Goal: Task Accomplishment & Management: Use online tool/utility

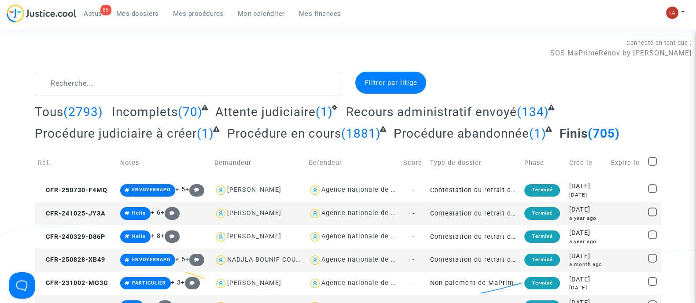
click at [245, 105] on span "Attente judiciaire" at bounding box center [265, 112] width 100 height 15
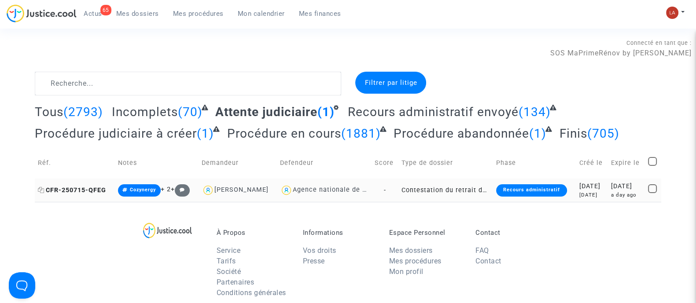
click at [75, 188] on span "CFR-250715-QFEG" at bounding box center [72, 190] width 68 height 7
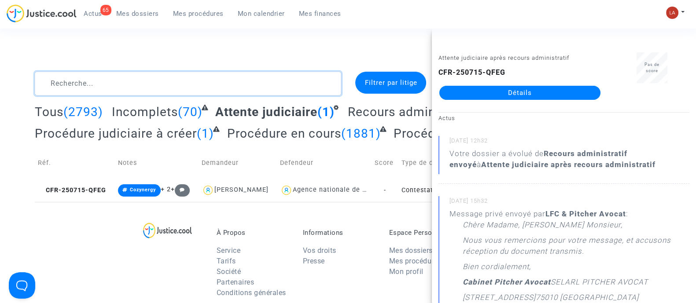
click at [217, 81] on textarea at bounding box center [188, 84] width 306 height 24
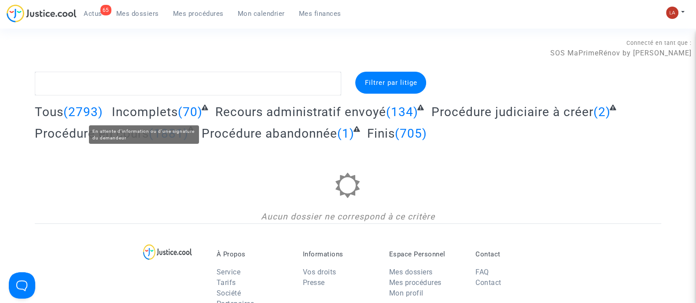
click at [97, 111] on span "(2793)" at bounding box center [83, 112] width 40 height 15
click at [161, 111] on span "Incomplets" at bounding box center [145, 112] width 66 height 15
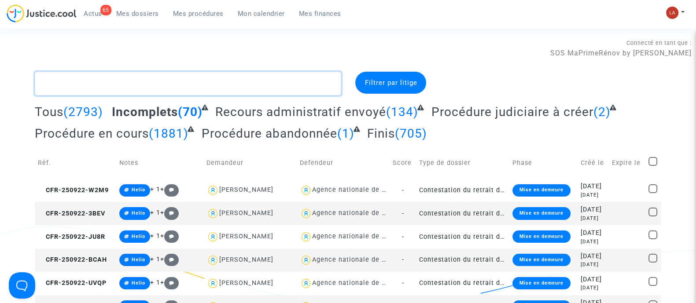
click at [140, 91] on textarea at bounding box center [188, 84] width 306 height 24
type textarea "#"
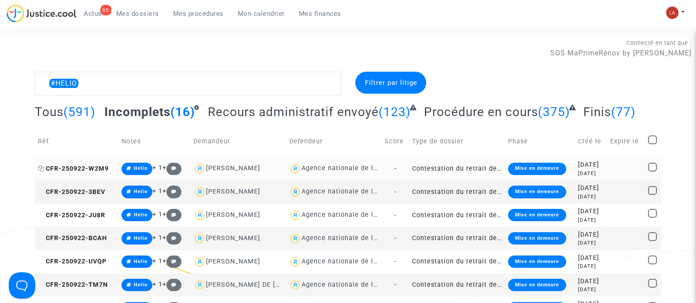
click at [94, 165] on span "CFR-250922-W2M9" at bounding box center [73, 168] width 71 height 7
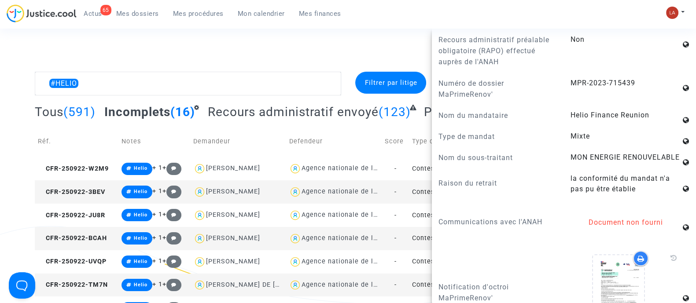
scroll to position [660, 0]
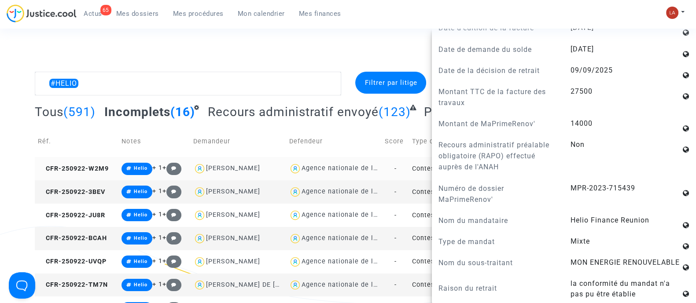
click at [94, 164] on td "CFR-250922-W2M9" at bounding box center [77, 168] width 84 height 23
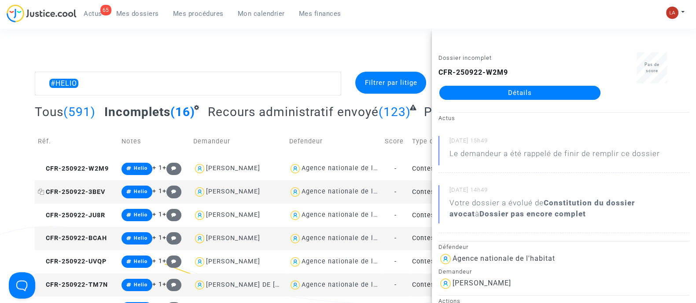
click at [104, 191] on span "CFR-250922-3BEV" at bounding box center [71, 191] width 67 height 7
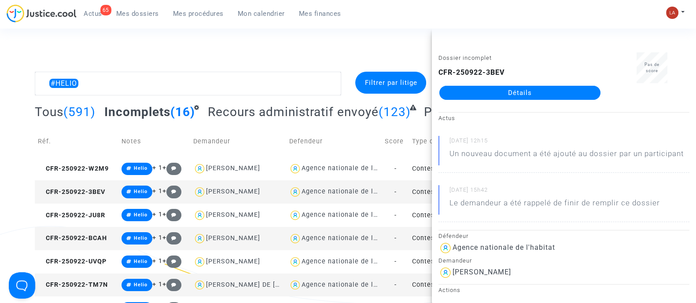
drag, startPoint x: 517, startPoint y: 102, endPoint x: 462, endPoint y: 96, distance: 55.8
click at [96, 212] on span "CFR-250922-JU8R" at bounding box center [71, 215] width 67 height 7
drag, startPoint x: 481, startPoint y: 95, endPoint x: 507, endPoint y: 101, distance: 27.2
click at [507, 101] on div "Dossier incomplet CFR-250922-JU8R Détails" at bounding box center [520, 79] width 176 height 55
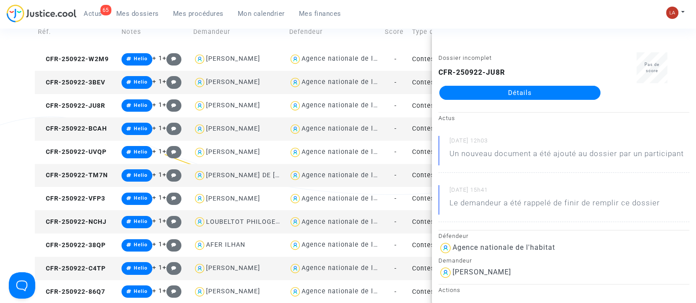
scroll to position [110, 0]
click at [99, 118] on td "CFR-250922-BCAH" at bounding box center [77, 129] width 84 height 23
click at [107, 153] on span "CFR-250922-UVQP" at bounding box center [72, 151] width 69 height 7
click at [88, 182] on td "CFR-250922-TM7N" at bounding box center [77, 175] width 84 height 23
click at [72, 203] on td "CFR-250922-VFP3" at bounding box center [77, 198] width 84 height 23
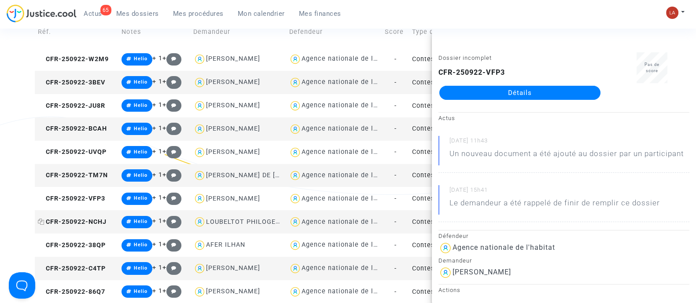
click at [92, 223] on span "CFR-250922-NCHJ" at bounding box center [72, 221] width 69 height 7
click at [91, 237] on td "CFR-250922-38QP" at bounding box center [77, 245] width 84 height 23
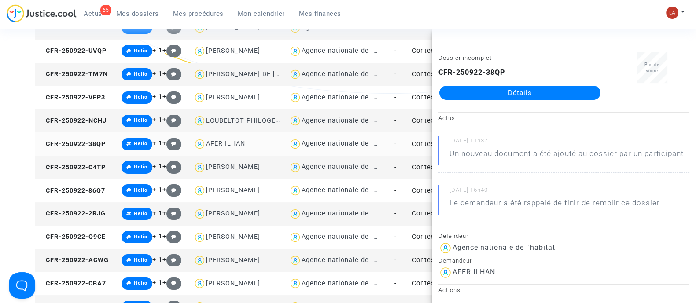
scroll to position [220, 0]
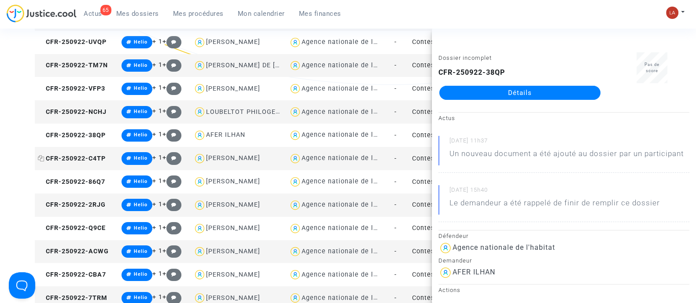
click at [88, 158] on span "CFR-250922-C4TP" at bounding box center [72, 158] width 68 height 7
click at [88, 180] on span "CFR-250922-86Q7" at bounding box center [71, 181] width 67 height 7
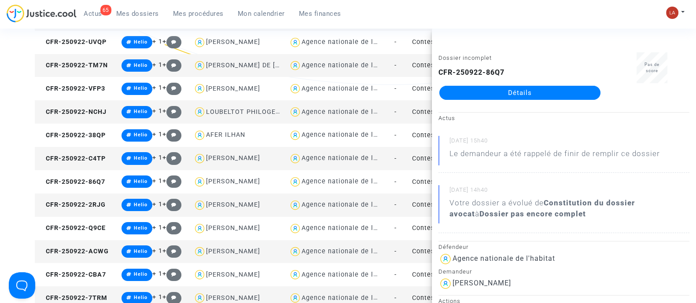
click at [108, 205] on td "CFR-250922-2RJG" at bounding box center [77, 205] width 84 height 23
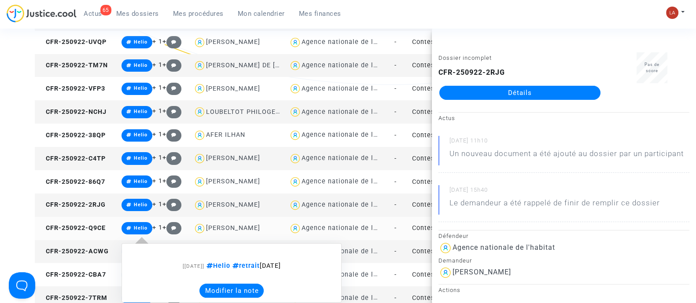
click at [107, 236] on td "CFR-250922-Q9CE" at bounding box center [77, 228] width 84 height 23
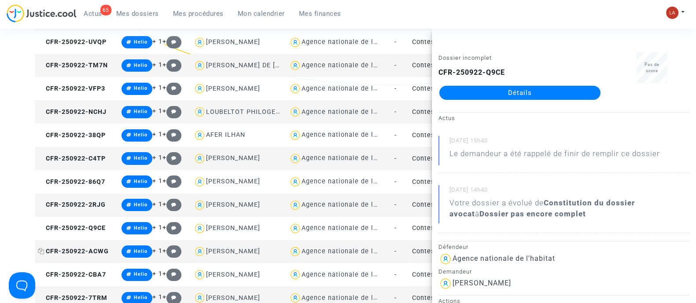
click at [94, 250] on span "CFR-250922-ACWG" at bounding box center [73, 251] width 71 height 7
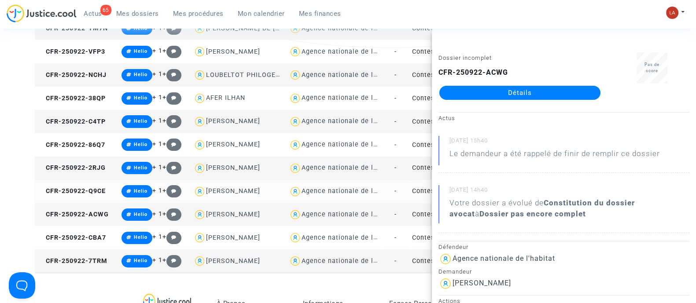
scroll to position [275, 0]
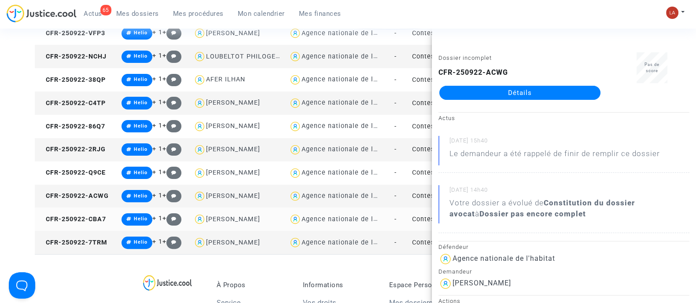
click at [81, 225] on td "CFR-250922-CBA7" at bounding box center [77, 219] width 84 height 23
click at [103, 243] on span "CFR-250922-7TRM" at bounding box center [73, 242] width 70 height 7
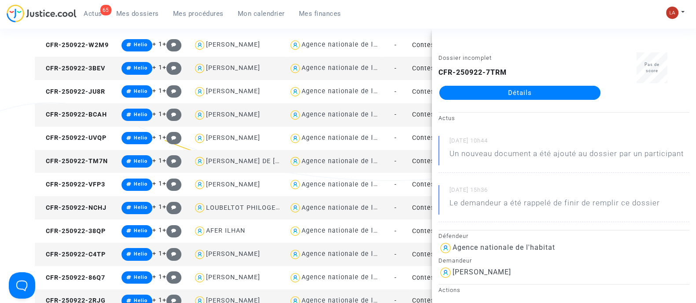
scroll to position [0, 0]
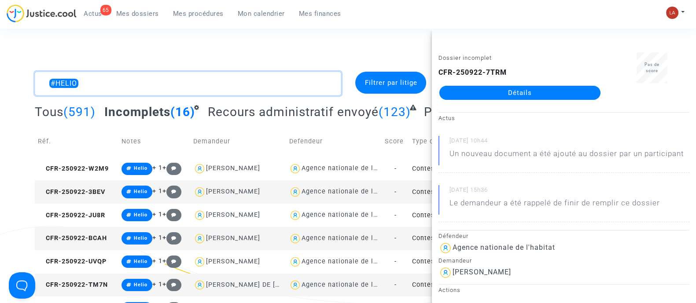
click at [267, 90] on textarea at bounding box center [188, 84] width 306 height 24
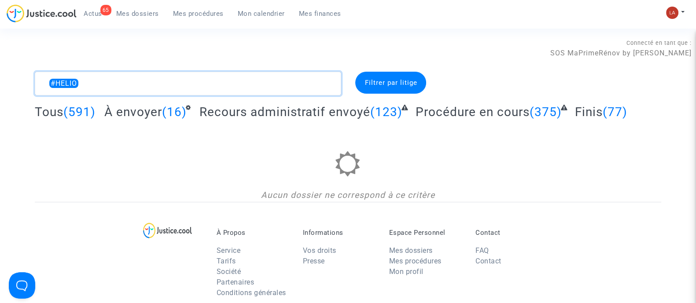
drag, startPoint x: 46, startPoint y: 85, endPoint x: 57, endPoint y: 84, distance: 11.5
click at [57, 84] on textarea at bounding box center [188, 84] width 306 height 24
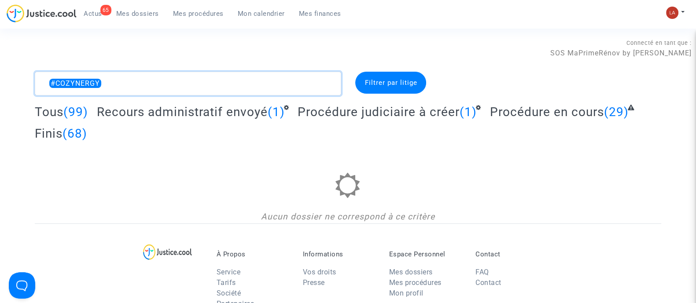
drag, startPoint x: 85, startPoint y: 89, endPoint x: 60, endPoint y: 85, distance: 24.9
click at [60, 85] on textarea at bounding box center [188, 84] width 306 height 24
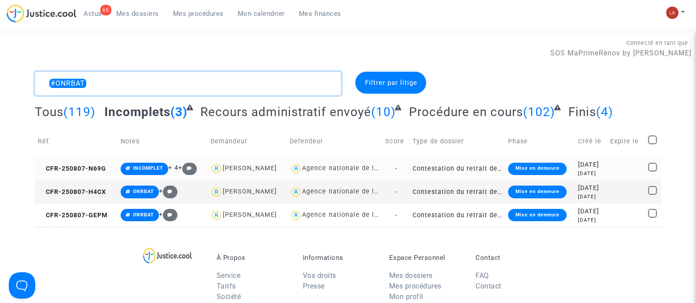
type textarea "#ONRBAT"
click at [73, 160] on td "CFR-250807-N69G" at bounding box center [76, 168] width 83 height 23
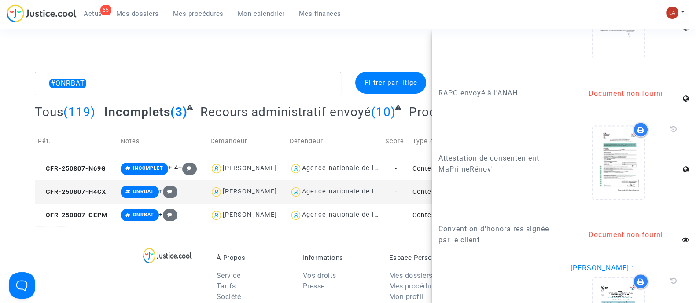
scroll to position [1650, 0]
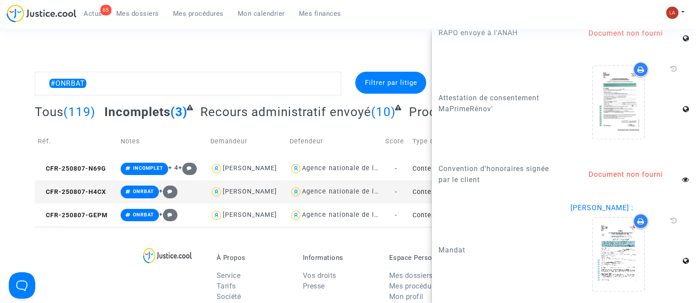
click at [88, 199] on td "CFR-250807-H4CX" at bounding box center [76, 191] width 83 height 23
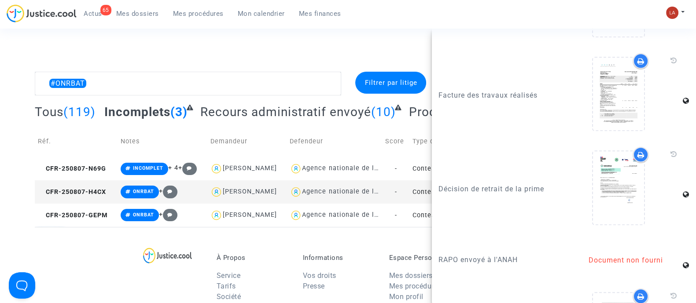
scroll to position [1211, 0]
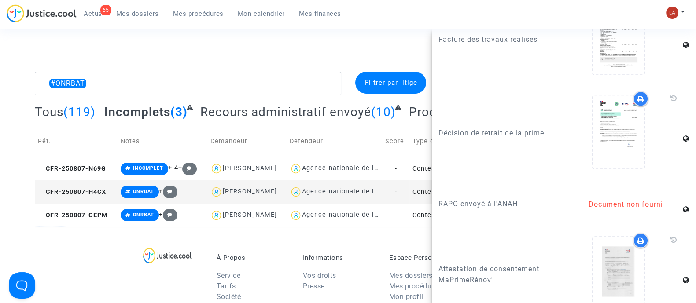
click at [22, 213] on div "#ONRBAT Filtrer par litige Tous (119) Incomplets (3) Recours administratif envo…" at bounding box center [348, 149] width 696 height 155
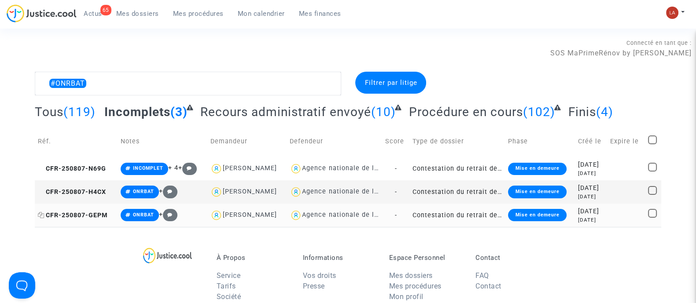
scroll to position [0, 0]
click at [72, 215] on span "CFR-250807-GEPM" at bounding box center [73, 215] width 70 height 7
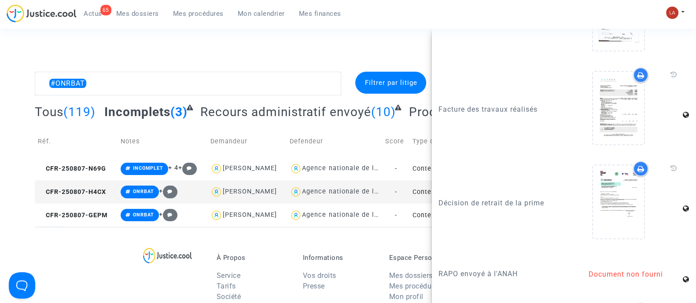
scroll to position [1375, 0]
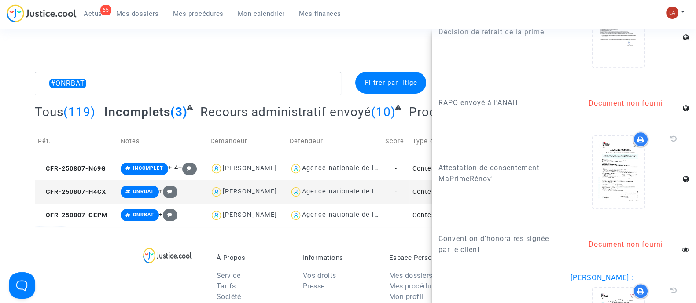
click at [81, 261] on div "À Propos Service Tarifs Société Partenaires Conditions générales Informations V…" at bounding box center [348, 284] width 626 height 114
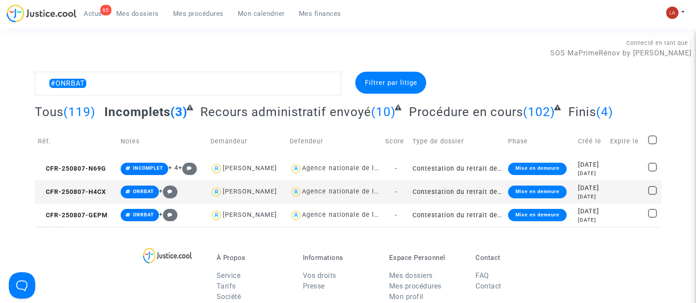
click at [654, 140] on span at bounding box center [652, 140] width 9 height 9
click at [652, 144] on input "checkbox" at bounding box center [652, 144] width 0 height 0
checkbox input "true"
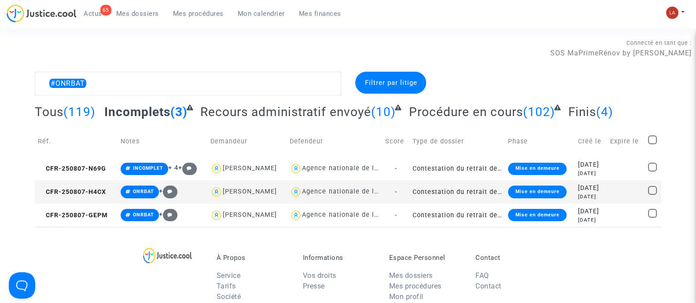
checkbox input "true"
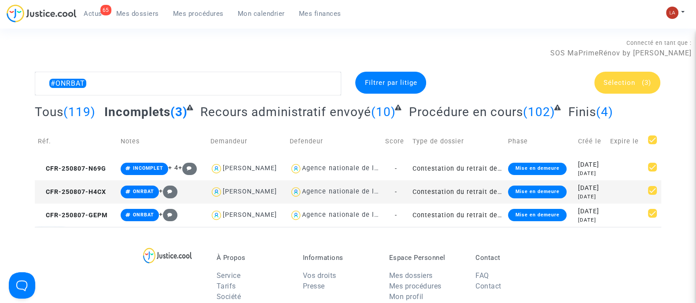
click at [617, 79] on span "Sélection" at bounding box center [620, 83] width 32 height 8
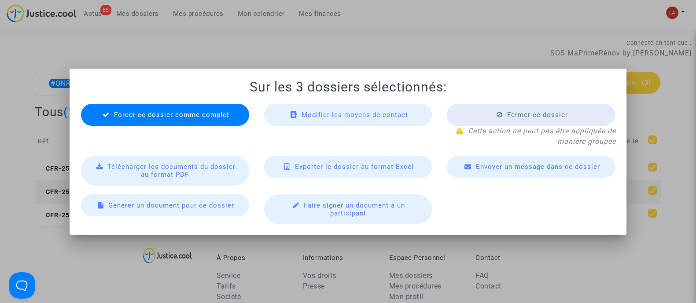
click at [553, 157] on div "Envoyer un message dans ce dossier" at bounding box center [531, 167] width 168 height 22
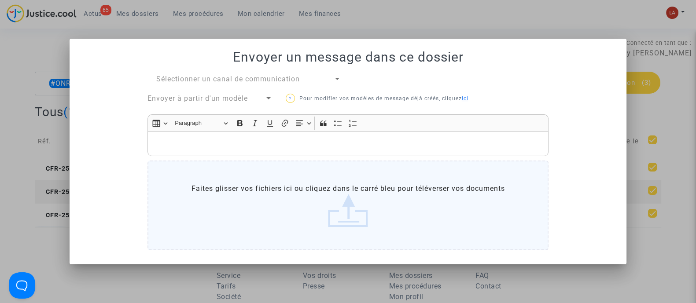
click at [239, 80] on span "Sélectionner un canal de communication" at bounding box center [228, 79] width 144 height 8
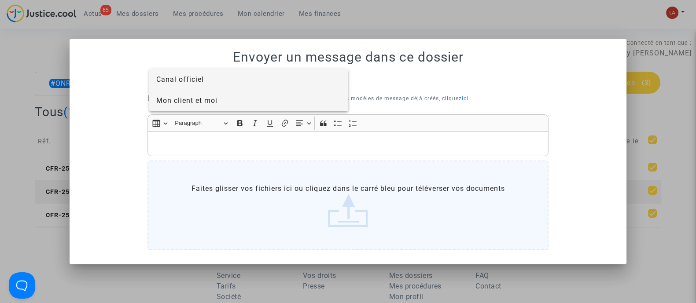
click at [246, 104] on span "Mon client et moi" at bounding box center [248, 100] width 185 height 21
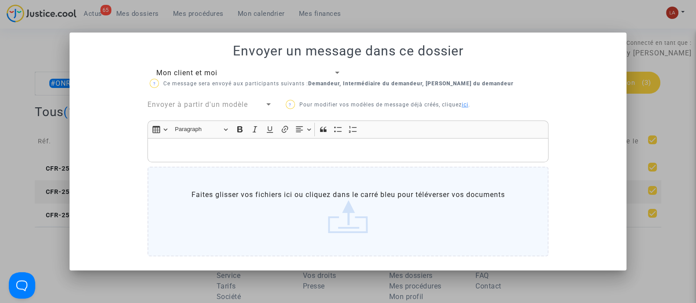
click at [229, 146] on p "Rich Text Editor, main" at bounding box center [348, 150] width 392 height 11
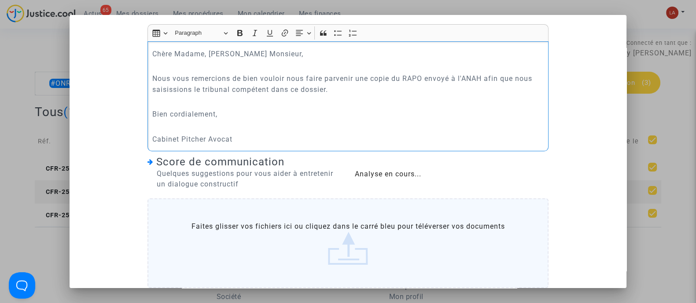
scroll to position [119, 0]
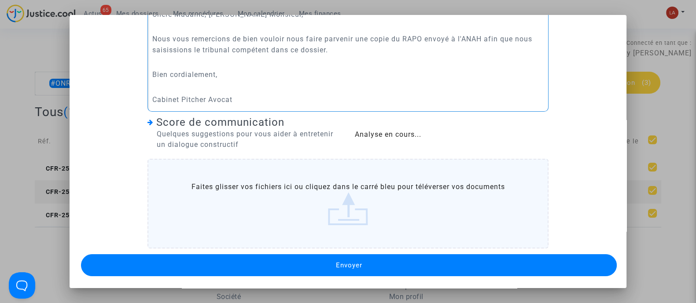
click at [455, 260] on button "Envoyer" at bounding box center [349, 265] width 536 height 22
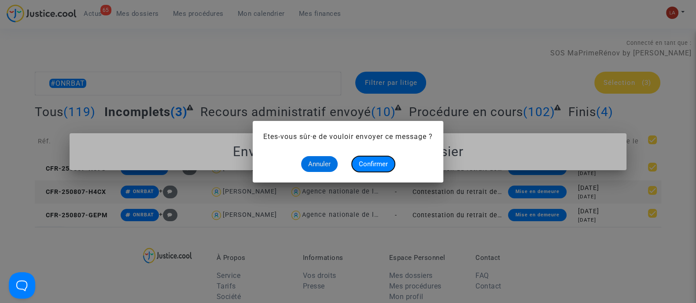
click at [375, 161] on span "Confirmer" at bounding box center [373, 164] width 29 height 8
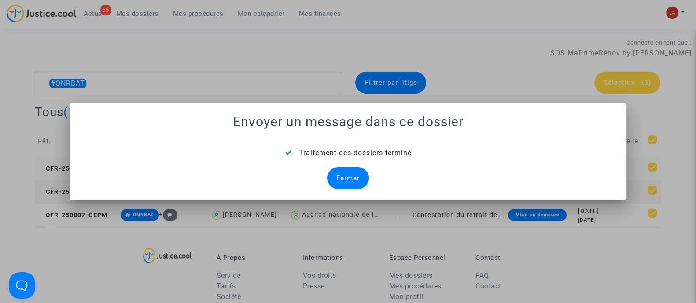
click at [350, 178] on div "Fermer" at bounding box center [348, 178] width 42 height 22
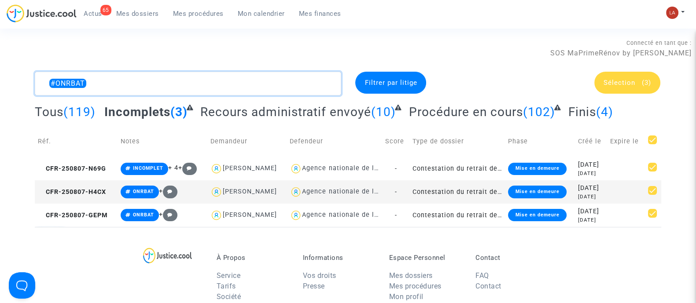
drag, startPoint x: 224, startPoint y: 89, endPoint x: -15, endPoint y: 52, distance: 241.9
click at [0, 52] on html "65 Actus Mes dossiers Mes procédures Mon calendrier Mes finances Mon profil Cha…" at bounding box center [348, 277] width 696 height 554
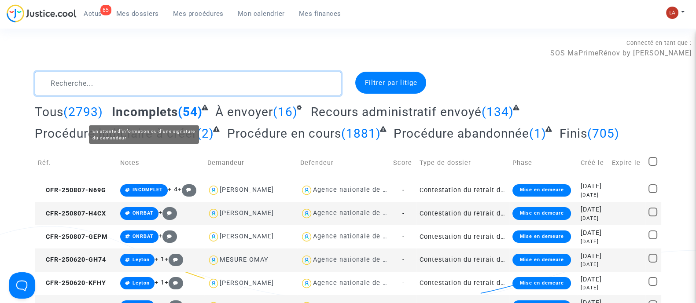
click at [150, 81] on textarea at bounding box center [188, 84] width 306 height 24
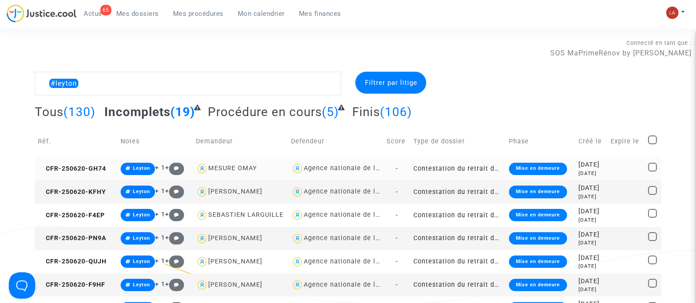
click at [87, 174] on td "CFR-250620-GH74" at bounding box center [76, 168] width 83 height 23
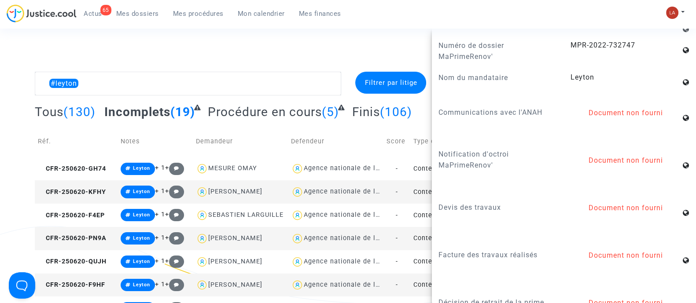
scroll to position [990, 0]
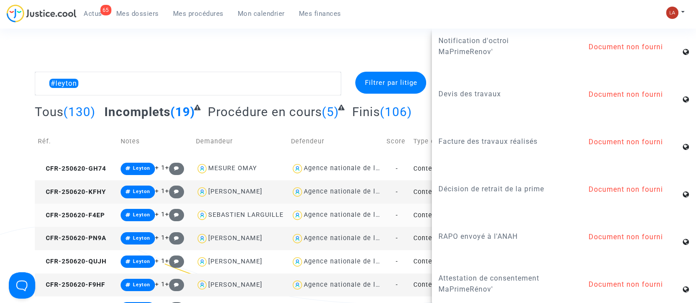
click at [82, 221] on td "CFR-250620-F4EP" at bounding box center [76, 215] width 83 height 23
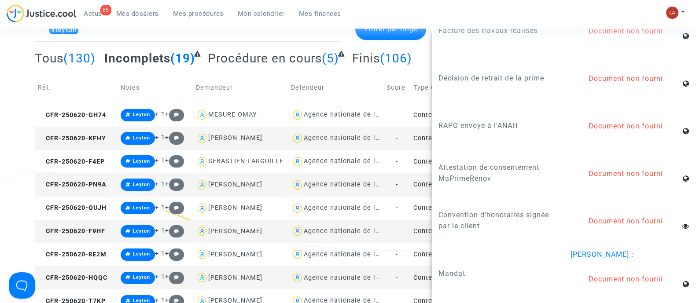
scroll to position [220, 0]
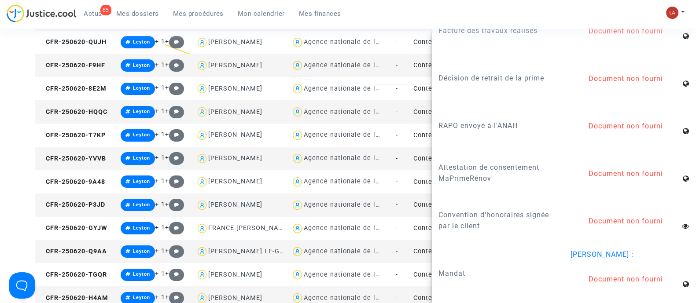
click at [88, 243] on td "CFR-250620-Q9AA" at bounding box center [76, 251] width 83 height 23
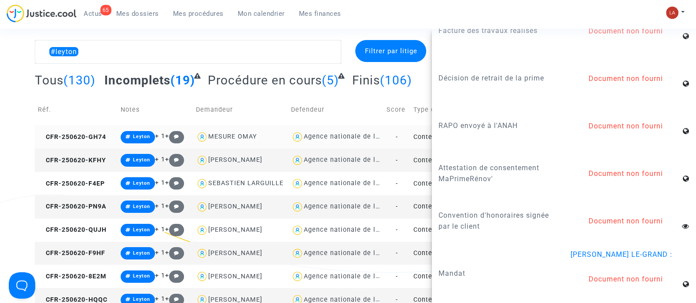
scroll to position [0, 0]
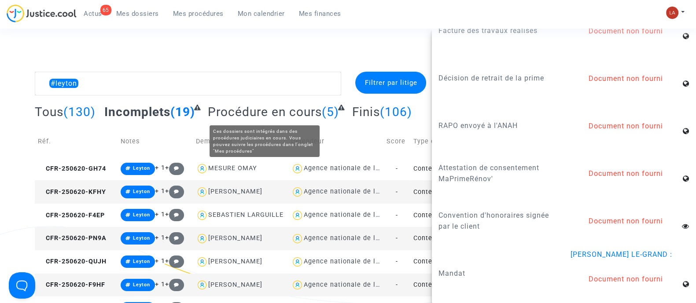
click at [302, 43] on div "Connecté en tant que : SOS MaPrimeRénov by Pitcher Avocat" at bounding box center [346, 47] width 692 height 21
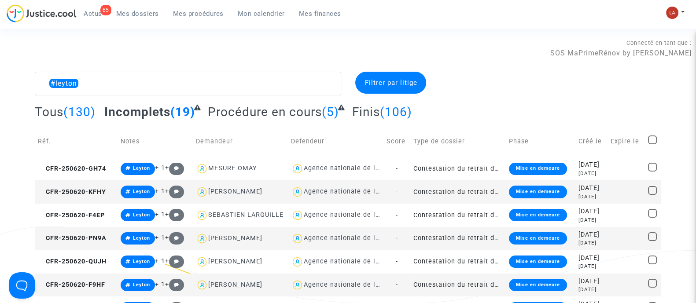
click at [254, 110] on span "Procédure en cours" at bounding box center [265, 112] width 114 height 15
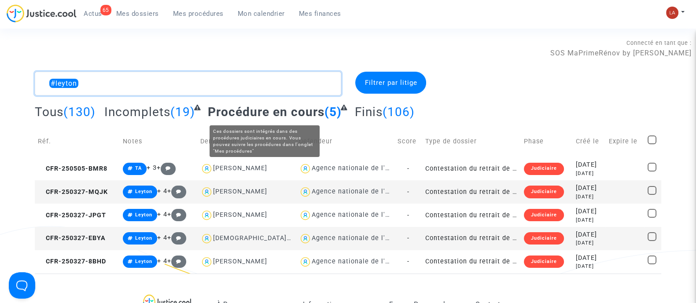
click at [247, 85] on textarea at bounding box center [188, 84] width 306 height 24
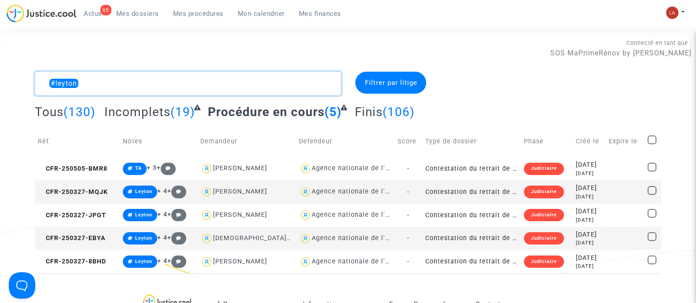
click at [247, 85] on textarea at bounding box center [188, 84] width 306 height 24
click at [246, 87] on textarea at bounding box center [188, 84] width 306 height 24
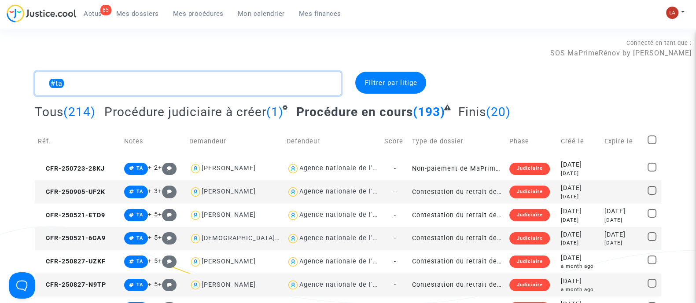
type textarea "#ta"
click at [219, 115] on span "Procédure judiciaire à créer" at bounding box center [185, 112] width 162 height 15
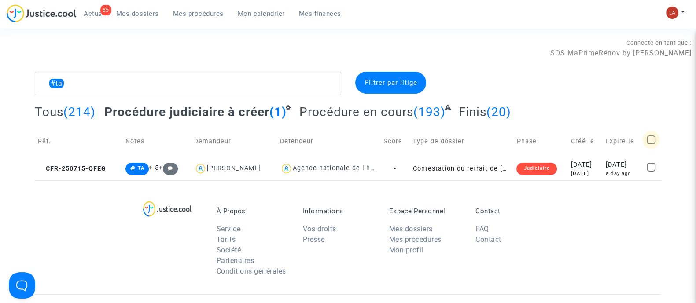
click at [649, 136] on span at bounding box center [651, 140] width 9 height 9
click at [651, 144] on input "checkbox" at bounding box center [651, 144] width 0 height 0
checkbox input "true"
click at [644, 83] on span "(1)" at bounding box center [646, 83] width 9 height 8
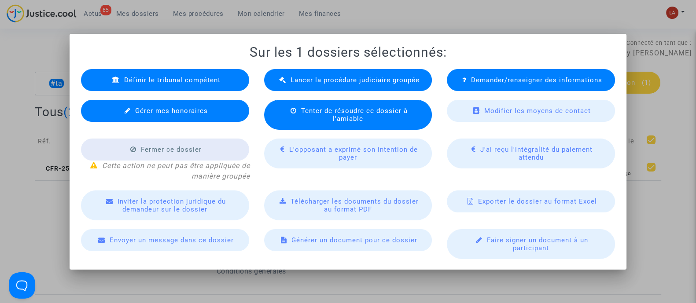
click at [314, 84] on span "Lancer la procédure judiciaire groupée" at bounding box center [354, 80] width 129 height 8
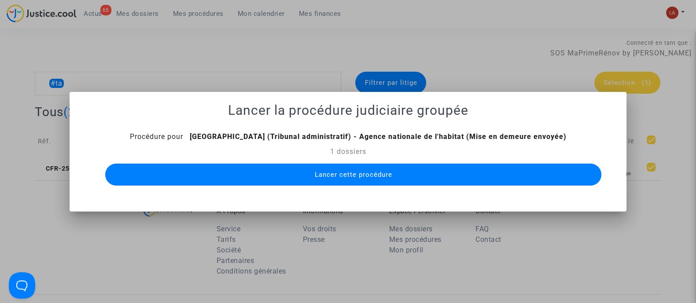
click at [356, 173] on span "Lancer cette procédure" at bounding box center [352, 175] width 77 height 8
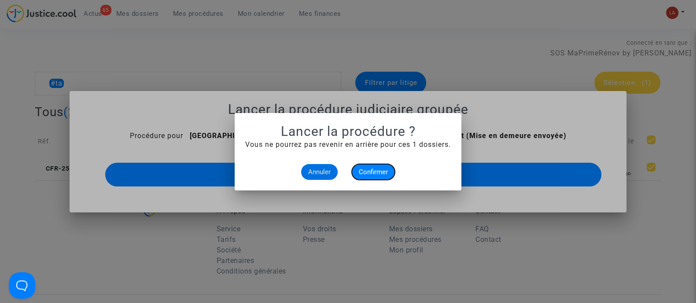
click at [369, 177] on button "Confirmer" at bounding box center [373, 172] width 43 height 16
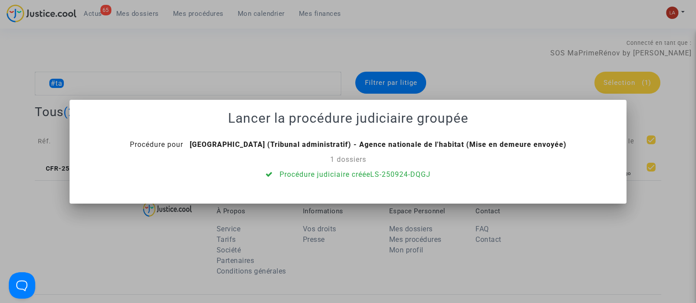
drag, startPoint x: 279, startPoint y: 78, endPoint x: 241, endPoint y: 96, distance: 41.8
click at [279, 78] on div at bounding box center [348, 151] width 696 height 303
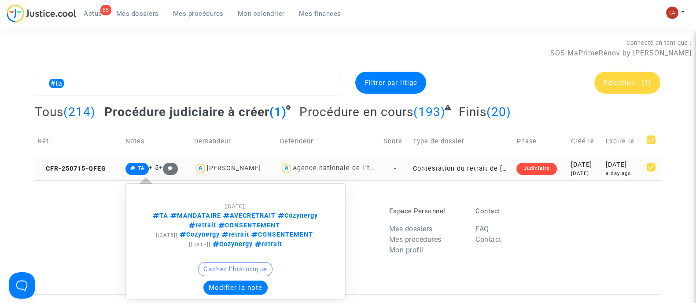
click at [237, 283] on button "Modifier la note" at bounding box center [235, 288] width 64 height 14
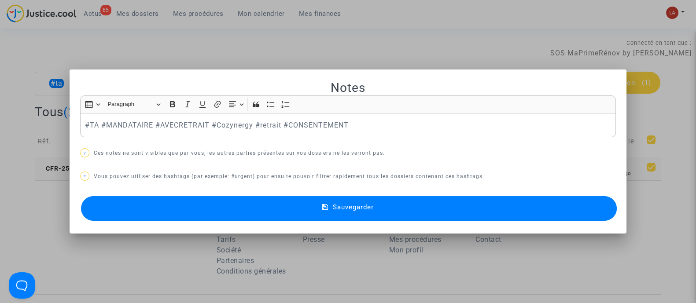
click at [291, 58] on div at bounding box center [348, 151] width 696 height 303
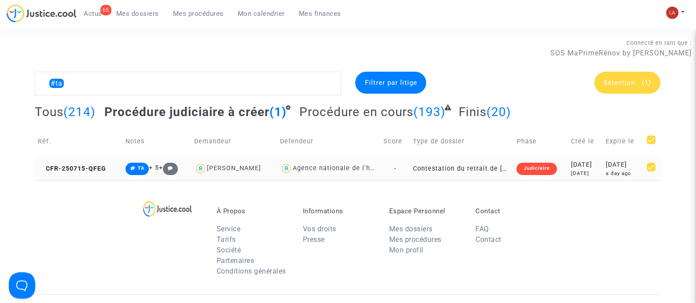
drag, startPoint x: 78, startPoint y: 179, endPoint x: 107, endPoint y: 171, distance: 29.4
click at [77, 179] on td "CFR-250715-QFEG" at bounding box center [79, 168] width 88 height 23
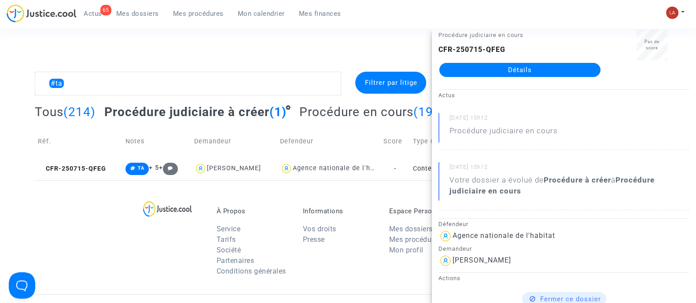
scroll to position [165, 0]
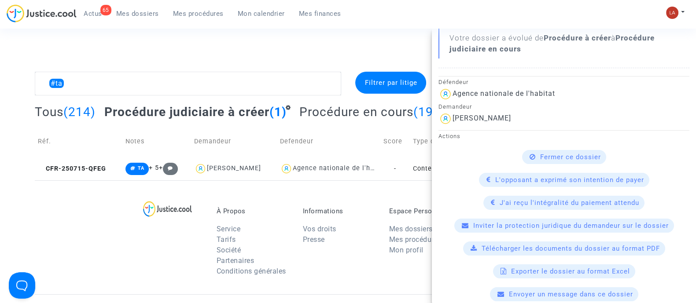
click at [509, 236] on available-action-list "Fermer ce dossier L'opposant a exprimé son intention de payer J'ai reçu l'intég…" at bounding box center [563, 248] width 251 height 197
click at [474, 243] on div "Télécharger les documents du dossier au format PDF" at bounding box center [564, 249] width 202 height 14
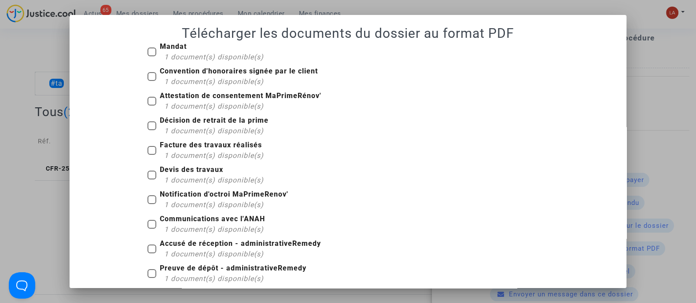
click at [172, 56] on span "1 document(s) disponible(s)" at bounding box center [213, 57] width 99 height 8
click at [152, 56] on input "Mandat 1 document(s) disponible(s)" at bounding box center [151, 56] width 0 height 0
checkbox input "true"
click at [212, 120] on b "Décision de retrait de la prime" at bounding box center [214, 120] width 109 height 8
click at [152, 130] on input "Décision de retrait de la prime 1 document(s) disponible(s)" at bounding box center [151, 130] width 0 height 0
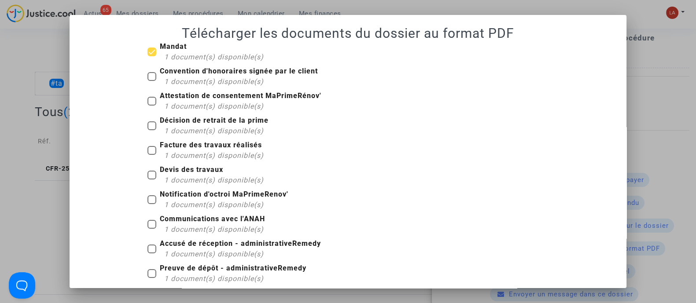
checkbox input "true"
drag, startPoint x: 205, startPoint y: 147, endPoint x: 204, endPoint y: 164, distance: 16.3
click at [205, 148] on b "Facture des travaux réalisés" at bounding box center [211, 145] width 102 height 8
click at [152, 155] on input "Facture des travaux réalisés 1 document(s) disponible(s)" at bounding box center [151, 155] width 0 height 0
checkbox input "true"
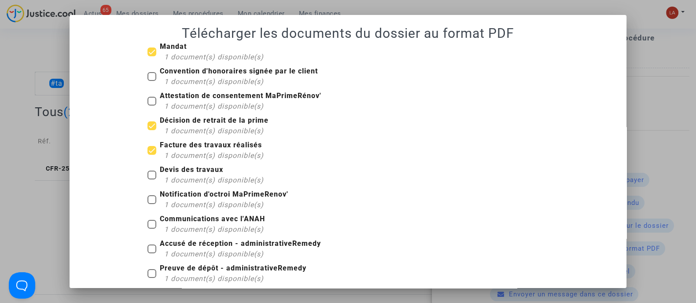
click at [192, 175] on div "1 document(s) disponible(s)" at bounding box center [213, 180] width 99 height 11
click at [152, 180] on input "Devis des travaux 1 document(s) disponible(s)" at bounding box center [151, 180] width 0 height 0
checkbox input "true"
click at [215, 197] on b "Notification d'octroi MaPrimeRenov'" at bounding box center [224, 194] width 129 height 8
click at [152, 204] on input "Notification d'octroi MaPrimeRenov' 1 document(s) disponible(s)" at bounding box center [151, 204] width 0 height 0
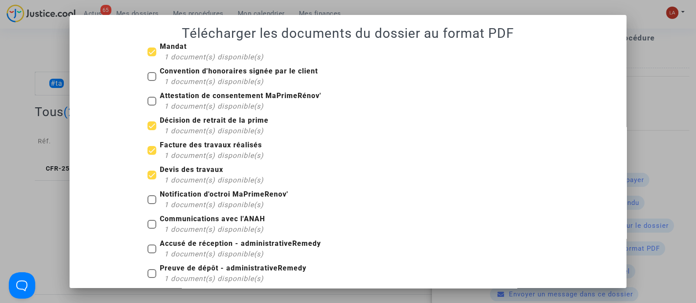
checkbox input "true"
click at [217, 221] on b "Communications avec l'ANAH" at bounding box center [212, 219] width 105 height 8
click at [152, 229] on input "Communications avec l'ANAH 1 document(s) disponible(s)" at bounding box center [151, 229] width 0 height 0
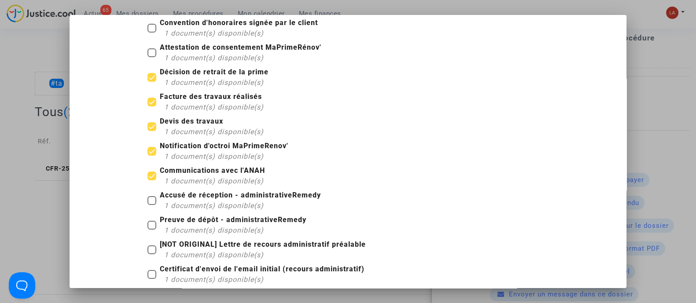
scroll to position [110, 0]
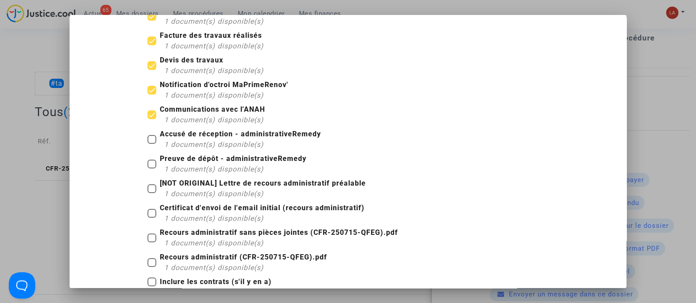
click at [197, 119] on span "1 document(s) disponible(s)" at bounding box center [213, 120] width 99 height 8
click at [152, 119] on input "Communications avec l'ANAH 1 document(s) disponible(s)" at bounding box center [151, 119] width 0 height 0
checkbox input "false"
click at [282, 139] on span "Accusé de réception - administrativeRemedy 1 document(s) disponible(s)" at bounding box center [240, 139] width 161 height 21
click at [152, 144] on input "Accusé de réception - administrativeRemedy 1 document(s) disponible(s)" at bounding box center [151, 144] width 0 height 0
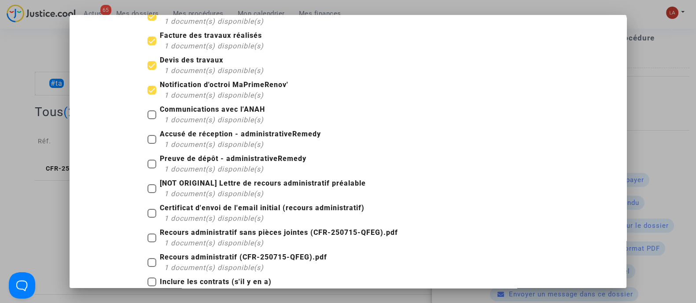
checkbox input "true"
click at [250, 161] on b "Preuve de dépôt - administrativeRemedy" at bounding box center [233, 159] width 147 height 8
click at [152, 169] on input "Preuve de dépôt - administrativeRemedy 1 document(s) disponible(s)" at bounding box center [151, 169] width 0 height 0
checkbox input "true"
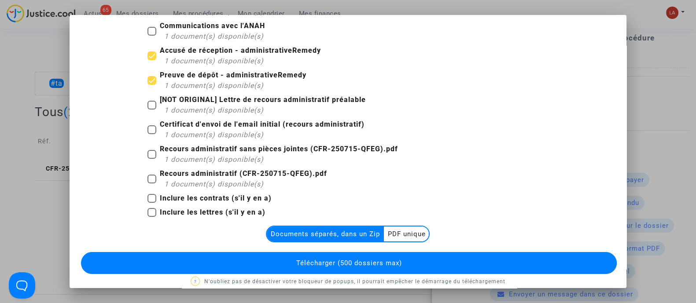
scroll to position [204, 0]
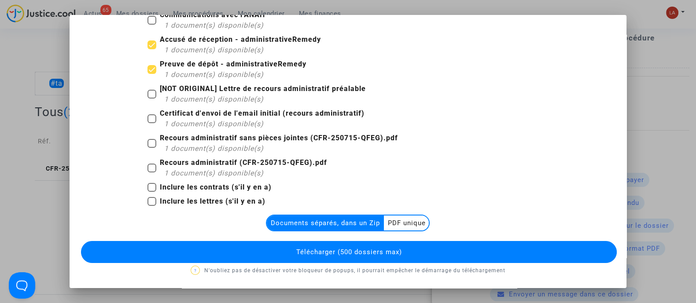
click at [233, 146] on span "1 document(s) disponible(s)" at bounding box center [213, 148] width 99 height 8
click at [152, 148] on input "Recours administratif sans pièces jointes (CFR-250715-QFEG).pdf 1 document(s) d…" at bounding box center [151, 148] width 0 height 0
checkbox input "true"
click at [213, 203] on b "Inclure les lettres (s'il y en a)" at bounding box center [213, 201] width 106 height 8
click at [152, 206] on input "Inclure les lettres (s'il y en a)" at bounding box center [151, 206] width 0 height 0
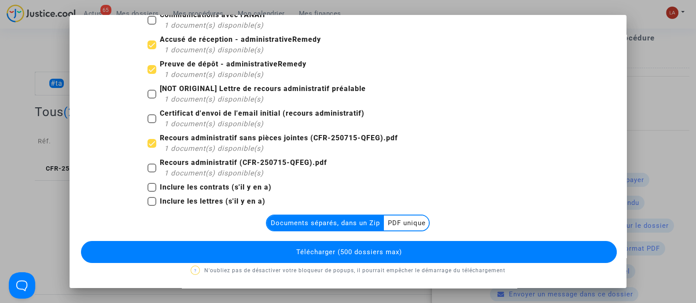
checkbox input "true"
click at [331, 256] on button "Télécharger (500 dossiers max)" at bounding box center [349, 252] width 536 height 22
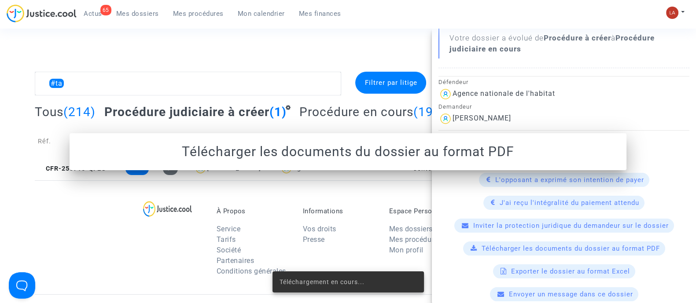
scroll to position [0, 0]
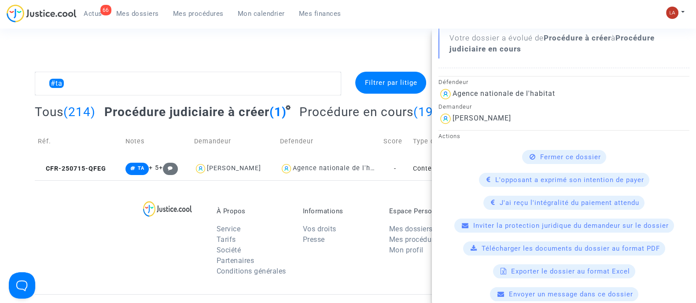
click at [90, 7] on link "66 Actus" at bounding box center [93, 13] width 33 height 13
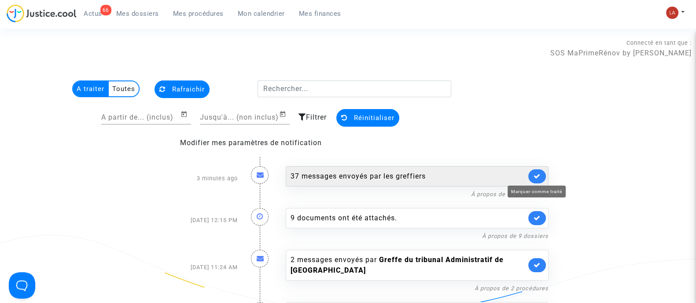
click at [541, 174] on link at bounding box center [537, 176] width 18 height 14
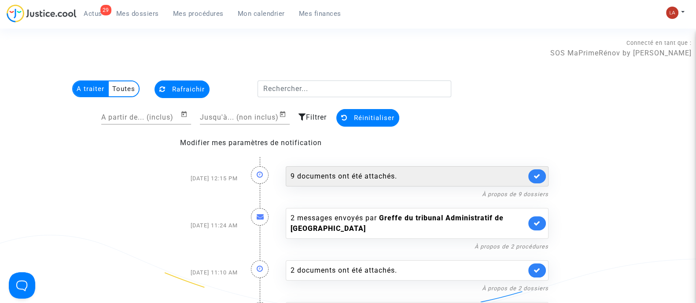
click at [533, 178] on link at bounding box center [537, 176] width 18 height 14
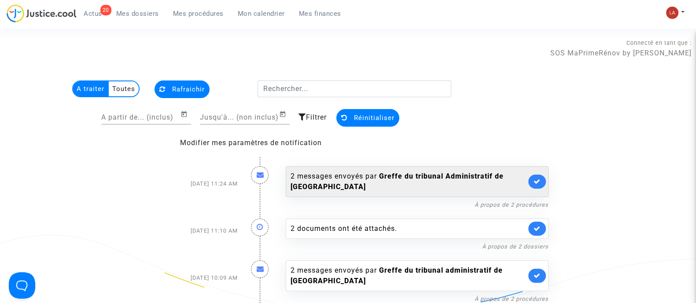
click at [541, 181] on link at bounding box center [537, 182] width 18 height 14
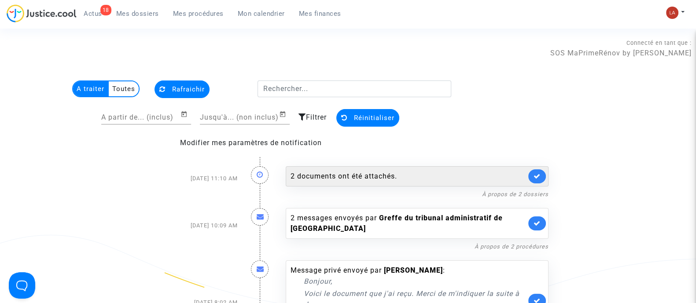
click at [540, 182] on link at bounding box center [537, 176] width 18 height 14
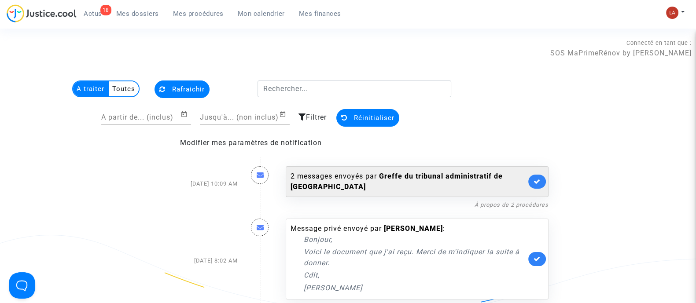
click at [543, 181] on link at bounding box center [537, 182] width 18 height 14
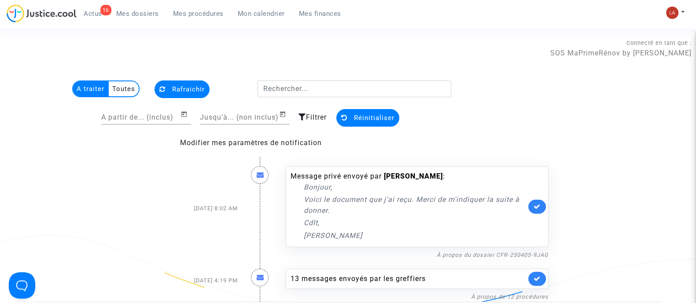
scroll to position [110, 0]
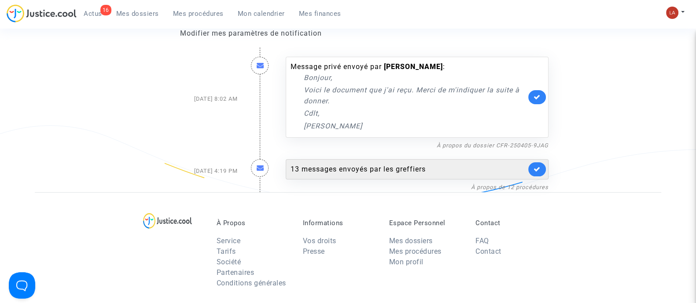
click at [536, 166] on icon at bounding box center [537, 169] width 7 height 7
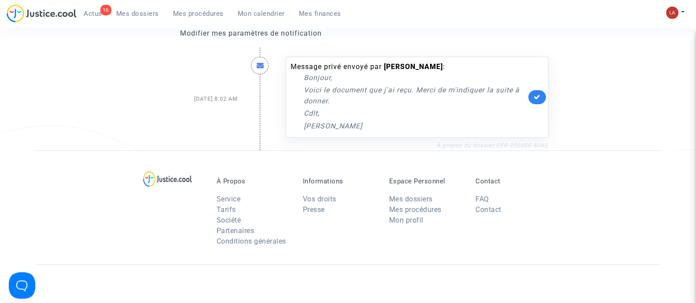
click at [512, 147] on link "À propos du dossier CFR-250405-9JAG" at bounding box center [493, 145] width 112 height 7
click at [155, 12] on span "Mes dossiers" at bounding box center [137, 14] width 43 height 8
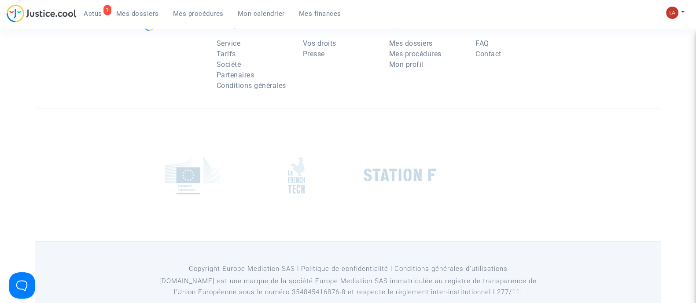
scroll to position [101, 0]
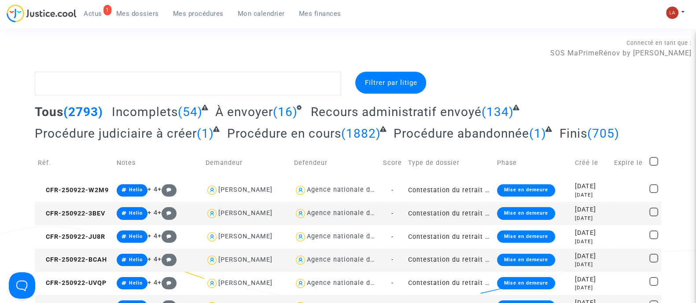
click at [99, 12] on span "Actus" at bounding box center [93, 14] width 18 height 8
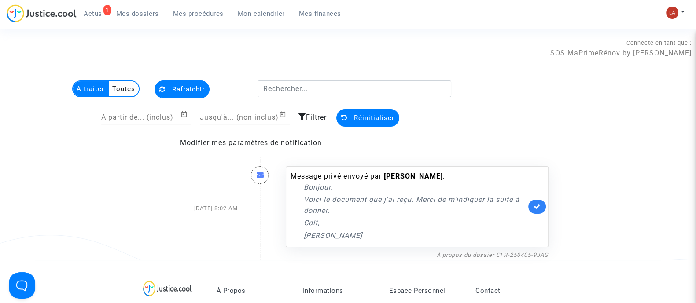
click at [528, 202] on div "Message privé envoyé par fred rouxel : Bonjour, Voici le document que j'ai reçu…" at bounding box center [417, 206] width 263 height 81
click at [532, 205] on link at bounding box center [537, 207] width 18 height 14
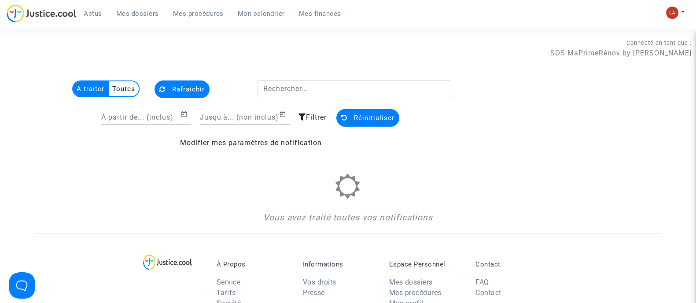
click at [145, 10] on span "Mes dossiers" at bounding box center [137, 14] width 43 height 8
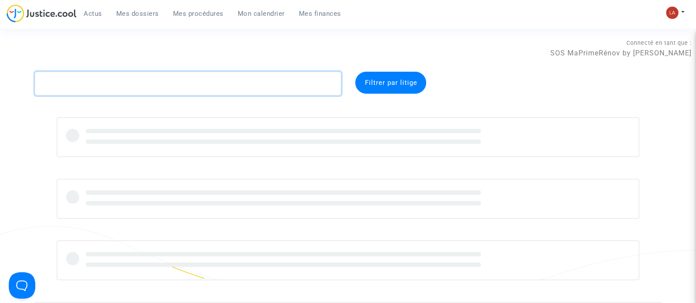
click at [199, 90] on textarea at bounding box center [188, 84] width 306 height 24
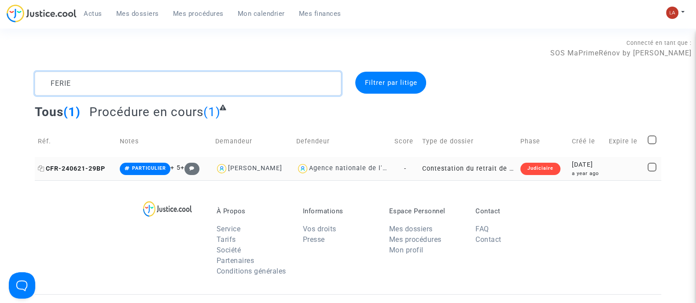
type textarea "FERIE"
click at [79, 167] on span "CFR-240621-29BP" at bounding box center [71, 168] width 67 height 7
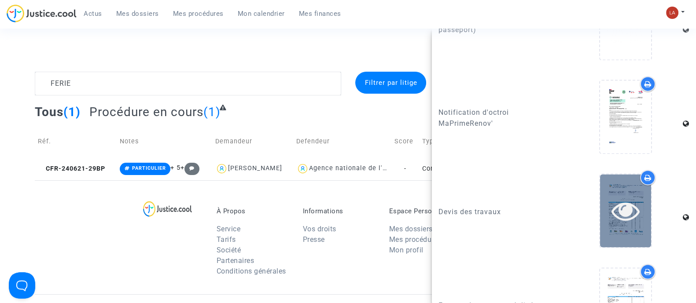
scroll to position [1652, 0]
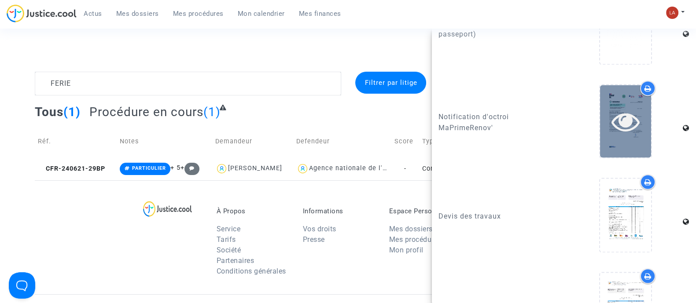
click at [616, 136] on icon at bounding box center [625, 121] width 29 height 28
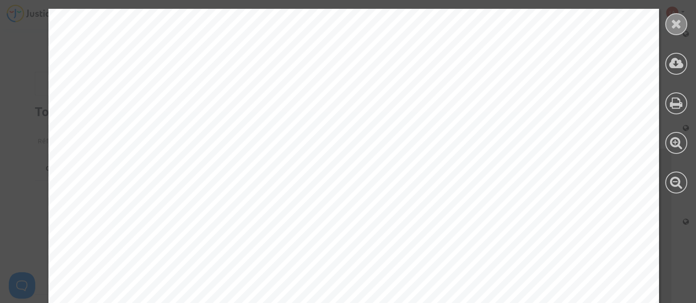
click at [673, 18] on icon at bounding box center [676, 23] width 11 height 13
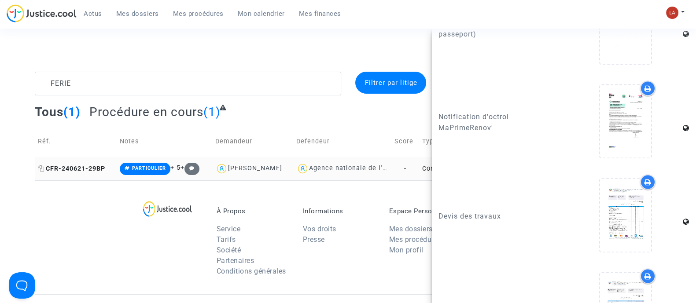
click at [90, 168] on span "CFR-240621-29BP" at bounding box center [71, 168] width 67 height 7
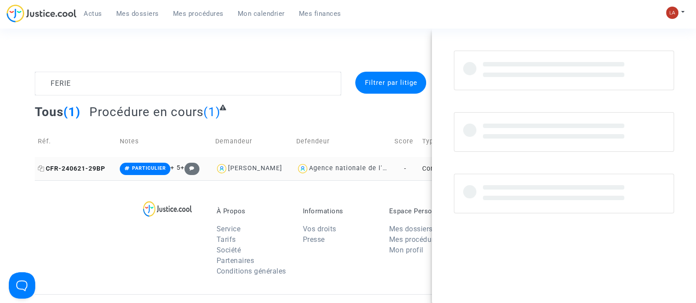
scroll to position [0, 0]
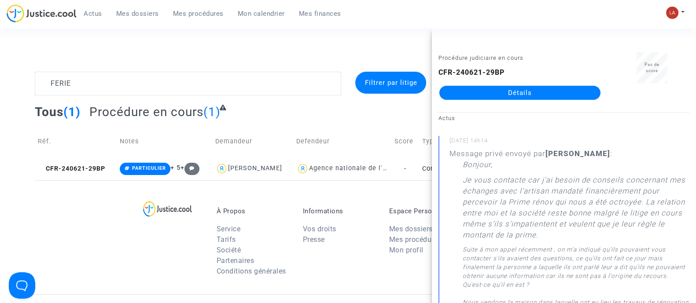
click at [493, 95] on link "Détails" at bounding box center [519, 93] width 161 height 14
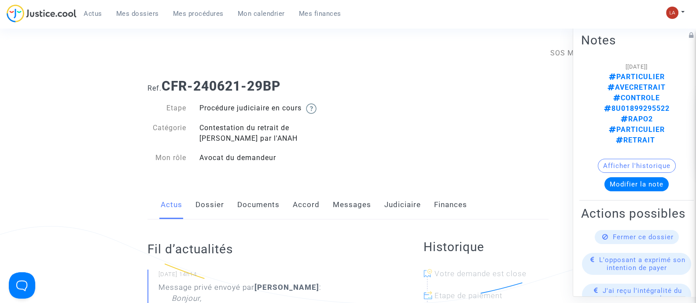
click at [209, 208] on link "Dossier" at bounding box center [209, 205] width 29 height 29
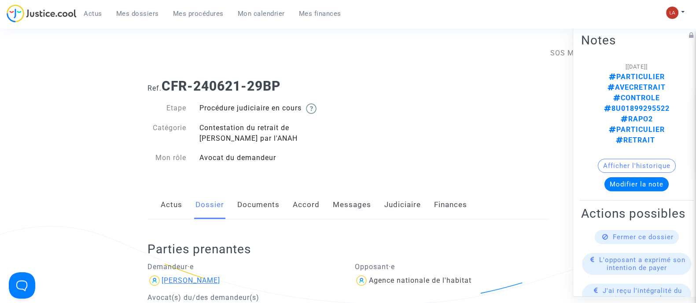
click at [197, 280] on div "Célia FERIES" at bounding box center [191, 280] width 59 height 8
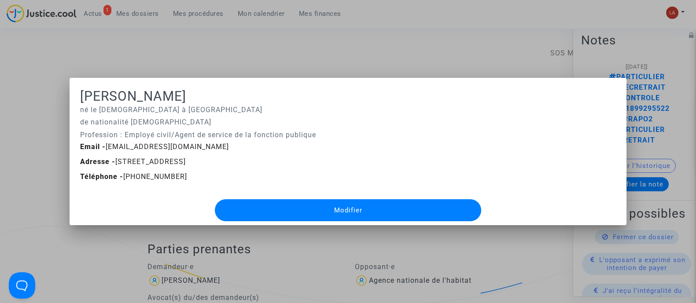
click at [272, 54] on div at bounding box center [348, 151] width 696 height 303
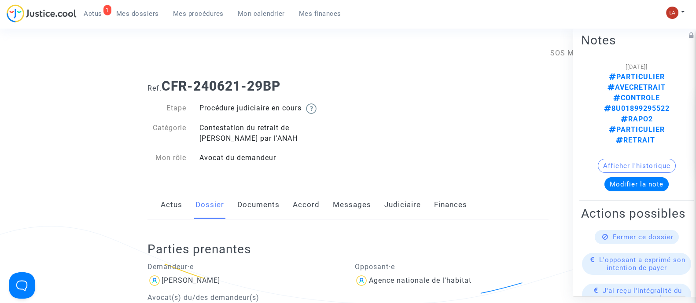
click at [338, 199] on link "Messages" at bounding box center [352, 205] width 38 height 29
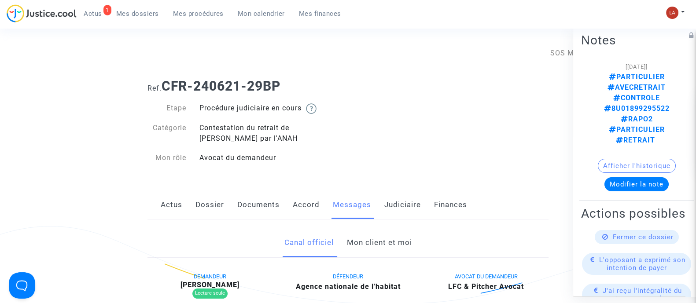
click at [385, 245] on link "Mon client et moi" at bounding box center [378, 242] width 65 height 29
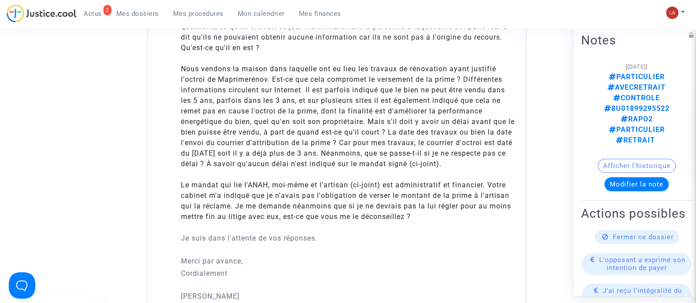
scroll to position [709, 0]
click at [615, 83] on icon at bounding box center [610, 86] width 7 height 7
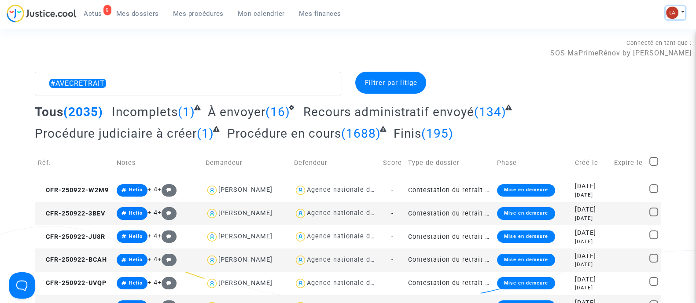
drag, startPoint x: 680, startPoint y: 13, endPoint x: 669, endPoint y: 43, distance: 32.0
click at [683, 14] on button at bounding box center [675, 12] width 19 height 13
drag, startPoint x: 650, startPoint y: 45, endPoint x: 372, endPoint y: 125, distance: 288.8
click at [650, 45] on link "Changer de compte" at bounding box center [640, 45] width 89 height 14
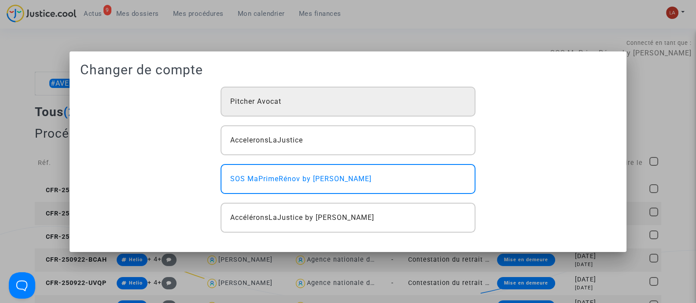
click at [291, 116] on div "Pitcher Avocat" at bounding box center [348, 102] width 254 height 30
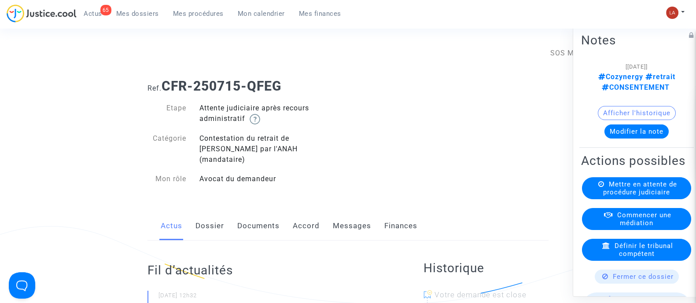
click at [339, 222] on link "Messages" at bounding box center [352, 226] width 38 height 29
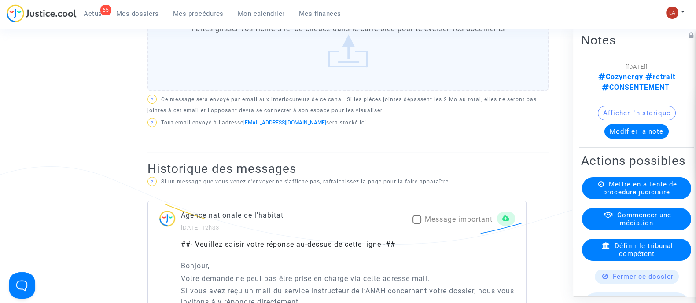
scroll to position [550, 0]
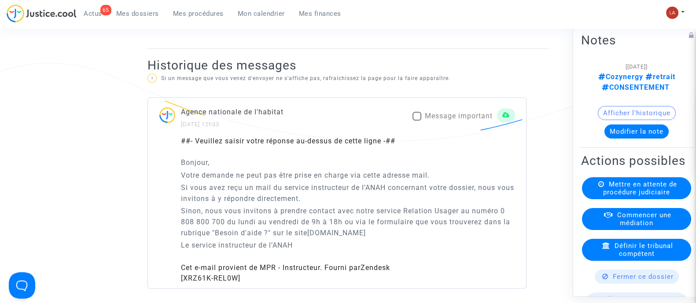
click at [468, 112] on span "Message important" at bounding box center [459, 116] width 68 height 8
click at [417, 121] on input "Message important" at bounding box center [416, 121] width 0 height 0
checkbox input "true"
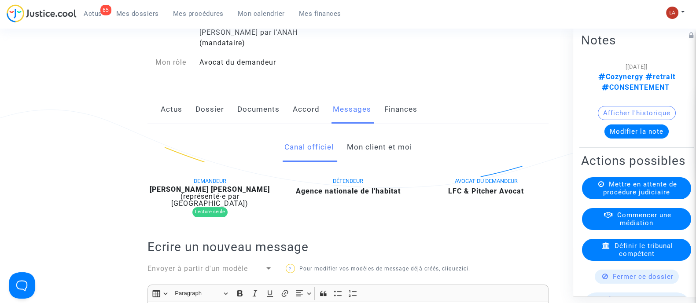
scroll to position [0, 0]
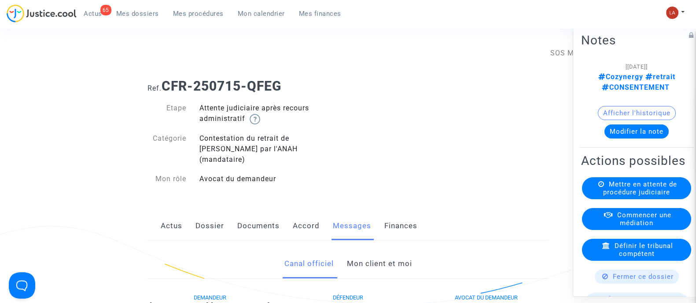
click at [365, 253] on link "Mon client et moi" at bounding box center [378, 264] width 65 height 29
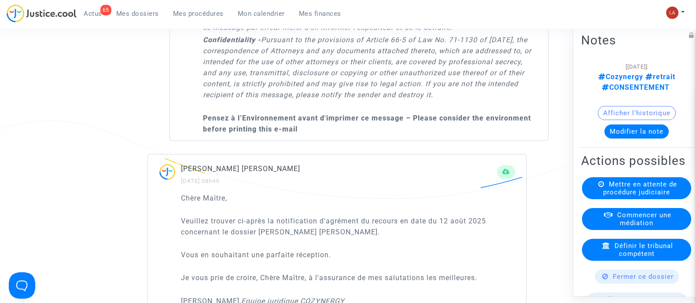
scroll to position [1045, 0]
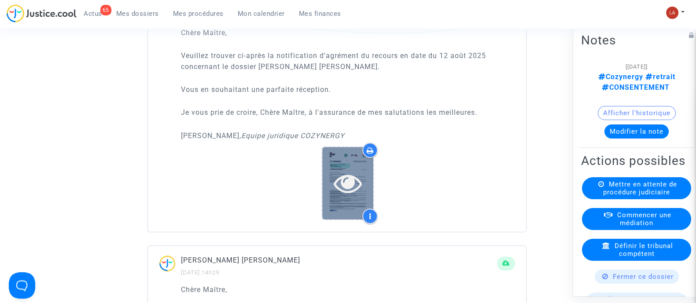
click at [359, 169] on icon at bounding box center [348, 183] width 29 height 28
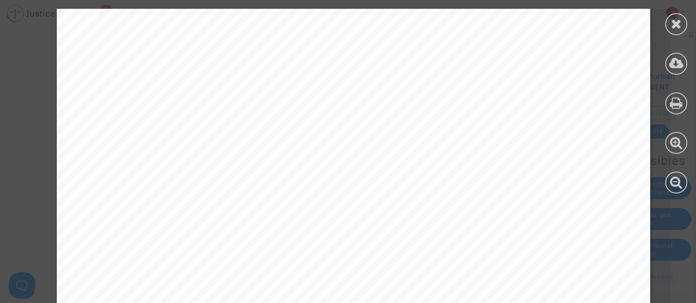
scroll to position [660, 0]
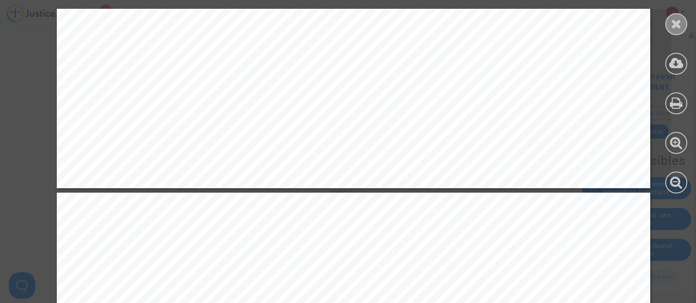
click at [679, 26] on icon at bounding box center [676, 23] width 11 height 13
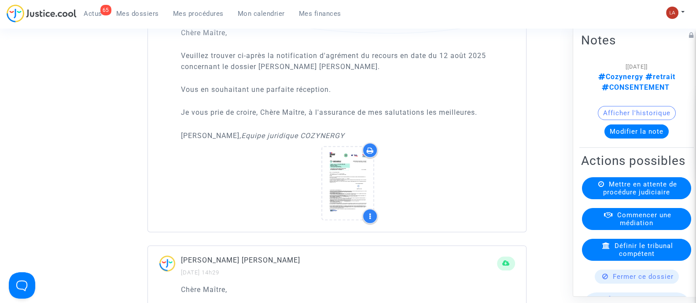
click at [642, 136] on button "Modifier la note" at bounding box center [636, 131] width 64 height 14
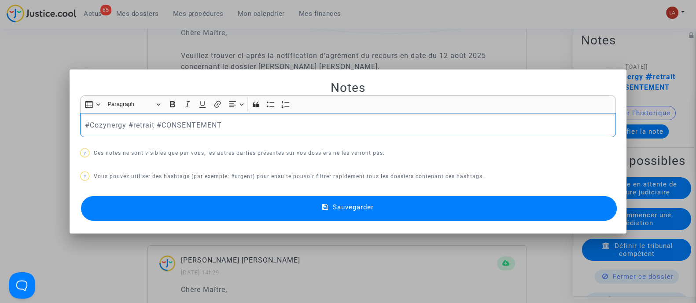
scroll to position [0, 0]
click at [364, 204] on span "Sauvegarder" at bounding box center [353, 207] width 41 height 8
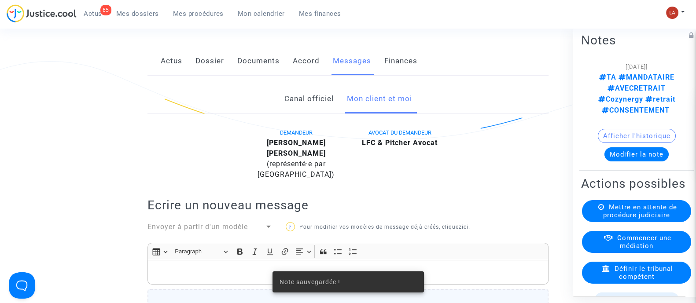
click at [307, 85] on link "Canal officiel" at bounding box center [308, 99] width 49 height 29
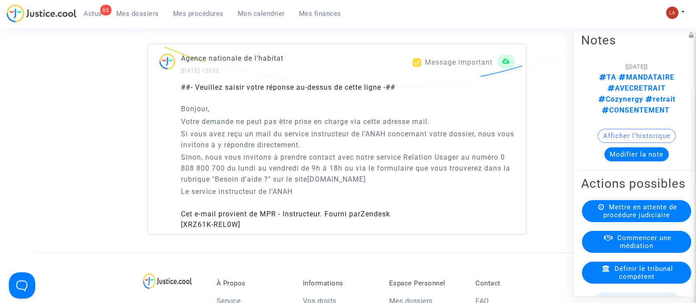
scroll to position [715, 0]
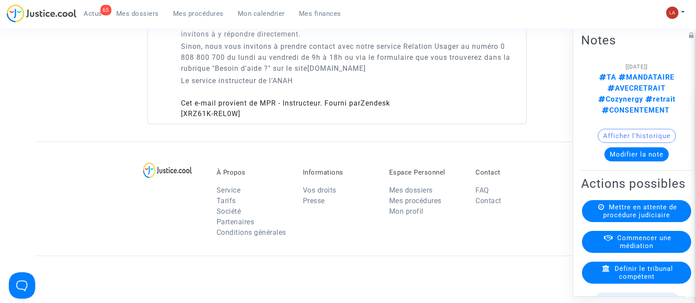
click at [603, 205] on div "Mettre en attente de procédure judiciaire" at bounding box center [636, 211] width 109 height 22
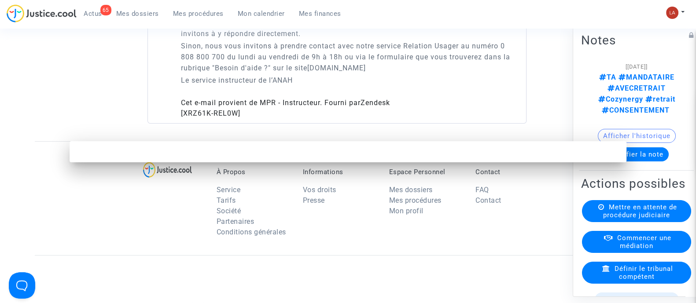
scroll to position [0, 0]
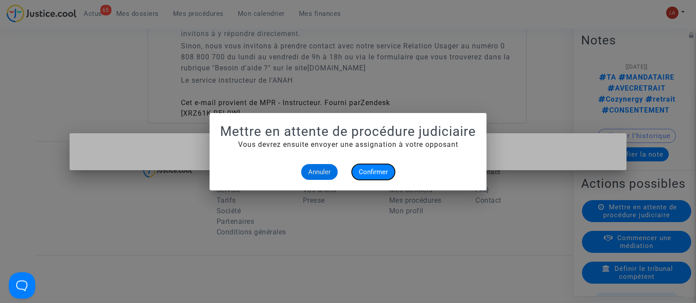
click at [370, 169] on span "Confirmer" at bounding box center [373, 172] width 29 height 8
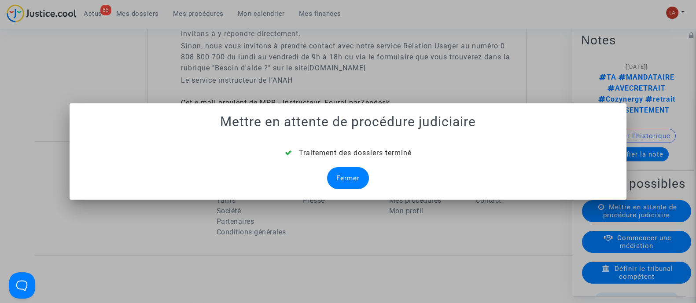
click at [338, 174] on div "Fermer" at bounding box center [348, 178] width 42 height 22
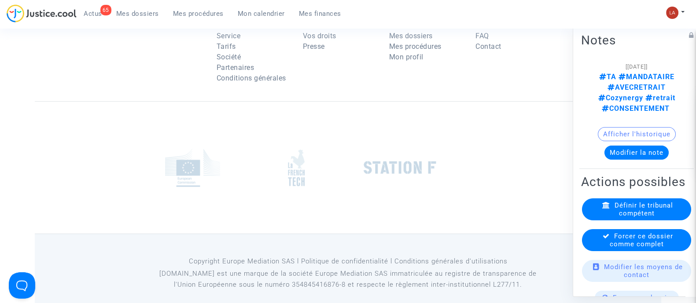
scroll to position [861, 0]
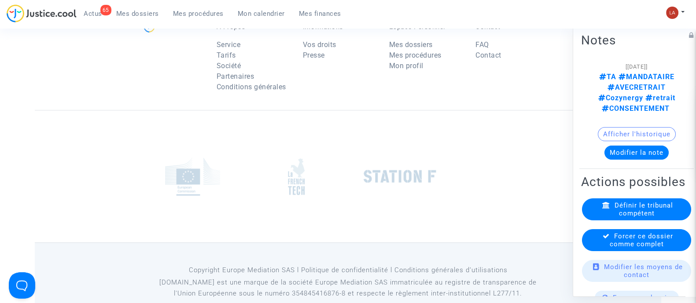
click at [605, 229] on div "Forcer ce dossier comme complet" at bounding box center [636, 240] width 109 height 22
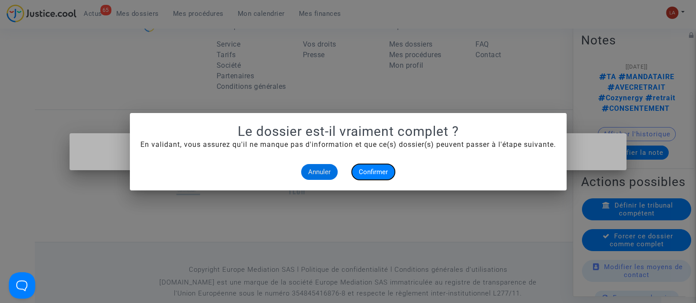
click at [385, 171] on span "Confirmer" at bounding box center [373, 172] width 29 height 8
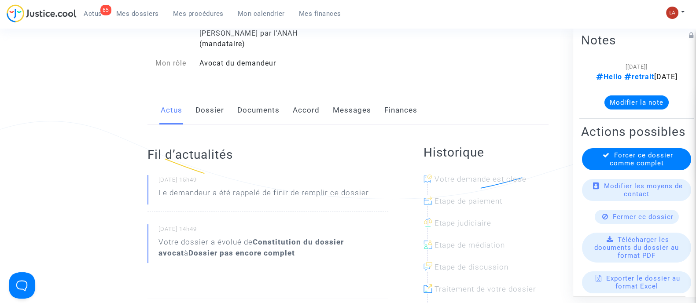
scroll to position [55, 0]
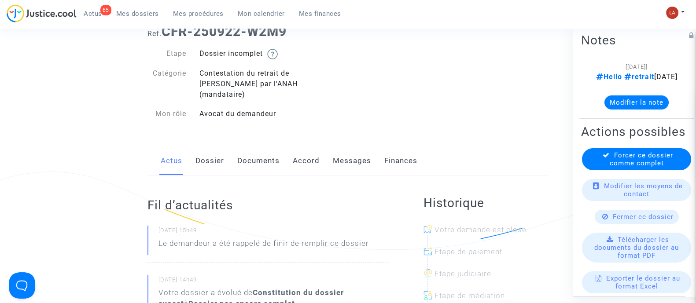
click at [217, 154] on link "Dossier" at bounding box center [209, 161] width 29 height 29
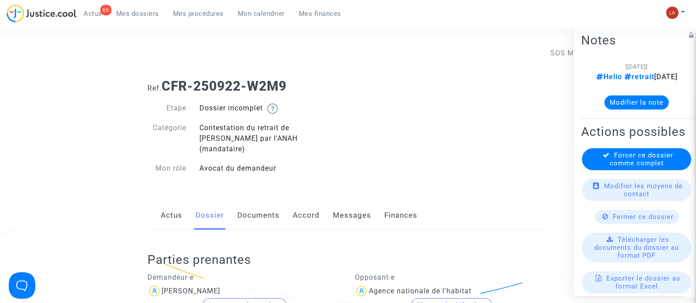
click at [256, 205] on link "Documents" at bounding box center [258, 215] width 42 height 29
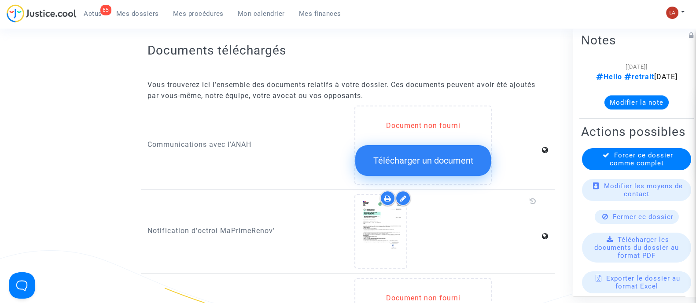
scroll to position [495, 0]
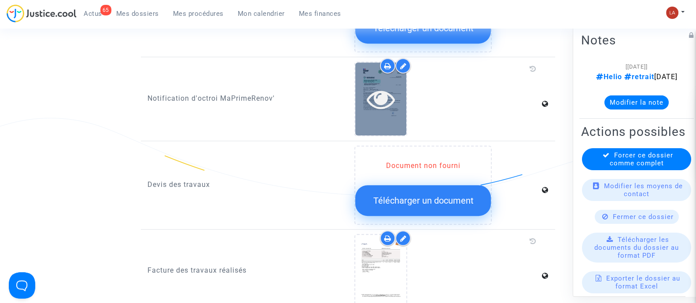
click at [386, 98] on icon at bounding box center [381, 99] width 29 height 28
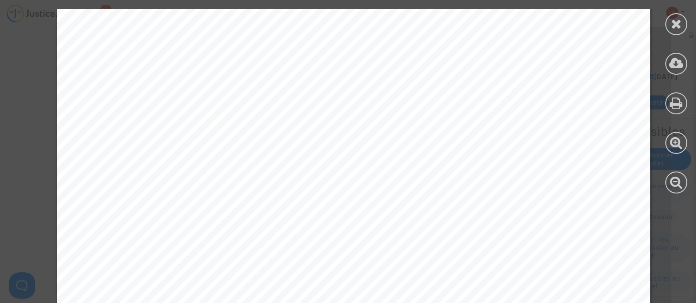
scroll to position [165, 0]
drag, startPoint x: 671, startPoint y: 17, endPoint x: 664, endPoint y: 28, distance: 13.1
click at [671, 17] on icon at bounding box center [676, 23] width 11 height 13
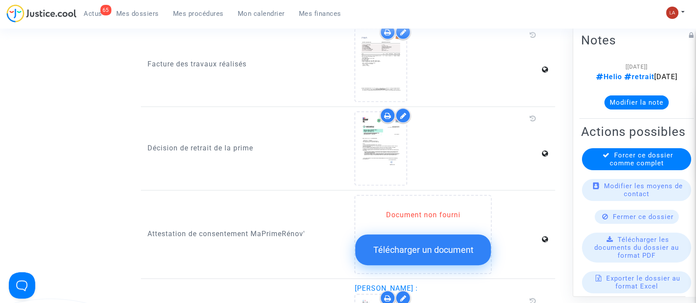
scroll to position [715, 0]
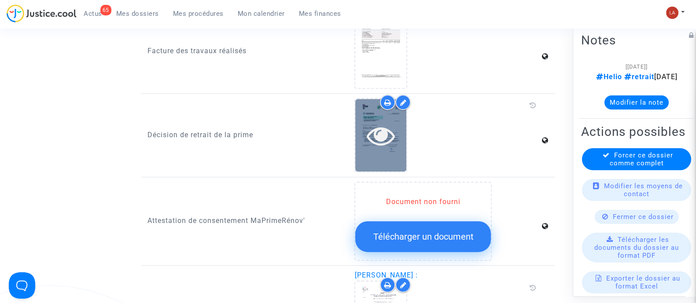
click at [359, 149] on div at bounding box center [380, 135] width 51 height 73
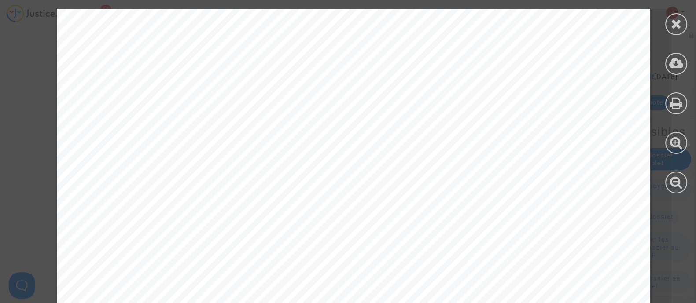
scroll to position [275, 0]
drag, startPoint x: 676, startPoint y: 21, endPoint x: 629, endPoint y: 44, distance: 52.6
click at [678, 21] on icon at bounding box center [676, 23] width 11 height 13
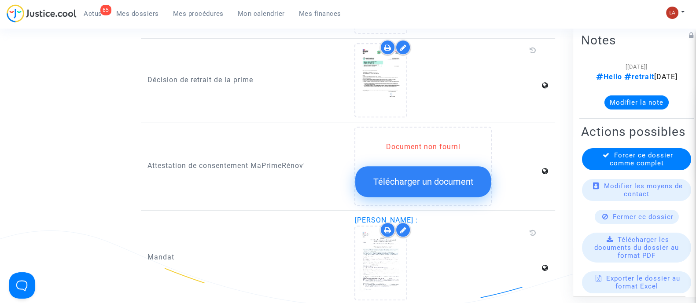
scroll to position [880, 0]
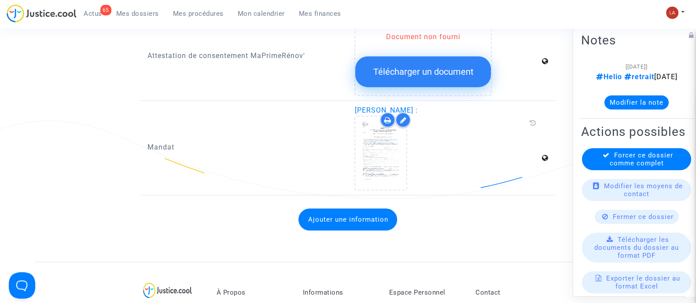
click at [658, 107] on button "Modifier la note" at bounding box center [636, 102] width 64 height 14
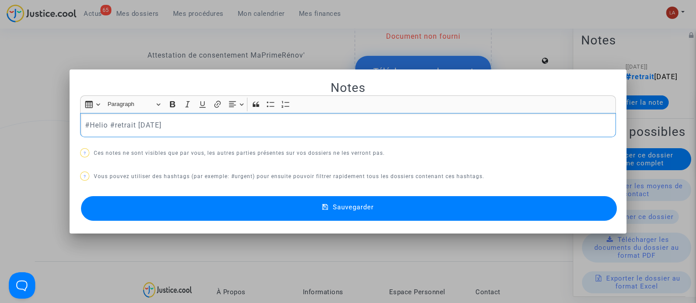
scroll to position [0, 0]
click at [261, 124] on p "#Helio #retrait 2025-09-09" at bounding box center [348, 125] width 526 height 11
drag, startPoint x: 265, startPoint y: 219, endPoint x: 377, endPoint y: 208, distance: 113.3
click at [265, 219] on button "Sauvegarder" at bounding box center [349, 208] width 536 height 25
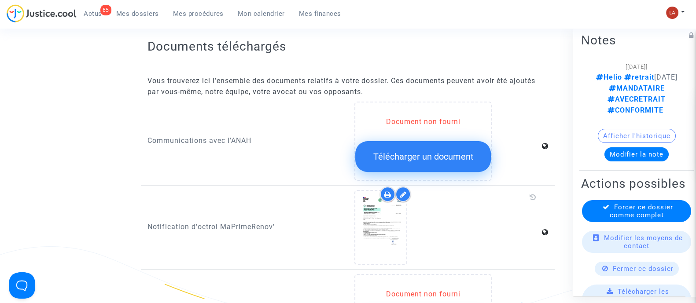
scroll to position [330, 0]
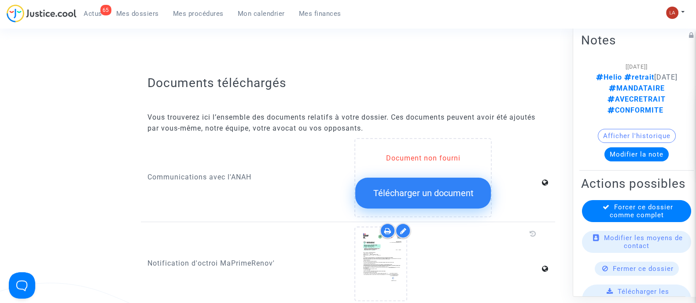
click at [645, 219] on span "Forcer ce dossier comme complet" at bounding box center [641, 211] width 63 height 16
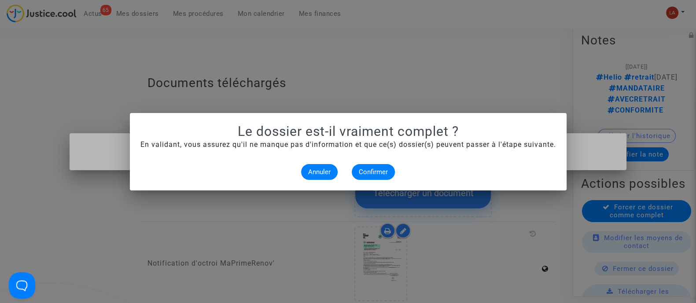
scroll to position [0, 0]
click at [386, 167] on button "Confirmer" at bounding box center [373, 172] width 43 height 16
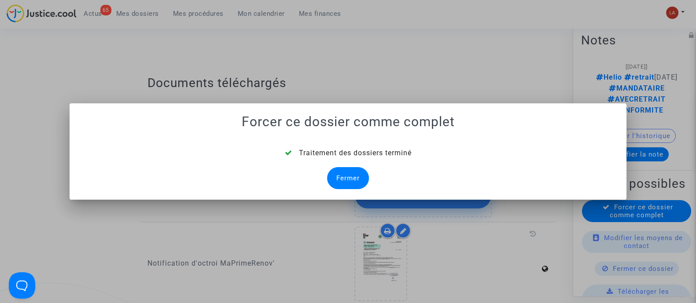
click at [354, 177] on div "Fermer" at bounding box center [348, 178] width 42 height 22
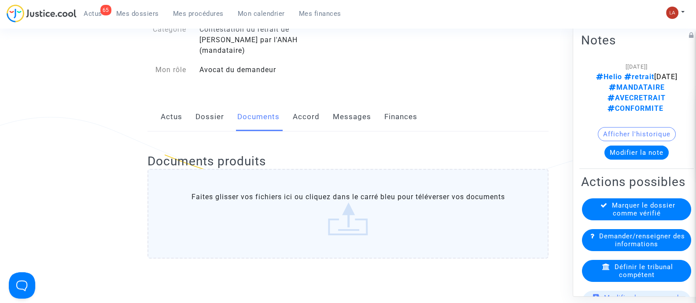
click at [216, 108] on link "Dossier" at bounding box center [209, 117] width 29 height 29
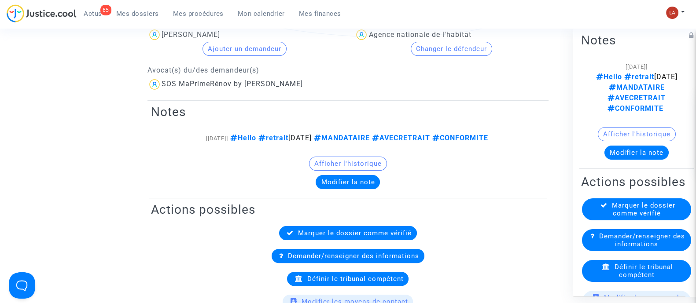
scroll to position [329, 0]
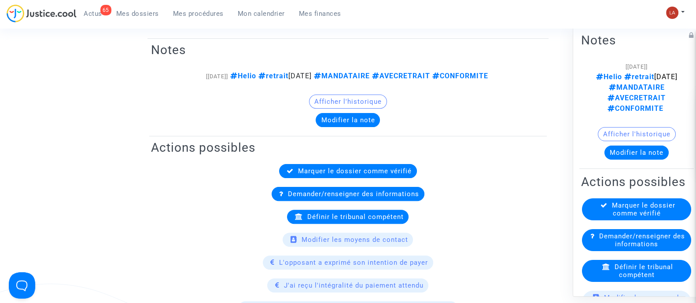
click at [622, 276] on span "Définir le tribunal compétent" at bounding box center [644, 271] width 59 height 16
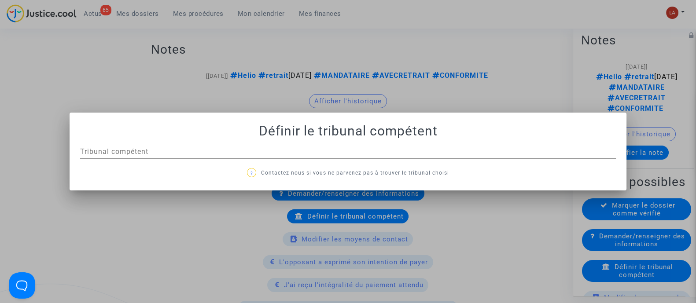
scroll to position [0, 0]
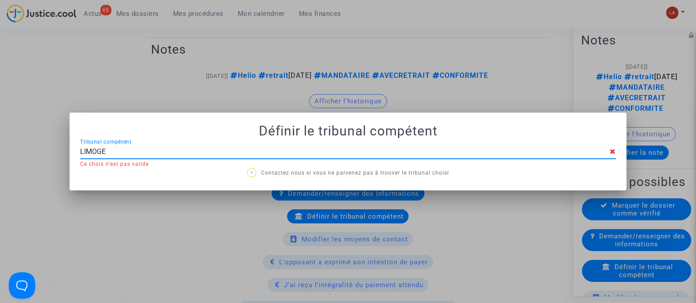
type input "LIMOGES"
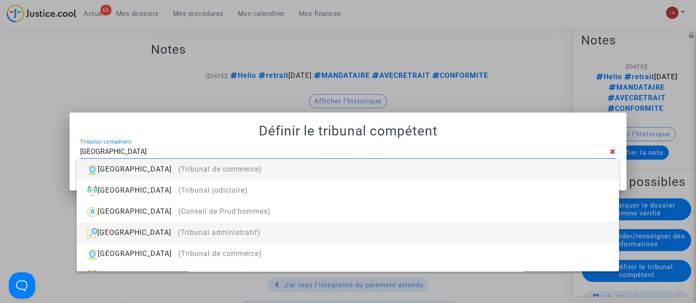
click at [280, 233] on div "Limoges (Tribunal administratif)" at bounding box center [348, 232] width 528 height 21
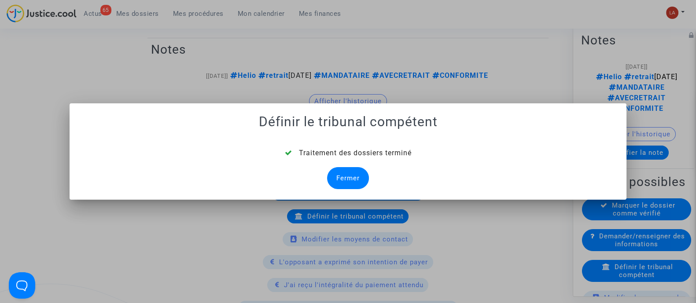
click at [347, 169] on div "Fermer" at bounding box center [348, 178] width 42 height 22
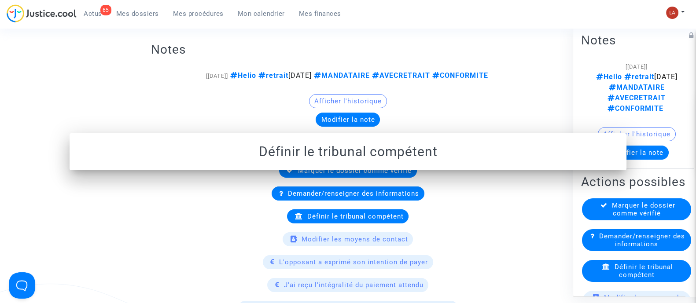
scroll to position [329, 0]
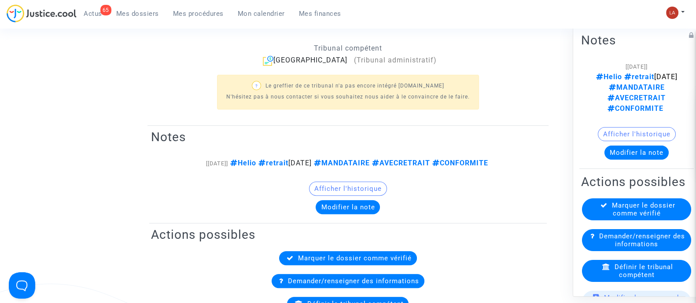
click at [599, 215] on div "Marquer le dossier comme vérifié" at bounding box center [636, 209] width 109 height 22
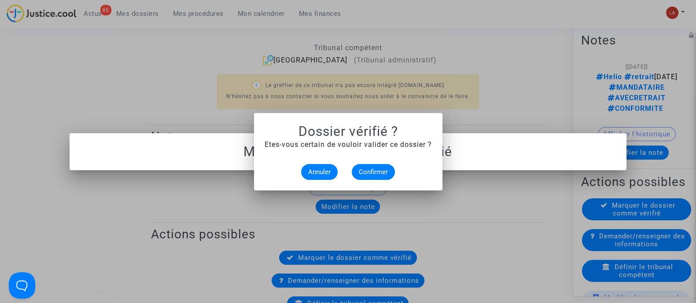
scroll to position [0, 0]
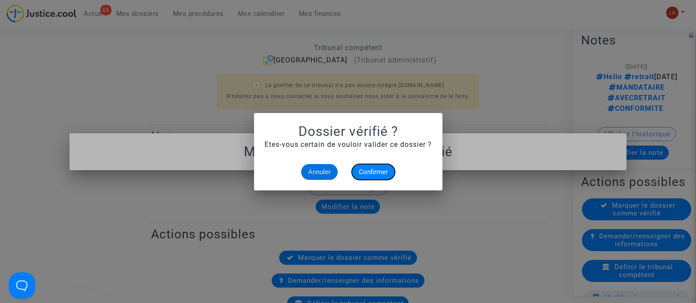
click at [376, 177] on button "Confirmer" at bounding box center [373, 172] width 43 height 16
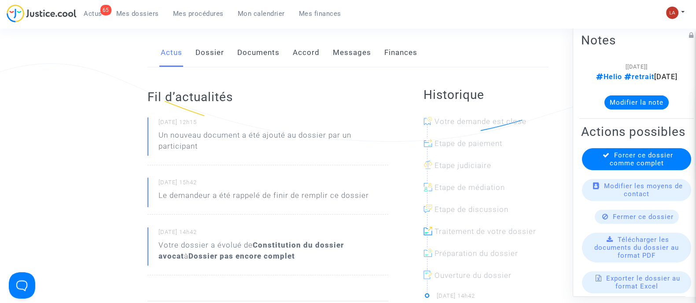
scroll to position [55, 0]
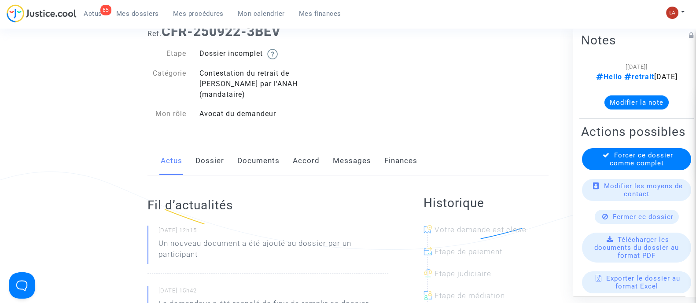
drag, startPoint x: 216, startPoint y: 153, endPoint x: 280, endPoint y: 153, distance: 64.3
click at [216, 153] on link "Dossier" at bounding box center [209, 161] width 29 height 29
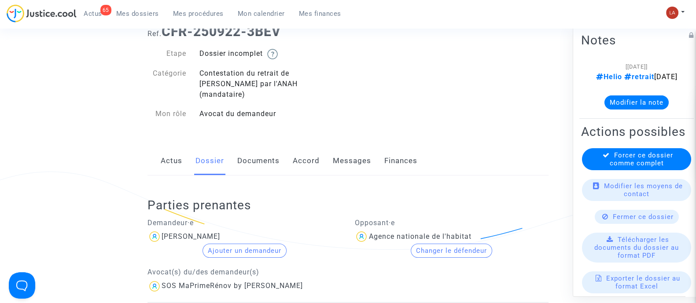
click at [274, 152] on link "Documents" at bounding box center [258, 161] width 42 height 29
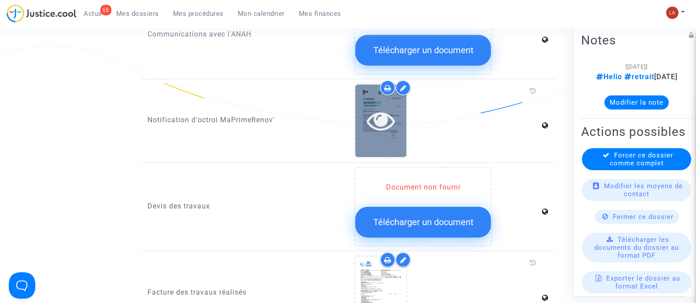
scroll to position [550, 0]
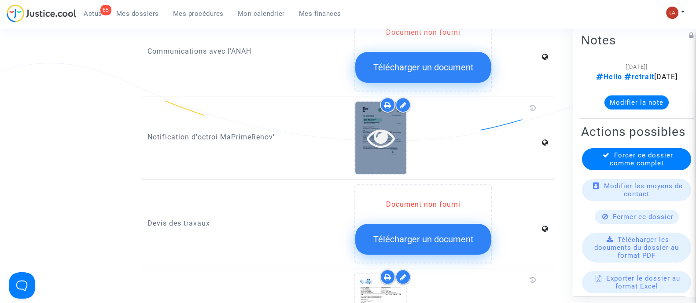
click at [372, 80] on div "Communications avec l'ANAH Document non fourni Télécharger un document" at bounding box center [348, 54] width 414 height 84
click at [391, 124] on icon at bounding box center [381, 138] width 29 height 28
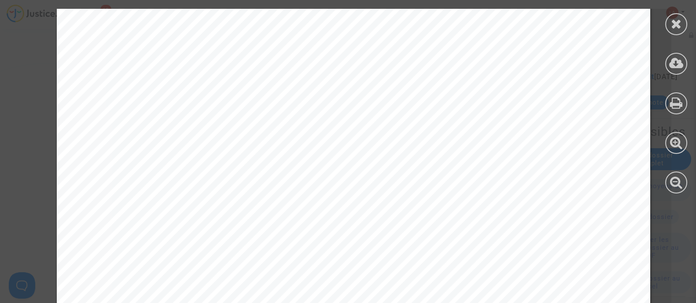
scroll to position [220, 0]
click at [676, 32] on div at bounding box center [676, 24] width 22 height 22
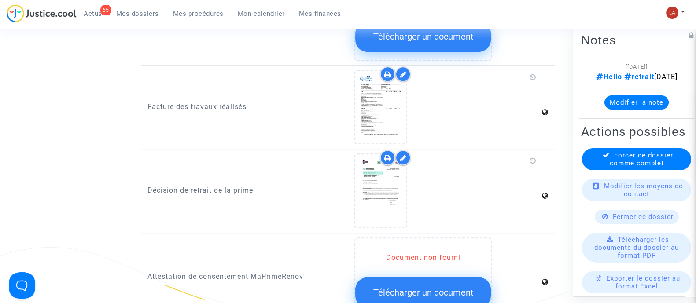
scroll to position [825, 0]
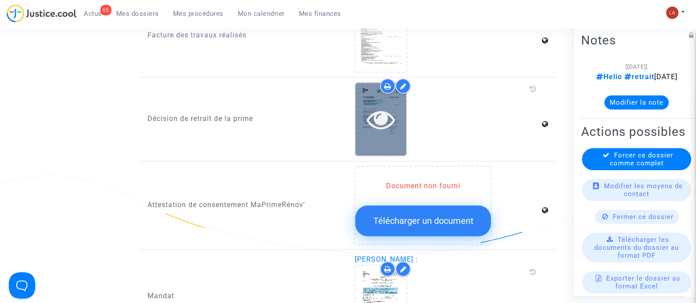
click at [387, 126] on div at bounding box center [380, 119] width 51 height 73
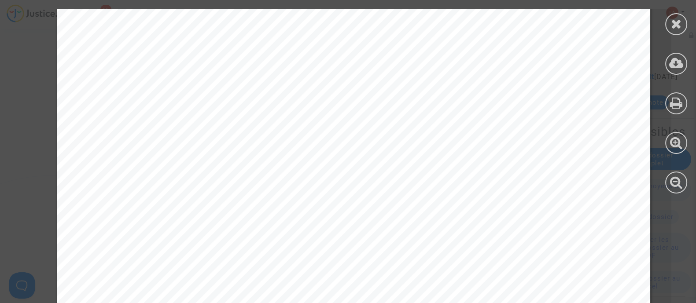
scroll to position [275, 0]
click at [690, 20] on div at bounding box center [676, 101] width 40 height 202
drag, startPoint x: 687, startPoint y: 22, endPoint x: 686, endPoint y: 29, distance: 7.1
click at [687, 22] on div at bounding box center [676, 101] width 40 height 202
click at [681, 30] on div at bounding box center [676, 24] width 22 height 22
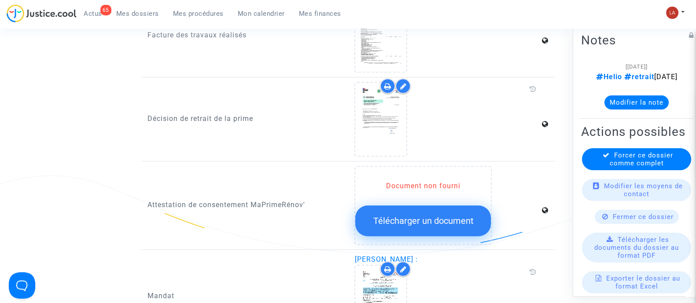
click at [648, 105] on note-viewer "[22/09/2025] Helio retrait 2025-09-05 Modifier la note" at bounding box center [636, 85] width 111 height 48
click at [640, 116] on div "[22/09/2025] Helio retrait 2025-09-05 Modifier la note" at bounding box center [636, 88] width 111 height 55
click at [634, 109] on button "Modifier la note" at bounding box center [636, 102] width 64 height 14
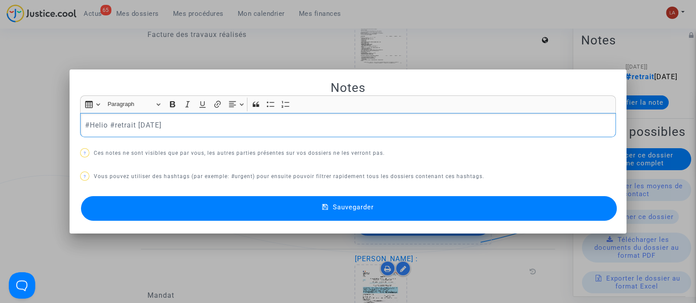
scroll to position [0, 0]
click at [258, 125] on p "#Helio #retrait [DATE]" at bounding box center [348, 125] width 526 height 11
click at [265, 229] on mat-dialog-container "Notes Rich Text Editor Insert table Insert table Heading Paragraph Paragraph He…" at bounding box center [348, 152] width 557 height 164
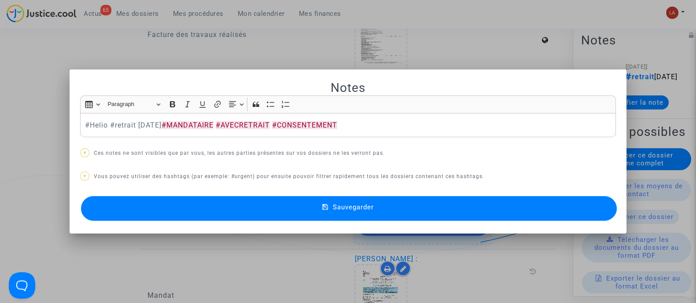
click at [271, 219] on button "Sauvegarder" at bounding box center [349, 208] width 536 height 25
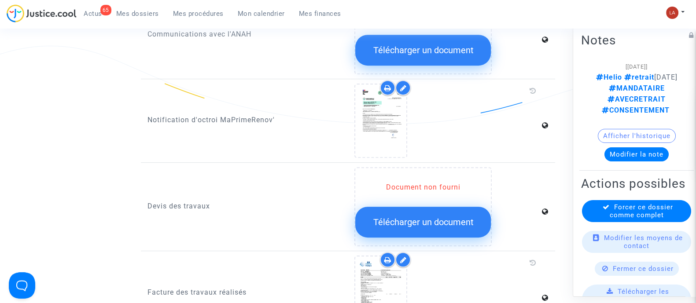
scroll to position [550, 0]
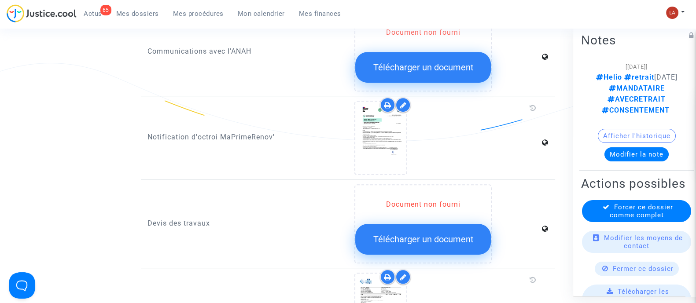
click at [656, 222] on div "Forcer ce dossier comme complet" at bounding box center [636, 211] width 109 height 22
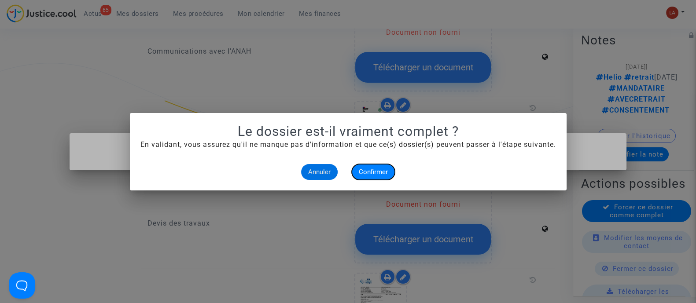
click at [384, 166] on button "Confirmer" at bounding box center [373, 172] width 43 height 16
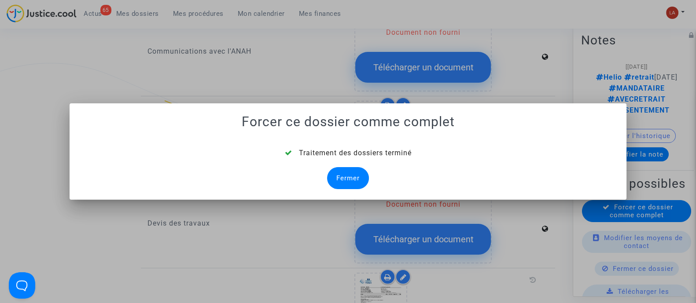
click at [352, 168] on div "Fermer" at bounding box center [348, 178] width 42 height 22
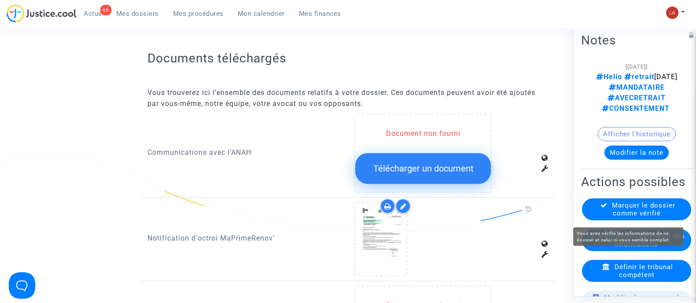
scroll to position [550, 0]
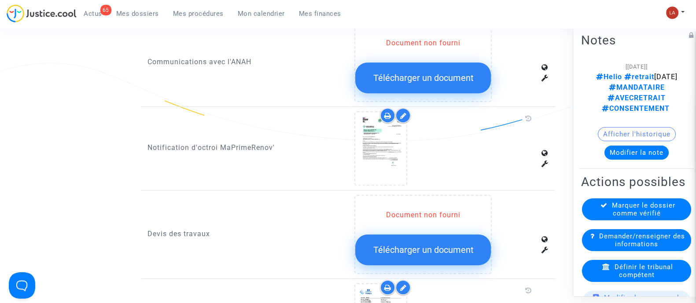
click at [602, 270] on icon at bounding box center [606, 266] width 8 height 7
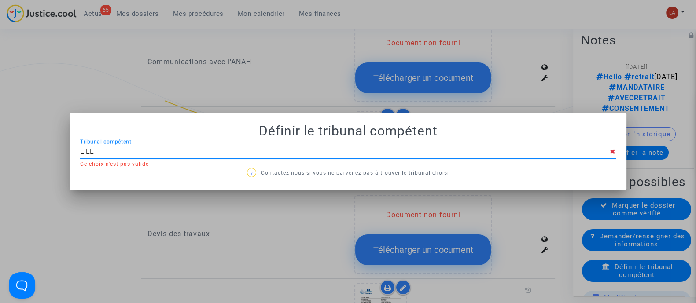
type input "LILLE"
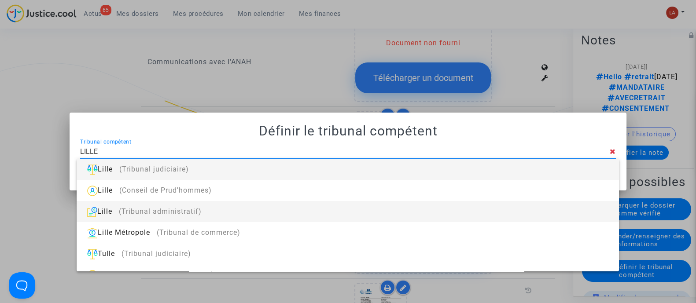
click at [192, 214] on span "(Tribunal administratif)" at bounding box center [160, 211] width 83 height 8
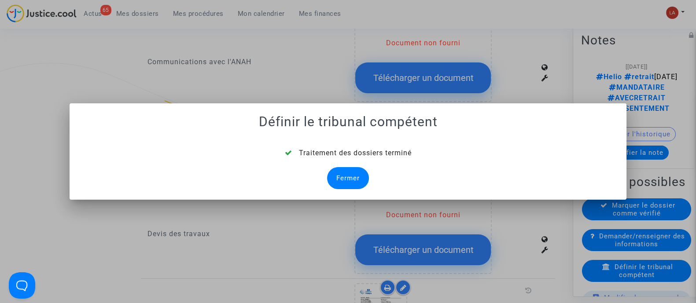
click at [341, 179] on div "Fermer" at bounding box center [348, 178] width 42 height 22
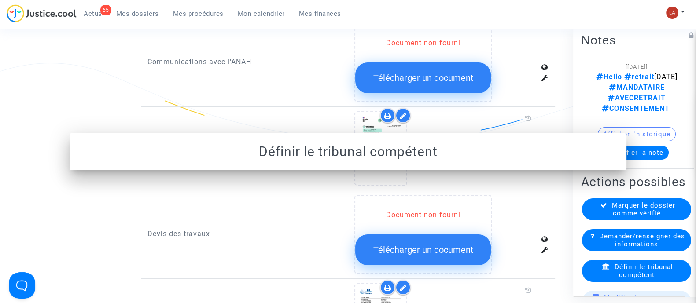
scroll to position [550, 0]
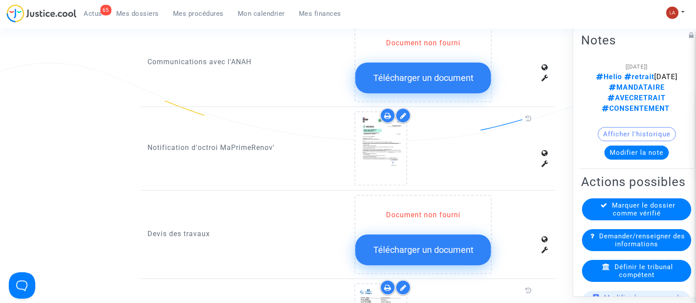
click at [603, 220] on div "Marquer le dossier comme vérifié" at bounding box center [636, 209] width 109 height 22
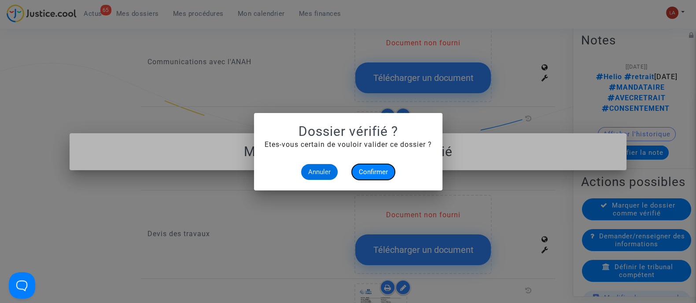
click at [371, 172] on span "Confirmer" at bounding box center [373, 172] width 29 height 8
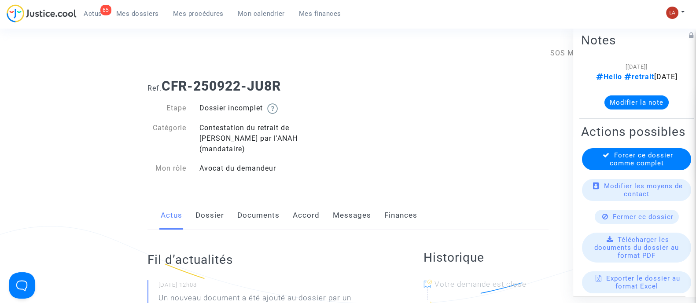
click at [214, 201] on link "Dossier" at bounding box center [209, 215] width 29 height 29
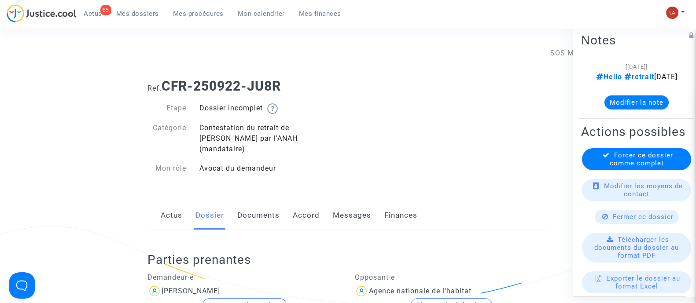
click at [261, 208] on link "Documents" at bounding box center [258, 215] width 42 height 29
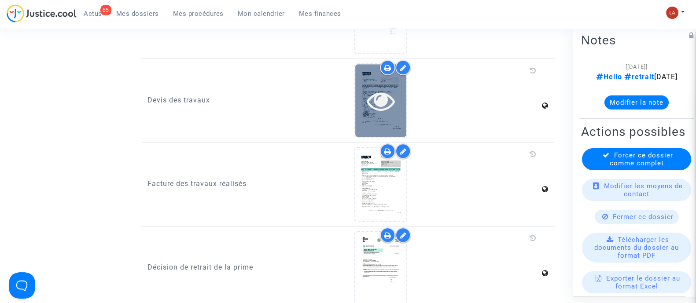
scroll to position [605, 0]
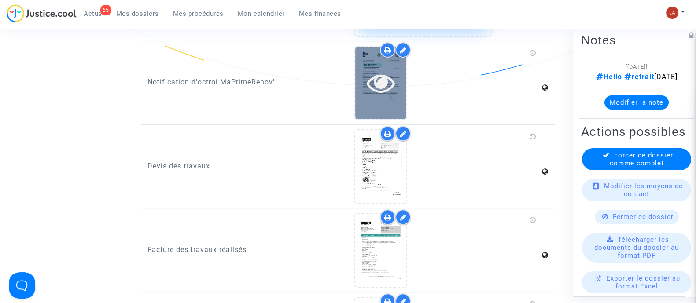
click at [373, 74] on icon at bounding box center [381, 83] width 29 height 28
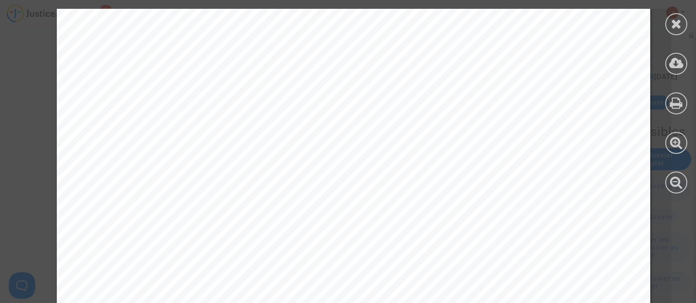
scroll to position [330, 0]
drag, startPoint x: 679, startPoint y: 30, endPoint x: 630, endPoint y: 63, distance: 58.7
click at [679, 30] on div at bounding box center [676, 24] width 22 height 22
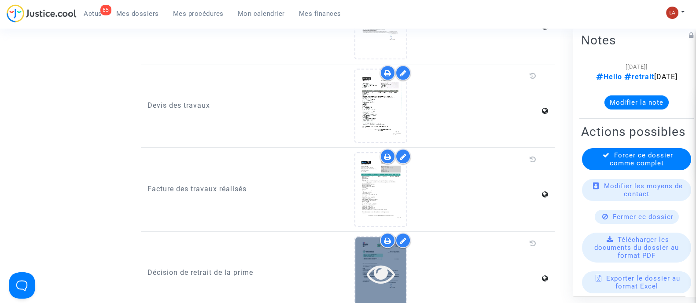
scroll to position [715, 0]
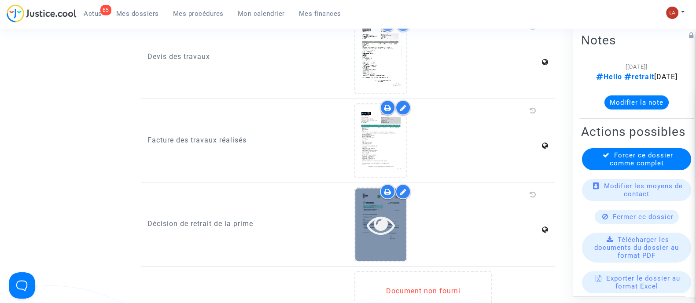
click at [388, 212] on icon at bounding box center [381, 225] width 29 height 28
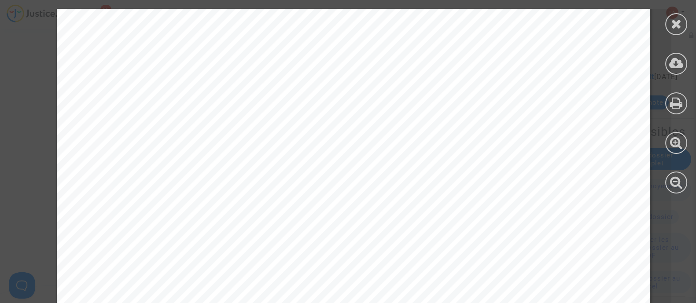
scroll to position [220, 0]
click at [680, 22] on icon at bounding box center [676, 23] width 11 height 13
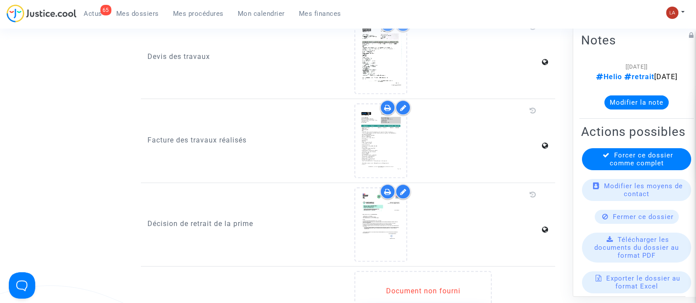
click at [659, 109] on button "Modifier la note" at bounding box center [636, 102] width 64 height 14
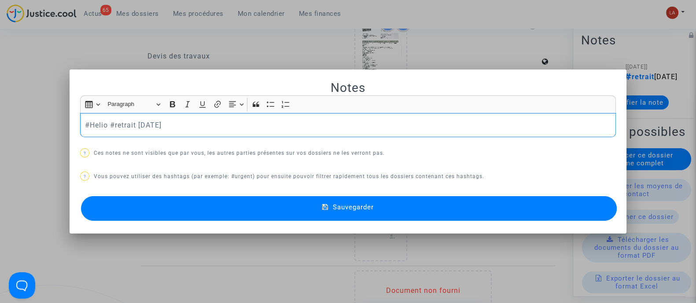
scroll to position [0, 0]
click at [292, 127] on p "#Helio #retrait [DATE]" at bounding box center [348, 125] width 526 height 11
click at [328, 192] on div "Notes Rich Text Editor Insert table Insert table Heading Paragraph Paragraph He…" at bounding box center [348, 151] width 536 height 143
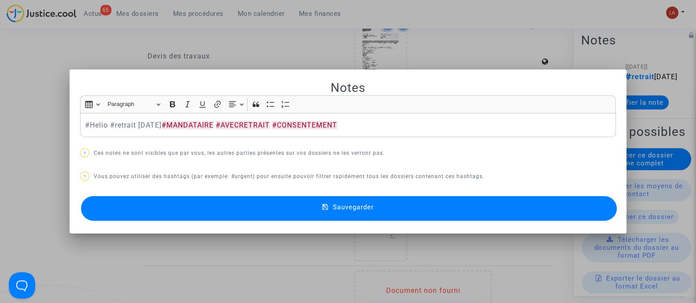
click at [328, 194] on div "Sauvegarder" at bounding box center [348, 208] width 536 height 29
click at [326, 200] on button "Sauvegarder" at bounding box center [349, 208] width 536 height 25
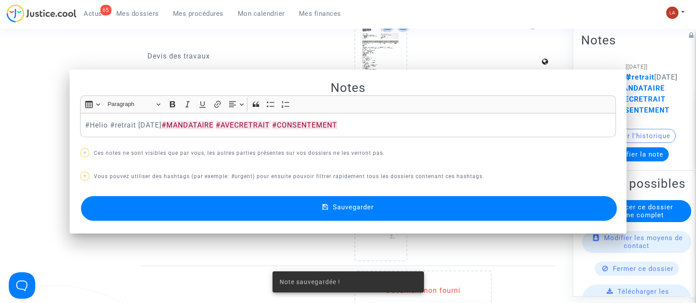
scroll to position [715, 0]
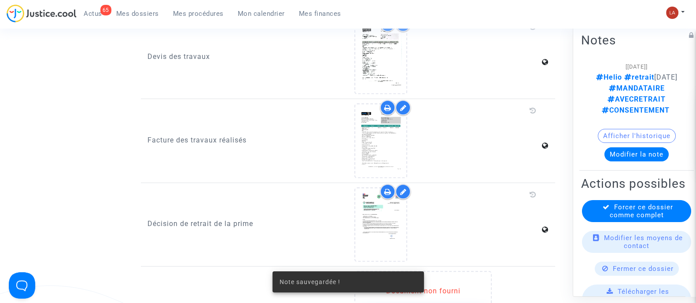
click at [624, 219] on span "Forcer ce dossier comme complet" at bounding box center [641, 211] width 63 height 16
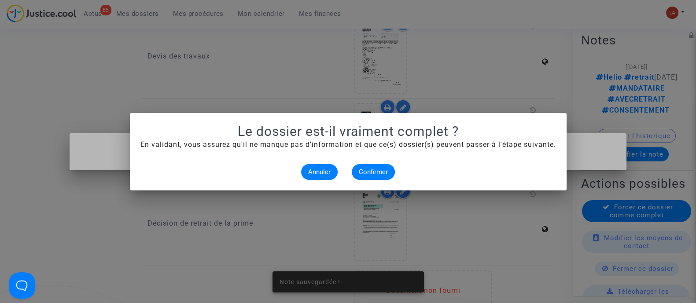
scroll to position [0, 0]
click at [387, 167] on button "Confirmer" at bounding box center [373, 172] width 43 height 16
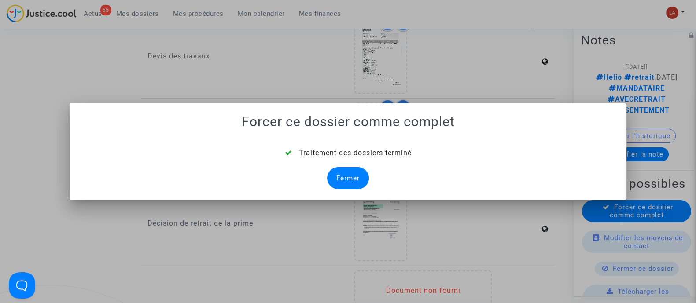
click at [333, 172] on div "Fermer" at bounding box center [348, 178] width 42 height 22
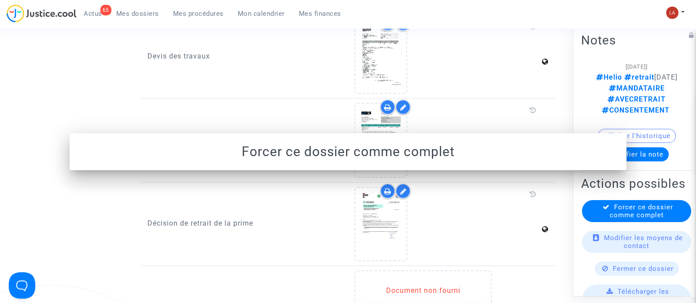
scroll to position [715, 0]
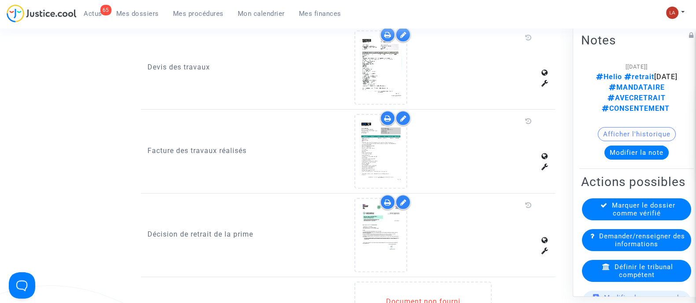
click at [603, 270] on icon at bounding box center [606, 266] width 8 height 7
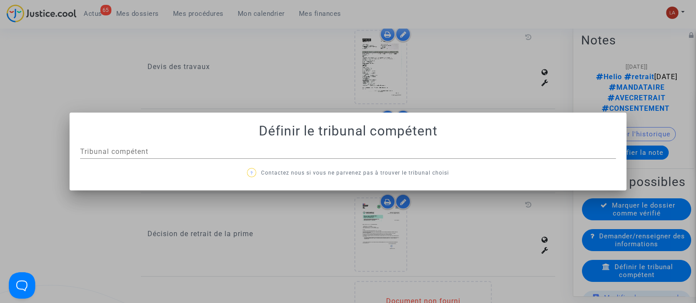
scroll to position [0, 0]
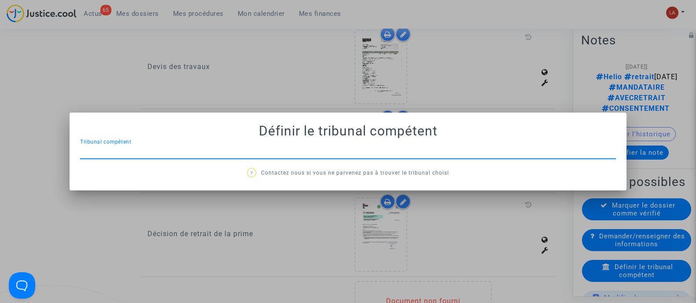
type input "E"
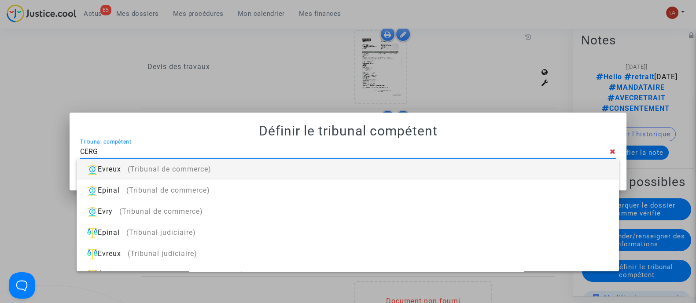
type input "CERGY"
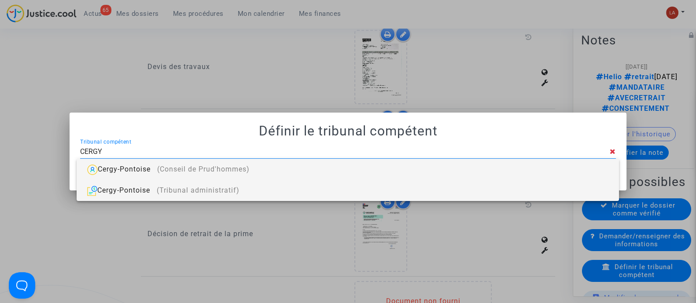
click at [343, 189] on div "Cergy-Pontoise (Tribunal administratif)" at bounding box center [348, 190] width 528 height 21
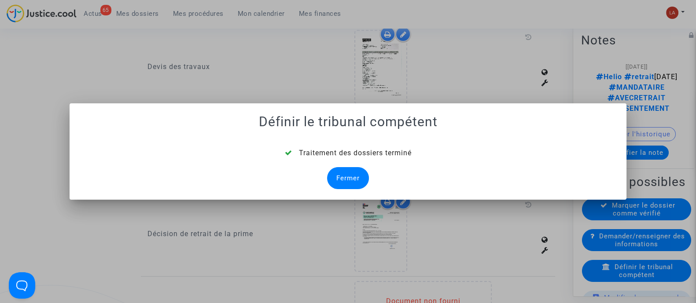
click at [367, 178] on div "Fermer" at bounding box center [348, 178] width 42 height 22
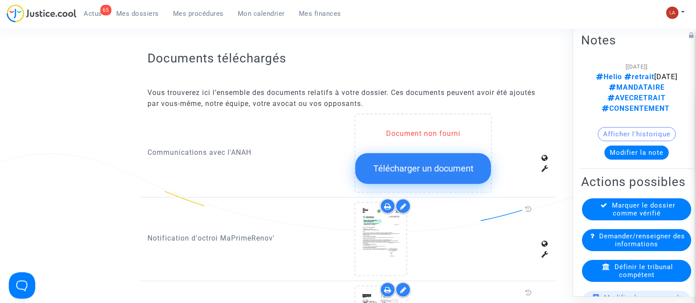
scroll to position [715, 0]
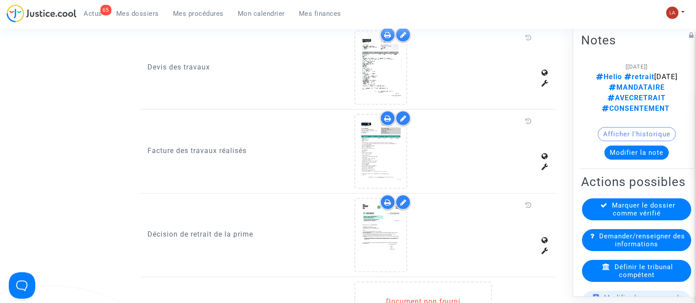
click at [606, 216] on div "Marquer le dossier comme vérifié" at bounding box center [636, 209] width 109 height 22
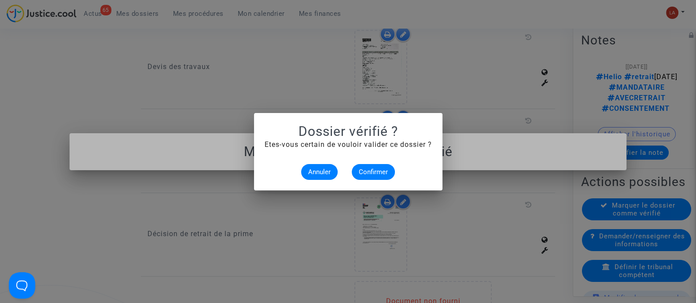
scroll to position [0, 0]
click at [379, 169] on span "Confirmer" at bounding box center [373, 172] width 29 height 8
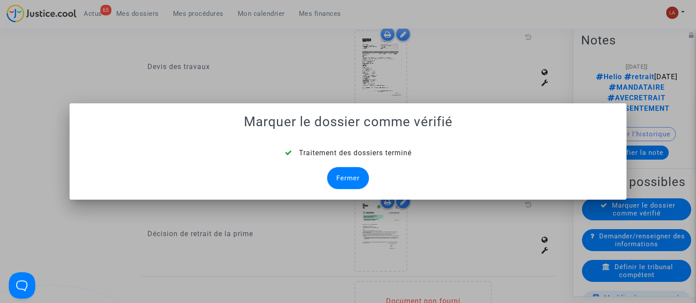
click at [344, 173] on div "Fermer" at bounding box center [348, 178] width 42 height 22
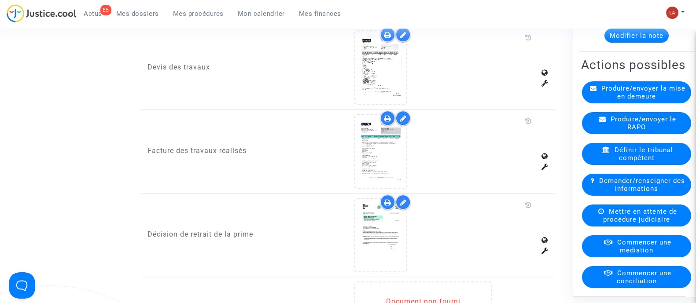
scroll to position [165, 0]
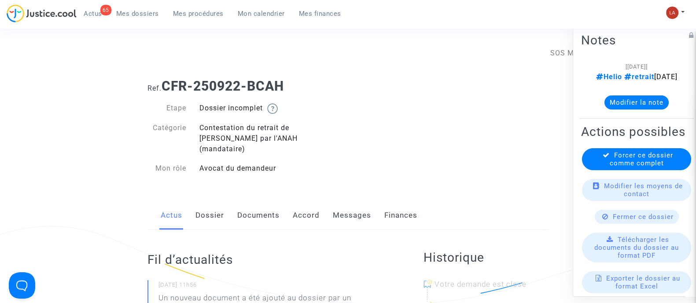
click at [273, 209] on link "Documents" at bounding box center [258, 215] width 42 height 29
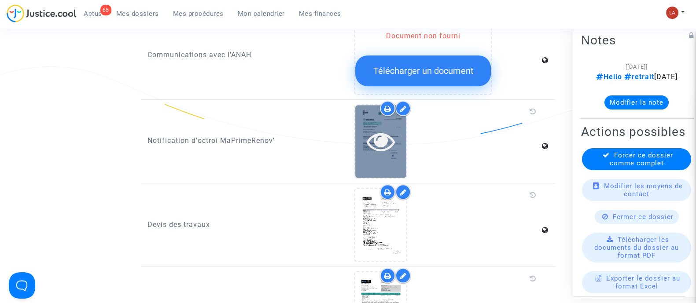
scroll to position [495, 0]
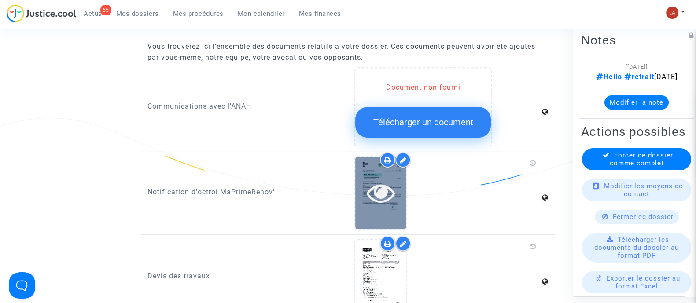
click at [394, 193] on icon at bounding box center [381, 193] width 29 height 28
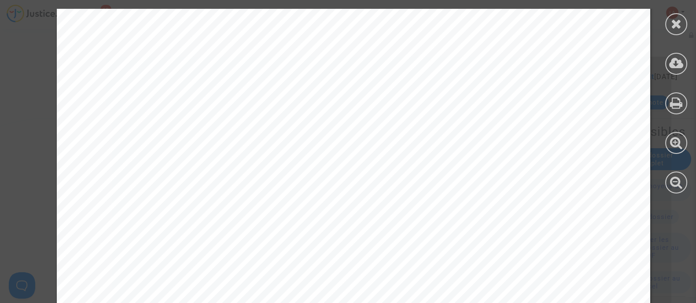
scroll to position [165, 0]
click at [682, 35] on div at bounding box center [676, 101] width 40 height 202
click at [684, 22] on div at bounding box center [676, 24] width 22 height 22
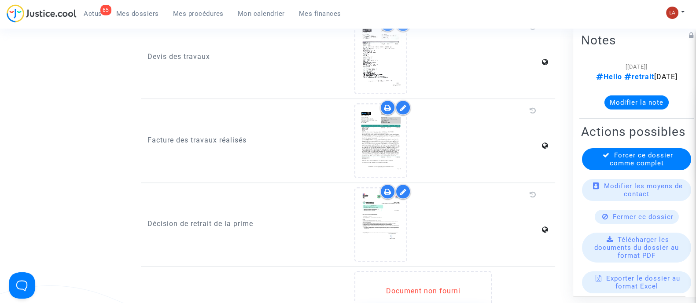
scroll to position [770, 0]
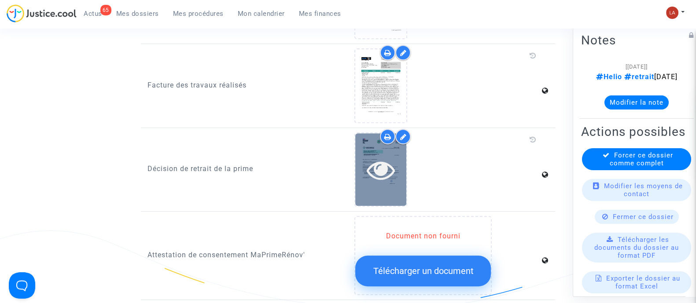
click at [401, 156] on div at bounding box center [380, 170] width 51 height 28
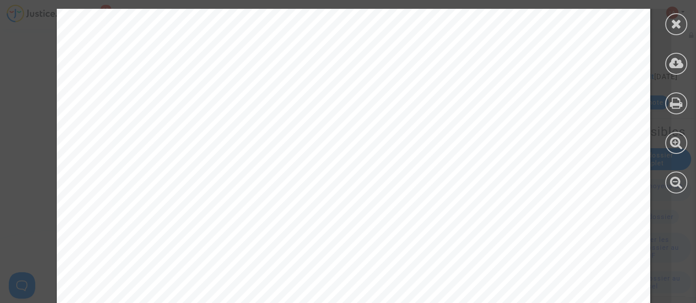
scroll to position [275, 0]
click at [670, 16] on div at bounding box center [676, 24] width 22 height 22
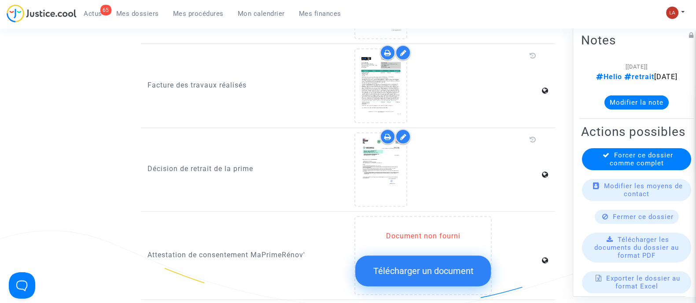
click at [629, 116] on div "[[DATE]] Helio retrait [DATE] Modifier la note" at bounding box center [636, 88] width 111 height 55
click at [621, 109] on button "Modifier la note" at bounding box center [636, 102] width 64 height 14
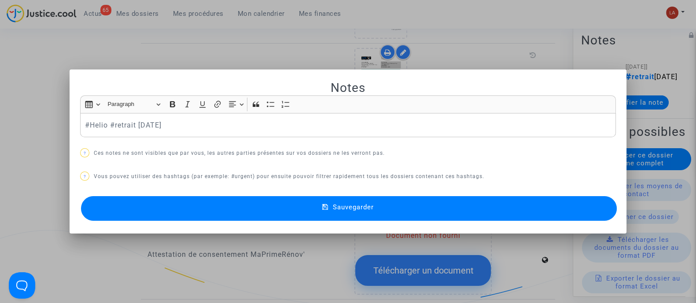
click at [263, 121] on p "#Helio #retrait [DATE]" at bounding box center [348, 125] width 526 height 11
click at [368, 213] on button "Sauvegarder" at bounding box center [349, 208] width 536 height 25
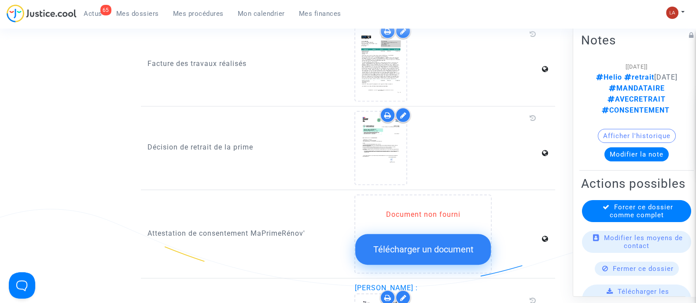
scroll to position [743, 0]
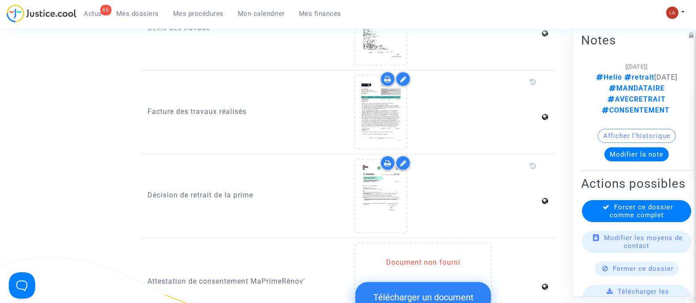
click at [407, 209] on div at bounding box center [380, 196] width 53 height 74
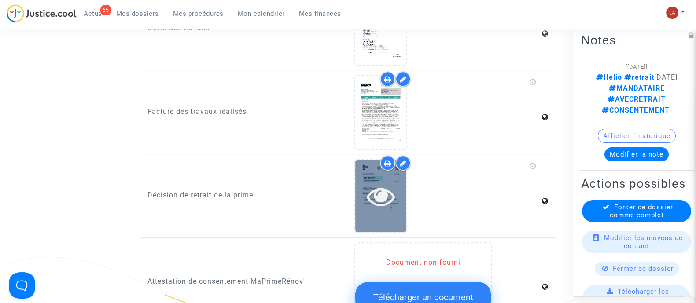
click at [405, 210] on div at bounding box center [380, 196] width 51 height 73
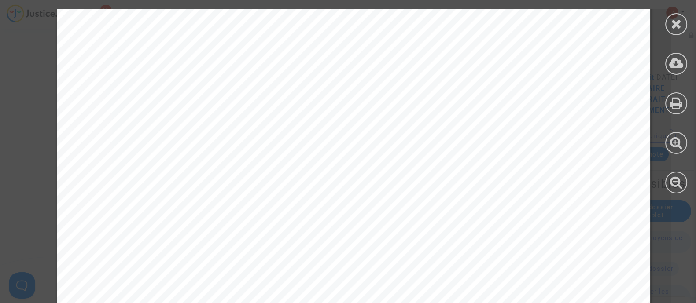
scroll to position [330, 0]
click at [672, 19] on icon at bounding box center [676, 23] width 11 height 13
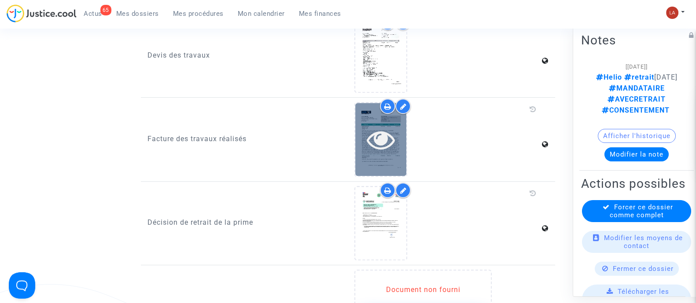
scroll to position [688, 0]
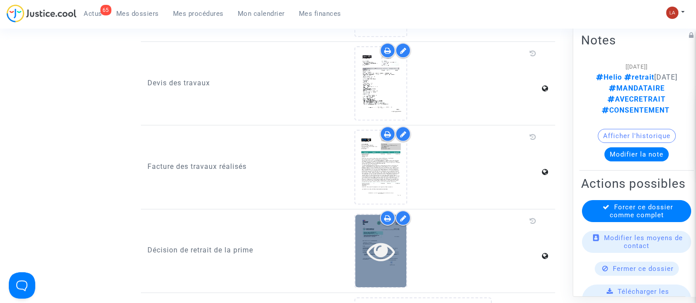
click at [397, 237] on div at bounding box center [380, 251] width 51 height 28
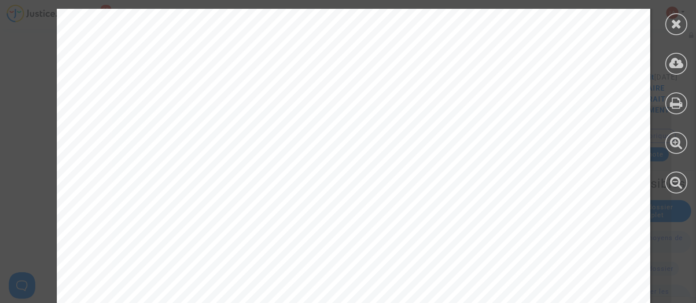
scroll to position [55, 0]
click at [677, 23] on icon at bounding box center [676, 23] width 11 height 13
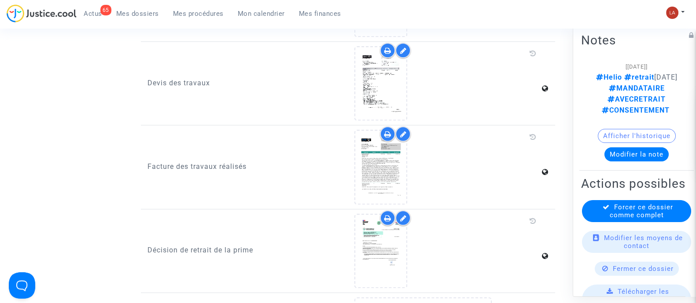
click at [649, 219] on span "Forcer ce dossier comme complet" at bounding box center [641, 211] width 63 height 16
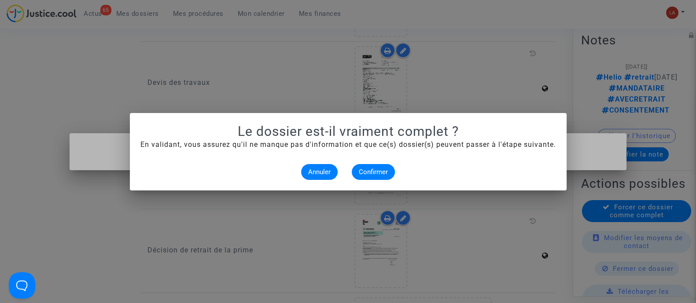
scroll to position [0, 0]
click at [395, 171] on div "Annuler Confirmer" at bounding box center [348, 172] width 416 height 16
click at [386, 173] on span "Confirmer" at bounding box center [373, 172] width 29 height 8
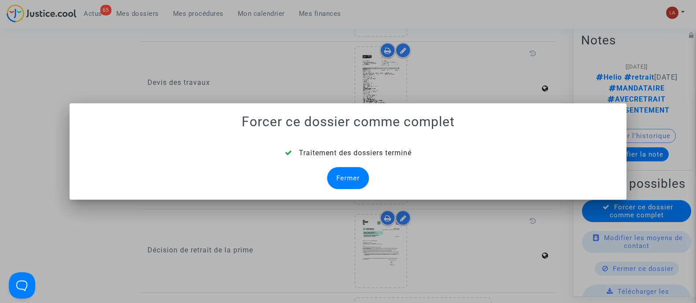
click at [361, 173] on div "Fermer" at bounding box center [348, 178] width 42 height 22
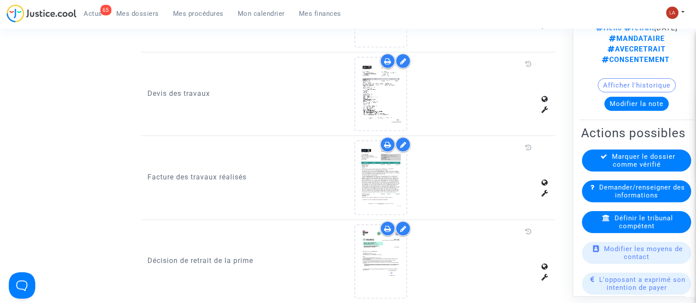
scroll to position [165, 0]
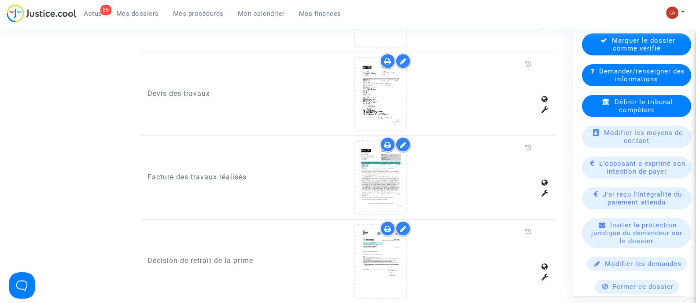
click at [635, 114] on span "Définir le tribunal compétent" at bounding box center [644, 106] width 59 height 16
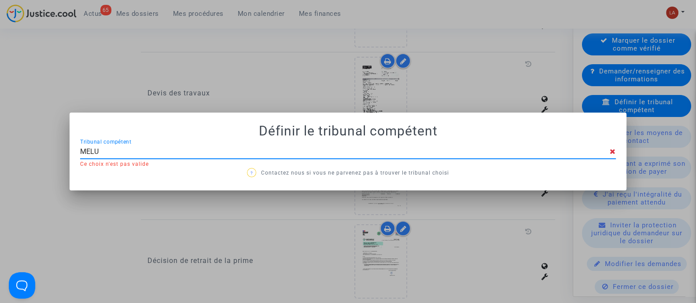
type input "MELUN"
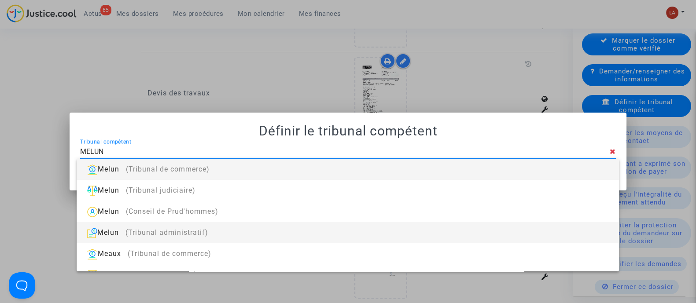
click at [374, 232] on div "Melun (Tribunal administratif)" at bounding box center [348, 232] width 528 height 21
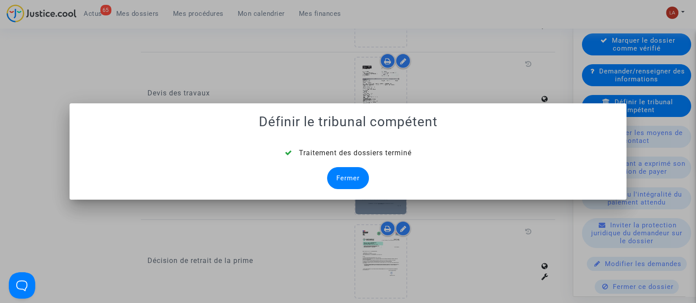
click at [346, 179] on div "Fermer" at bounding box center [348, 178] width 42 height 22
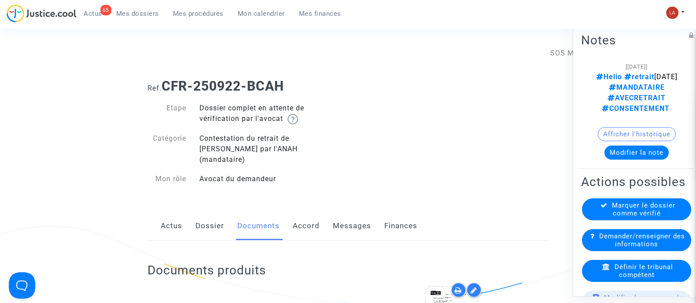
click at [217, 212] on link "Dossier" at bounding box center [209, 226] width 29 height 29
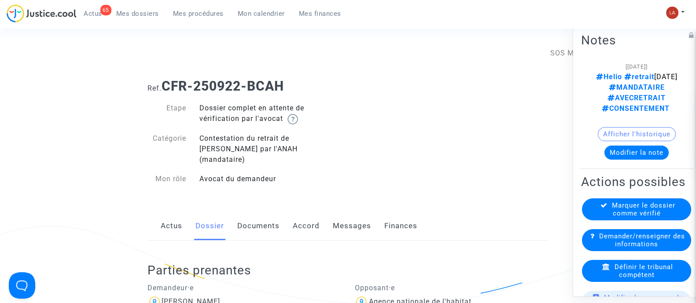
scroll to position [275, 0]
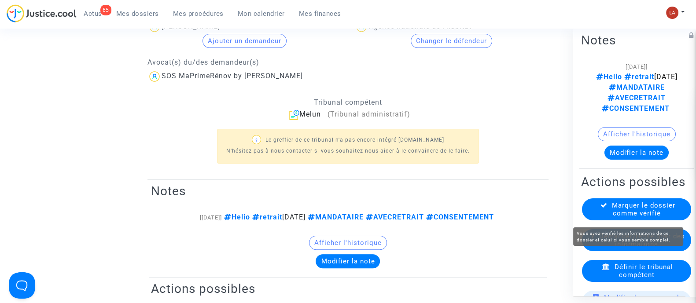
click at [651, 213] on span "Marquer le dossier comme vérifié" at bounding box center [643, 209] width 63 height 16
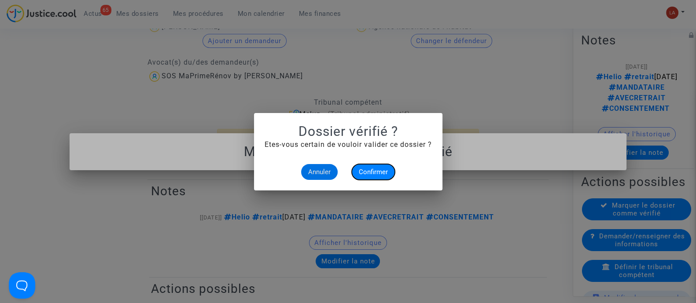
click at [376, 174] on span "Confirmer" at bounding box center [373, 172] width 29 height 8
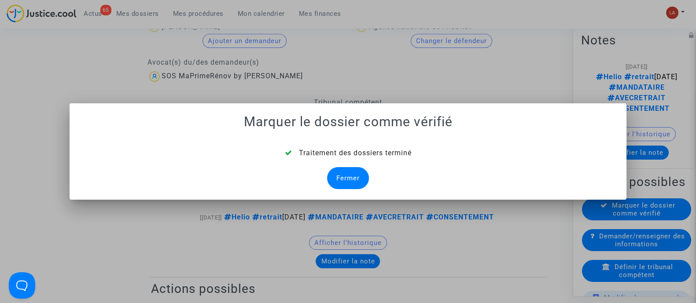
click at [354, 185] on div "Fermer" at bounding box center [348, 178] width 42 height 22
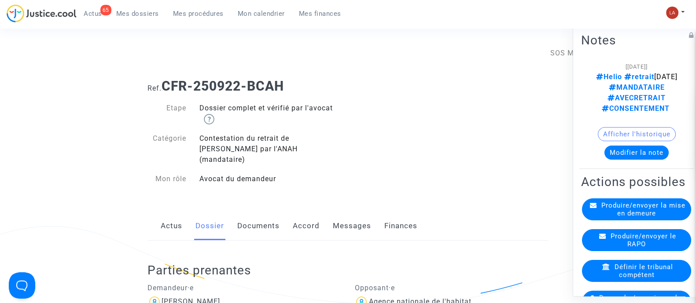
click at [264, 212] on link "Documents" at bounding box center [258, 226] width 42 height 29
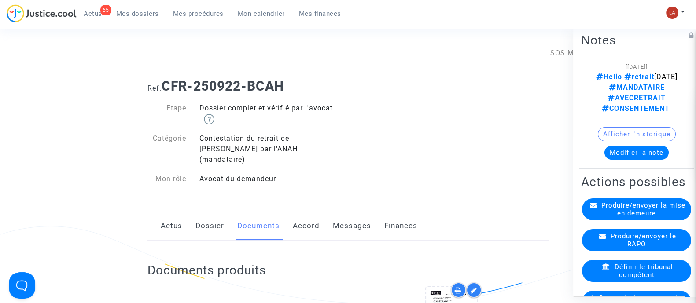
drag, startPoint x: 304, startPoint y: 88, endPoint x: 168, endPoint y: 85, distance: 136.1
click at [168, 85] on h1 "Ref. CFR-250922-BCAH" at bounding box center [347, 86] width 401 height 16
copy b "CFR-250922-BCAH"
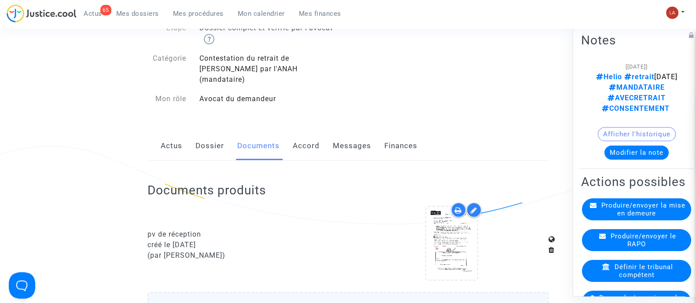
scroll to position [165, 0]
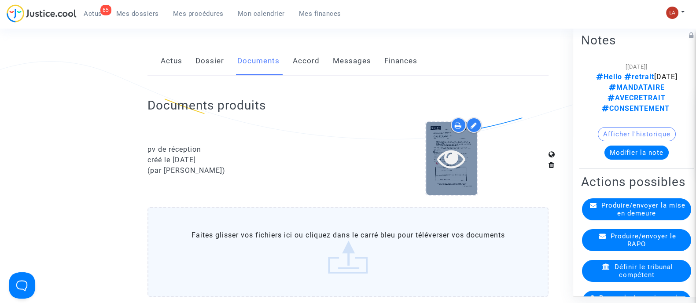
click at [440, 160] on icon at bounding box center [451, 158] width 29 height 28
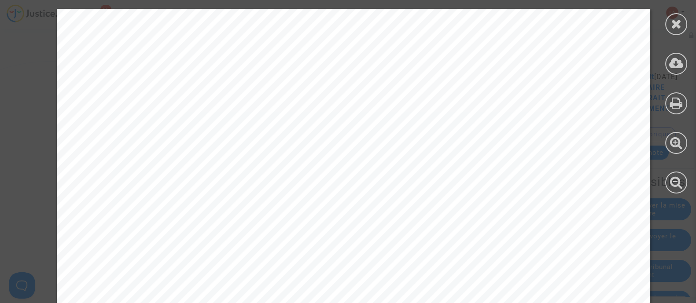
click at [661, 65] on div at bounding box center [676, 101] width 40 height 202
click at [667, 62] on div at bounding box center [676, 64] width 22 height 22
click at [676, 26] on icon at bounding box center [676, 23] width 11 height 13
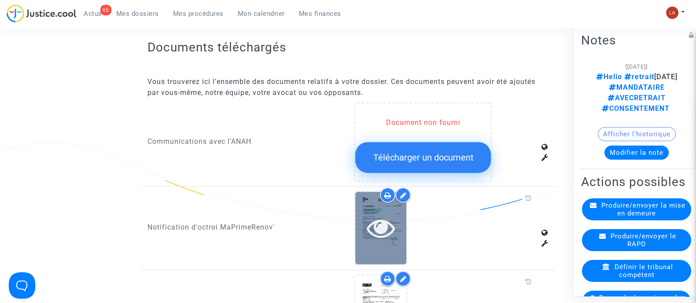
scroll to position [605, 0]
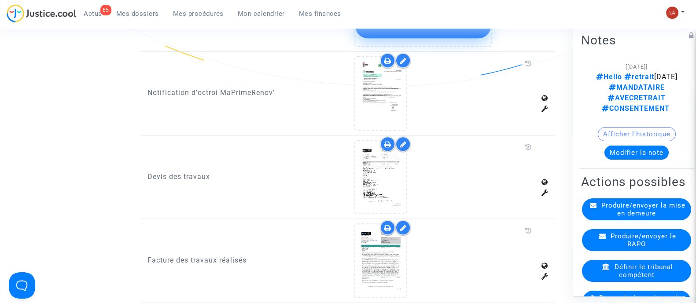
click at [403, 220] on div at bounding box center [402, 227] width 15 height 15
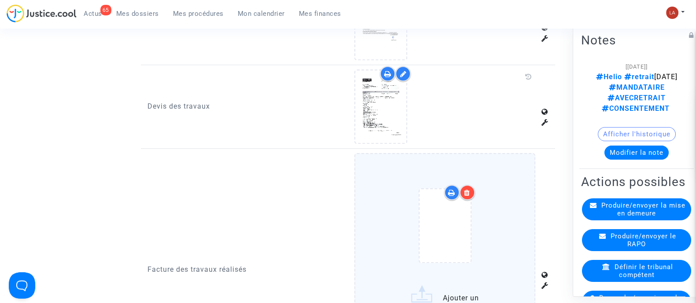
scroll to position [715, 0]
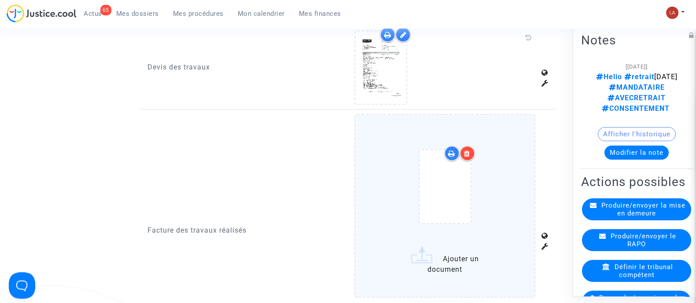
click at [522, 210] on label "Ajouter un document" at bounding box center [444, 206] width 181 height 184
click at [0, 0] on input "Ajouter un document" at bounding box center [0, 0] width 0 height 0
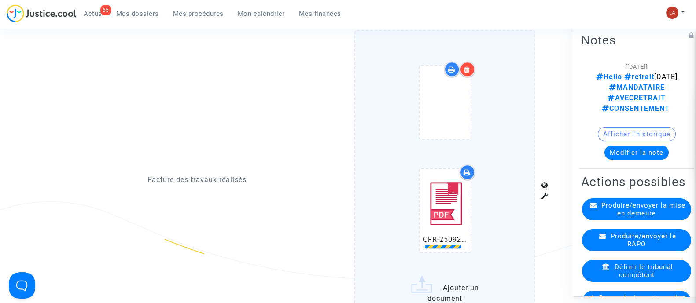
scroll to position [935, 0]
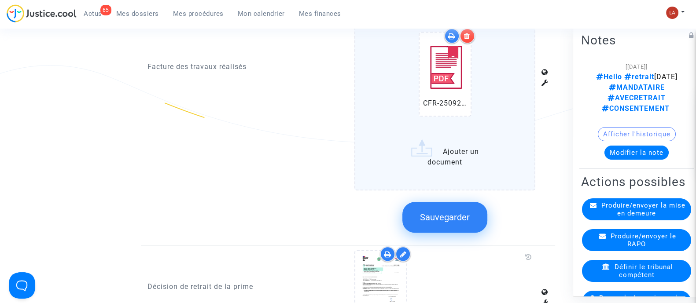
drag, startPoint x: 456, startPoint y: 203, endPoint x: 450, endPoint y: 197, distance: 8.4
click at [456, 212] on span "Sauvegarder" at bounding box center [445, 217] width 50 height 11
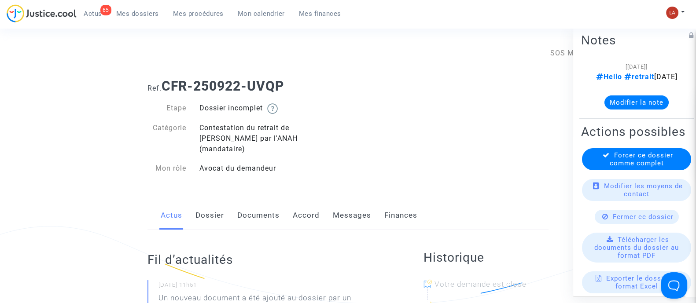
click at [253, 201] on link "Documents" at bounding box center [258, 215] width 42 height 29
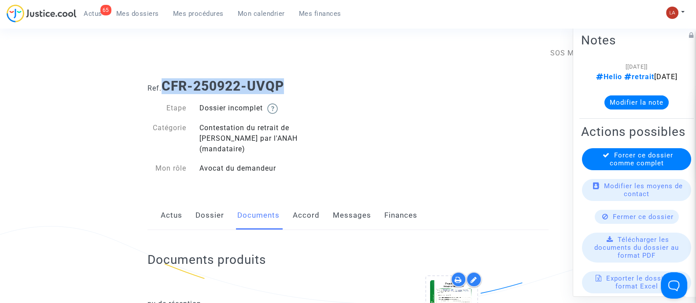
drag, startPoint x: 299, startPoint y: 81, endPoint x: 165, endPoint y: 73, distance: 134.5
click at [166, 74] on div "Ref. CFR-250922-UVQP" at bounding box center [348, 83] width 414 height 22
copy b "CFR-250922-UVQP"
drag, startPoint x: 307, startPoint y: 91, endPoint x: 293, endPoint y: 85, distance: 14.8
click at [307, 91] on h1 "Ref. CFR-250922-UVQP" at bounding box center [347, 86] width 401 height 16
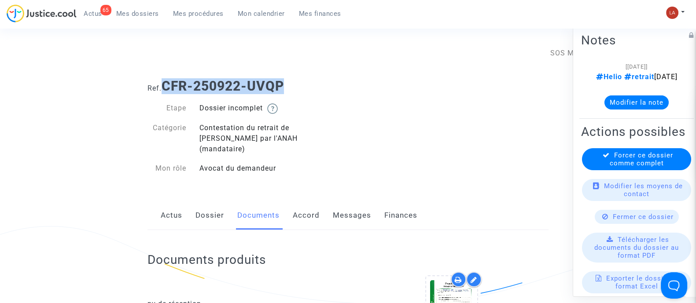
click at [290, 82] on h1 "Ref. CFR-250922-UVQP" at bounding box center [347, 86] width 401 height 16
copy b "CFR-250922-UVQP"
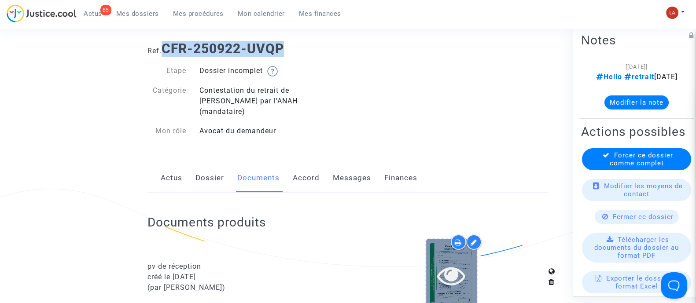
scroll to position [55, 0]
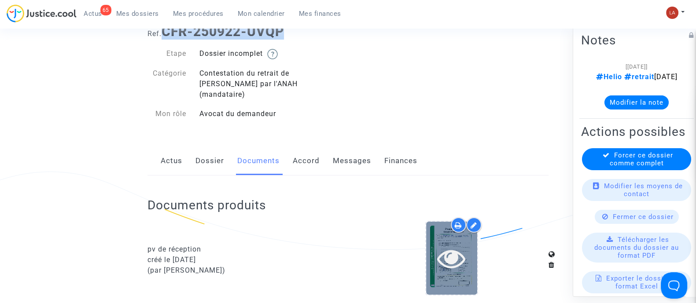
click at [460, 250] on icon at bounding box center [451, 258] width 29 height 28
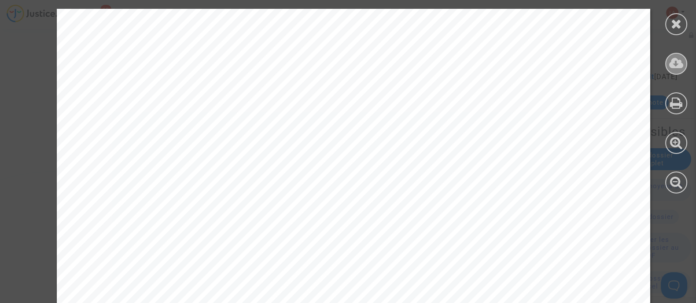
click at [679, 60] on icon at bounding box center [676, 63] width 15 height 13
click at [682, 25] on div at bounding box center [676, 24] width 22 height 22
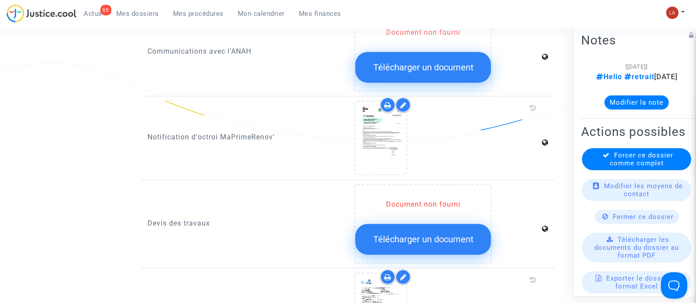
scroll to position [660, 0]
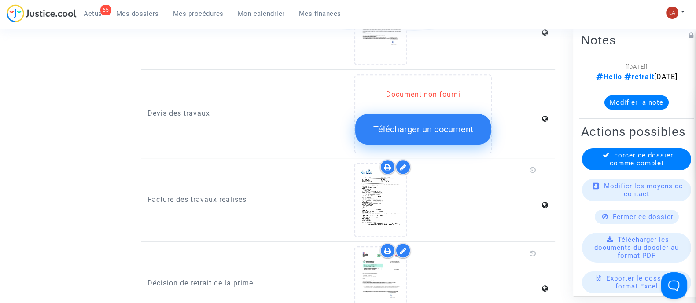
click at [408, 159] on div at bounding box center [402, 166] width 15 height 15
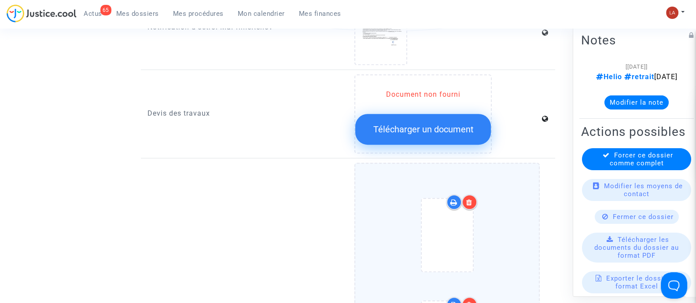
click at [513, 209] on div at bounding box center [447, 289] width 148 height 206
click at [0, 0] on input "Ajouter un document" at bounding box center [0, 0] width 0 height 0
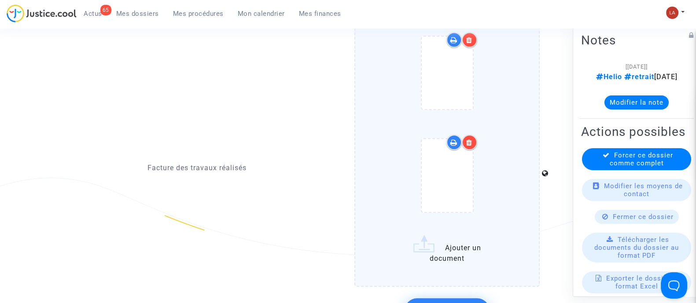
scroll to position [825, 0]
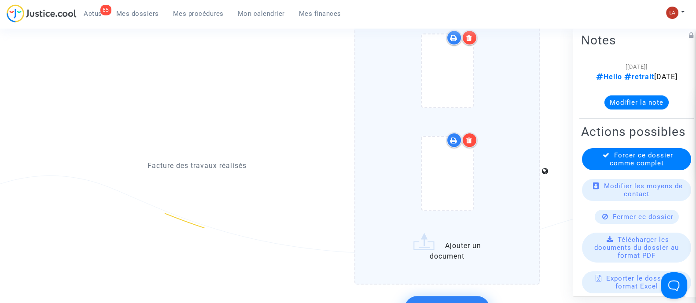
click at [489, 181] on div at bounding box center [447, 124] width 148 height 206
click at [0, 0] on input "Ajouter un document" at bounding box center [0, 0] width 0 height 0
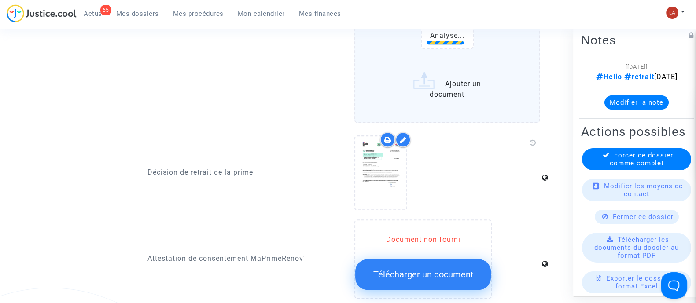
scroll to position [1100, 0]
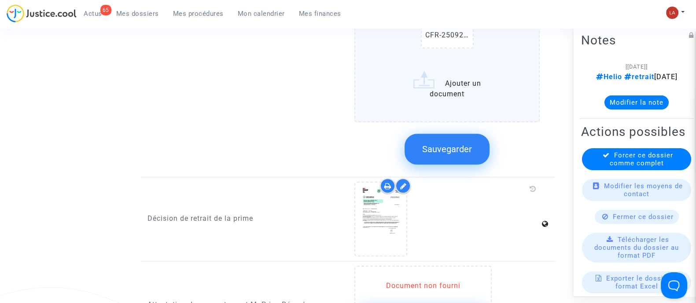
click at [440, 144] on span "Sauvegarder" at bounding box center [447, 149] width 50 height 11
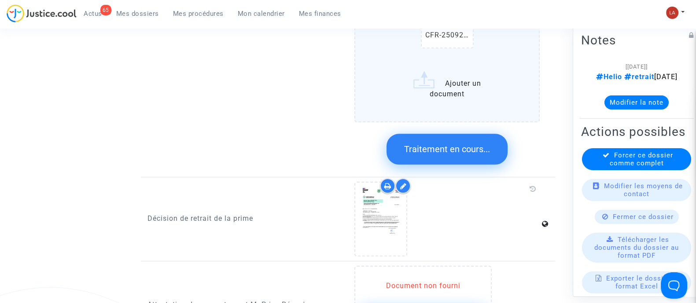
scroll to position [1211, 0]
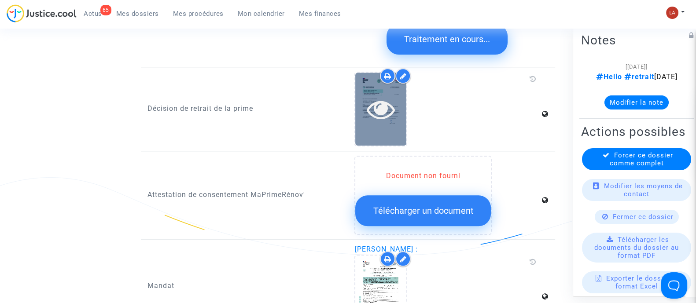
click at [384, 98] on icon at bounding box center [381, 109] width 29 height 28
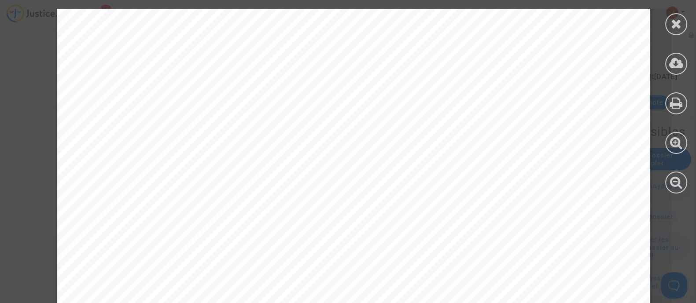
scroll to position [275, 0]
drag, startPoint x: 671, startPoint y: 29, endPoint x: 646, endPoint y: 65, distance: 43.2
click at [671, 30] on div at bounding box center [676, 24] width 22 height 22
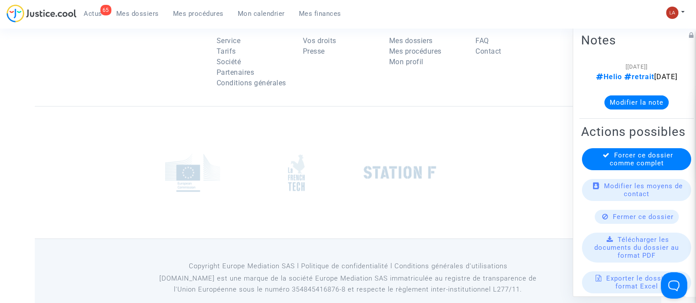
click at [645, 105] on button "Modifier la note" at bounding box center [636, 102] width 64 height 14
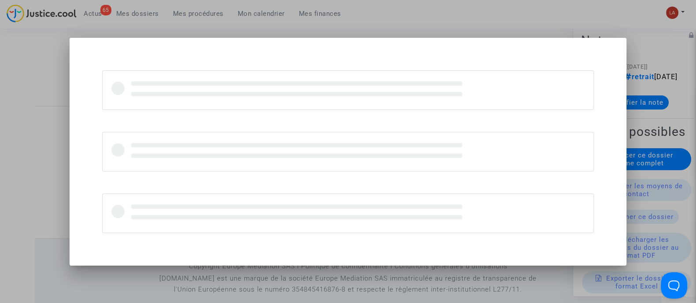
scroll to position [0, 0]
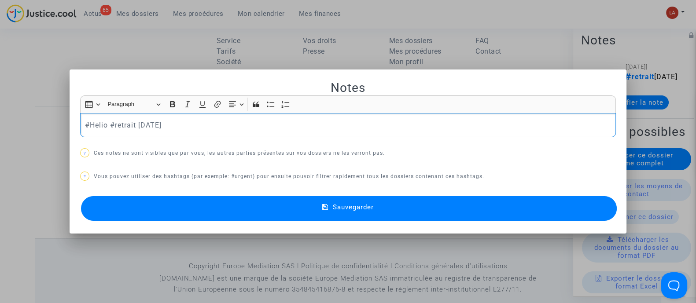
click at [226, 125] on p "#Helio #retrait [DATE]" at bounding box center [348, 125] width 526 height 11
click at [243, 212] on button "Sauvegarder" at bounding box center [349, 208] width 536 height 25
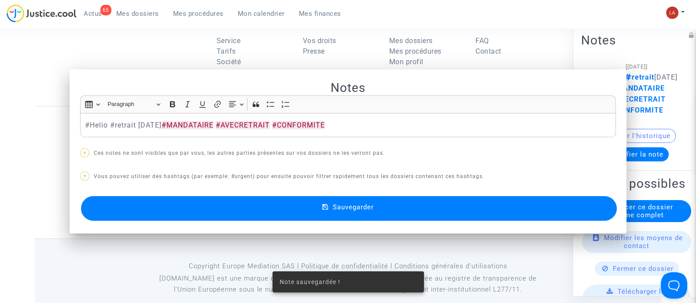
scroll to position [1244, 0]
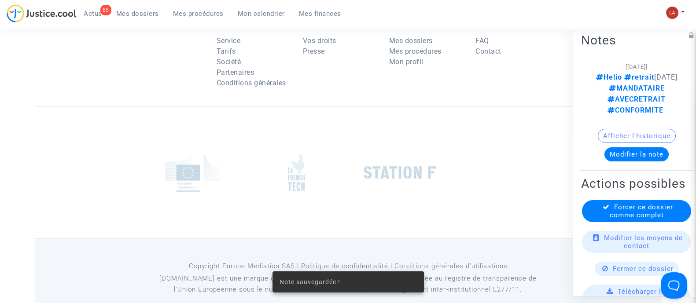
click at [605, 222] on div "Forcer ce dossier comme complet" at bounding box center [636, 211] width 109 height 22
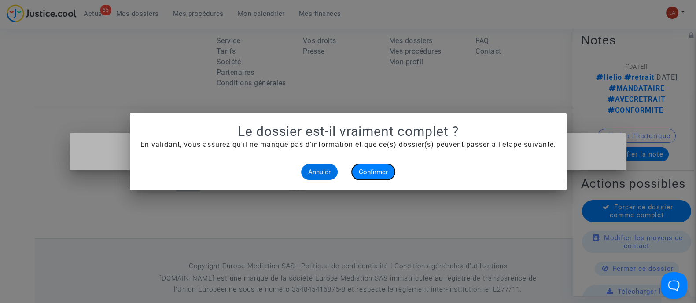
click at [390, 170] on button "Confirmer" at bounding box center [373, 172] width 43 height 16
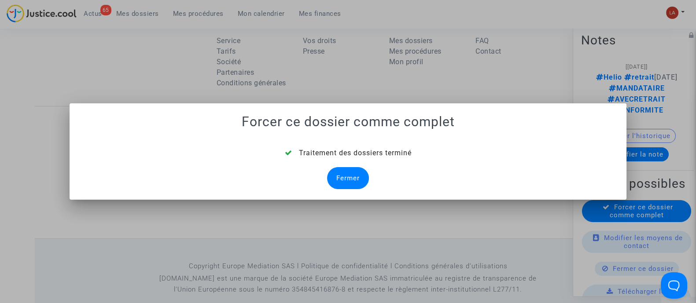
click at [361, 179] on div "Fermer" at bounding box center [348, 178] width 42 height 22
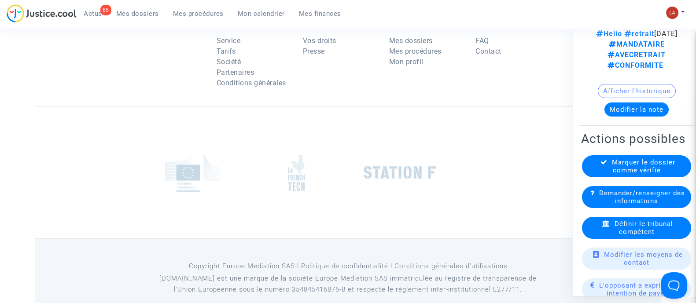
scroll to position [165, 0]
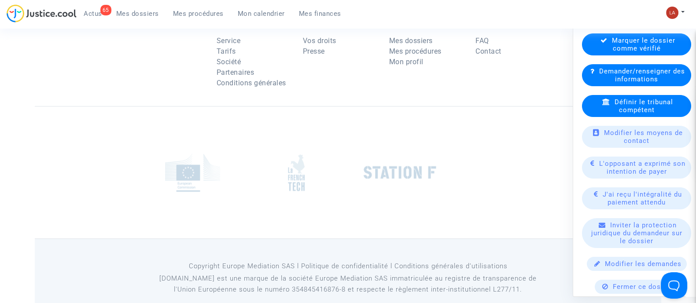
click at [604, 109] on div "Définir le tribunal compétent" at bounding box center [636, 106] width 109 height 22
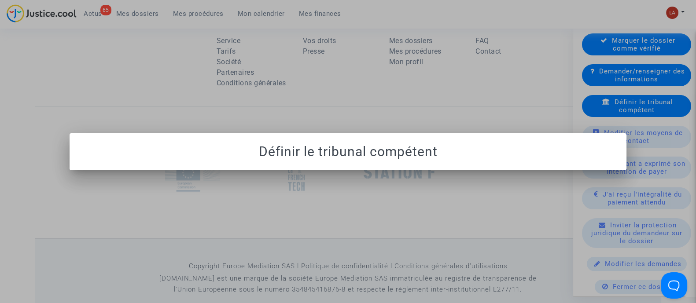
scroll to position [0, 0]
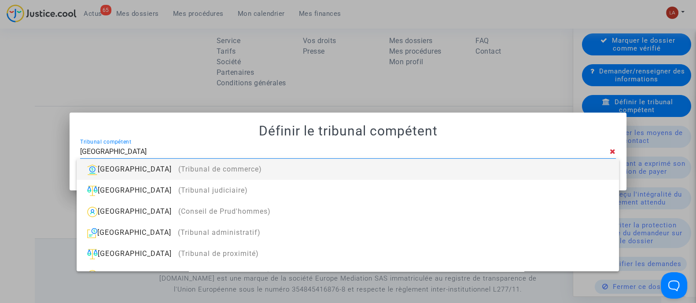
type input "[GEOGRAPHIC_DATA]"
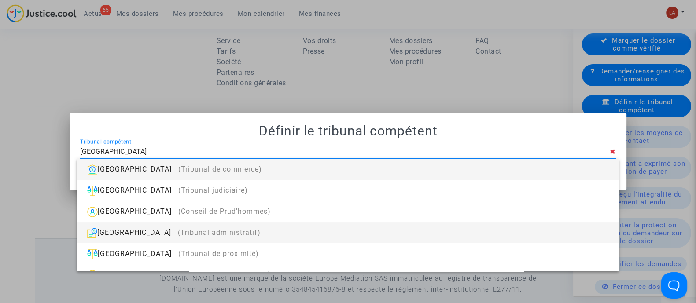
click at [313, 228] on div "[GEOGRAPHIC_DATA] (Tribunal administratif)" at bounding box center [348, 232] width 528 height 21
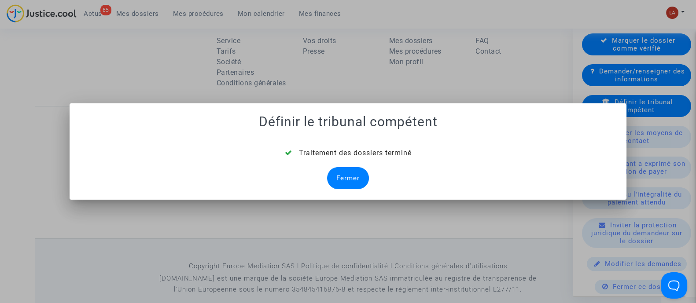
click at [351, 185] on div "Fermer" at bounding box center [348, 178] width 42 height 22
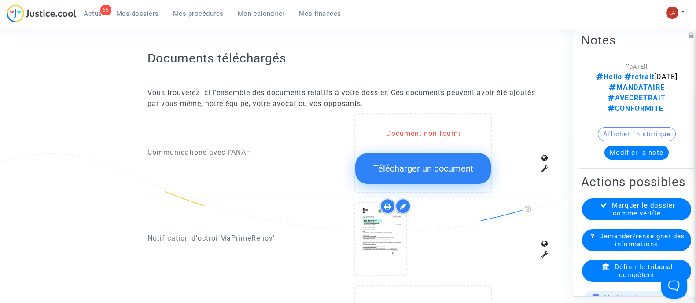
scroll to position [1254, 0]
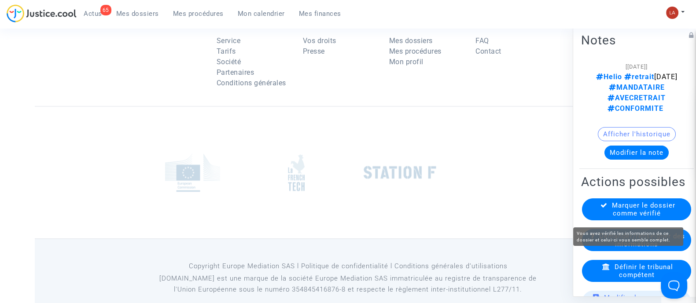
click at [620, 211] on span "Marquer le dossier comme vérifié" at bounding box center [643, 209] width 63 height 16
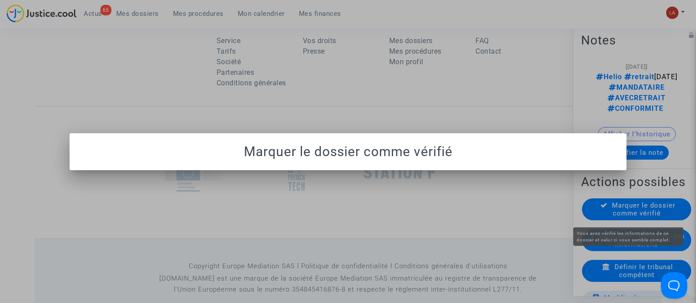
scroll to position [0, 0]
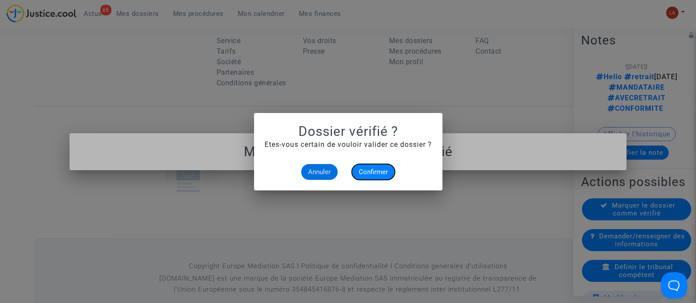
click at [372, 168] on span "Confirmer" at bounding box center [373, 172] width 29 height 8
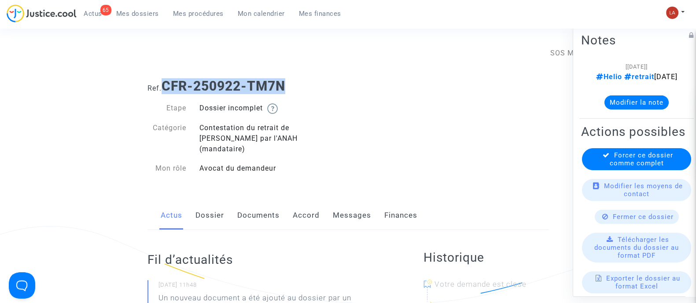
drag, startPoint x: 167, startPoint y: 85, endPoint x: 368, endPoint y: 85, distance: 201.2
click at [370, 84] on h1 "Ref. CFR-250922-TM7N" at bounding box center [347, 86] width 401 height 16
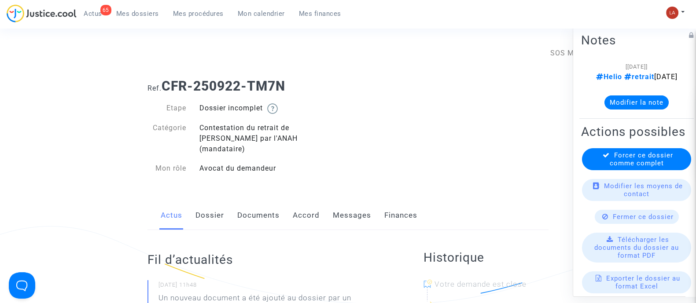
click at [263, 201] on link "Documents" at bounding box center [258, 215] width 42 height 29
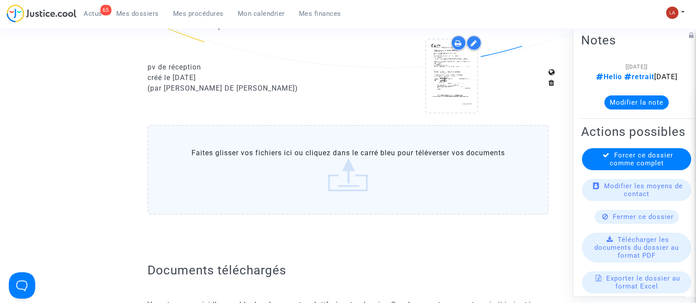
scroll to position [220, 0]
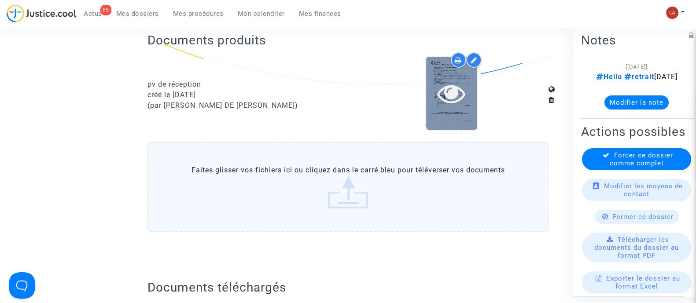
click at [470, 99] on div at bounding box center [451, 93] width 51 height 73
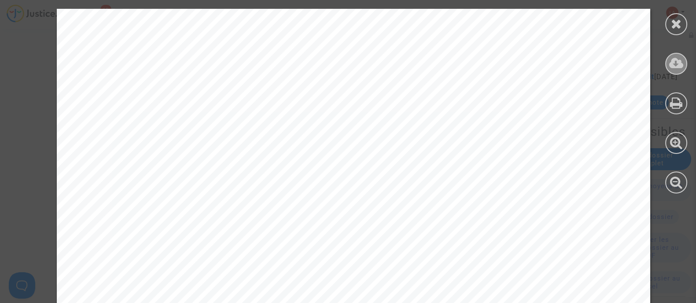
click at [678, 60] on icon at bounding box center [676, 63] width 15 height 13
click at [671, 27] on icon at bounding box center [676, 23] width 11 height 13
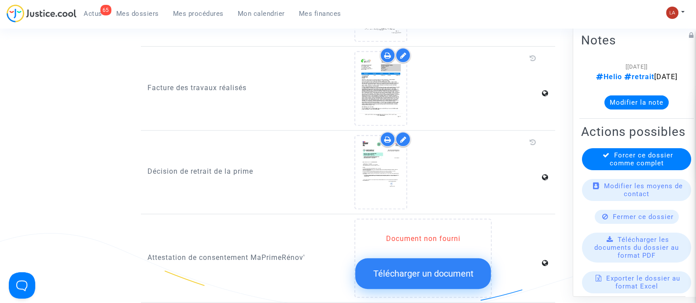
scroll to position [715, 0]
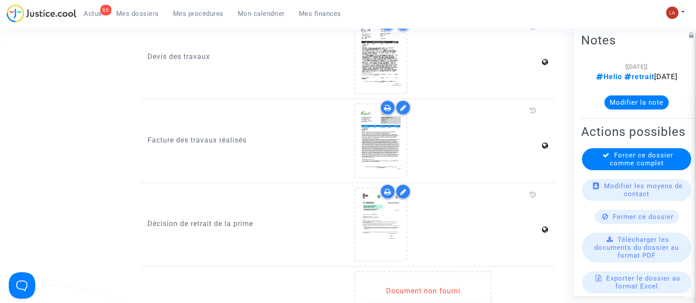
click at [401, 104] on icon at bounding box center [403, 107] width 7 height 7
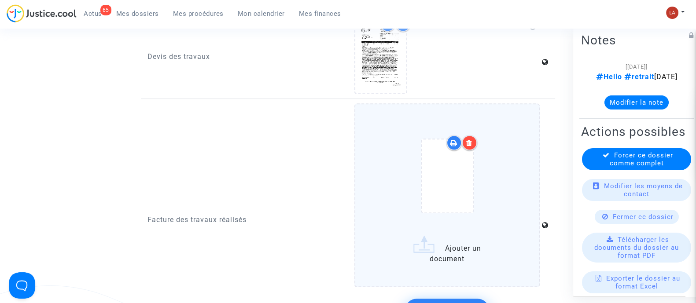
click at [528, 151] on label "Ajouter un document" at bounding box center [446, 195] width 185 height 184
click at [0, 0] on input "Ajouter un document" at bounding box center [0, 0] width 0 height 0
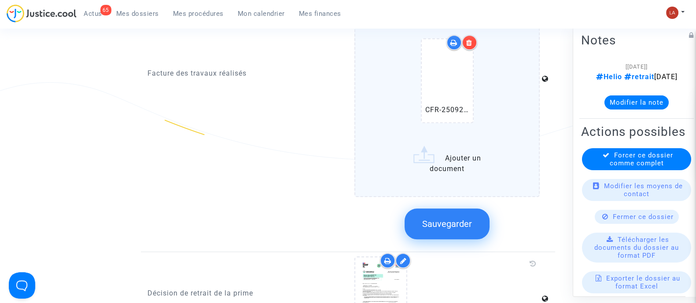
scroll to position [935, 0]
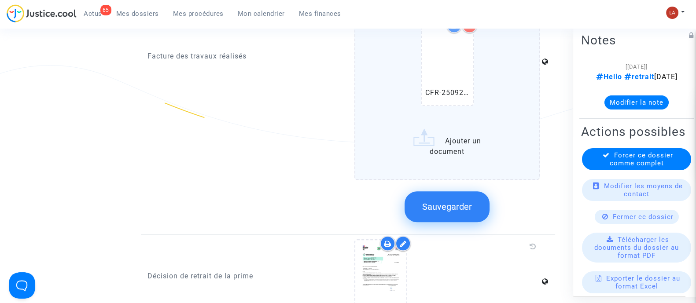
click at [447, 202] on span "Sauvegarder" at bounding box center [447, 207] width 50 height 11
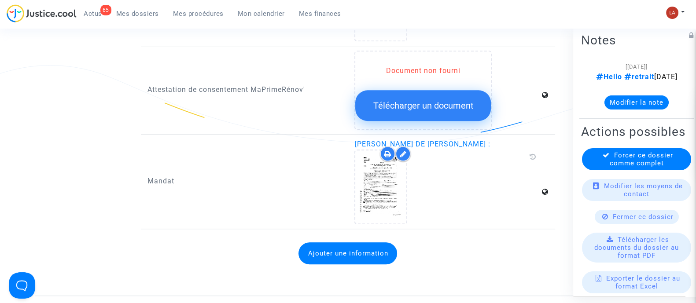
scroll to position [770, 0]
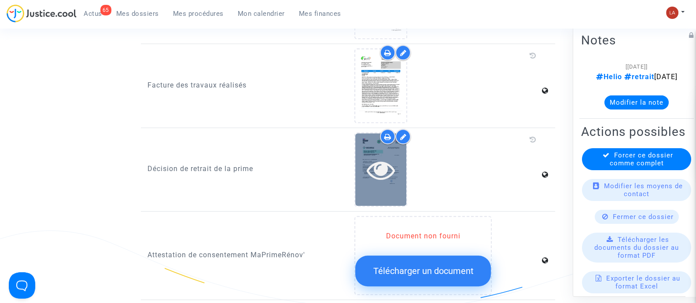
click at [377, 159] on icon at bounding box center [381, 170] width 29 height 28
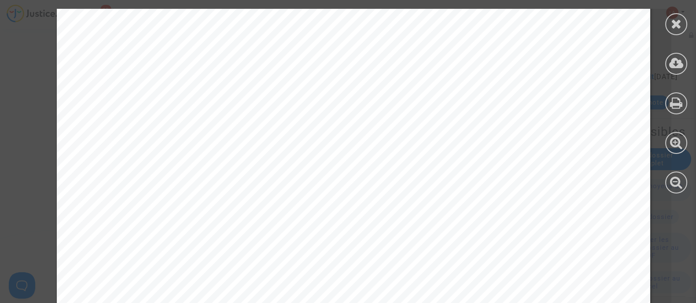
scroll to position [165, 0]
click at [675, 22] on icon at bounding box center [676, 23] width 11 height 13
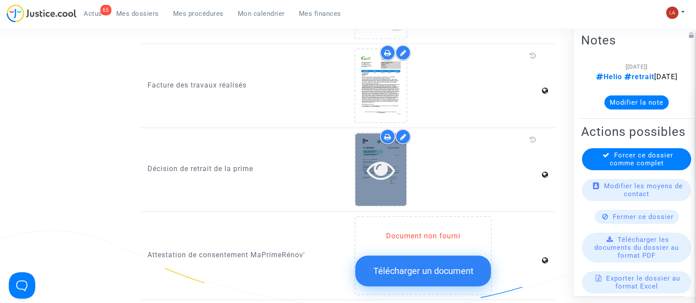
click at [358, 167] on div at bounding box center [380, 170] width 51 height 28
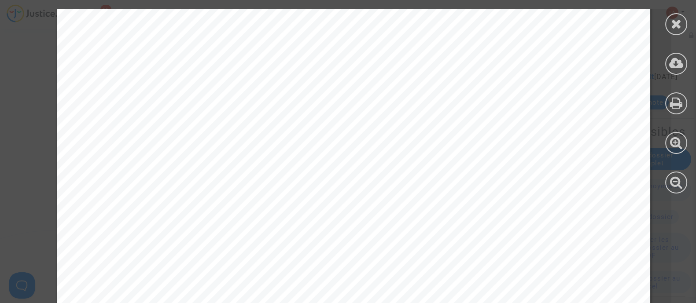
scroll to position [275, 0]
click at [681, 25] on icon at bounding box center [676, 23] width 11 height 13
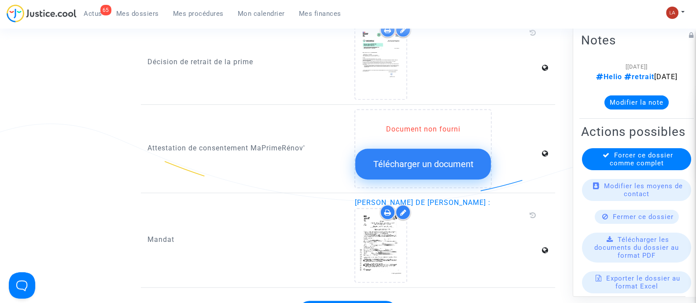
scroll to position [825, 0]
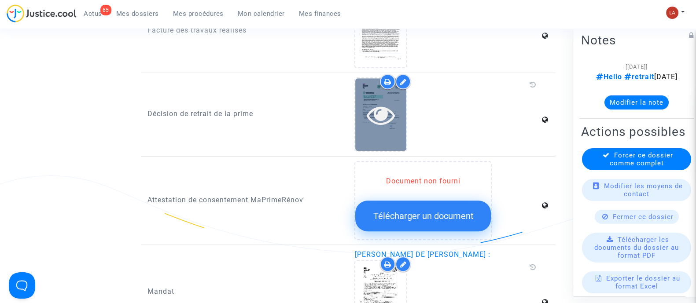
click at [368, 101] on icon at bounding box center [381, 115] width 29 height 28
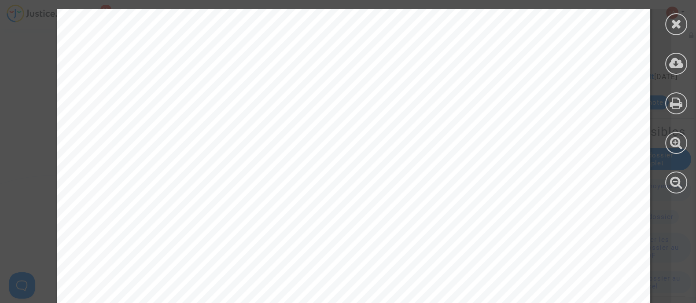
scroll to position [330, 0]
click at [672, 28] on icon at bounding box center [676, 23] width 11 height 13
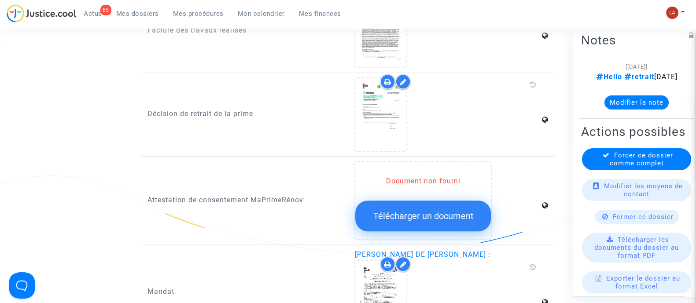
click at [626, 109] on button "Modifier la note" at bounding box center [636, 102] width 64 height 14
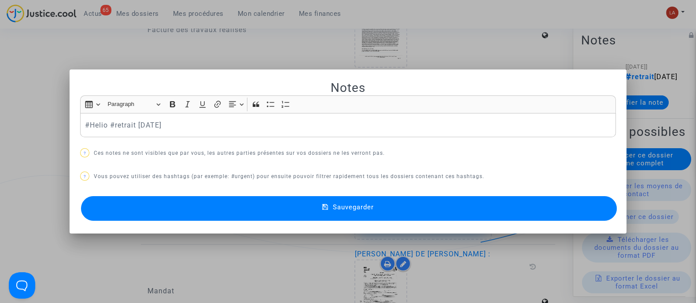
click at [199, 120] on p "#Helio #retrait [DATE]" at bounding box center [348, 125] width 526 height 11
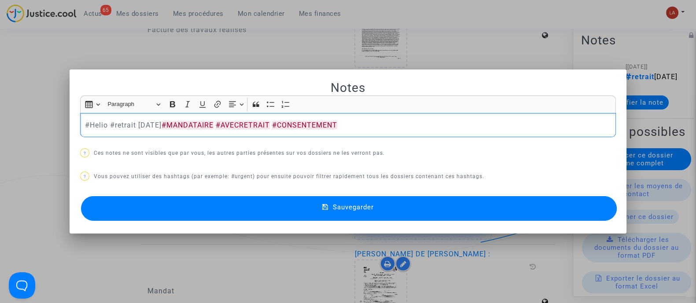
click at [368, 33] on div at bounding box center [348, 151] width 696 height 303
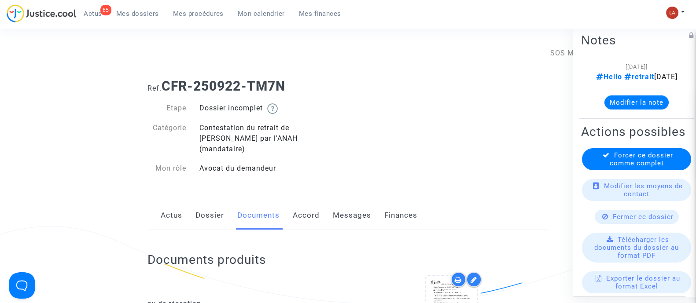
scroll to position [825, 0]
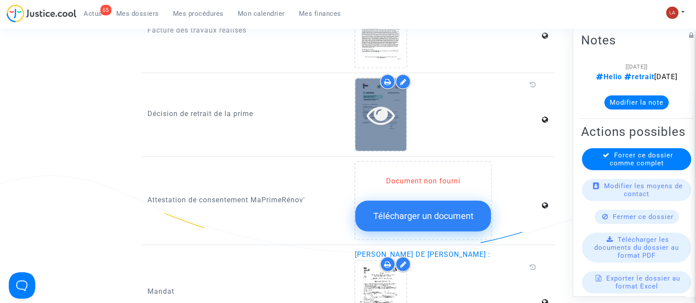
click at [384, 121] on div at bounding box center [380, 114] width 51 height 73
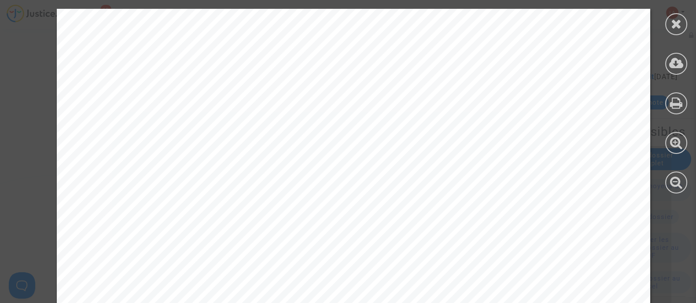
scroll to position [275, 0]
click at [682, 23] on div at bounding box center [676, 24] width 22 height 22
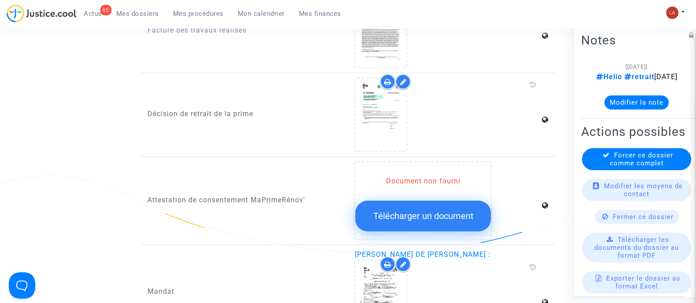
click at [634, 109] on button "Modifier la note" at bounding box center [636, 102] width 64 height 14
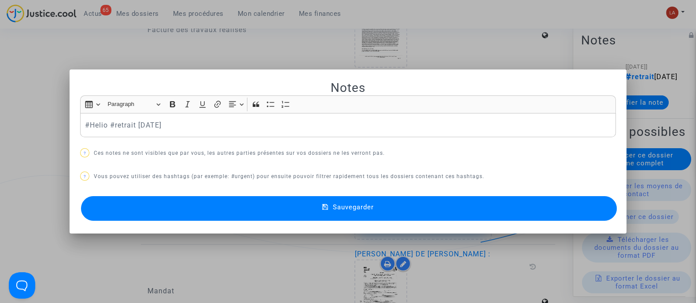
scroll to position [0, 0]
click at [271, 124] on p "#Helio #retrait [DATE]" at bounding box center [348, 125] width 526 height 11
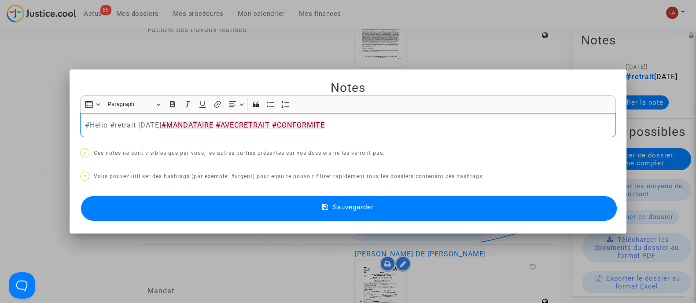
click at [594, 214] on button "Sauvegarder" at bounding box center [349, 208] width 536 height 25
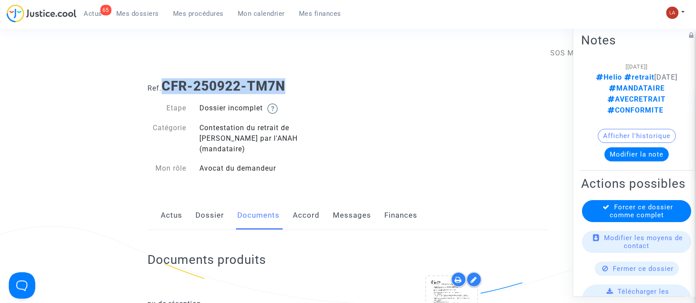
drag, startPoint x: 298, startPoint y: 80, endPoint x: 166, endPoint y: 78, distance: 132.9
click at [166, 78] on h1 "Ref. CFR-250922-TM7N" at bounding box center [347, 86] width 401 height 16
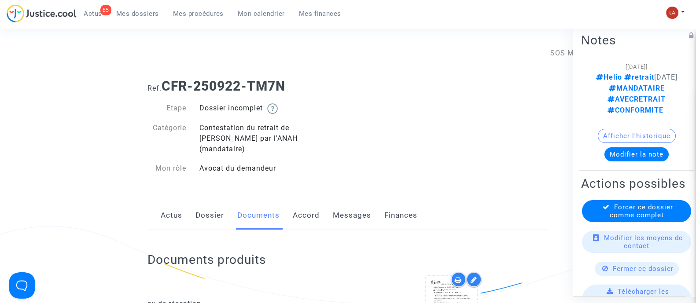
click at [226, 201] on div "Actus Dossier Documents Accord Messages Finances" at bounding box center [347, 215] width 401 height 29
click at [215, 202] on link "Dossier" at bounding box center [209, 215] width 29 height 29
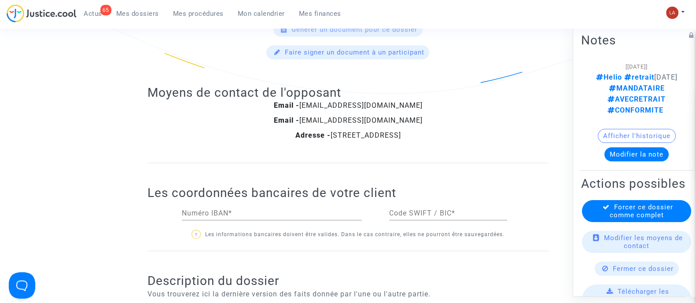
scroll to position [605, 0]
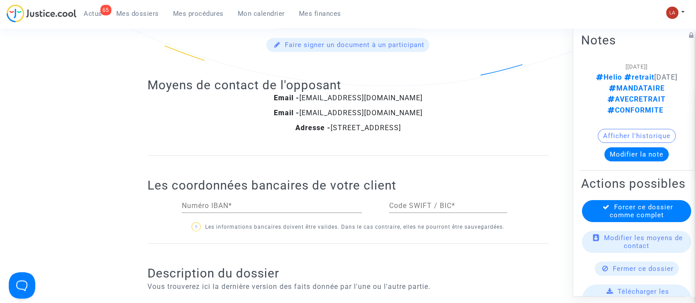
click at [613, 219] on span "Forcer ce dossier comme complet" at bounding box center [641, 211] width 63 height 16
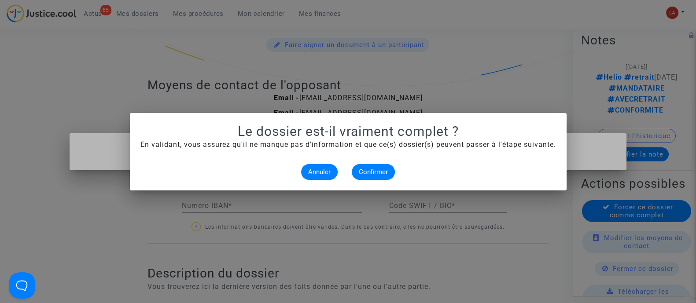
scroll to position [0, 0]
click at [362, 165] on button "Confirmer" at bounding box center [373, 172] width 43 height 16
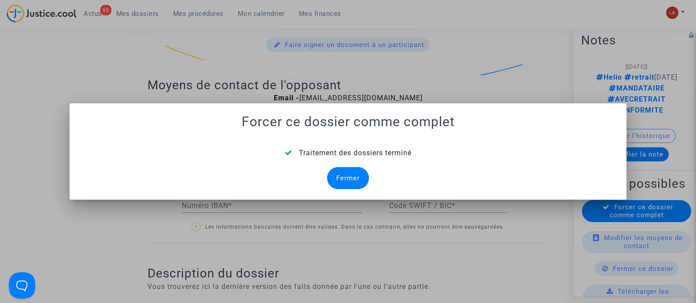
click at [354, 174] on div "Fermer" at bounding box center [348, 178] width 42 height 22
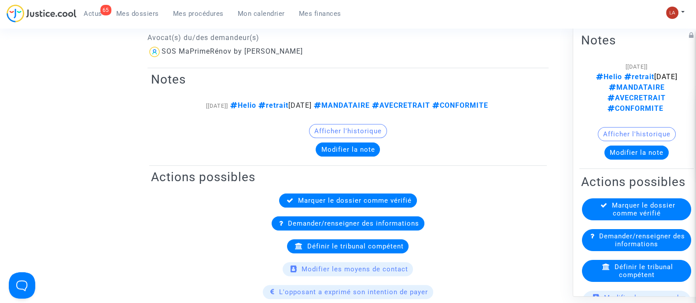
scroll to position [605, 0]
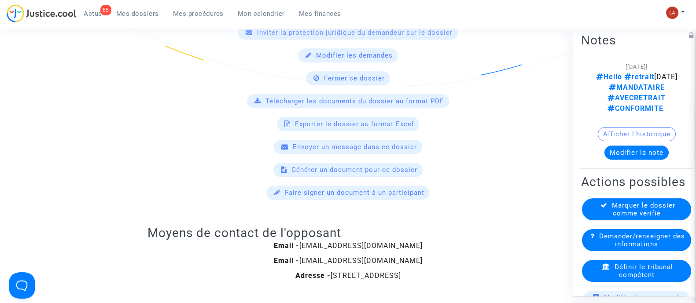
click at [616, 270] on span "Définir le tribunal compétent" at bounding box center [644, 271] width 59 height 16
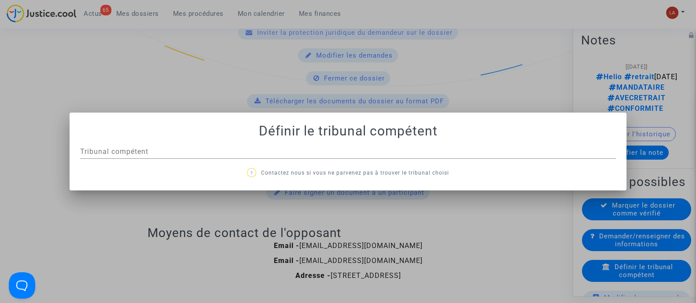
scroll to position [0, 0]
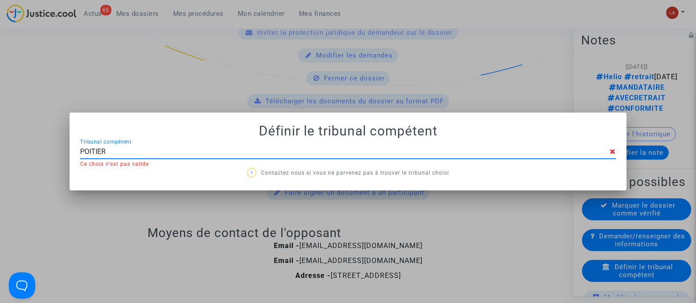
type input "POITIERS"
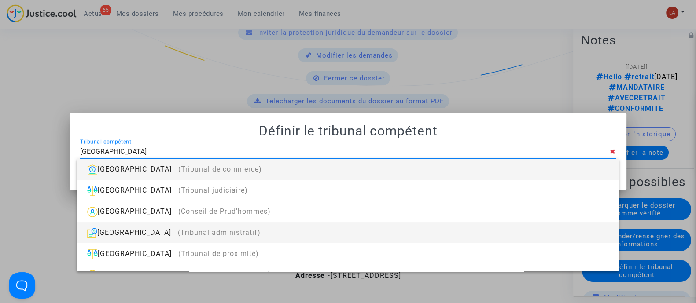
click at [404, 233] on div "Poitiers (Tribunal administratif)" at bounding box center [348, 232] width 528 height 21
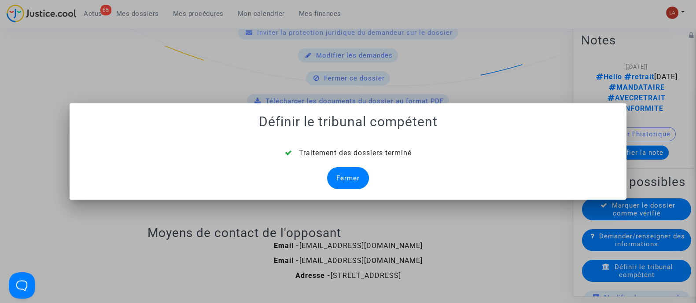
click at [354, 184] on div "Fermer" at bounding box center [348, 178] width 42 height 22
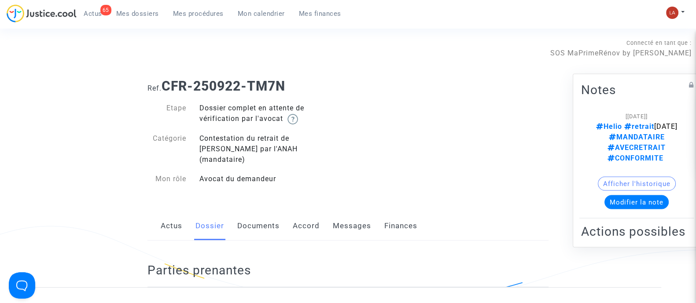
scroll to position [1604, 0]
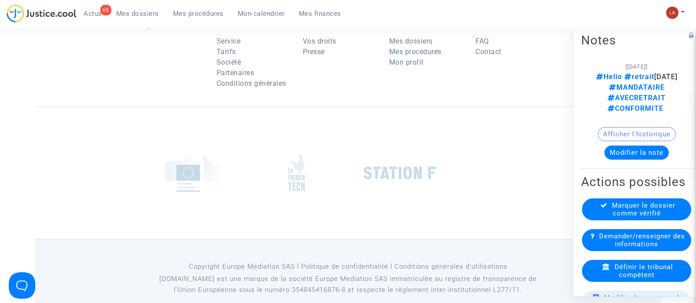
click at [660, 214] on div "Marquer le dossier comme vérifié" at bounding box center [636, 209] width 109 height 22
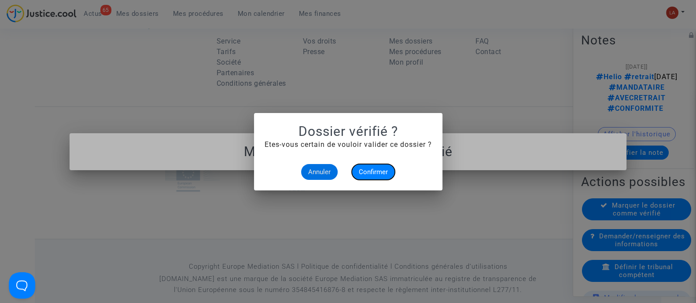
click at [383, 171] on span "Confirmer" at bounding box center [373, 172] width 29 height 8
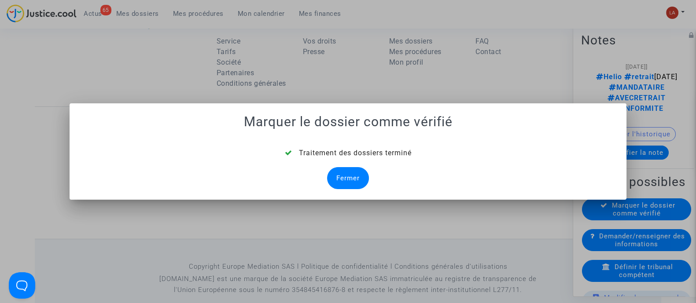
click at [348, 176] on div "Fermer" at bounding box center [348, 178] width 42 height 22
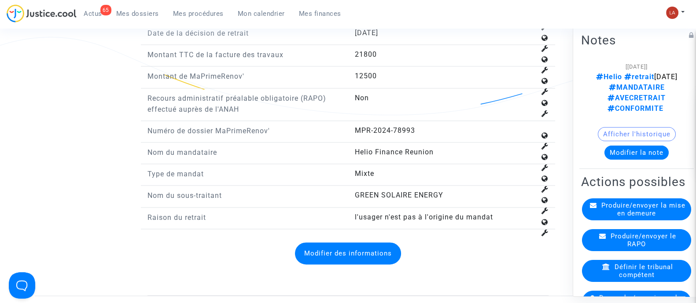
scroll to position [1654, 0]
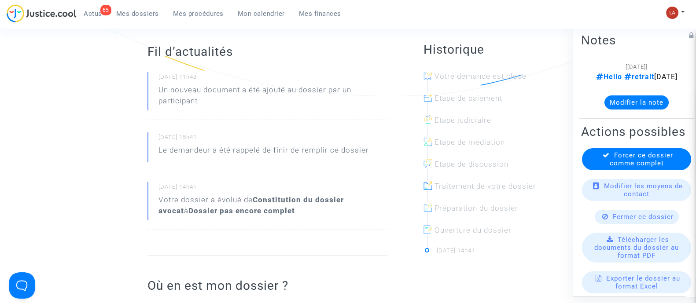
scroll to position [275, 0]
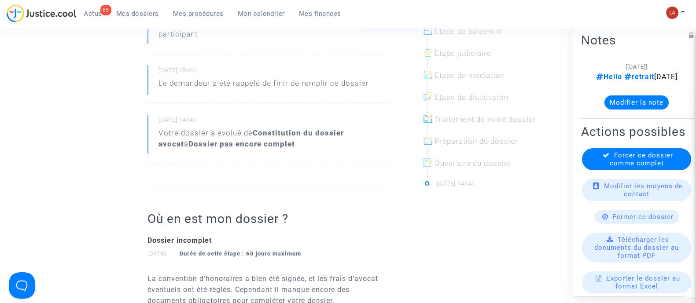
click at [237, 87] on div "[DATE] 15h41 Le demandeur a été rappelé de finir de remplir ce dossier" at bounding box center [267, 84] width 241 height 37
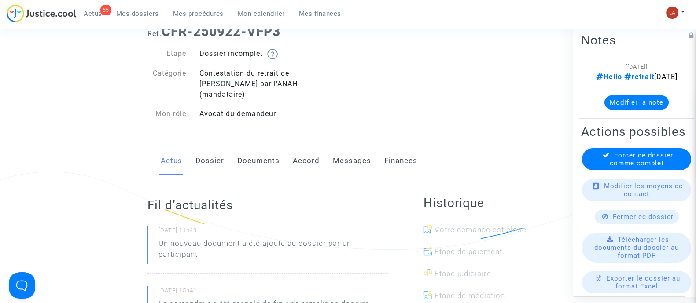
click at [258, 153] on link "Documents" at bounding box center [258, 161] width 42 height 29
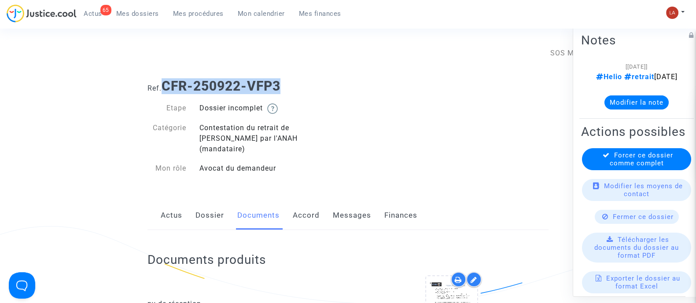
drag, startPoint x: 201, startPoint y: 85, endPoint x: 166, endPoint y: 87, distance: 35.3
click at [166, 87] on h1 "Ref. CFR-250922-VFP3" at bounding box center [347, 86] width 401 height 16
copy b "CFR-250922-VFP3"
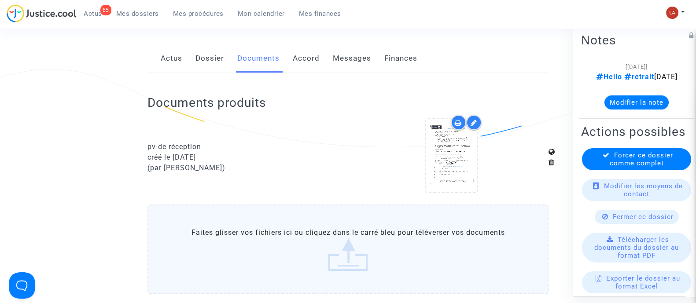
scroll to position [220, 0]
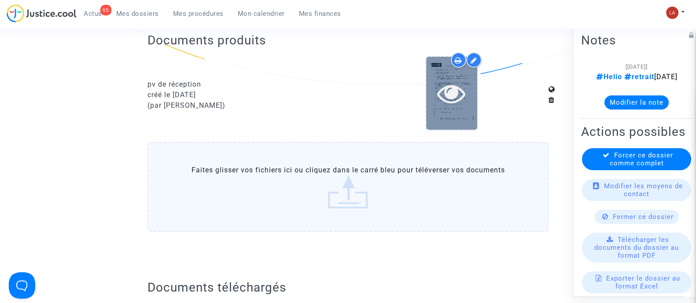
click at [456, 111] on div at bounding box center [451, 93] width 51 height 73
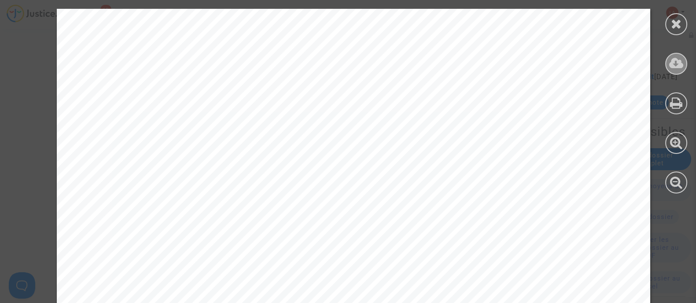
click at [676, 67] on icon at bounding box center [676, 63] width 15 height 13
click at [676, 22] on icon at bounding box center [676, 23] width 11 height 13
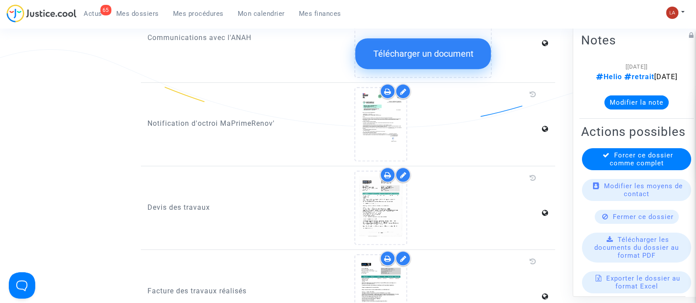
scroll to position [660, 0]
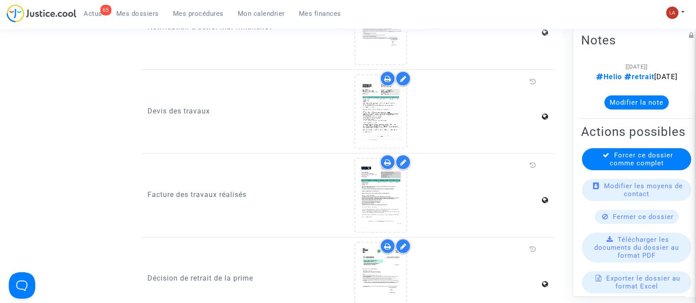
click at [403, 159] on icon at bounding box center [403, 162] width 7 height 7
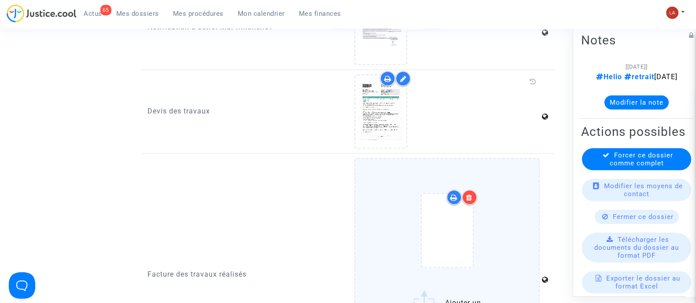
click at [518, 213] on div at bounding box center [447, 232] width 148 height 103
click at [0, 0] on input "Ajouter un document" at bounding box center [0, 0] width 0 height 0
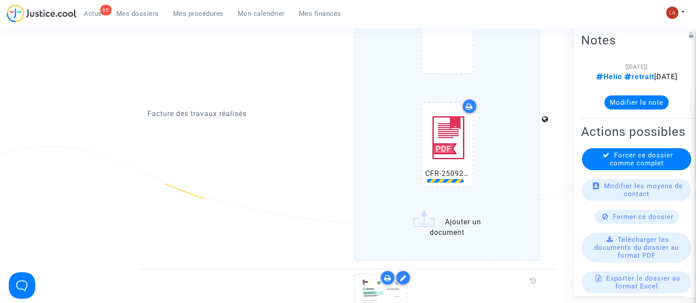
scroll to position [935, 0]
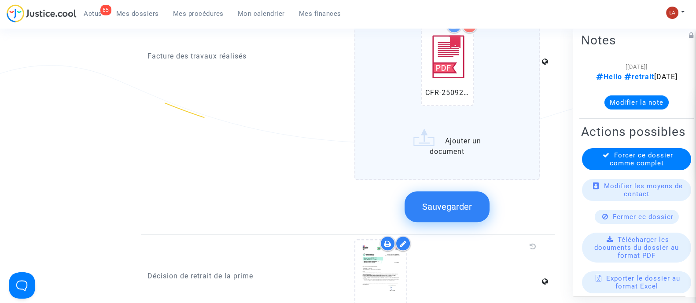
click at [458, 202] on button "Sauvegarder" at bounding box center [447, 206] width 85 height 31
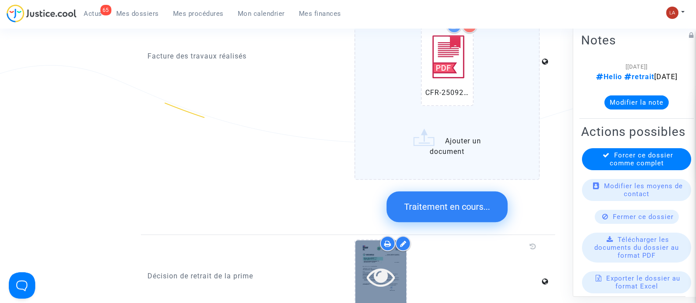
click at [383, 263] on icon at bounding box center [381, 277] width 29 height 28
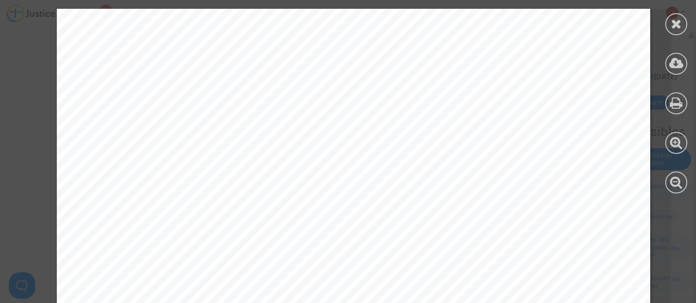
scroll to position [314, 0]
click at [671, 18] on icon at bounding box center [676, 23] width 11 height 13
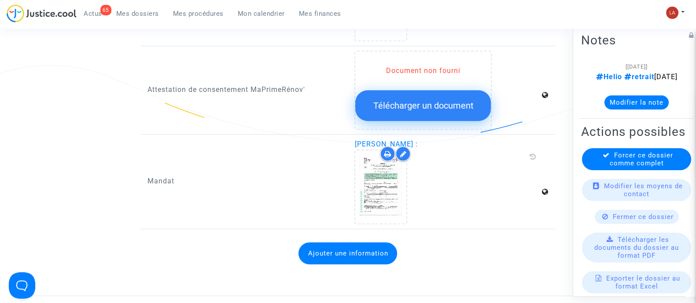
click at [622, 109] on button "Modifier la note" at bounding box center [636, 102] width 64 height 14
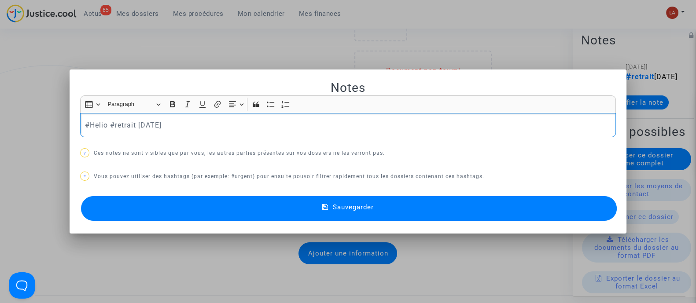
click at [250, 123] on p "#Helio #retrait [DATE]" at bounding box center [348, 125] width 526 height 11
click at [244, 214] on button "Sauvegarder" at bounding box center [349, 208] width 536 height 25
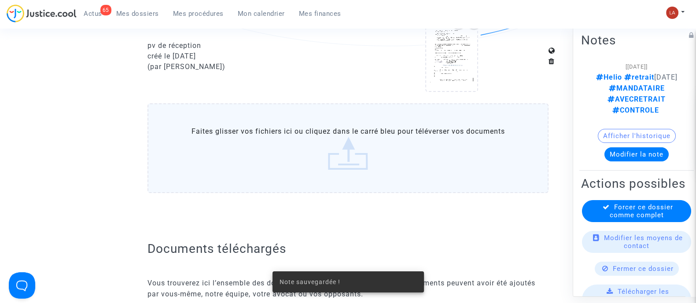
scroll to position [258, 0]
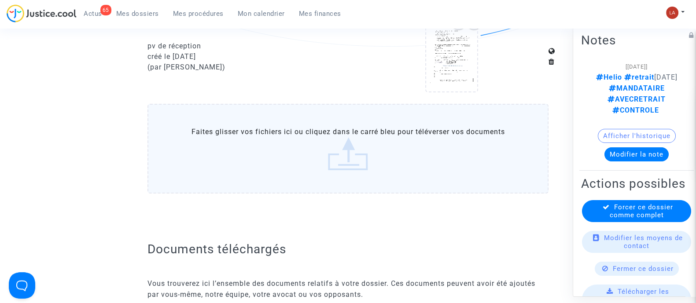
click at [614, 219] on span "Forcer ce dossier comme complet" at bounding box center [641, 211] width 63 height 16
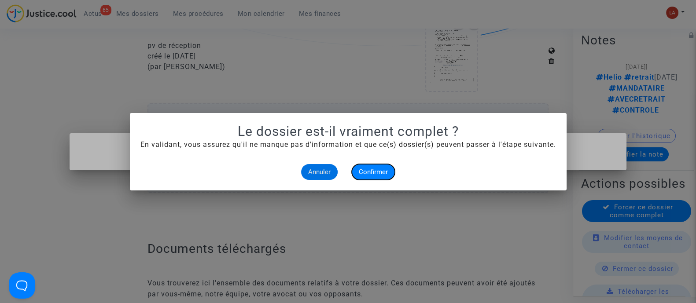
click at [377, 170] on span "Confirmer" at bounding box center [373, 172] width 29 height 8
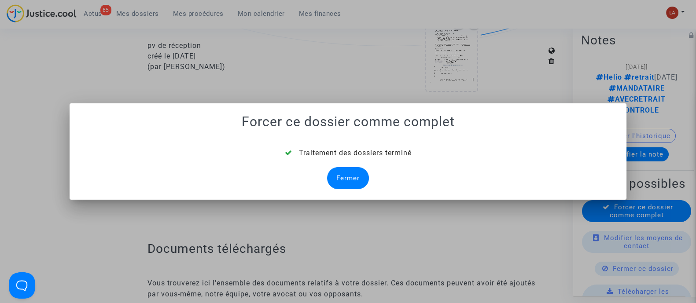
click at [350, 177] on div "Fermer" at bounding box center [348, 178] width 42 height 22
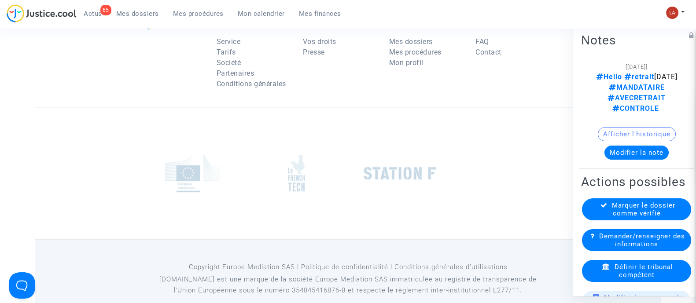
click at [629, 277] on span "Définir le tribunal compétent" at bounding box center [644, 271] width 59 height 16
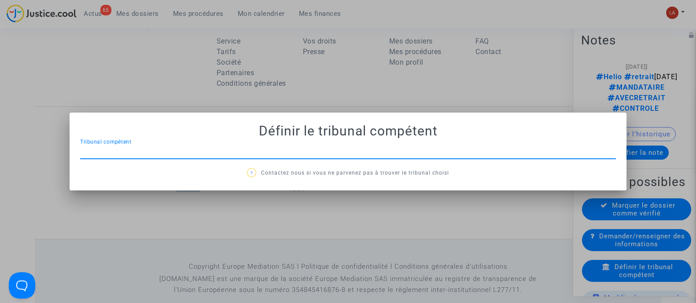
scroll to position [0, 0]
type input "MELUN"
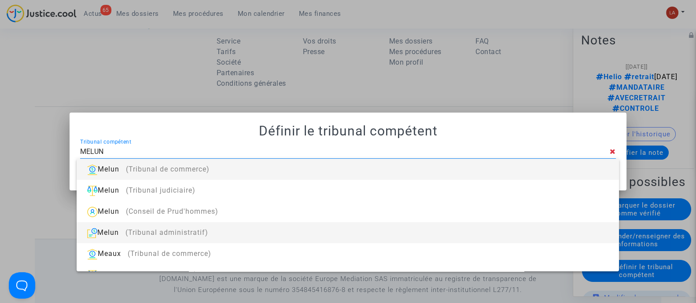
click at [302, 231] on div "Melun (Tribunal administratif)" at bounding box center [348, 232] width 528 height 21
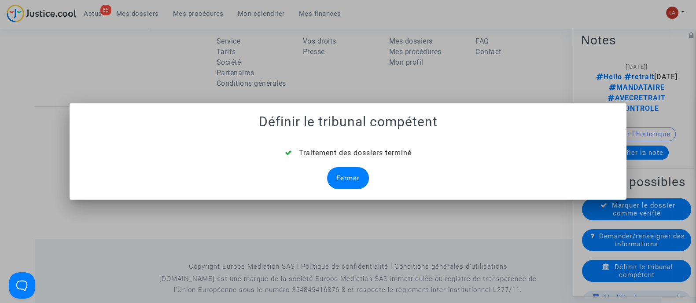
click at [354, 175] on div "Fermer" at bounding box center [348, 178] width 42 height 22
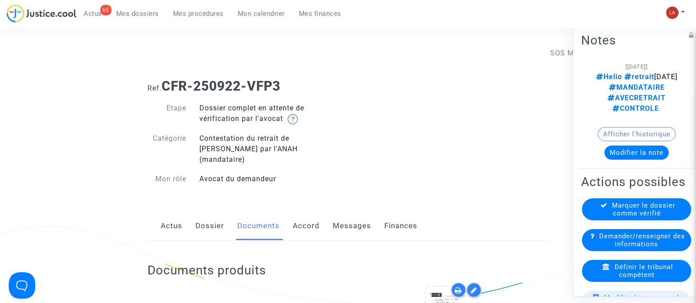
scroll to position [1249, 0]
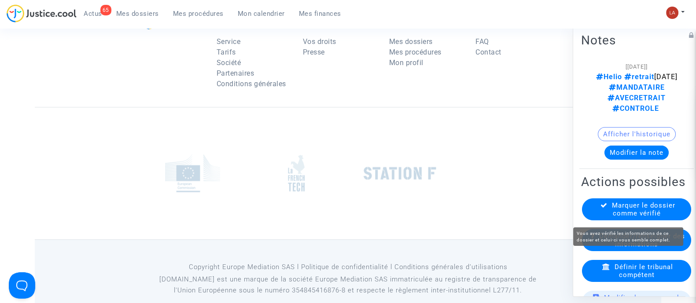
click at [642, 217] on span "Marquer le dossier comme vérifié" at bounding box center [643, 209] width 63 height 16
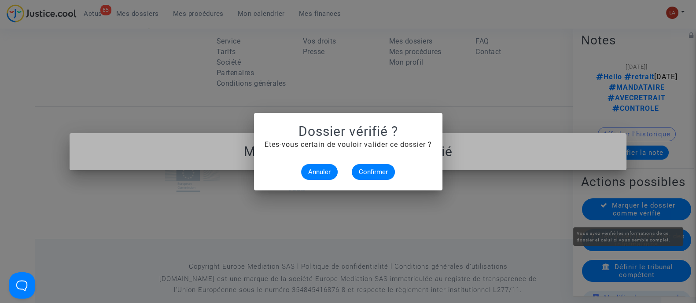
scroll to position [0, 0]
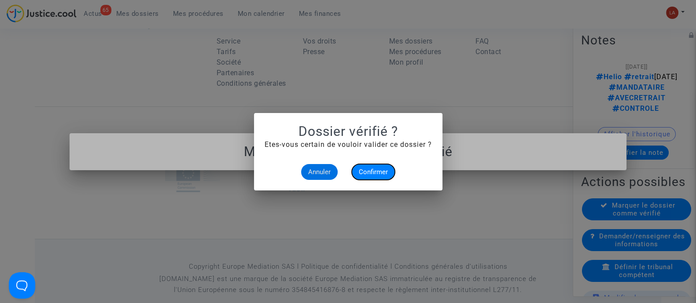
click at [373, 173] on span "Confirmer" at bounding box center [373, 172] width 29 height 8
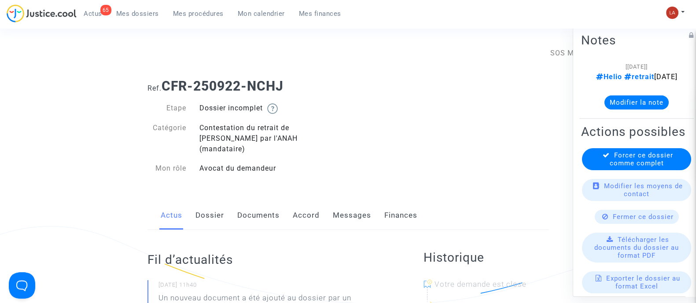
drag, startPoint x: 274, startPoint y: 201, endPoint x: 319, endPoint y: 192, distance: 45.8
click at [274, 201] on link "Documents" at bounding box center [258, 215] width 42 height 29
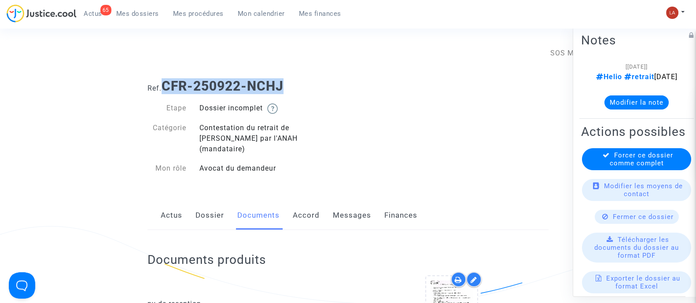
drag, startPoint x: 261, startPoint y: 88, endPoint x: 166, endPoint y: 86, distance: 96.0
click at [166, 86] on h1 "Ref. CFR-250922-NCHJ" at bounding box center [347, 86] width 401 height 16
copy b "CFR-250922-NCHJ"
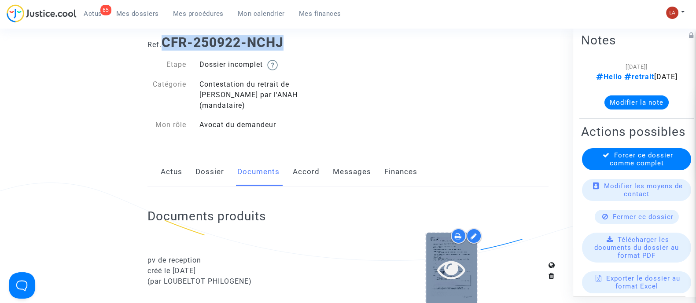
scroll to position [110, 0]
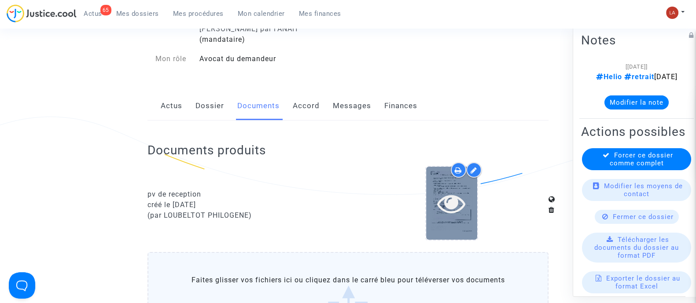
click at [453, 189] on icon at bounding box center [451, 203] width 29 height 28
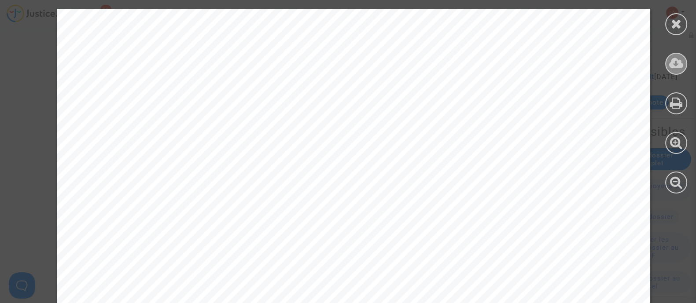
click at [673, 67] on icon at bounding box center [676, 63] width 15 height 13
click at [668, 21] on div at bounding box center [676, 24] width 22 height 22
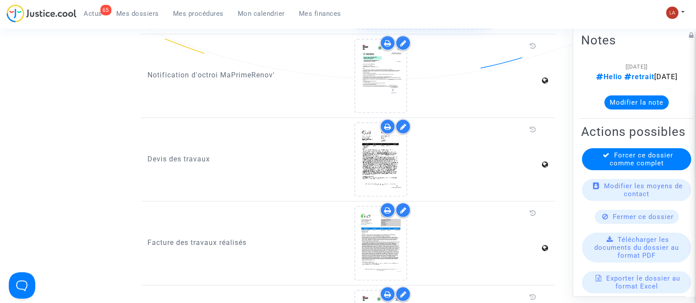
scroll to position [660, 0]
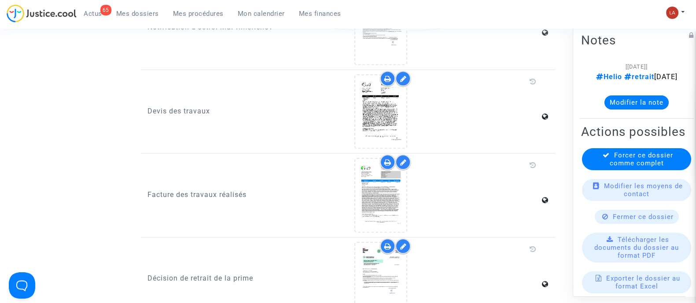
click at [403, 159] on icon at bounding box center [403, 162] width 7 height 7
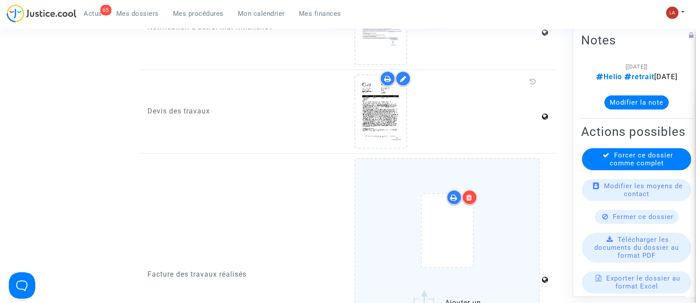
click at [497, 199] on div at bounding box center [447, 232] width 148 height 103
click at [0, 0] on input "Ajouter un document" at bounding box center [0, 0] width 0 height 0
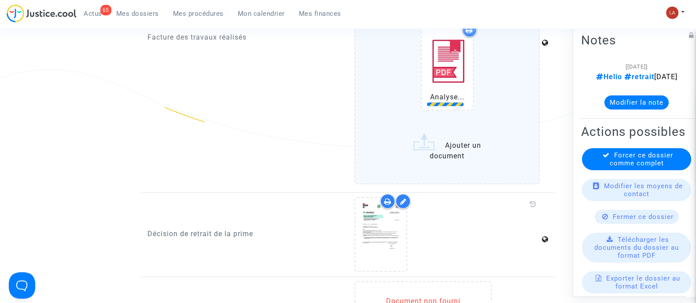
scroll to position [990, 0]
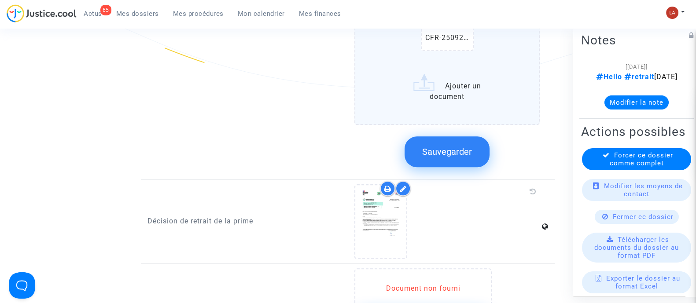
click at [458, 147] on span "Sauvegarder" at bounding box center [447, 152] width 50 height 11
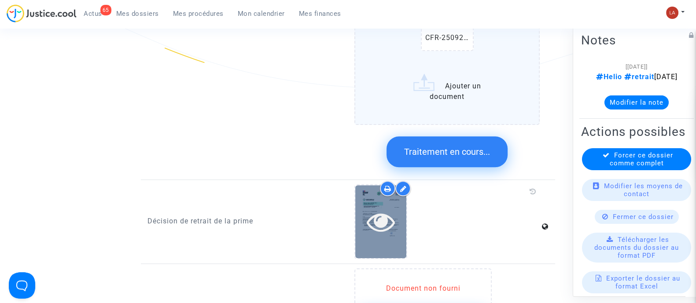
click at [367, 211] on icon at bounding box center [381, 222] width 29 height 28
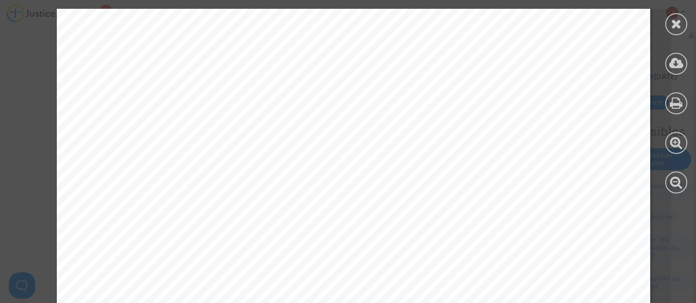
scroll to position [275, 0]
drag, startPoint x: 673, startPoint y: 29, endPoint x: 667, endPoint y: 66, distance: 37.0
click at [673, 29] on icon at bounding box center [676, 23] width 11 height 13
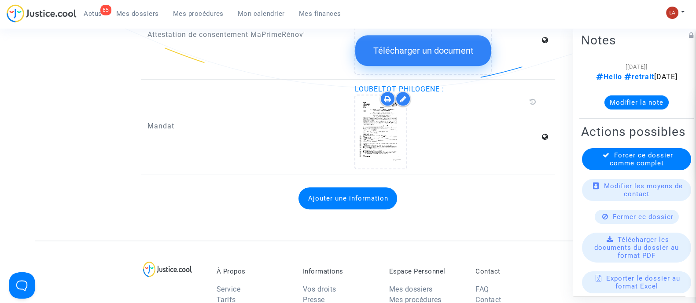
click at [651, 109] on button "Modifier la note" at bounding box center [636, 102] width 64 height 14
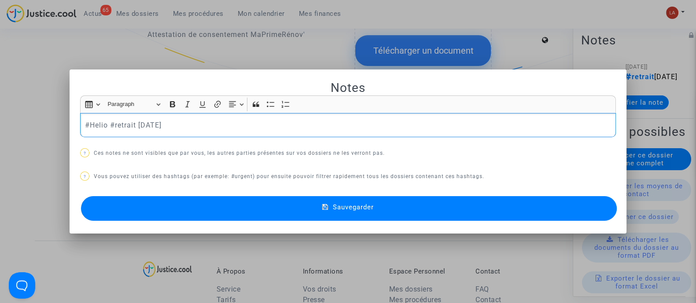
scroll to position [0, 0]
click at [183, 114] on div "#Helio #retrait [DATE]" at bounding box center [348, 125] width 536 height 25
click at [359, 207] on span "Sauvegarder" at bounding box center [353, 207] width 41 height 8
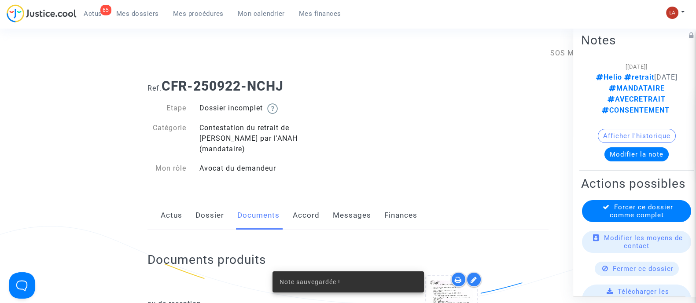
scroll to position [990, 0]
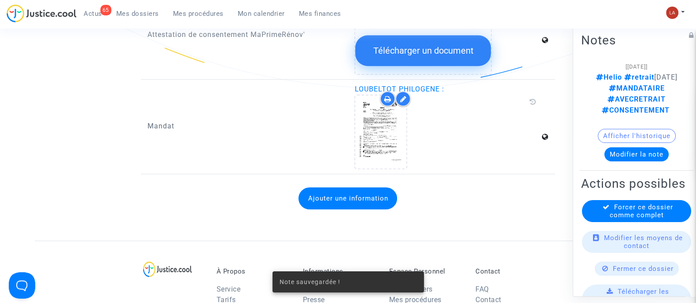
click at [606, 222] on div "Forcer ce dossier comme complet" at bounding box center [636, 211] width 109 height 22
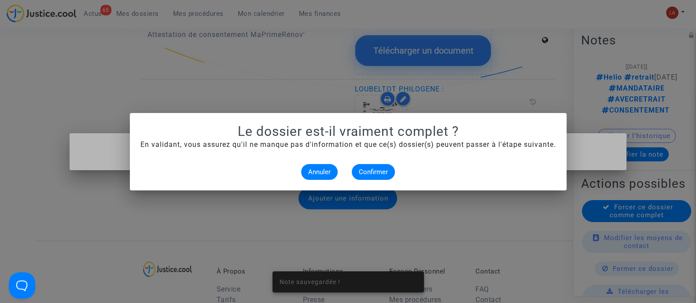
scroll to position [0, 0]
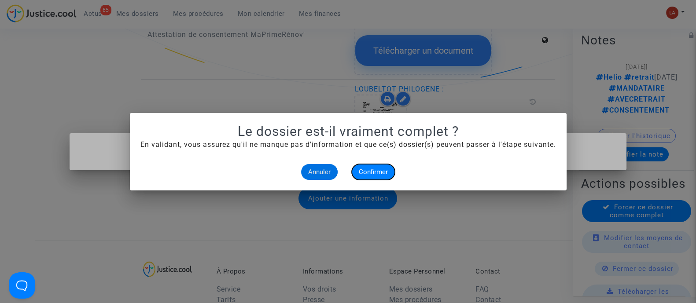
click at [376, 173] on span "Confirmer" at bounding box center [373, 172] width 29 height 8
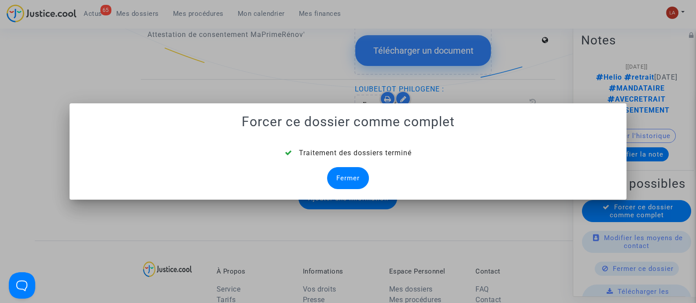
click at [350, 172] on div "Fermer" at bounding box center [348, 178] width 42 height 22
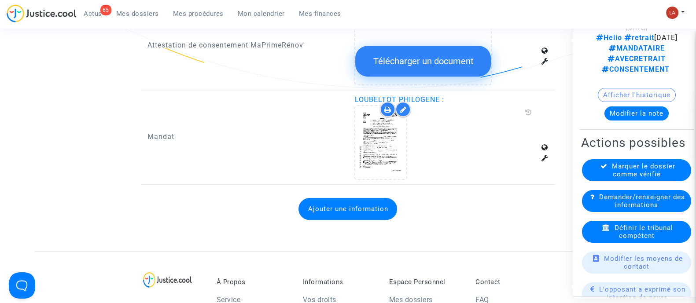
scroll to position [55, 0]
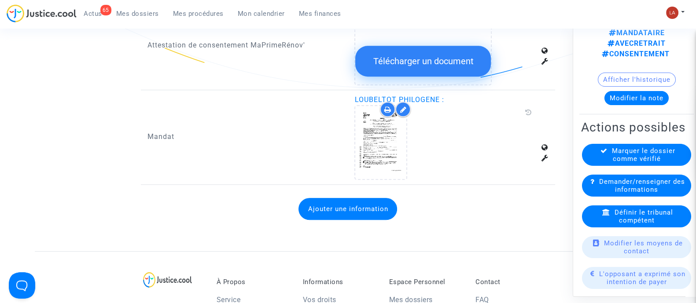
click at [623, 220] on span "Définir le tribunal compétent" at bounding box center [644, 216] width 59 height 16
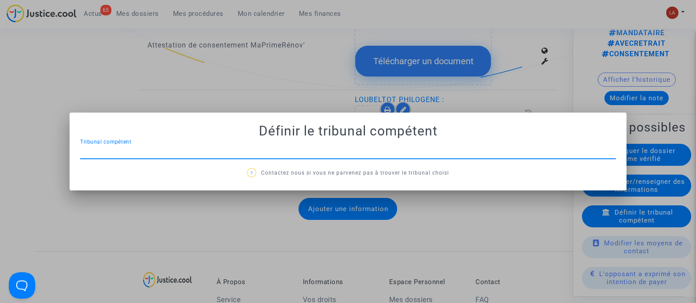
scroll to position [0, 0]
type input "[GEOGRAPHIC_DATA]"
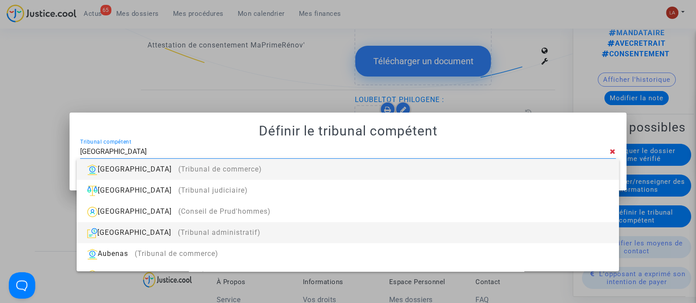
click at [315, 227] on div "[GEOGRAPHIC_DATA] (Tribunal administratif)" at bounding box center [348, 232] width 528 height 21
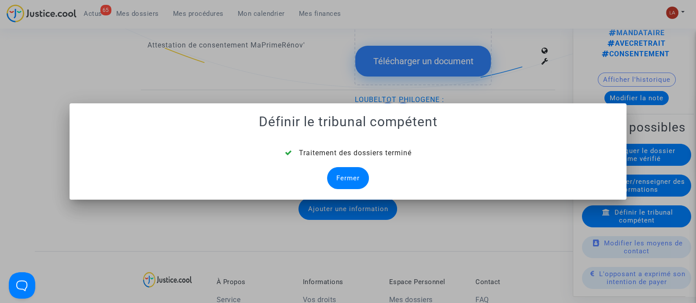
click at [354, 173] on div "Fermer" at bounding box center [348, 178] width 42 height 22
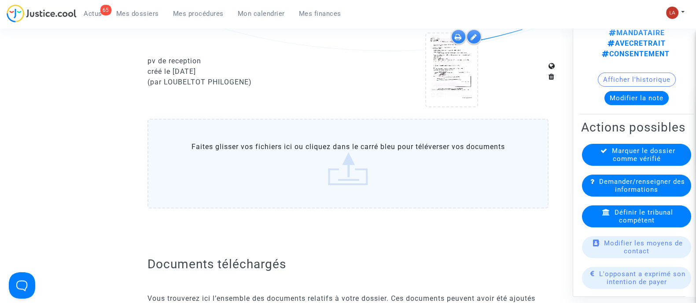
scroll to position [990, 0]
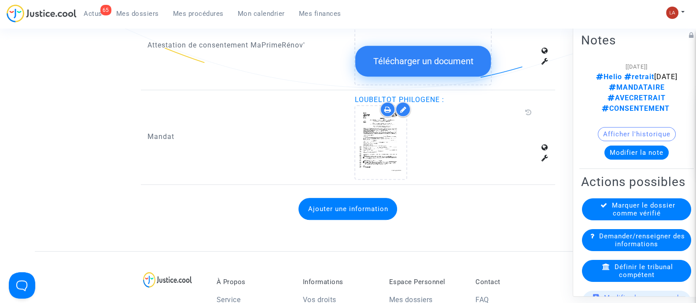
click at [650, 216] on span "Marquer le dossier comme vérifié" at bounding box center [643, 209] width 63 height 16
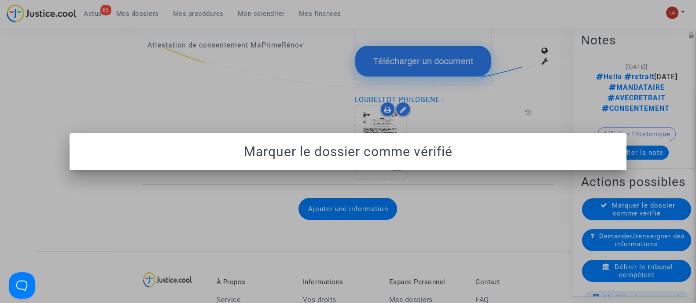
scroll to position [0, 0]
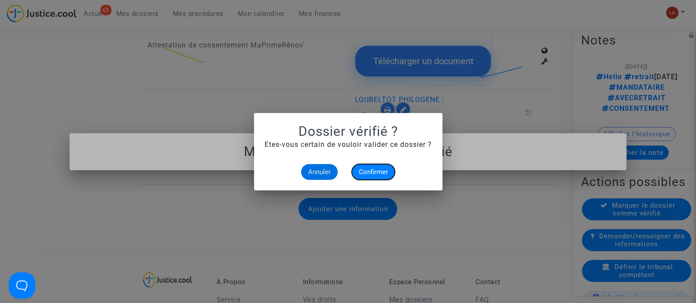
click at [367, 170] on span "Confirmer" at bounding box center [373, 172] width 29 height 8
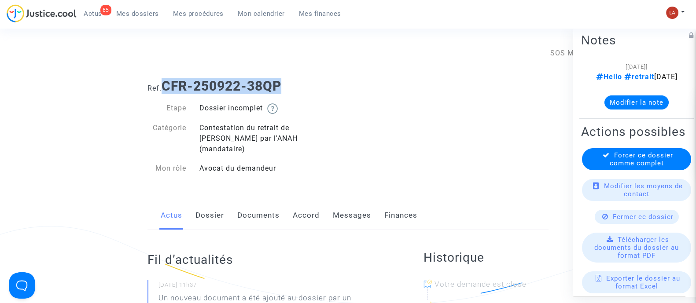
drag, startPoint x: 169, startPoint y: 82, endPoint x: 329, endPoint y: 86, distance: 159.8
click at [329, 86] on h1 "Ref. CFR-250922-38QP" at bounding box center [347, 86] width 401 height 16
click at [254, 201] on link "Documents" at bounding box center [258, 215] width 42 height 29
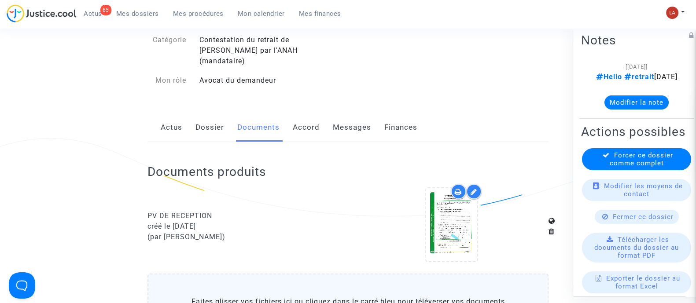
scroll to position [165, 0]
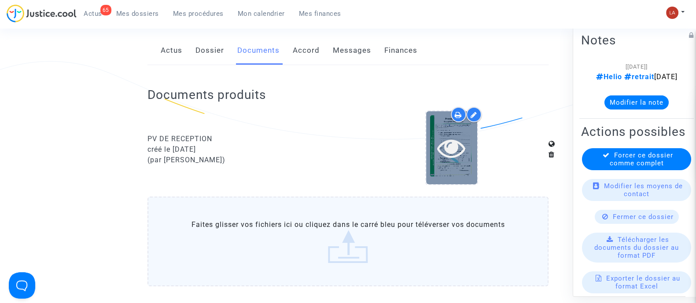
click at [451, 148] on icon at bounding box center [451, 148] width 29 height 28
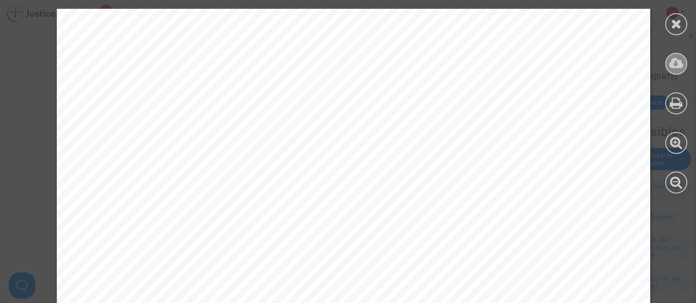
click at [677, 58] on icon at bounding box center [676, 63] width 15 height 13
click at [676, 21] on icon at bounding box center [676, 23] width 11 height 13
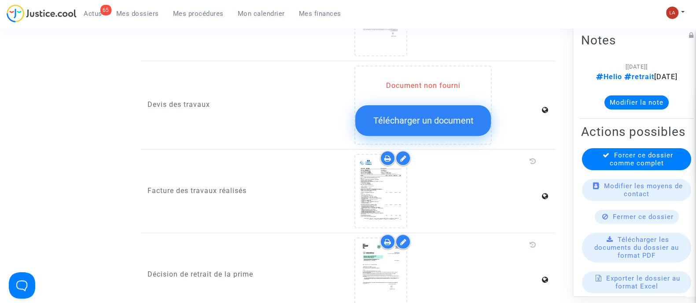
scroll to position [715, 0]
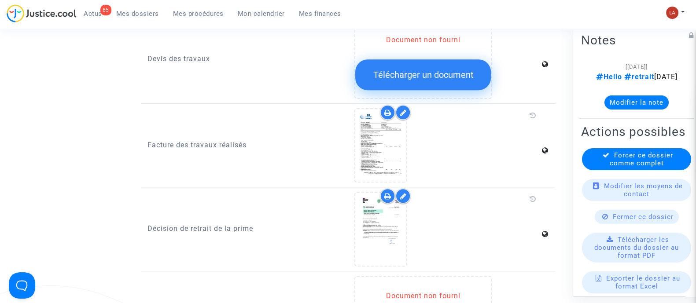
click at [398, 105] on div at bounding box center [402, 112] width 15 height 15
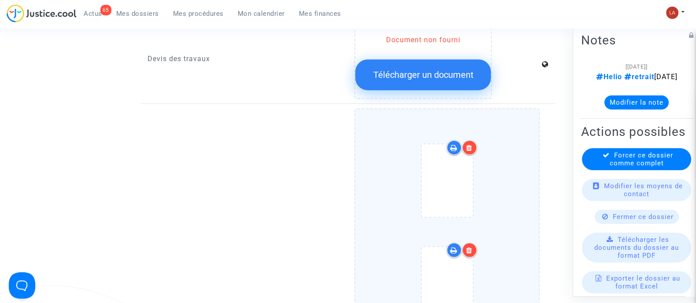
click at [502, 147] on div at bounding box center [447, 285] width 148 height 308
click at [0, 0] on input "Ajouter un document" at bounding box center [0, 0] width 0 height 0
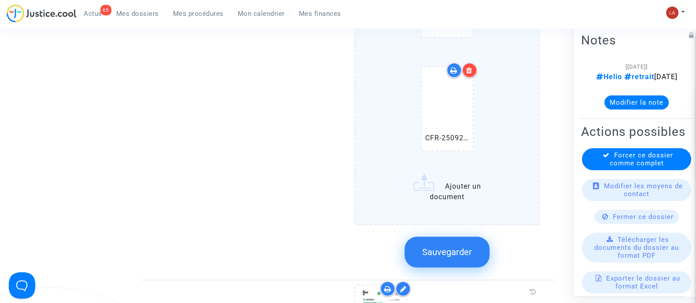
click at [460, 247] on span "Sauvegarder" at bounding box center [447, 252] width 50 height 11
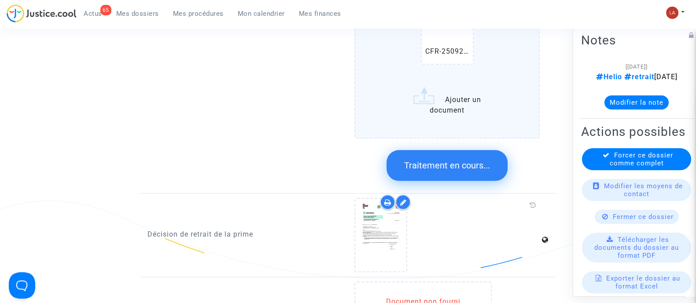
scroll to position [1266, 0]
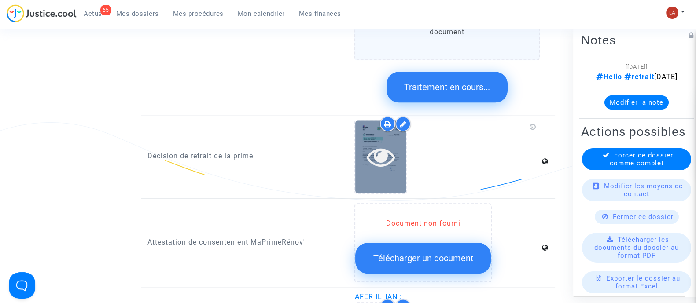
click at [383, 148] on icon at bounding box center [381, 157] width 29 height 28
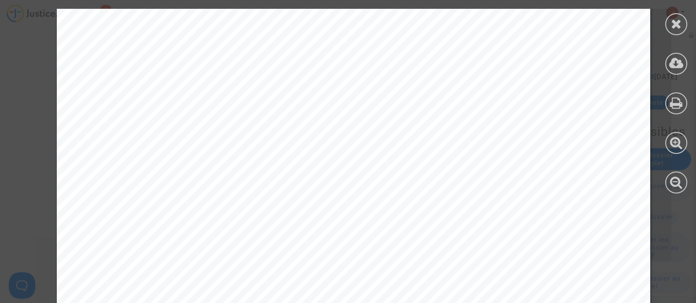
scroll to position [330, 0]
drag, startPoint x: 675, startPoint y: 22, endPoint x: 681, endPoint y: 79, distance: 57.6
click at [675, 22] on icon at bounding box center [676, 23] width 11 height 13
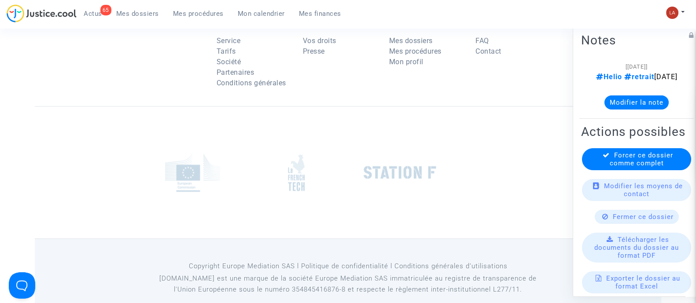
click at [653, 108] on button "Modifier la note" at bounding box center [636, 102] width 64 height 14
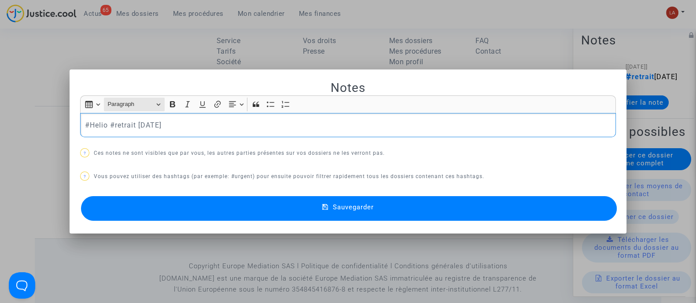
scroll to position [0, 0]
click at [237, 127] on p "#Helio #retrait [DATE]" at bounding box center [348, 125] width 526 height 11
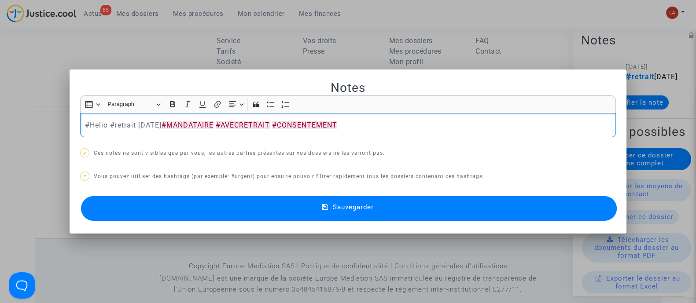
drag, startPoint x: 231, startPoint y: 211, endPoint x: 258, endPoint y: 207, distance: 28.0
click at [231, 211] on button "Sauvegarder" at bounding box center [349, 208] width 536 height 25
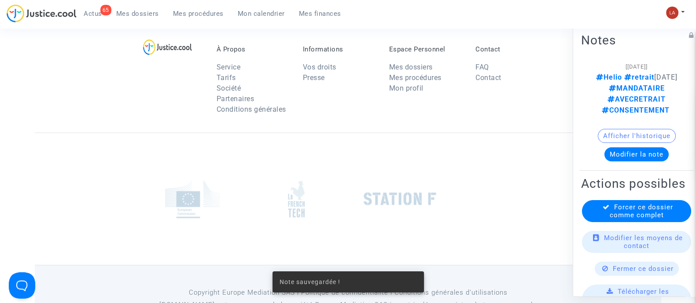
scroll to position [1189, 0]
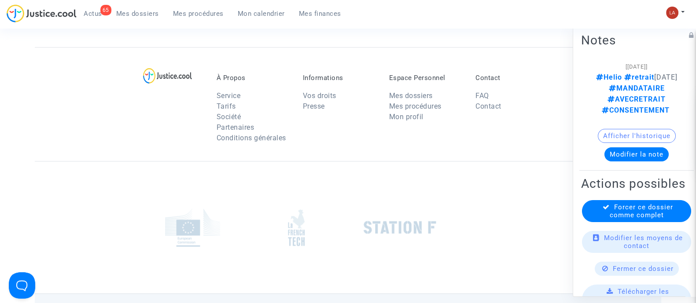
click at [645, 219] on span "Forcer ce dossier comme complet" at bounding box center [641, 211] width 63 height 16
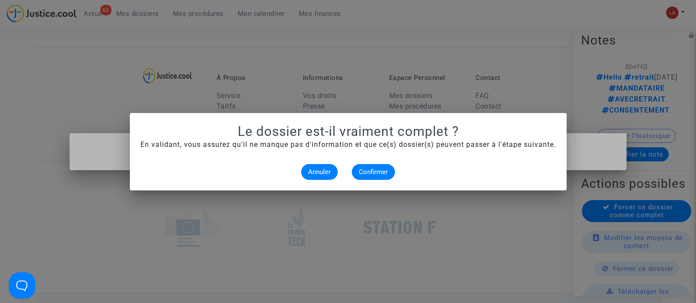
scroll to position [0, 0]
click at [379, 170] on span "Confirmer" at bounding box center [373, 172] width 29 height 8
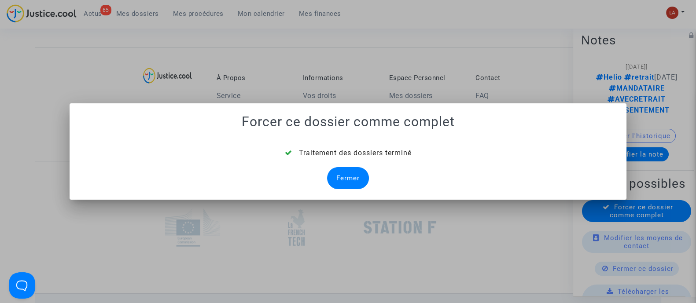
click at [350, 175] on div "Fermer" at bounding box center [348, 178] width 42 height 22
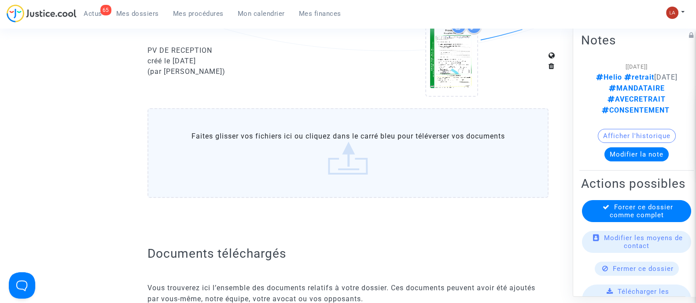
scroll to position [1189, 0]
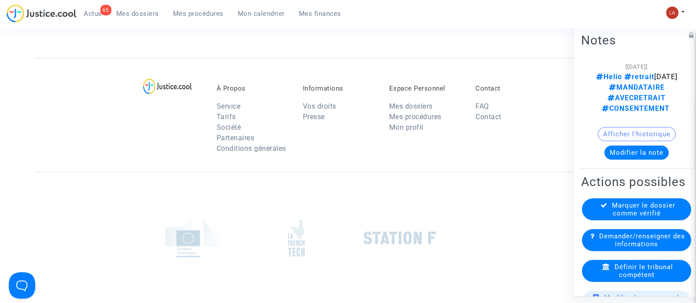
click at [644, 265] on div "Définir le tribunal compétent" at bounding box center [636, 271] width 109 height 22
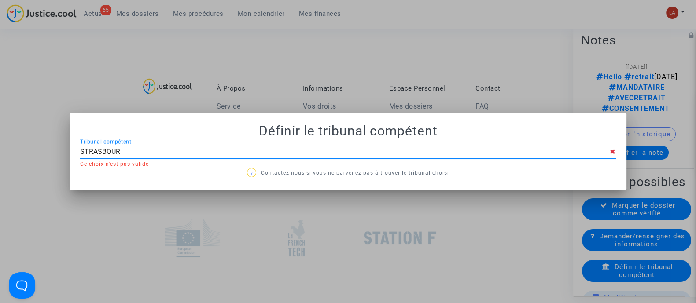
type input "[GEOGRAPHIC_DATA]"
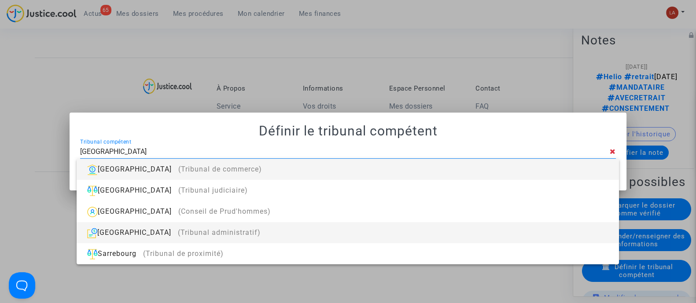
drag, startPoint x: 212, startPoint y: 230, endPoint x: 361, endPoint y: 195, distance: 153.1
click at [212, 230] on span "(Tribunal administratif)" at bounding box center [219, 232] width 83 height 8
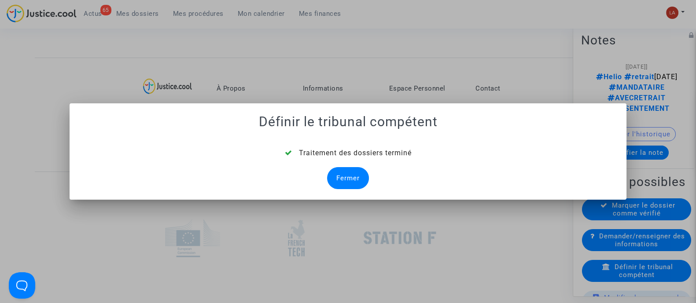
click at [355, 180] on div "Fermer" at bounding box center [348, 178] width 42 height 22
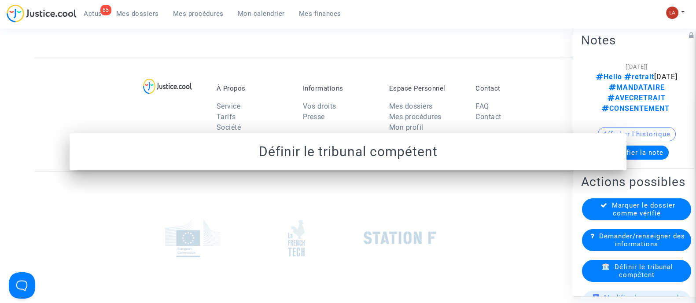
scroll to position [1254, 0]
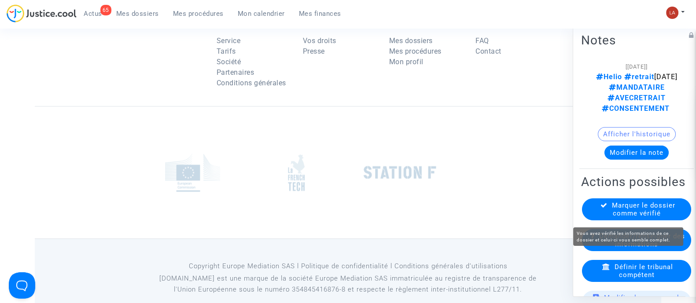
click at [644, 208] on span "Marquer le dossier comme vérifié" at bounding box center [643, 209] width 63 height 16
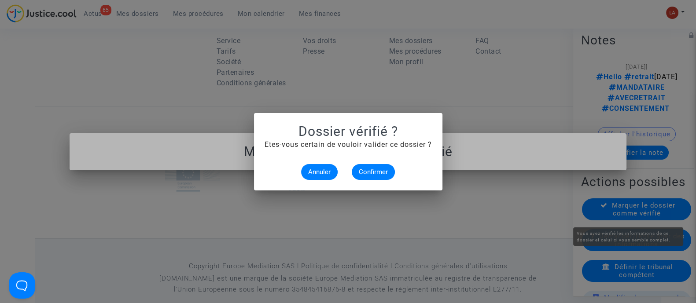
scroll to position [0, 0]
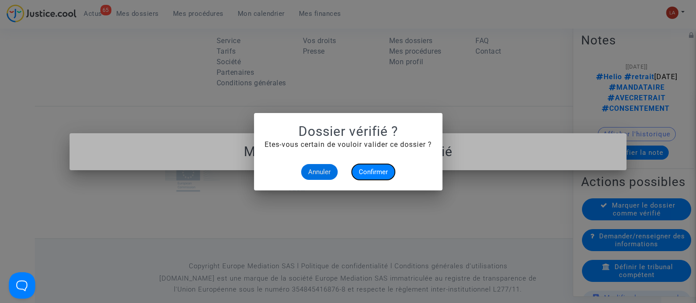
click at [372, 164] on button "Confirmer" at bounding box center [373, 172] width 43 height 16
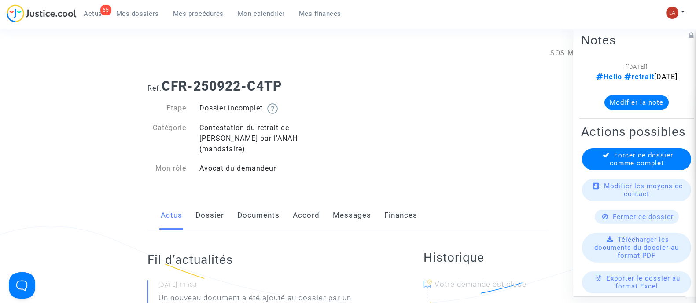
drag, startPoint x: 248, startPoint y: 200, endPoint x: 253, endPoint y: 182, distance: 18.6
click at [248, 201] on link "Documents" at bounding box center [258, 215] width 42 height 29
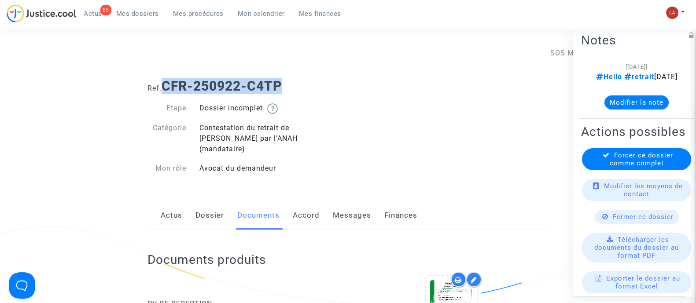
drag, startPoint x: 293, startPoint y: 77, endPoint x: 165, endPoint y: 87, distance: 128.5
click at [165, 87] on div "Ref. CFR-250922-C4TP" at bounding box center [348, 83] width 414 height 22
copy b "CFR-250922-C4TP"
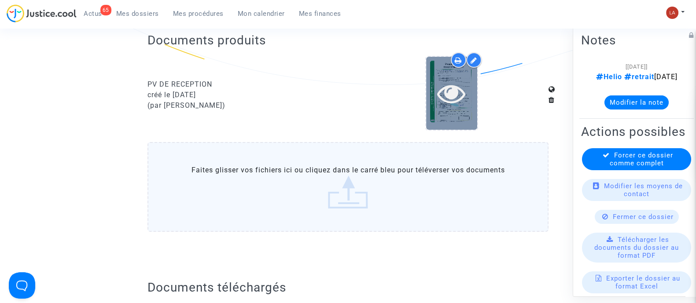
click at [463, 88] on icon at bounding box center [451, 93] width 29 height 28
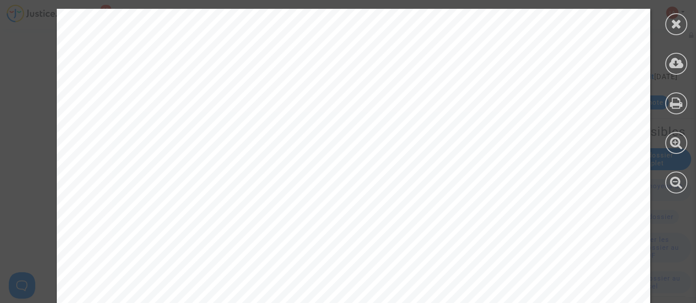
click at [687, 60] on div at bounding box center [676, 101] width 40 height 202
click at [682, 64] on icon at bounding box center [676, 63] width 15 height 13
click at [671, 28] on icon at bounding box center [676, 23] width 11 height 13
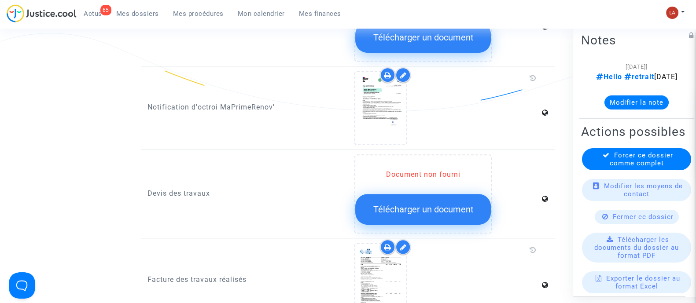
scroll to position [605, 0]
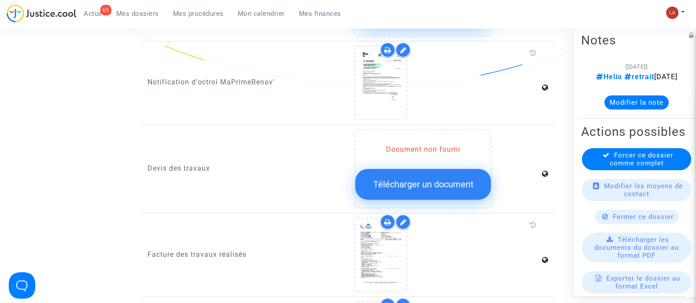
click at [405, 219] on icon at bounding box center [403, 222] width 7 height 7
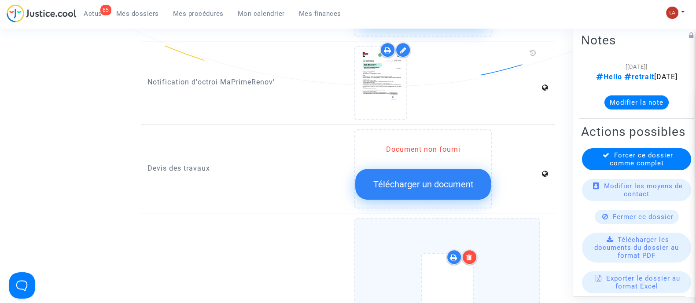
click at [0, 0] on input "Ajouter un document" at bounding box center [0, 0] width 0 height 0
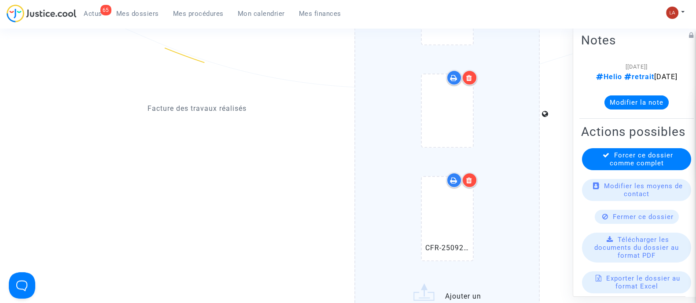
scroll to position [1100, 0]
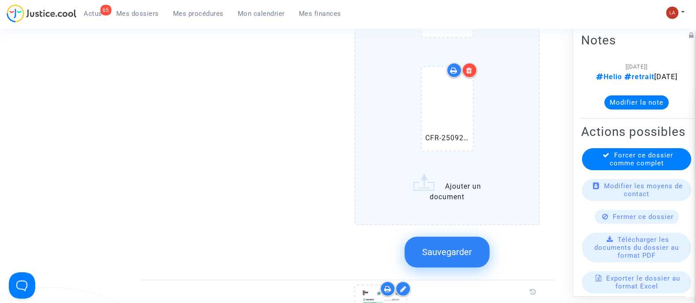
click at [473, 237] on button "Sauvegarder" at bounding box center [447, 252] width 85 height 31
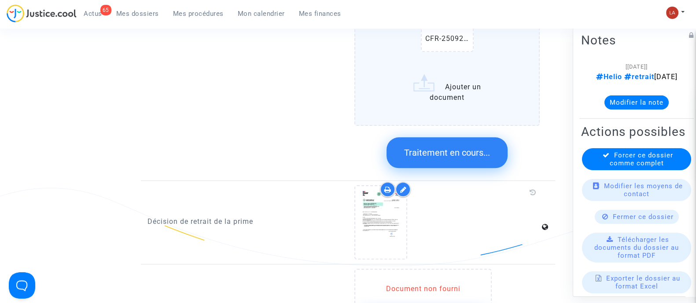
scroll to position [1211, 0]
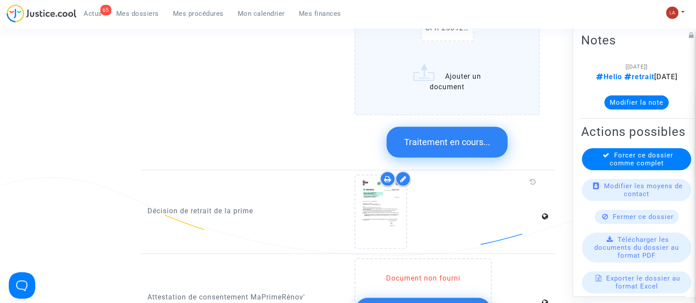
click at [418, 191] on div at bounding box center [446, 212] width 185 height 74
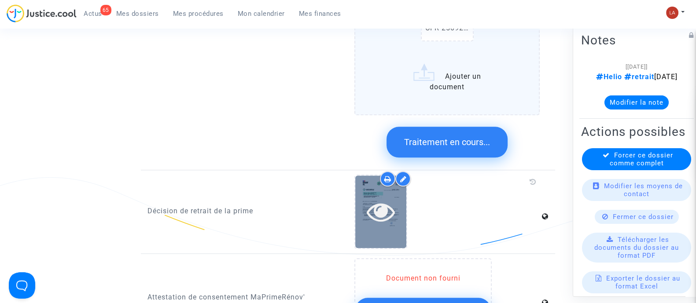
click at [387, 198] on icon at bounding box center [381, 212] width 29 height 28
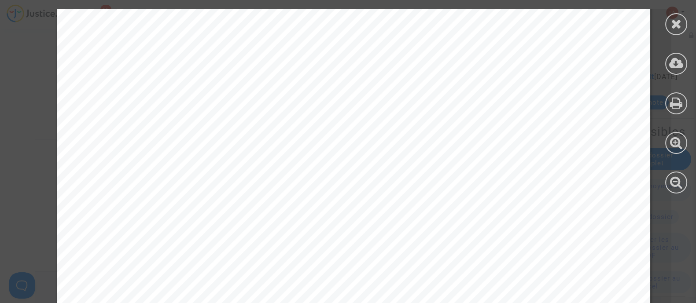
scroll to position [275, 0]
click at [677, 24] on icon at bounding box center [676, 23] width 11 height 13
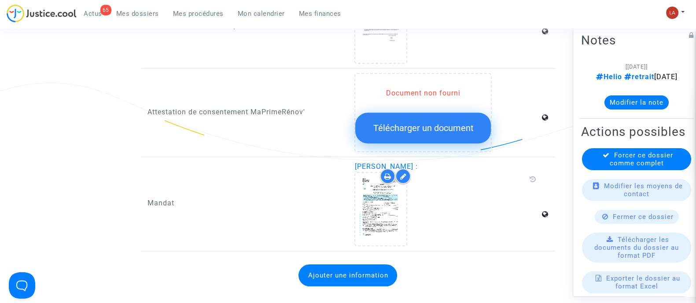
scroll to position [825, 0]
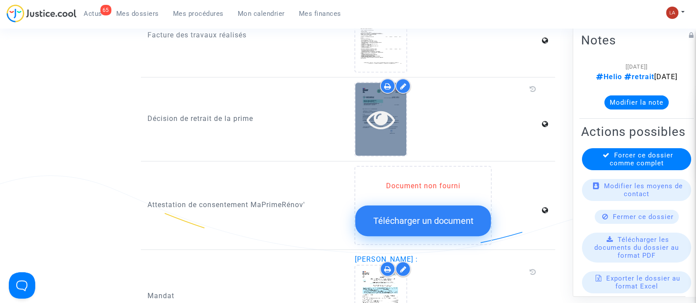
click at [382, 116] on icon at bounding box center [381, 119] width 29 height 28
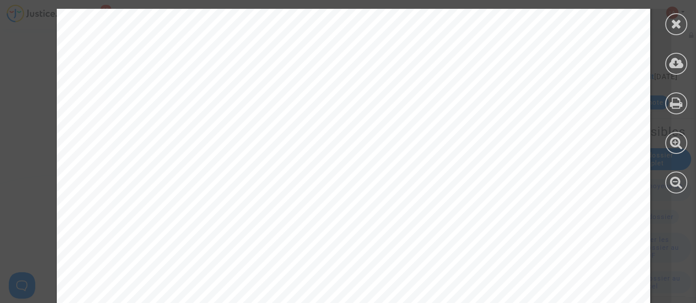
scroll to position [220, 0]
drag, startPoint x: 682, startPoint y: 27, endPoint x: 670, endPoint y: 61, distance: 36.2
click at [682, 26] on div at bounding box center [676, 24] width 22 height 22
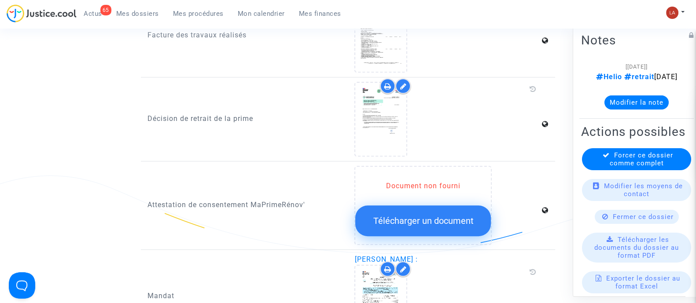
click at [635, 109] on button "Modifier la note" at bounding box center [636, 102] width 64 height 14
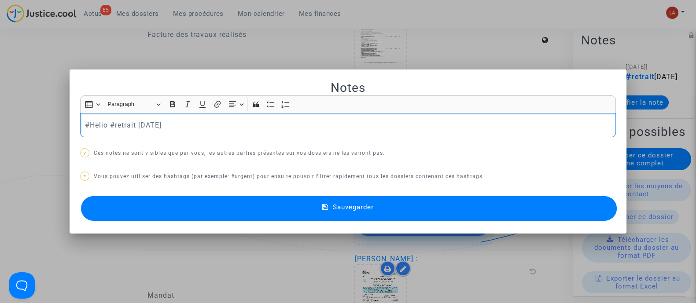
click at [291, 131] on div "#Helio #retrait [DATE]" at bounding box center [348, 125] width 536 height 25
click at [350, 207] on span "Sauvegarder" at bounding box center [353, 207] width 41 height 8
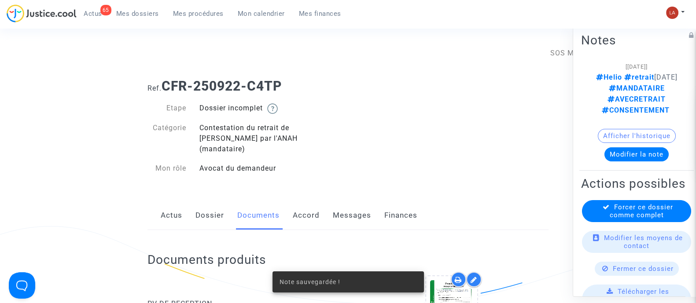
scroll to position [825, 0]
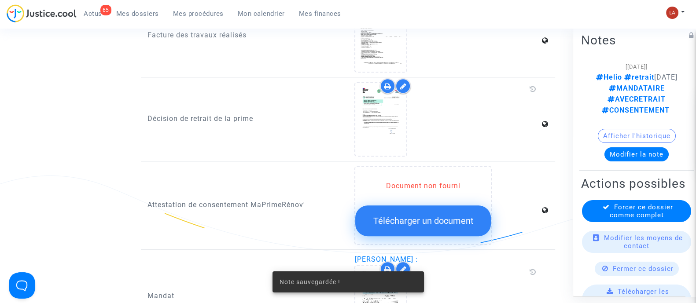
click at [583, 222] on div "Forcer ce dossier comme complet" at bounding box center [636, 211] width 109 height 22
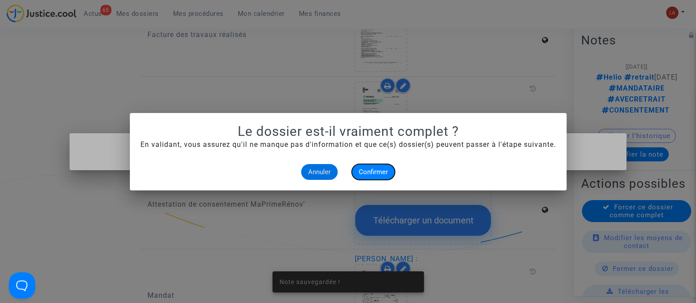
click at [382, 169] on span "Confirmer" at bounding box center [373, 172] width 29 height 8
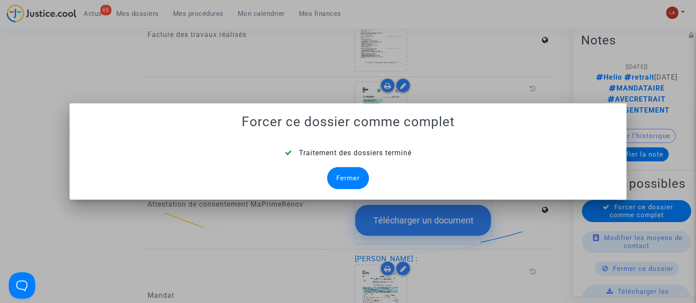
click at [358, 174] on div "Fermer" at bounding box center [348, 178] width 42 height 22
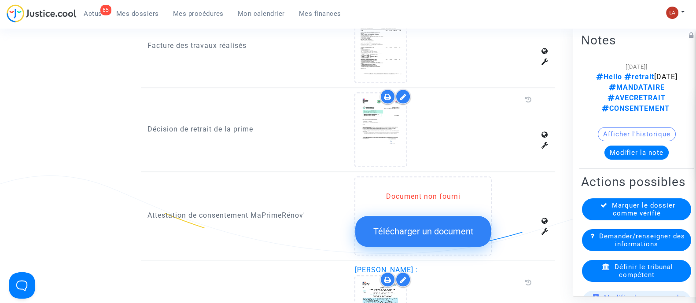
scroll to position [55, 0]
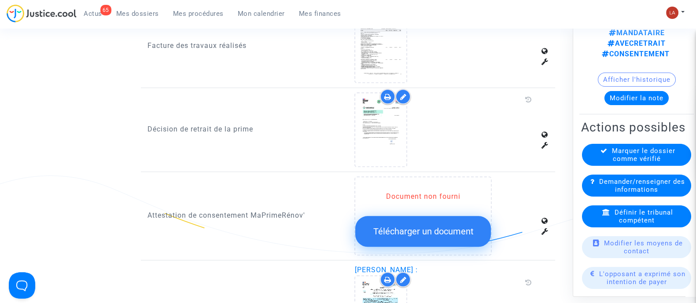
click at [647, 222] on span "Définir le tribunal compétent" at bounding box center [644, 216] width 59 height 16
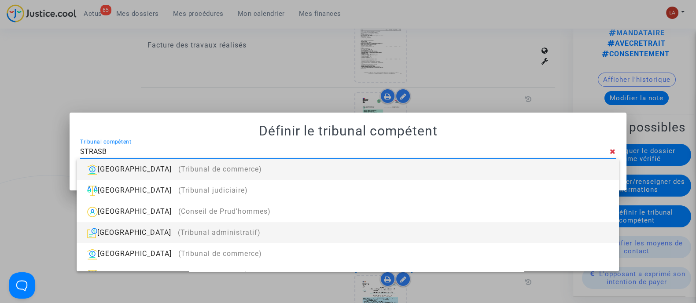
type input "STRASB"
click at [346, 227] on div "[GEOGRAPHIC_DATA] (Tribunal administratif)" at bounding box center [348, 232] width 528 height 21
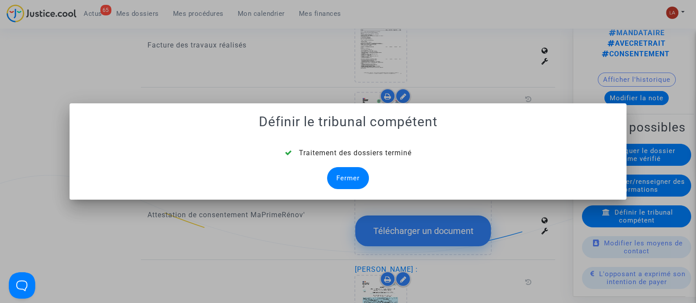
click at [369, 182] on div "Traitement des dossiers terminé Fermer" at bounding box center [348, 168] width 536 height 41
click at [350, 175] on div "Fermer" at bounding box center [348, 178] width 42 height 22
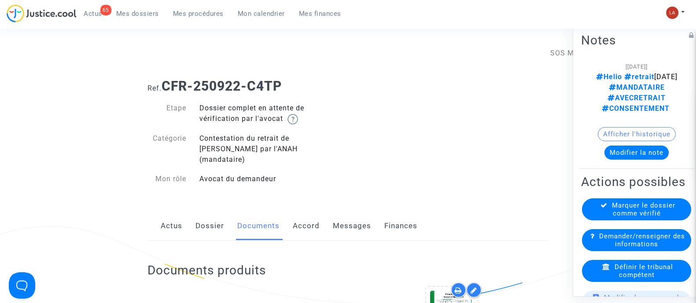
click at [218, 212] on link "Dossier" at bounding box center [209, 226] width 29 height 29
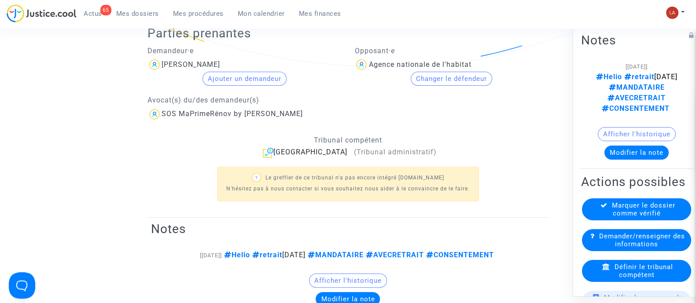
scroll to position [220, 0]
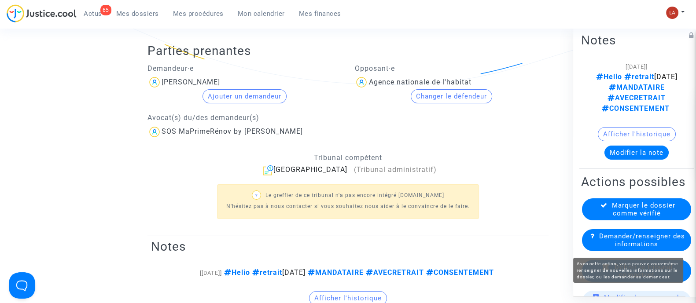
click at [621, 216] on span "Marquer le dossier comme vérifié" at bounding box center [643, 209] width 63 height 16
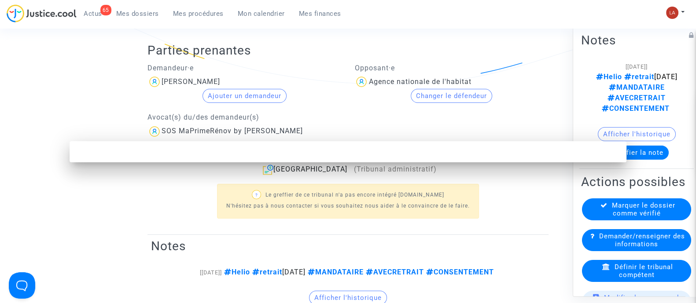
scroll to position [0, 0]
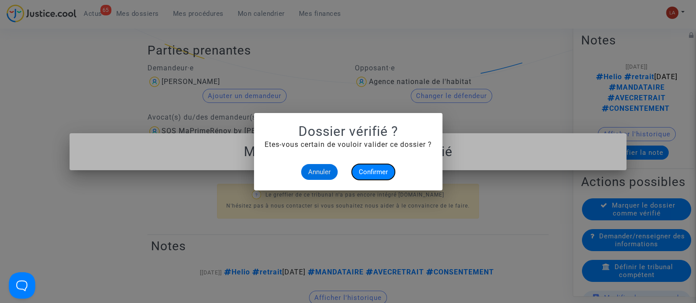
click at [377, 167] on button "Confirmer" at bounding box center [373, 172] width 43 height 16
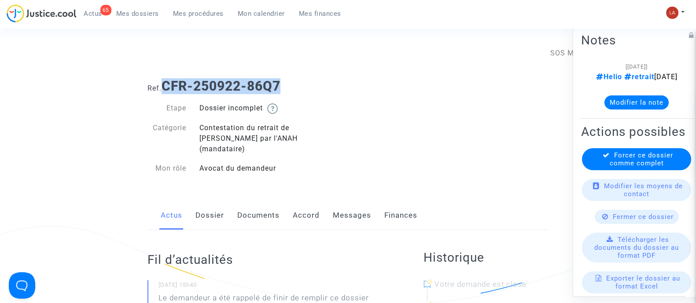
drag, startPoint x: 165, startPoint y: 86, endPoint x: 291, endPoint y: 79, distance: 126.5
click at [291, 79] on h1 "Ref. CFR-250922-86Q7" at bounding box center [347, 86] width 401 height 16
copy b "CFR-250922-86Q7"
drag, startPoint x: 266, startPoint y: 217, endPoint x: 275, endPoint y: 216, distance: 9.3
click at [266, 217] on link "Documents" at bounding box center [258, 215] width 42 height 29
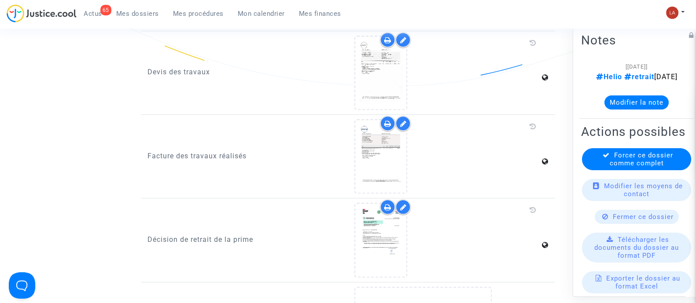
scroll to position [660, 0]
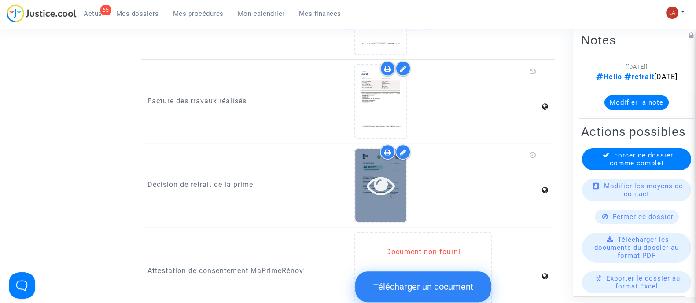
click at [388, 186] on div at bounding box center [380, 185] width 51 height 73
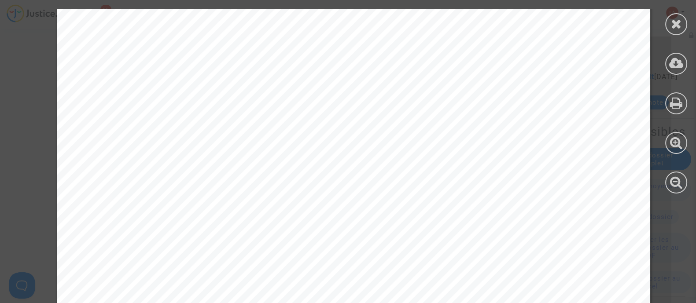
scroll to position [275, 0]
click at [673, 21] on icon at bounding box center [676, 23] width 11 height 13
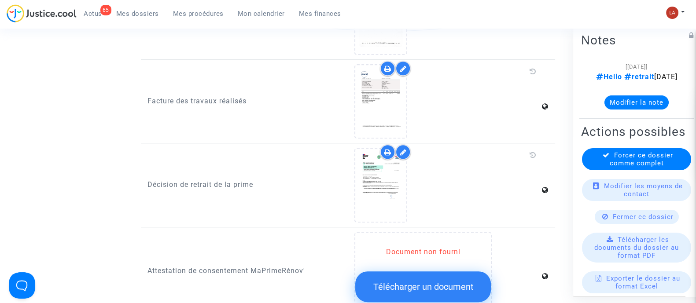
click at [632, 109] on button "Modifier la note" at bounding box center [636, 102] width 64 height 14
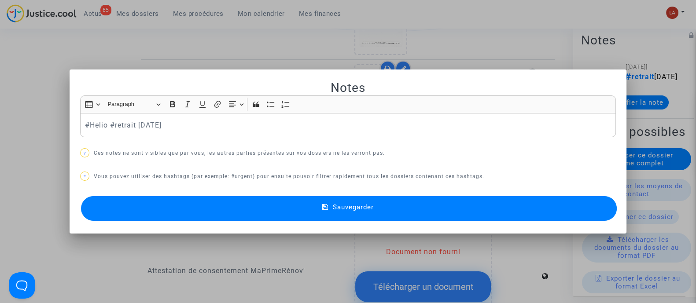
scroll to position [0, 0]
click at [268, 125] on p "#Helio #retrait [DATE]" at bounding box center [348, 125] width 526 height 11
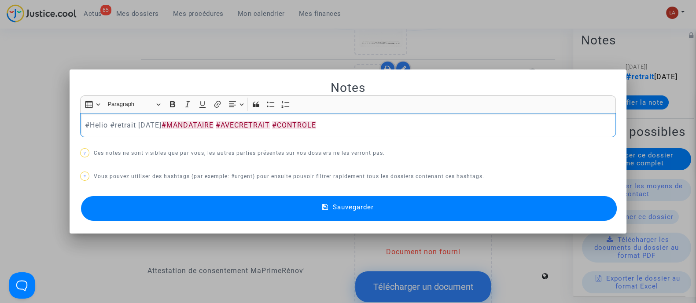
click at [367, 203] on span "Sauvegarder" at bounding box center [353, 207] width 41 height 8
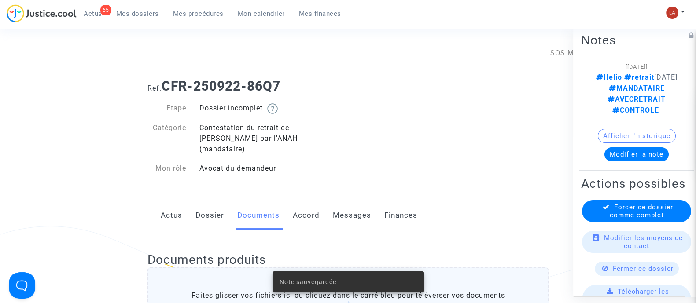
scroll to position [660, 0]
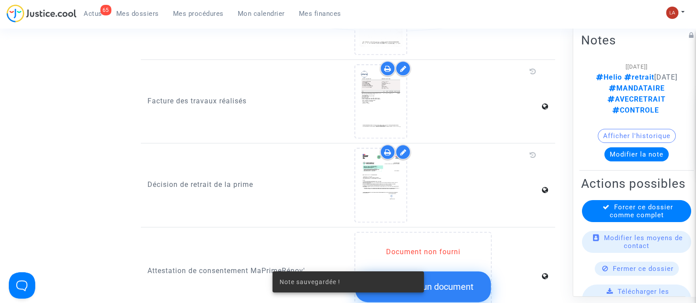
click at [638, 219] on span "Forcer ce dossier comme complet" at bounding box center [641, 211] width 63 height 16
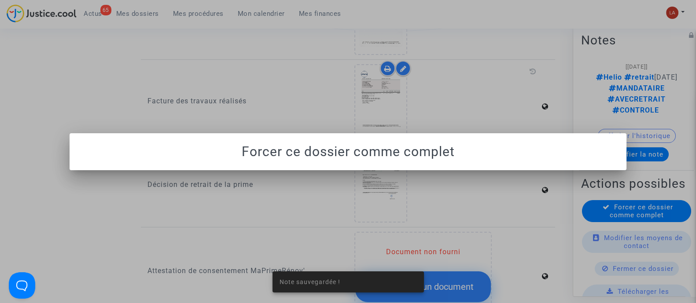
scroll to position [0, 0]
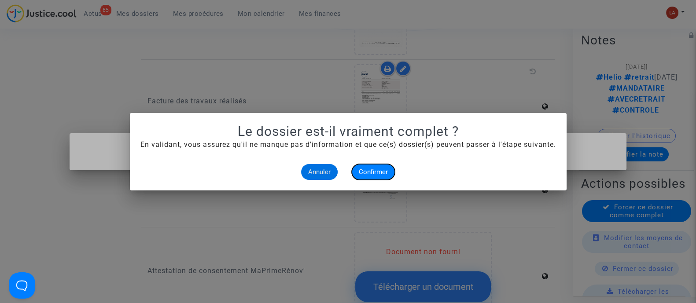
click at [390, 170] on button "Confirmer" at bounding box center [373, 172] width 43 height 16
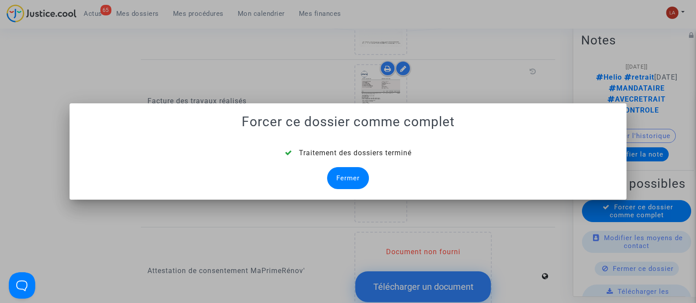
click at [348, 174] on div "Fermer" at bounding box center [348, 178] width 42 height 22
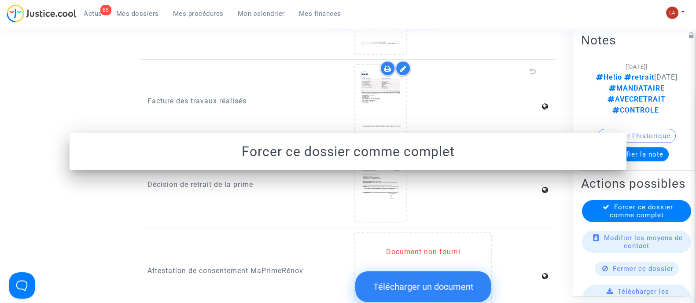
scroll to position [660, 0]
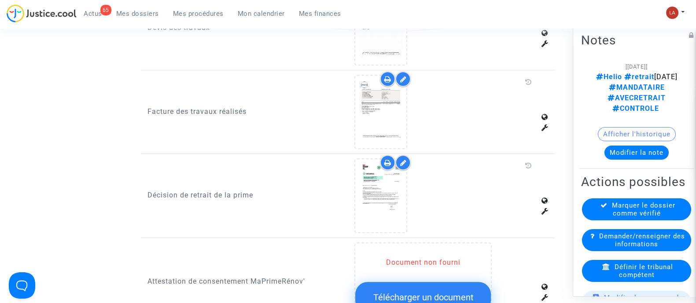
click at [637, 269] on span "Définir le tribunal compétent" at bounding box center [644, 271] width 59 height 16
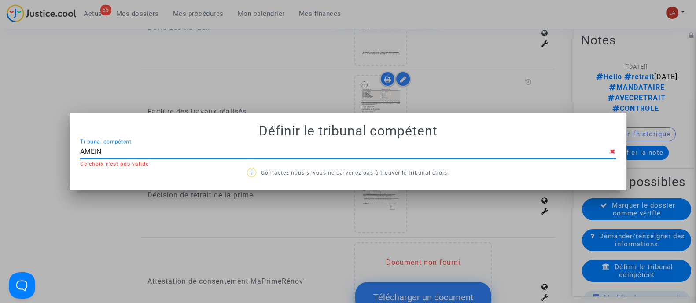
type input "AMEINS"
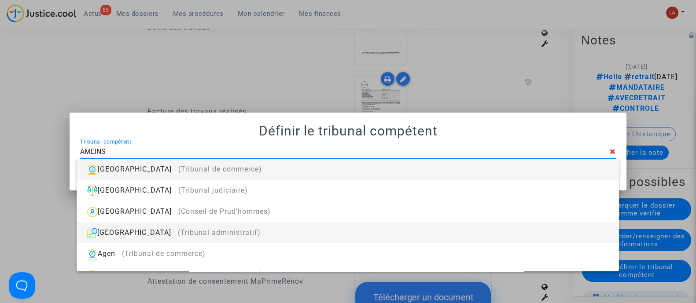
click at [468, 242] on div "[GEOGRAPHIC_DATA] (Tribunal administratif)" at bounding box center [348, 232] width 528 height 21
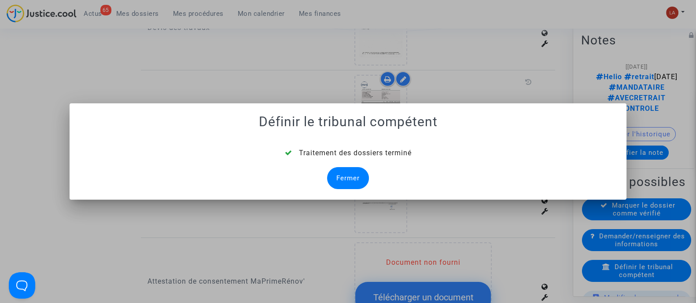
click at [333, 175] on div "Fermer" at bounding box center [348, 178] width 42 height 22
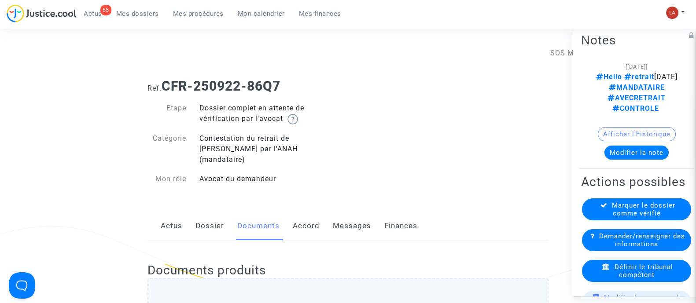
scroll to position [660, 0]
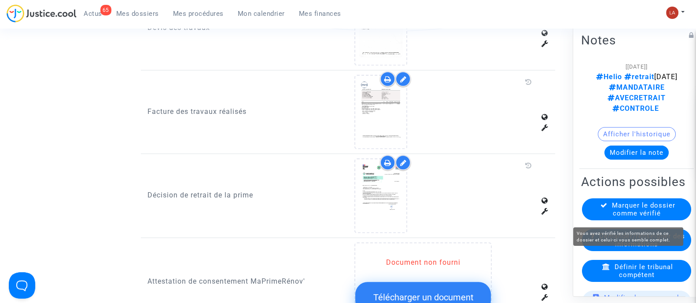
click at [616, 216] on span "Marquer le dossier comme vérifié" at bounding box center [643, 209] width 63 height 16
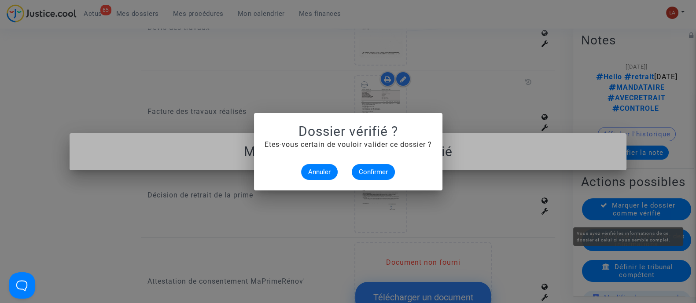
scroll to position [0, 0]
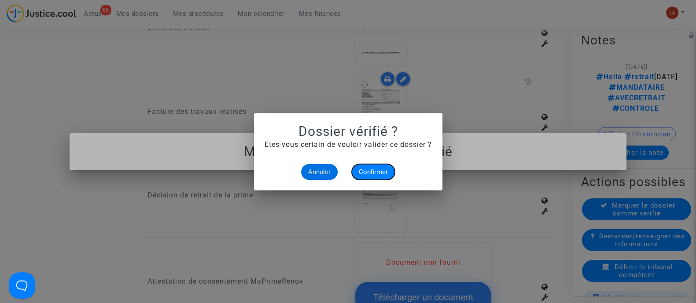
click at [383, 166] on button "Confirmer" at bounding box center [373, 172] width 43 height 16
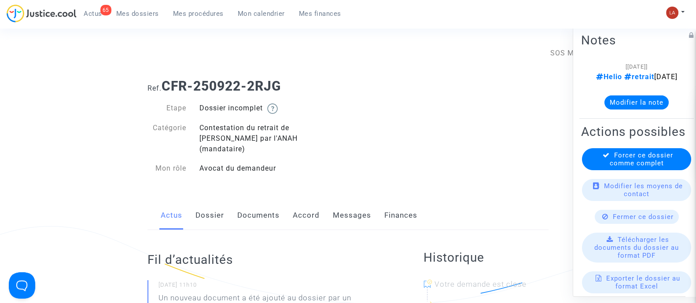
drag, startPoint x: 240, startPoint y: 195, endPoint x: 254, endPoint y: 195, distance: 13.2
click at [240, 201] on link "Documents" at bounding box center [258, 215] width 42 height 29
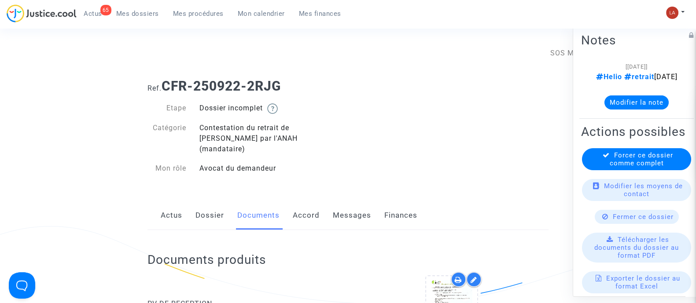
click at [299, 105] on div "Dossier incomplet" at bounding box center [270, 108] width 155 height 11
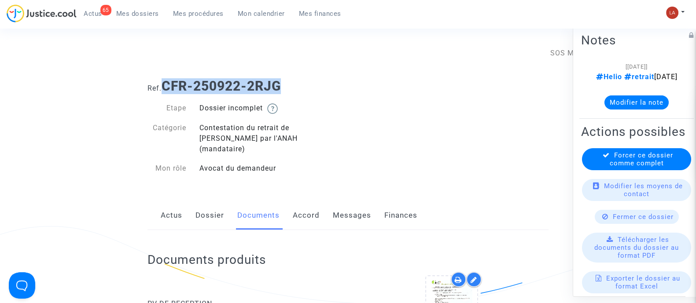
drag, startPoint x: 291, startPoint y: 85, endPoint x: 167, endPoint y: 82, distance: 124.6
click at [167, 82] on h1 "Ref. CFR-250922-2RJG" at bounding box center [347, 86] width 401 height 16
copy b "CFR-250922-2RJG"
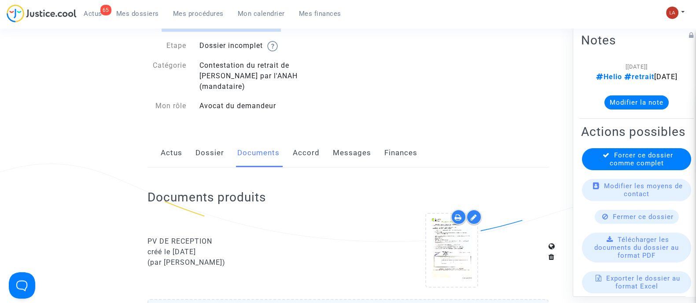
scroll to position [110, 0]
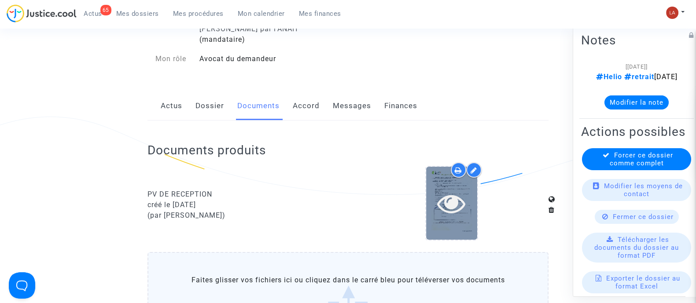
click at [464, 214] on div at bounding box center [451, 203] width 51 height 73
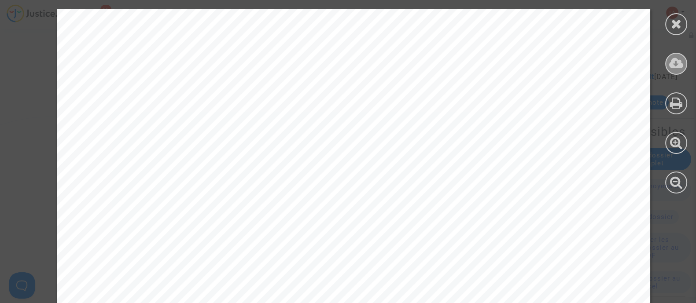
click at [678, 64] on icon at bounding box center [676, 63] width 15 height 13
click at [678, 17] on icon at bounding box center [676, 23] width 11 height 13
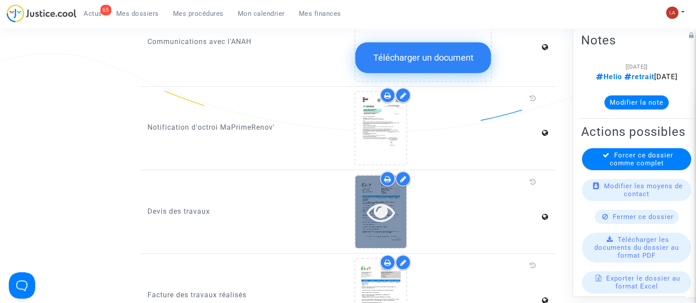
scroll to position [605, 0]
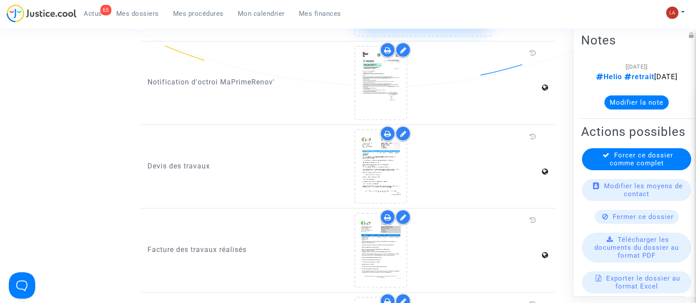
click at [403, 214] on icon at bounding box center [403, 217] width 7 height 7
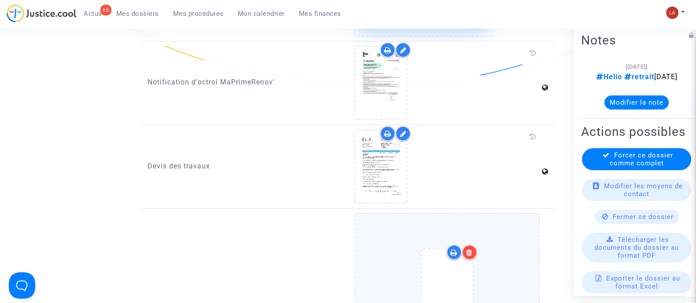
click at [526, 237] on label "Ajouter un document" at bounding box center [446, 305] width 185 height 184
click at [0, 0] on input "Ajouter un document" at bounding box center [0, 0] width 0 height 0
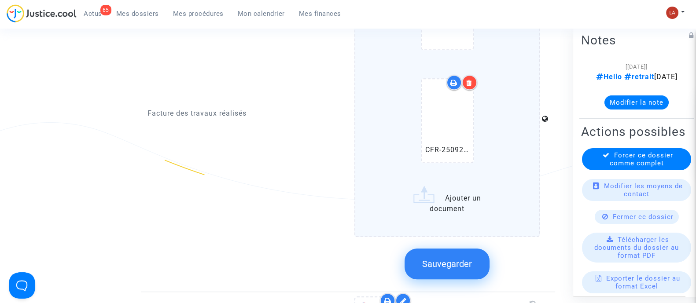
scroll to position [880, 0]
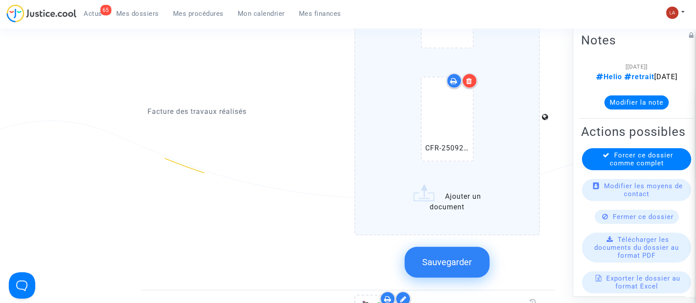
click at [461, 257] on span "Sauvegarder" at bounding box center [447, 262] width 50 height 11
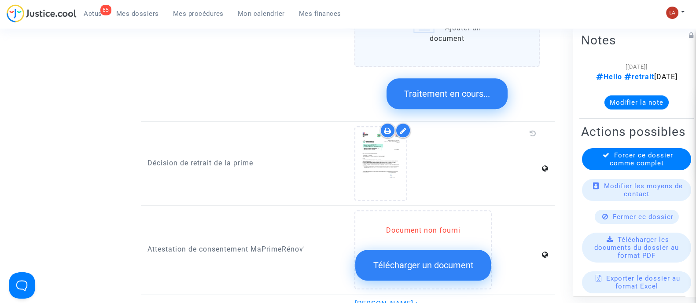
scroll to position [1156, 0]
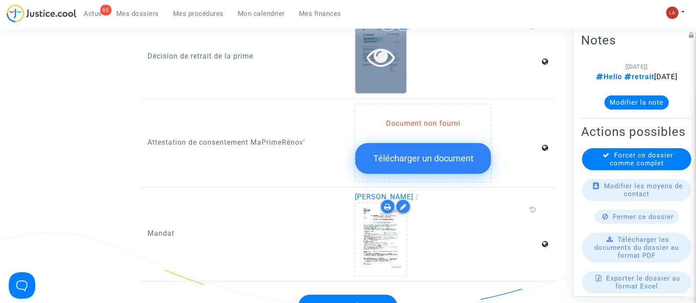
click at [383, 74] on div at bounding box center [380, 56] width 51 height 73
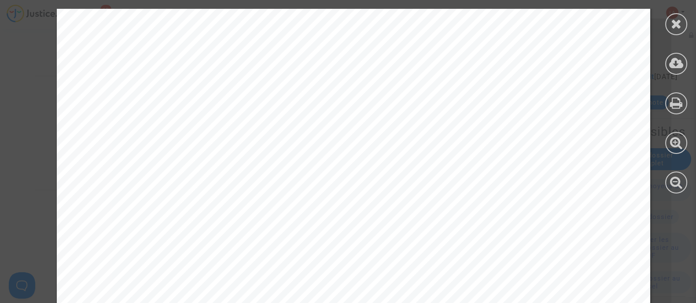
scroll to position [165, 0]
drag, startPoint x: 681, startPoint y: 29, endPoint x: 689, endPoint y: 88, distance: 59.1
click at [681, 30] on div at bounding box center [676, 24] width 22 height 22
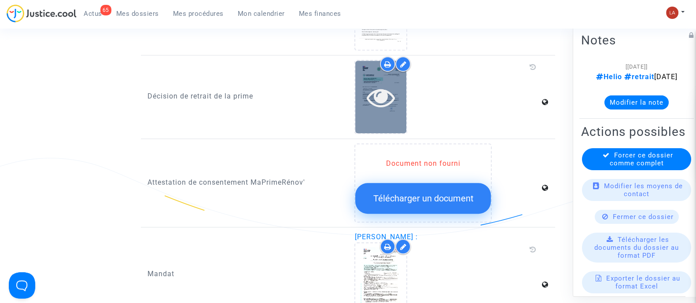
scroll to position [770, 0]
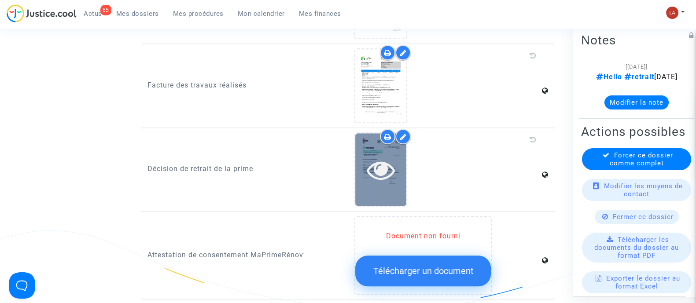
click at [387, 156] on icon at bounding box center [381, 170] width 29 height 28
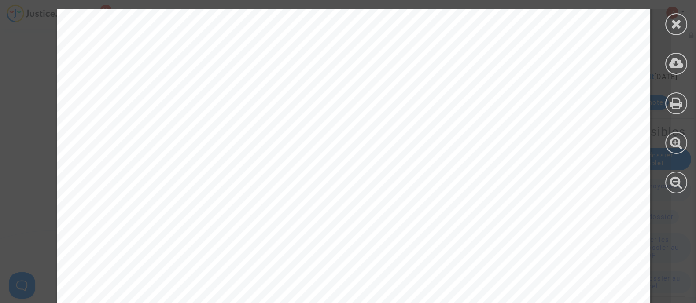
scroll to position [275, 0]
click at [665, 18] on div at bounding box center [676, 101] width 40 height 202
click at [672, 27] on icon at bounding box center [676, 23] width 11 height 13
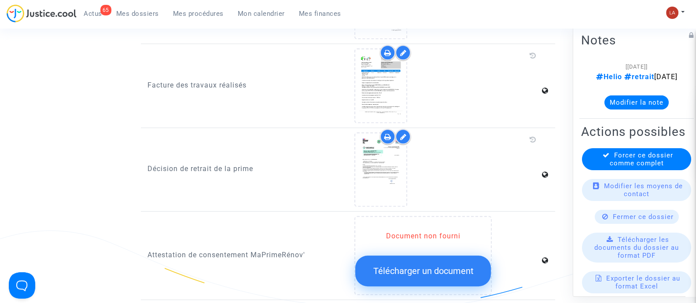
click at [646, 109] on button "Modifier la note" at bounding box center [636, 102] width 64 height 14
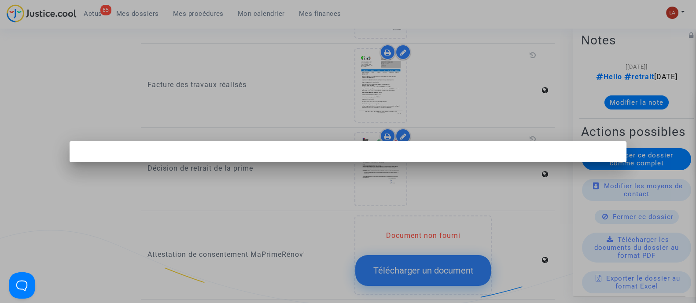
scroll to position [0, 0]
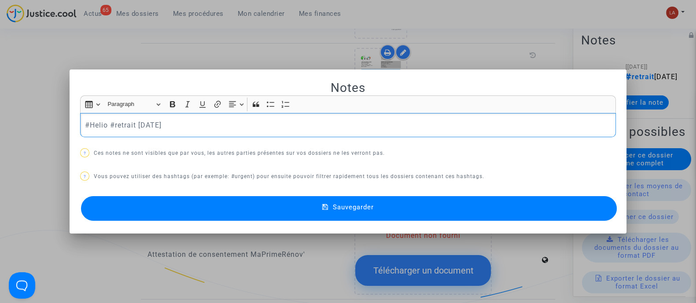
click at [232, 112] on div "Insert table Insert table Heading Paragraph Paragraph Heading 1 Heading 2 Headi…" at bounding box center [347, 104] width 531 height 17
click at [225, 122] on p "#Helio #retrait [DATE]" at bounding box center [348, 125] width 526 height 11
click at [354, 203] on span "Sauvegarder" at bounding box center [353, 207] width 41 height 8
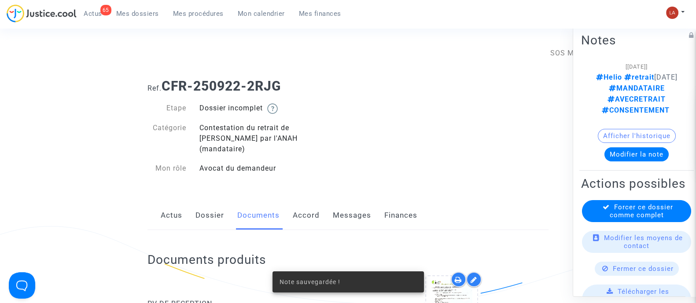
scroll to position [770, 0]
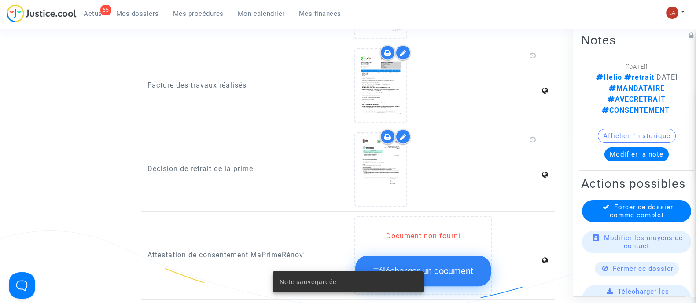
click at [618, 219] on span "Forcer ce dossier comme complet" at bounding box center [641, 211] width 63 height 16
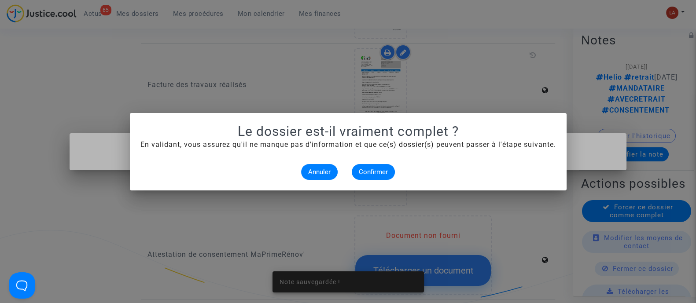
scroll to position [0, 0]
click at [392, 173] on button "Confirmer" at bounding box center [373, 172] width 43 height 16
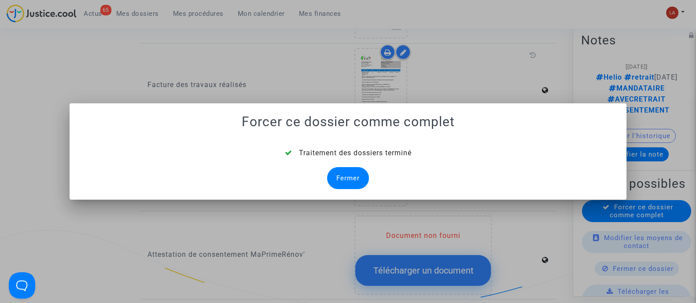
click at [350, 175] on div "Fermer" at bounding box center [348, 178] width 42 height 22
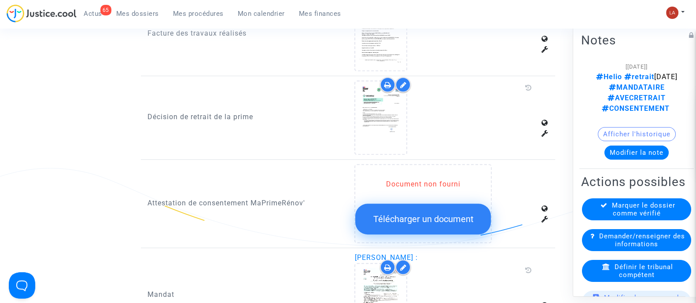
scroll to position [880, 0]
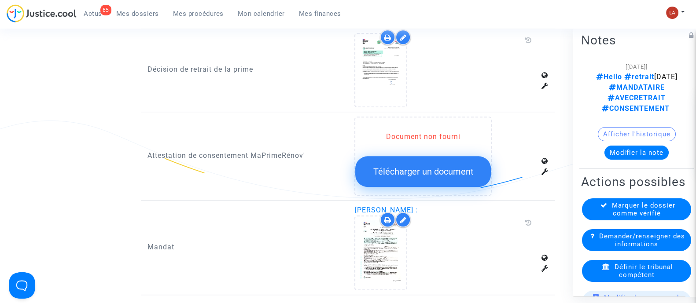
click at [624, 279] on span "Définir le tribunal compétent" at bounding box center [644, 271] width 59 height 16
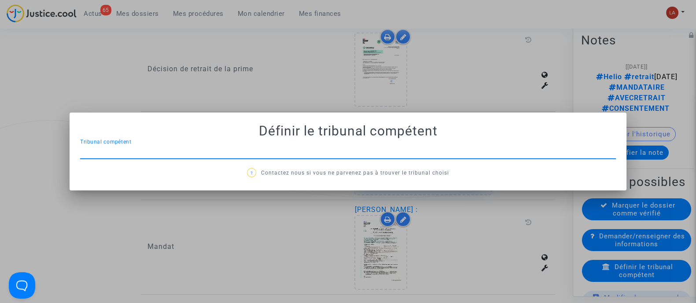
scroll to position [0, 0]
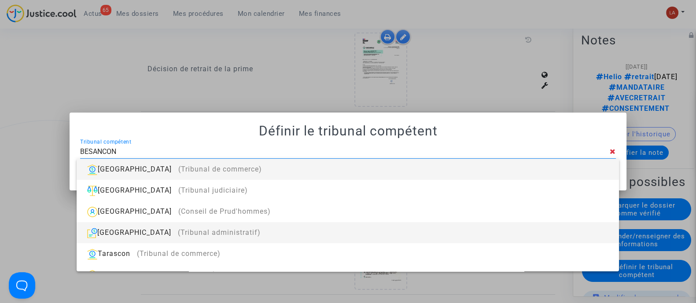
type input "BESANCON"
click at [180, 229] on span "(Tribunal administratif)" at bounding box center [219, 232] width 83 height 8
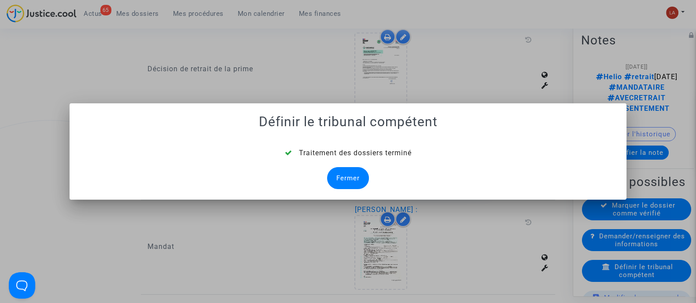
click at [342, 177] on div "Fermer" at bounding box center [348, 178] width 42 height 22
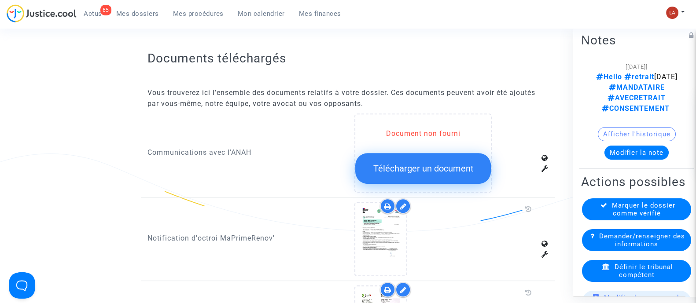
scroll to position [880, 0]
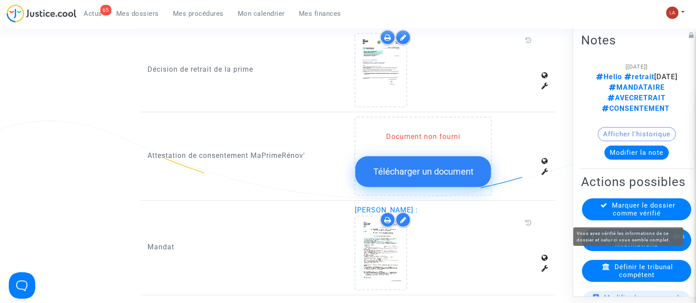
click at [638, 213] on span "Marquer le dossier comme vérifié" at bounding box center [643, 209] width 63 height 16
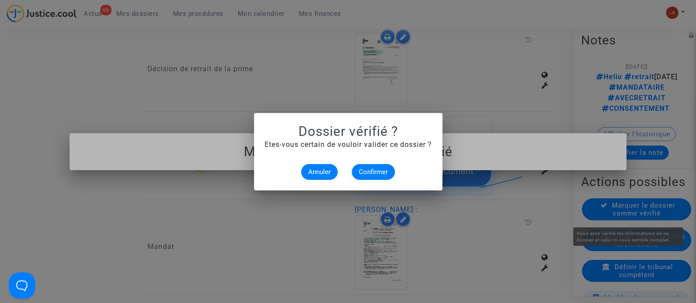
scroll to position [0, 0]
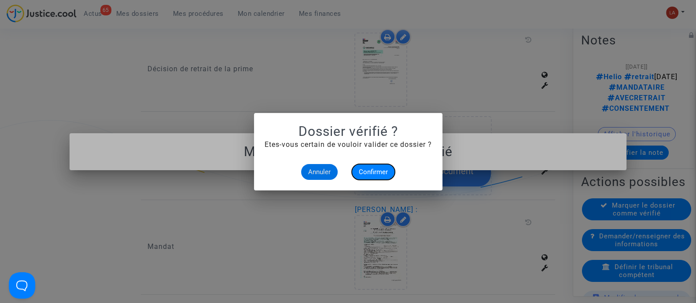
click at [364, 168] on span "Confirmer" at bounding box center [373, 172] width 29 height 8
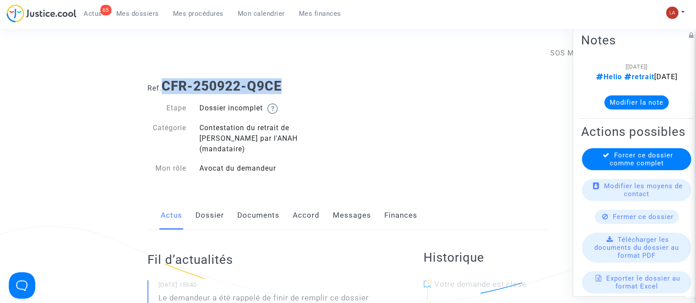
drag, startPoint x: 163, startPoint y: 84, endPoint x: 376, endPoint y: 80, distance: 213.1
click at [376, 80] on h1 "Ref. CFR-250922-Q9CE" at bounding box center [347, 86] width 401 height 16
copy b "CFR-250922-Q9CE"
click at [250, 206] on link "Documents" at bounding box center [258, 215] width 42 height 29
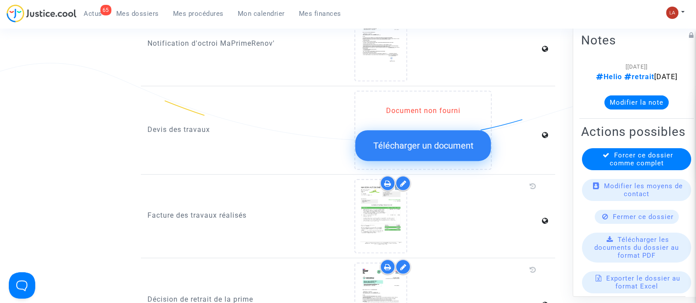
scroll to position [770, 0]
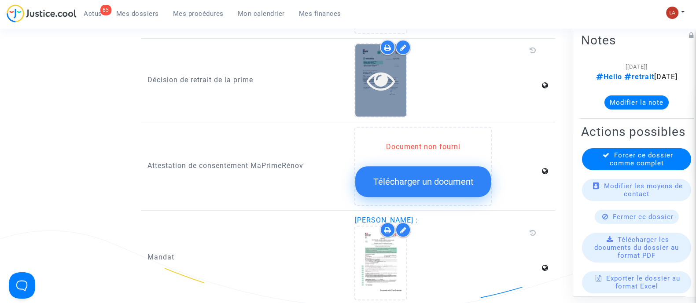
click at [377, 66] on icon at bounding box center [381, 80] width 29 height 28
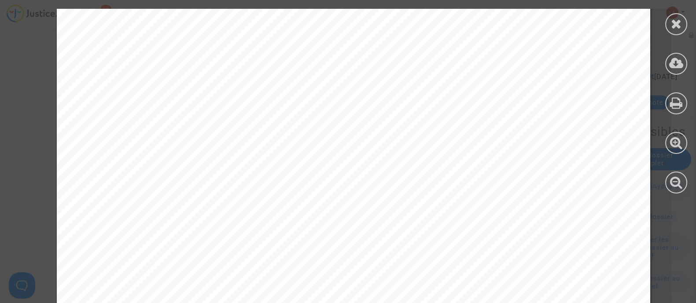
scroll to position [275, 0]
drag, startPoint x: 687, startPoint y: 33, endPoint x: 686, endPoint y: 27, distance: 5.8
click at [687, 33] on div at bounding box center [676, 101] width 40 height 202
click at [685, 25] on div at bounding box center [676, 24] width 22 height 22
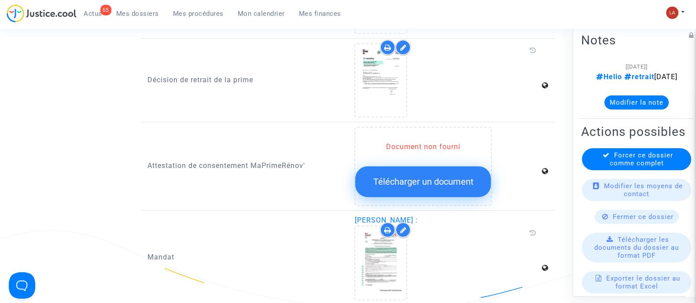
click at [643, 107] on button "Modifier la note" at bounding box center [636, 102] width 64 height 14
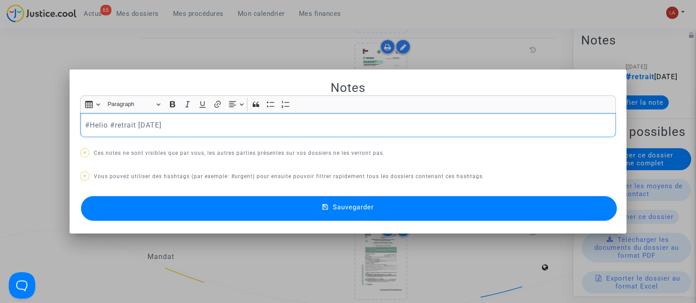
click at [224, 128] on p "#Helio #retrait [DATE]" at bounding box center [348, 125] width 526 height 11
click at [246, 206] on button "Sauvegarder" at bounding box center [349, 208] width 536 height 25
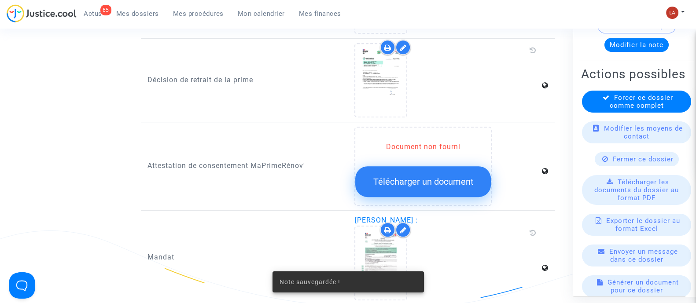
scroll to position [715, 0]
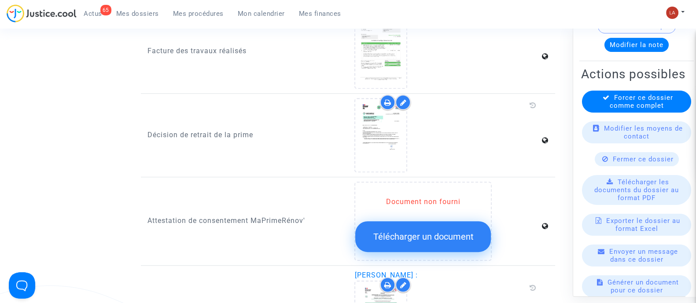
click at [615, 109] on span "Forcer ce dossier comme complet" at bounding box center [641, 101] width 63 height 16
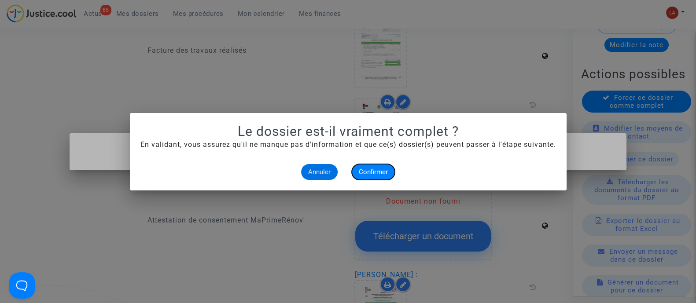
click at [379, 171] on span "Confirmer" at bounding box center [373, 172] width 29 height 8
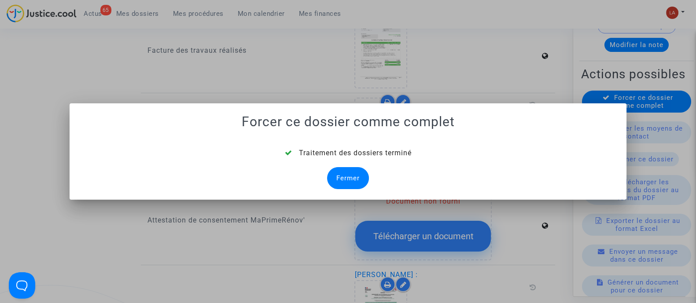
click at [355, 175] on div "Fermer" at bounding box center [348, 178] width 42 height 22
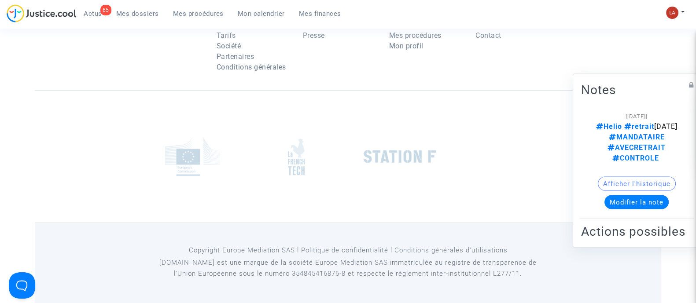
scroll to position [715, 0]
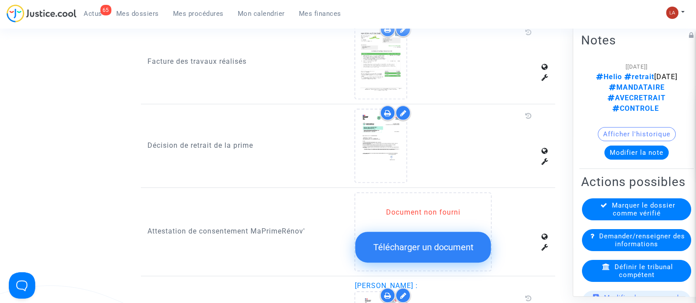
click at [605, 268] on icon at bounding box center [606, 266] width 8 height 7
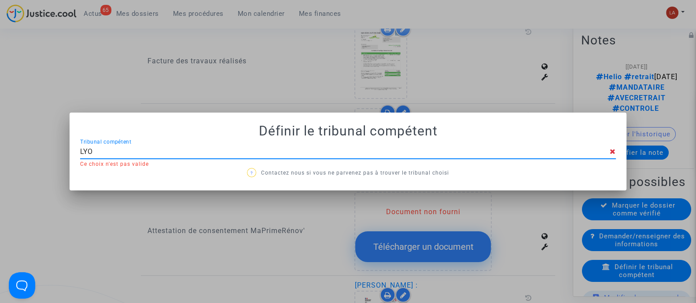
type input "[GEOGRAPHIC_DATA]"
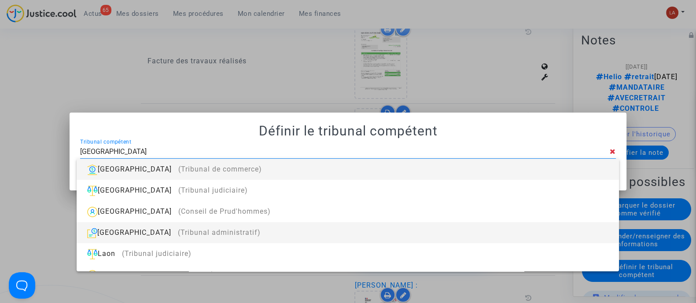
click at [391, 227] on div "[GEOGRAPHIC_DATA] (Tribunal administratif)" at bounding box center [348, 232] width 528 height 21
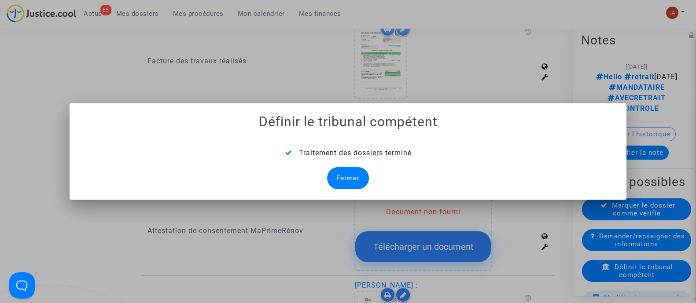
click at [332, 182] on div "Fermer" at bounding box center [348, 178] width 42 height 22
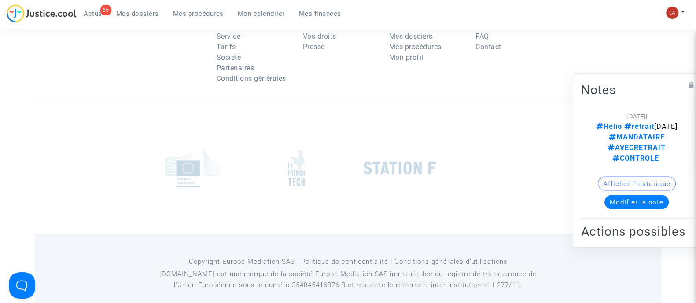
scroll to position [715, 0]
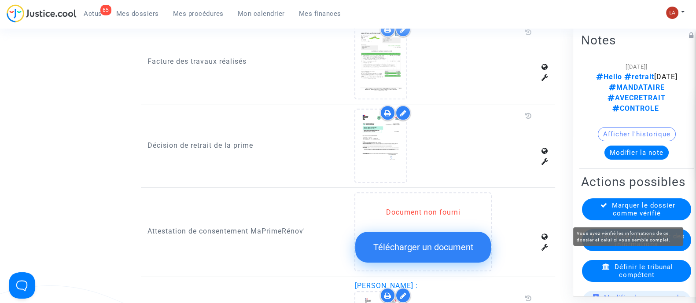
click at [621, 215] on span "Marquer le dossier comme vérifié" at bounding box center [643, 209] width 63 height 16
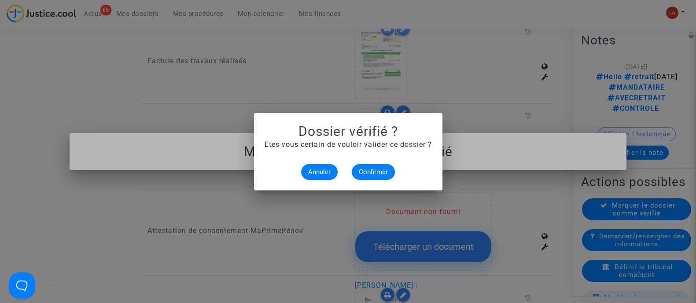
scroll to position [0, 0]
click at [384, 177] on button "Confirmer" at bounding box center [373, 172] width 43 height 16
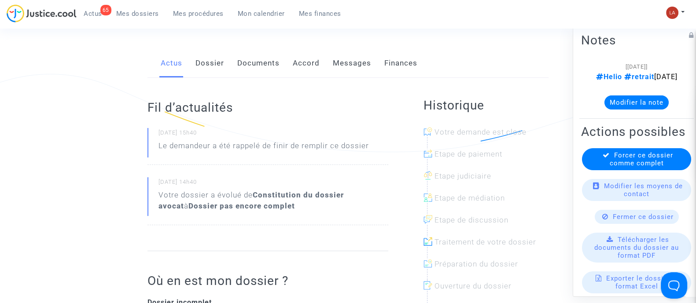
scroll to position [55, 0]
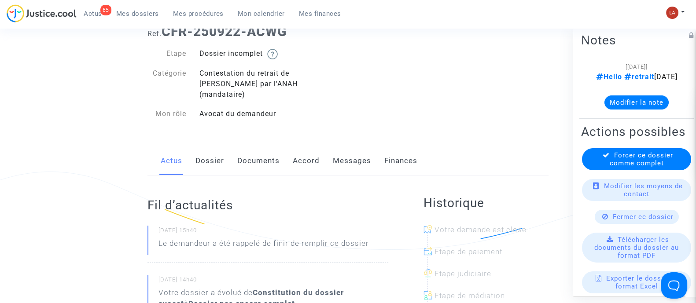
click at [266, 150] on link "Documents" at bounding box center [258, 161] width 42 height 29
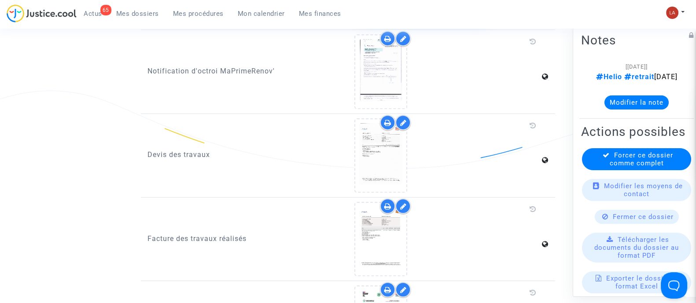
scroll to position [605, 0]
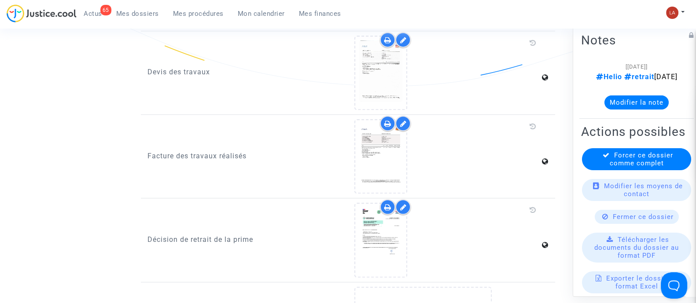
click at [408, 232] on div at bounding box center [446, 240] width 185 height 74
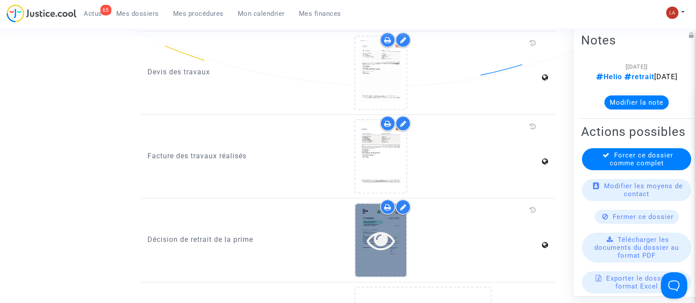
click at [383, 234] on icon at bounding box center [381, 240] width 29 height 28
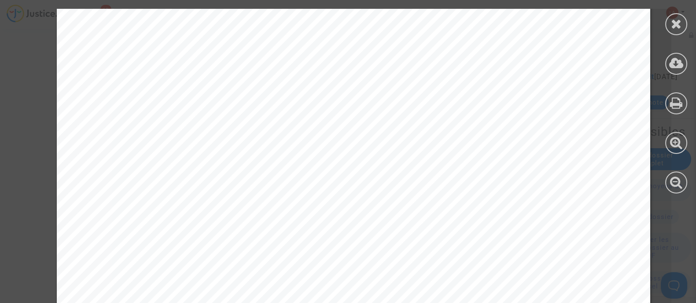
scroll to position [330, 0]
click at [685, 26] on div at bounding box center [676, 24] width 22 height 22
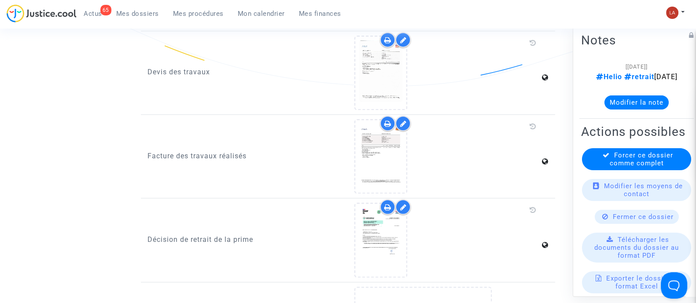
click at [640, 116] on div "[[DATE]] Helio retrait [DATE] Modifier la note" at bounding box center [636, 88] width 111 height 55
click at [639, 109] on button "Modifier la note" at bounding box center [636, 102] width 64 height 14
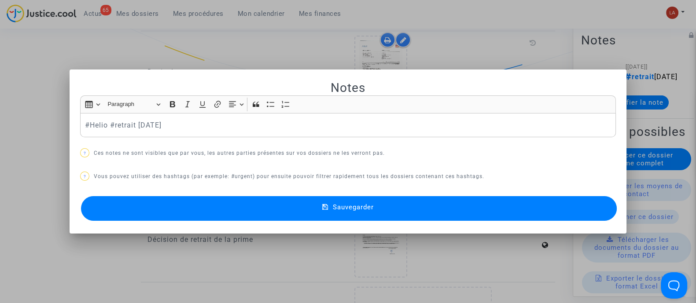
click at [191, 124] on p "#Helio #retrait [DATE]" at bounding box center [348, 125] width 526 height 11
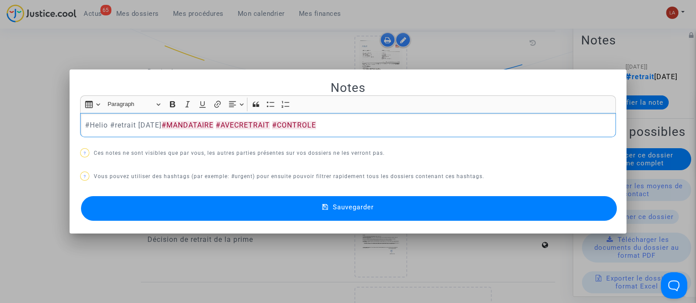
drag, startPoint x: 322, startPoint y: 215, endPoint x: 328, endPoint y: 215, distance: 5.7
click at [323, 215] on button "Sauvegarder" at bounding box center [349, 208] width 536 height 25
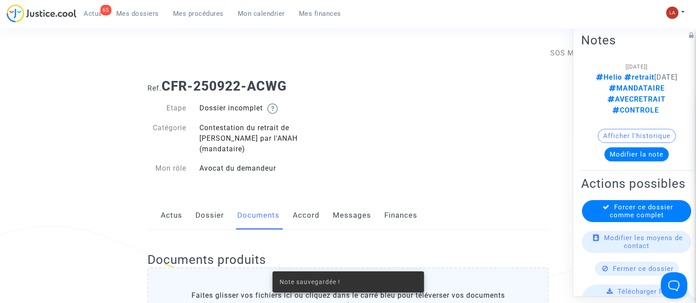
scroll to position [605, 0]
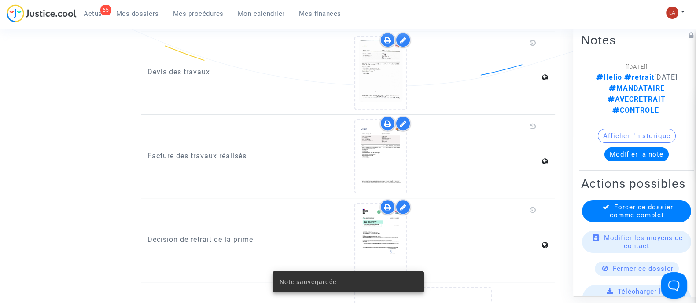
click at [637, 219] on span "Forcer ce dossier comme complet" at bounding box center [641, 211] width 63 height 16
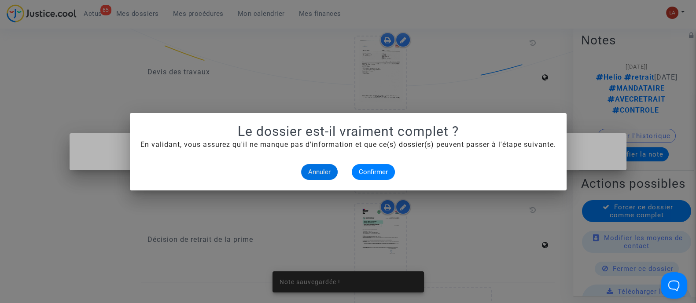
click at [390, 163] on alert-dialogs "Le dossier est-il vraiment complet ? En validant, vous assurez qu'il ne manque …" at bounding box center [348, 152] width 416 height 56
click at [387, 169] on span "Confirmer" at bounding box center [373, 172] width 29 height 8
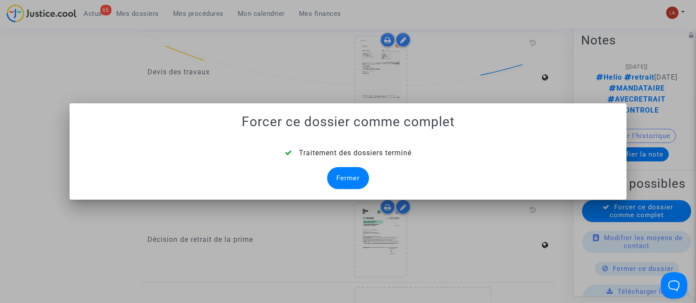
click at [361, 176] on div "Fermer" at bounding box center [348, 178] width 42 height 22
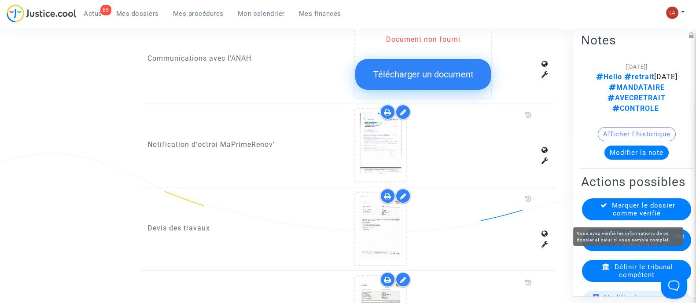
scroll to position [605, 0]
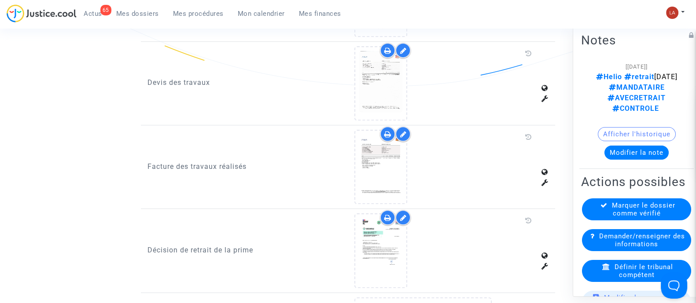
click at [615, 267] on span "Définir le tribunal compétent" at bounding box center [644, 271] width 59 height 16
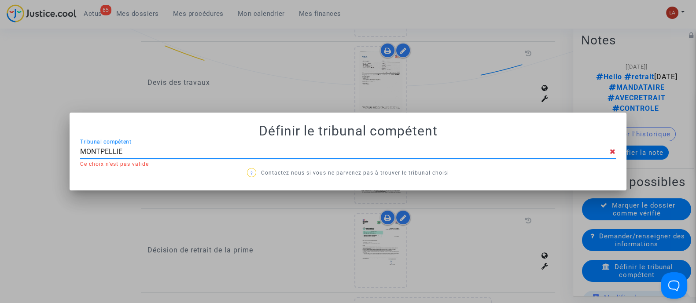
type input "[GEOGRAPHIC_DATA]"
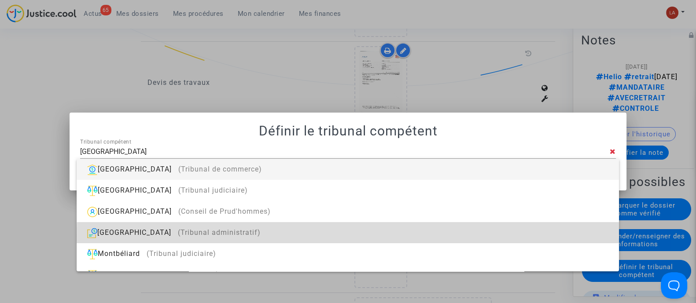
click at [365, 235] on div "[GEOGRAPHIC_DATA] (Tribunal administratif)" at bounding box center [348, 232] width 528 height 21
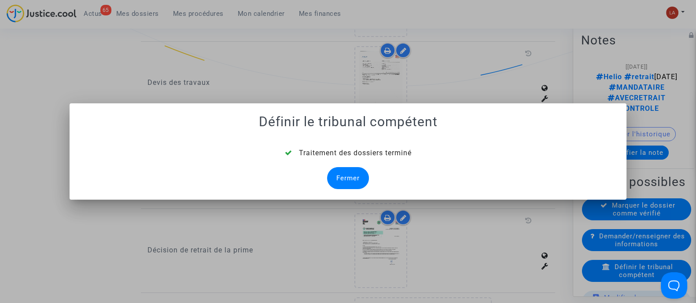
click at [357, 174] on div "Fermer" at bounding box center [348, 178] width 42 height 22
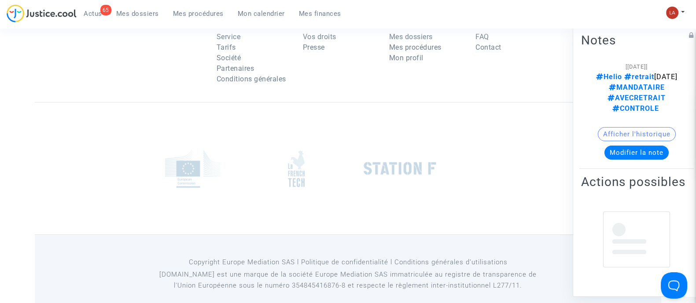
scroll to position [605, 0]
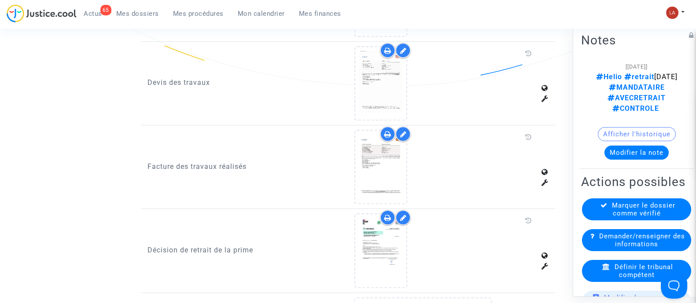
click at [668, 216] on div "Marquer le dossier comme vérifié" at bounding box center [636, 209] width 109 height 22
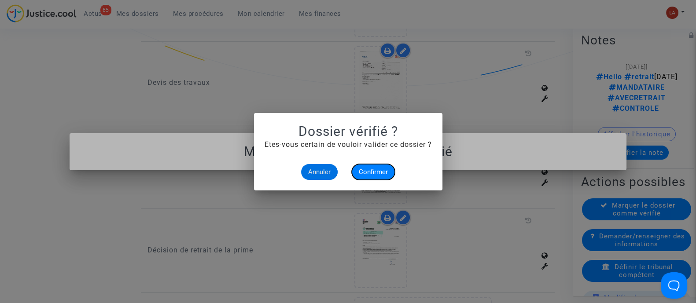
click at [380, 177] on button "Confirmer" at bounding box center [373, 172] width 43 height 16
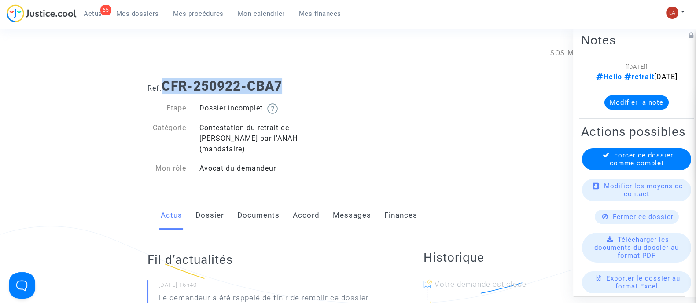
drag, startPoint x: 166, startPoint y: 84, endPoint x: 315, endPoint y: 82, distance: 148.8
click at [315, 82] on h1 "Ref. CFR-250922-CBA7" at bounding box center [347, 86] width 401 height 16
copy b "CFR-250922-CBA7"
click at [269, 210] on link "Documents" at bounding box center [258, 215] width 42 height 29
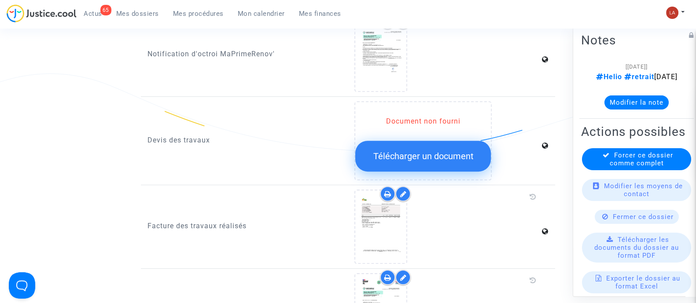
scroll to position [660, 0]
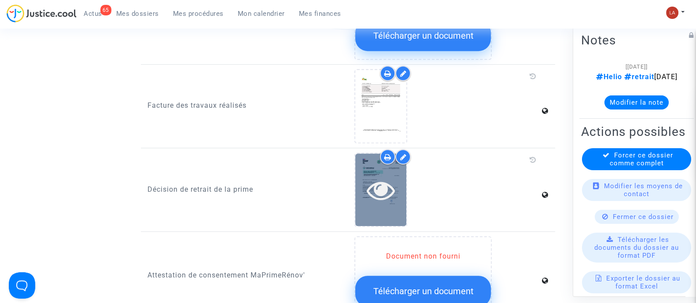
click at [356, 208] on div at bounding box center [380, 190] width 51 height 73
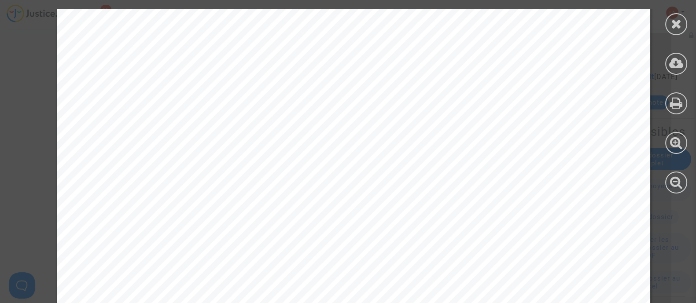
scroll to position [275, 0]
drag, startPoint x: 671, startPoint y: 21, endPoint x: 641, endPoint y: 40, distance: 35.4
click at [671, 21] on icon at bounding box center [676, 23] width 11 height 13
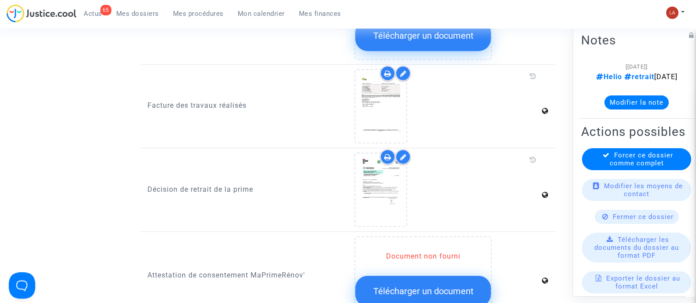
click at [615, 109] on button "Modifier la note" at bounding box center [636, 102] width 64 height 14
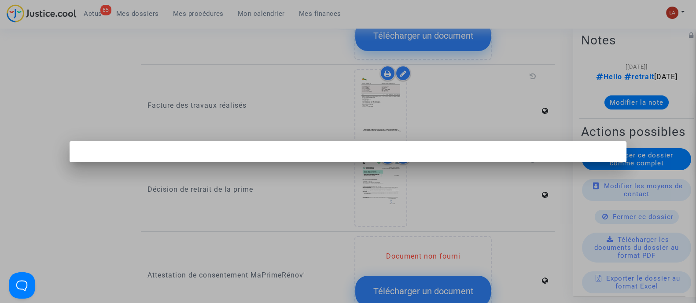
scroll to position [0, 0]
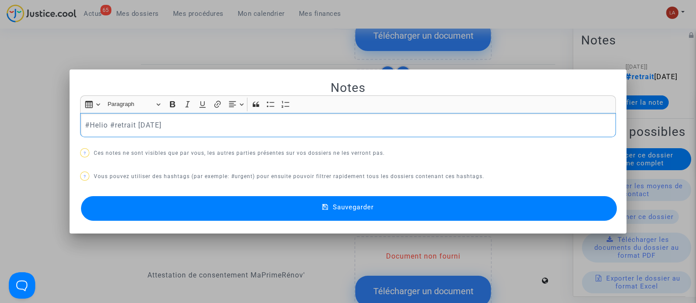
click at [239, 128] on p "#Helio #retrait [DATE]" at bounding box center [348, 125] width 526 height 11
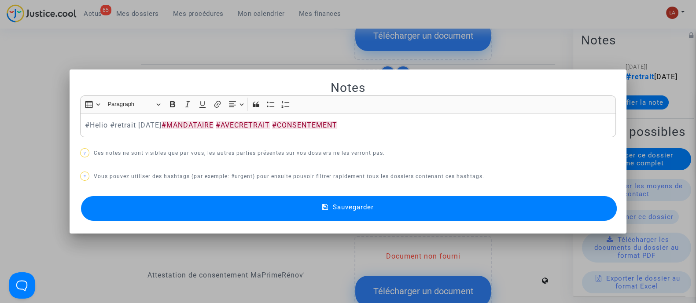
click at [294, 208] on button "Sauvegarder" at bounding box center [349, 208] width 536 height 25
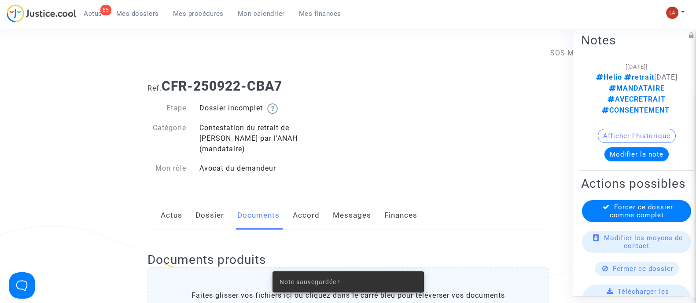
scroll to position [660, 0]
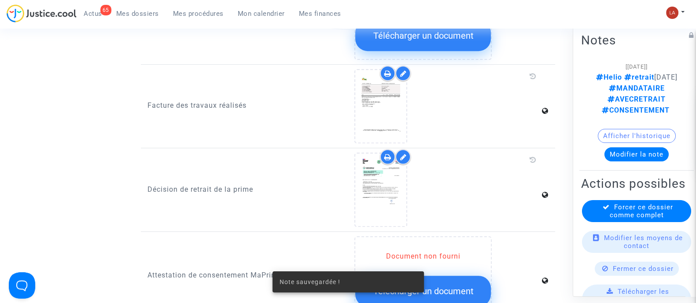
click at [650, 219] on span "Forcer ce dossier comme complet" at bounding box center [641, 211] width 63 height 16
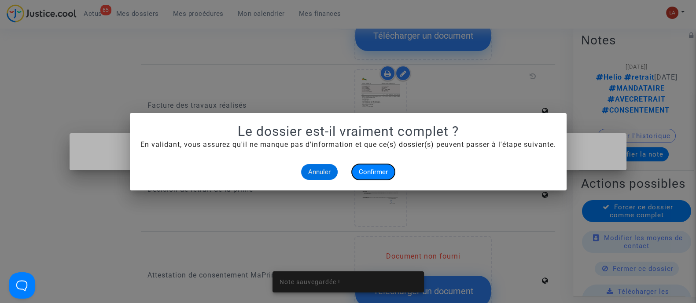
click at [379, 172] on span "Confirmer" at bounding box center [373, 172] width 29 height 8
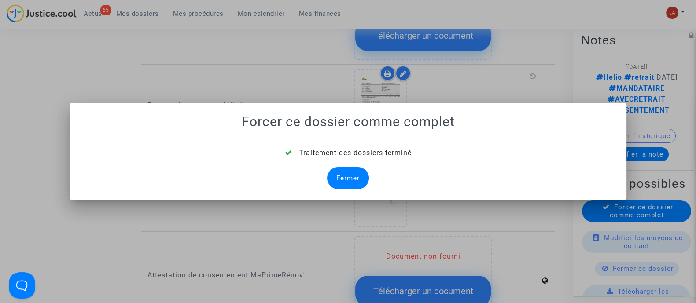
click at [359, 179] on div "Fermer" at bounding box center [348, 178] width 42 height 22
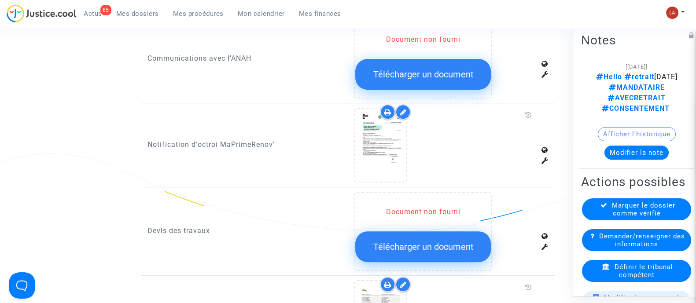
scroll to position [660, 0]
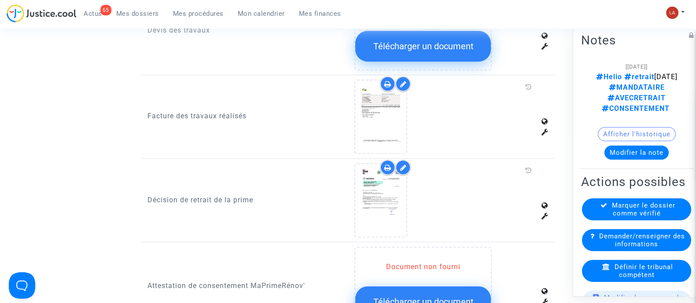
click at [636, 276] on span "Définir le tribunal compétent" at bounding box center [644, 271] width 59 height 16
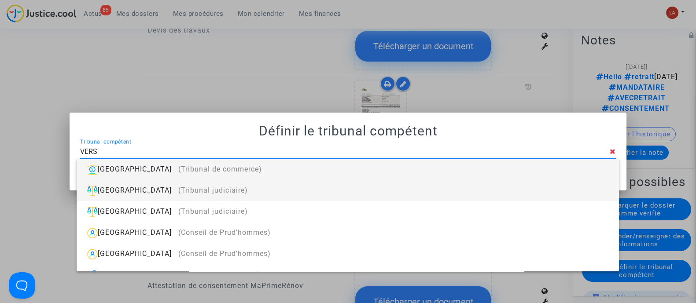
type input "VERSA"
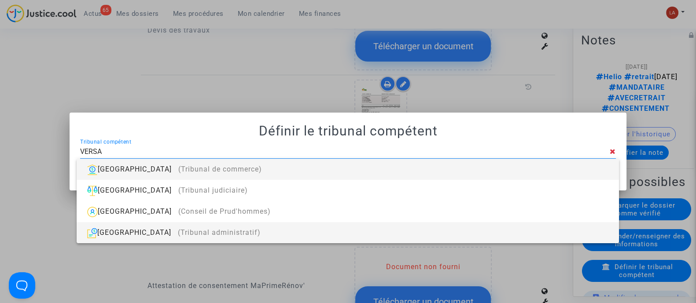
drag, startPoint x: 291, startPoint y: 232, endPoint x: 379, endPoint y: 195, distance: 95.4
click at [291, 232] on div "[GEOGRAPHIC_DATA] (Tribunal administratif)" at bounding box center [348, 232] width 528 height 21
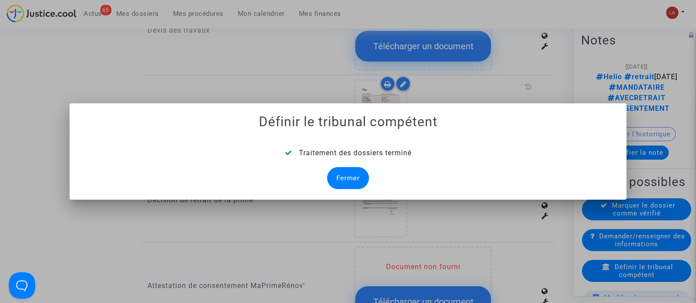
click at [357, 179] on div "Fermer" at bounding box center [348, 178] width 42 height 22
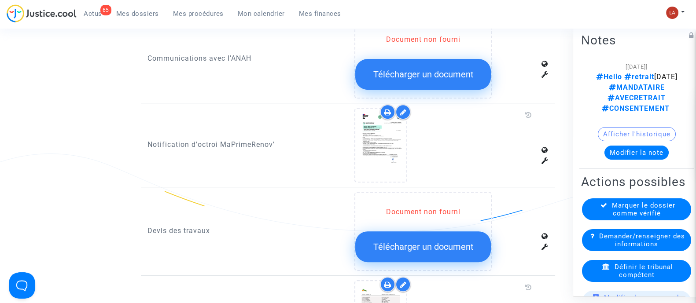
scroll to position [660, 0]
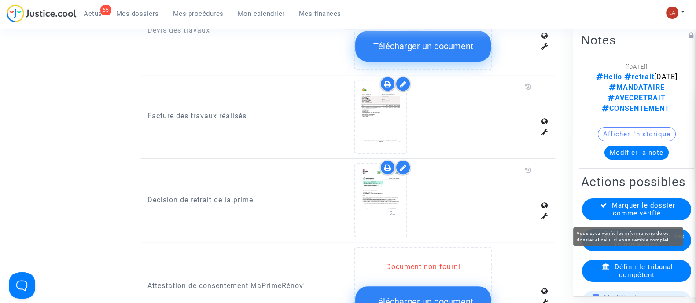
click at [626, 214] on span "Marquer le dossier comme vérifié" at bounding box center [643, 209] width 63 height 16
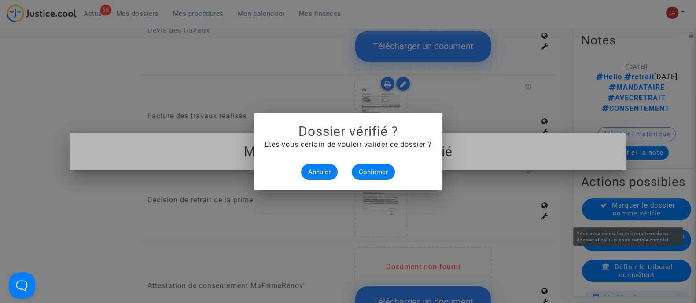
scroll to position [0, 0]
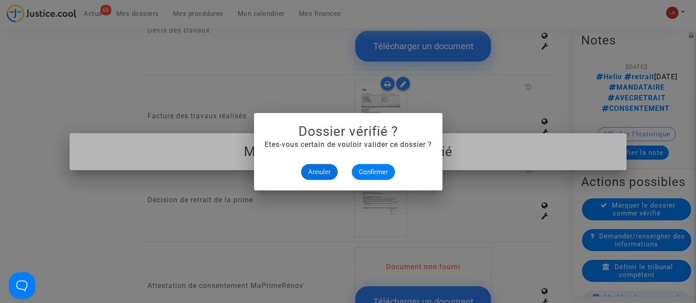
click at [374, 180] on mat-dialog-container "Dossier vérifié ? Etes-vous certain de vouloir valider ce dossier ? Annuler Con…" at bounding box center [348, 151] width 188 height 77
click at [376, 172] on span "Confirmer" at bounding box center [373, 172] width 29 height 8
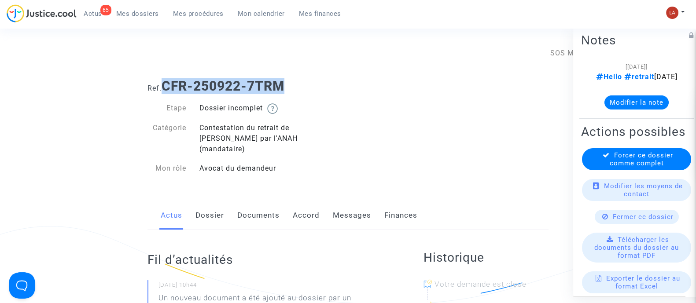
drag, startPoint x: 167, startPoint y: 85, endPoint x: 331, endPoint y: 85, distance: 163.8
click at [331, 85] on h1 "Ref. CFR-250922-7TRM" at bounding box center [347, 86] width 401 height 16
drag, startPoint x: 241, startPoint y: 193, endPoint x: 368, endPoint y: 195, distance: 127.2
click at [241, 201] on link "Documents" at bounding box center [258, 215] width 42 height 29
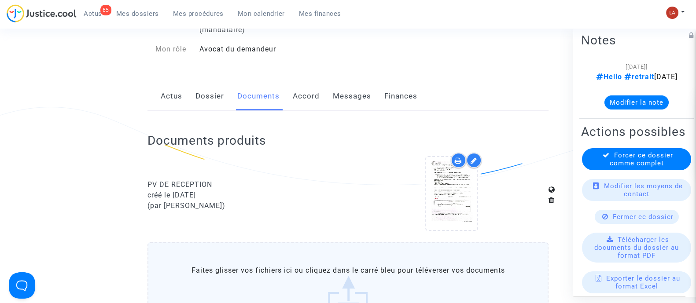
scroll to position [165, 0]
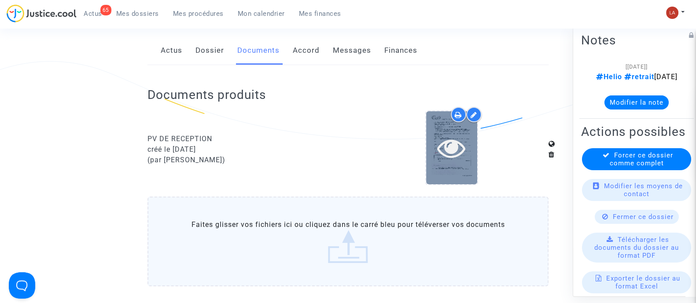
click at [453, 160] on div at bounding box center [451, 147] width 51 height 73
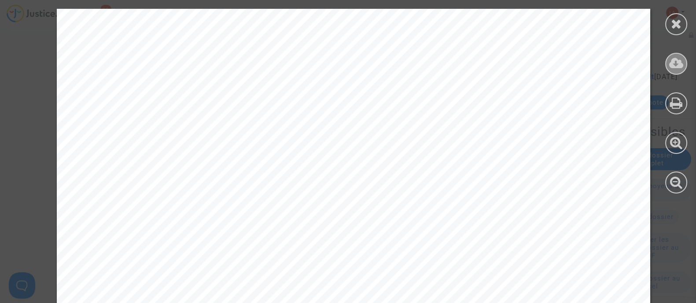
click at [678, 66] on icon at bounding box center [676, 63] width 15 height 13
click at [681, 25] on icon at bounding box center [676, 23] width 11 height 13
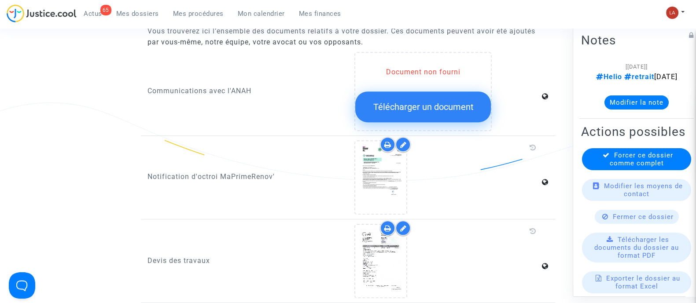
scroll to position [605, 0]
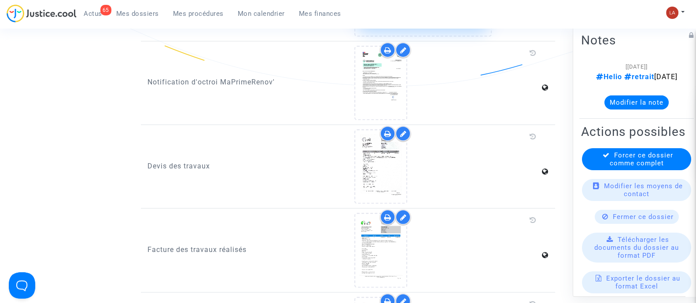
click at [406, 214] on icon at bounding box center [403, 217] width 7 height 7
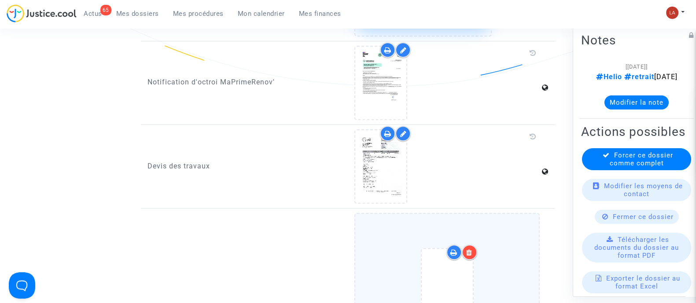
click at [502, 236] on div at bounding box center [447, 287] width 148 height 103
click at [0, 0] on input "Ajouter un document" at bounding box center [0, 0] width 0 height 0
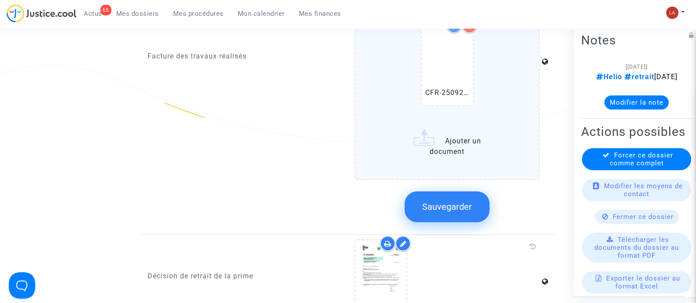
click at [451, 202] on span "Sauvegarder" at bounding box center [447, 207] width 50 height 11
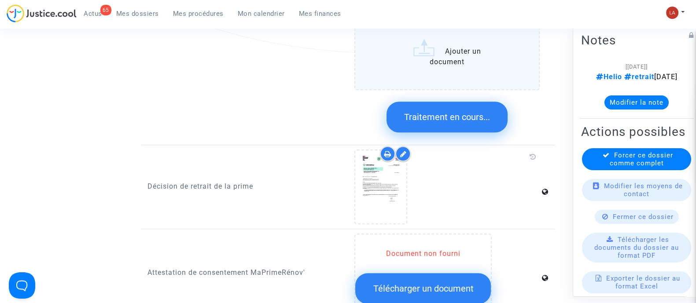
scroll to position [1100, 0]
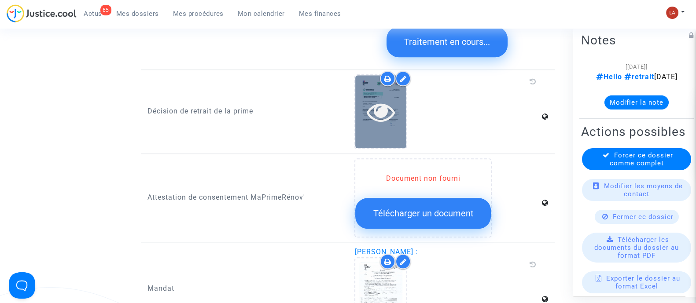
click at [393, 98] on icon at bounding box center [381, 112] width 29 height 28
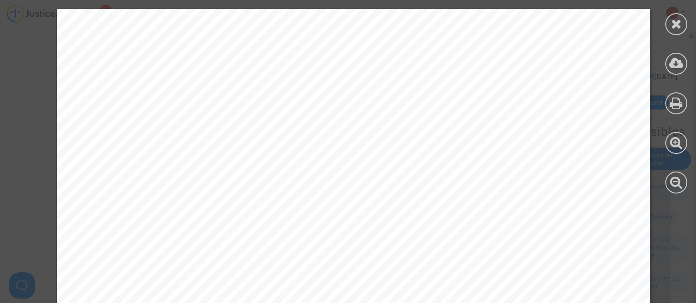
scroll to position [220, 0]
click at [671, 22] on icon at bounding box center [676, 23] width 11 height 13
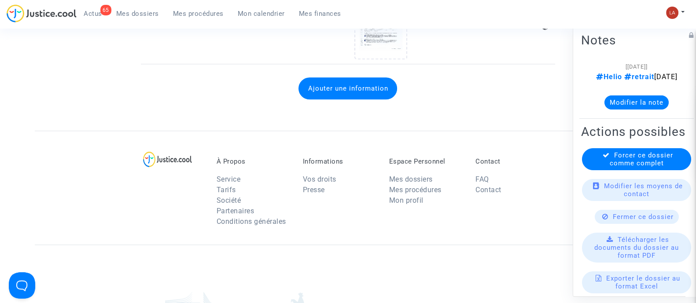
click at [649, 109] on button "Modifier la note" at bounding box center [636, 102] width 64 height 14
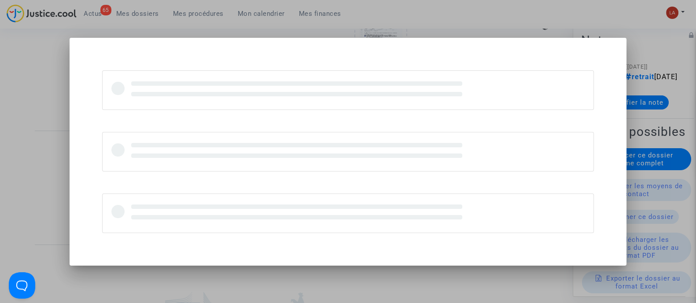
scroll to position [0, 0]
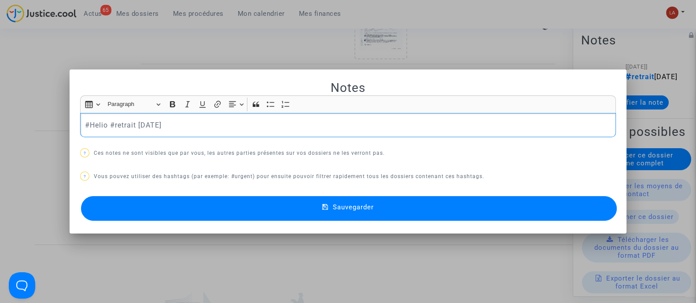
click at [243, 115] on div "#Helio #retrait [DATE]" at bounding box center [348, 125] width 536 height 25
click at [221, 210] on button "Sauvegarder" at bounding box center [349, 208] width 536 height 25
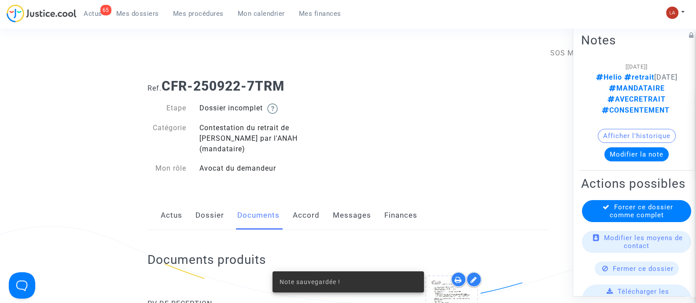
scroll to position [1100, 0]
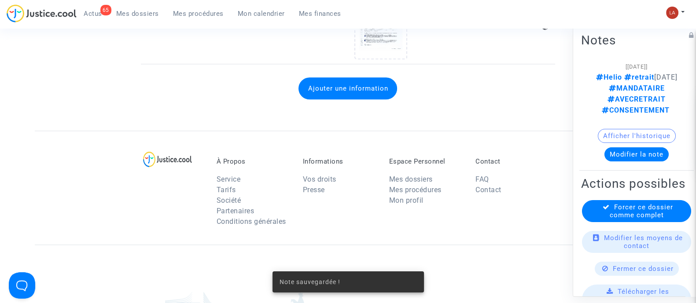
click at [610, 219] on span "Forcer ce dossier comme complet" at bounding box center [641, 211] width 63 height 16
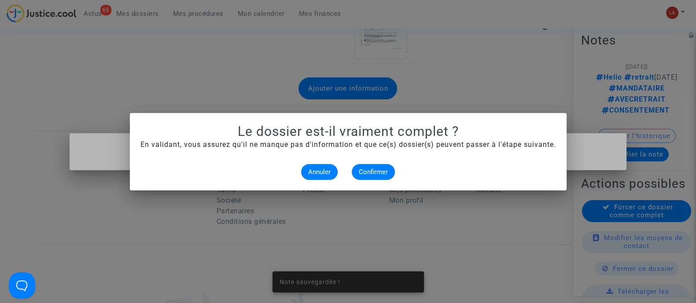
scroll to position [0, 0]
click at [379, 171] on span "Confirmer" at bounding box center [373, 172] width 29 height 8
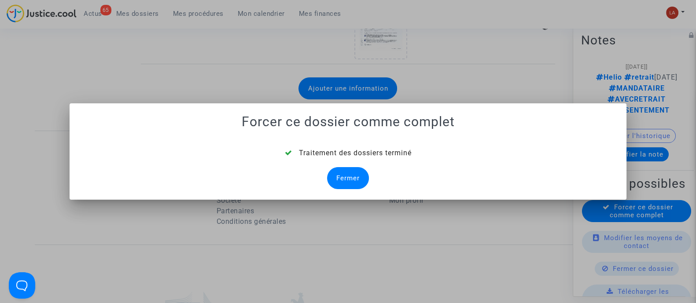
click at [332, 173] on div "Fermer" at bounding box center [348, 178] width 42 height 22
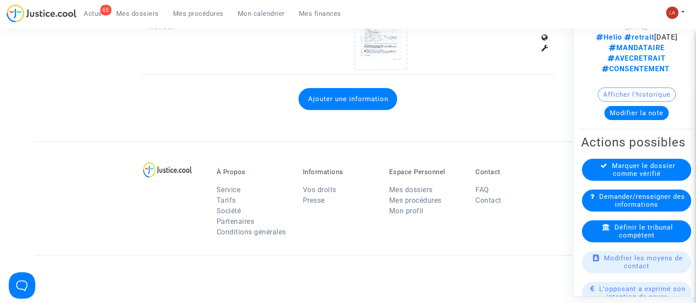
scroll to position [55, 0]
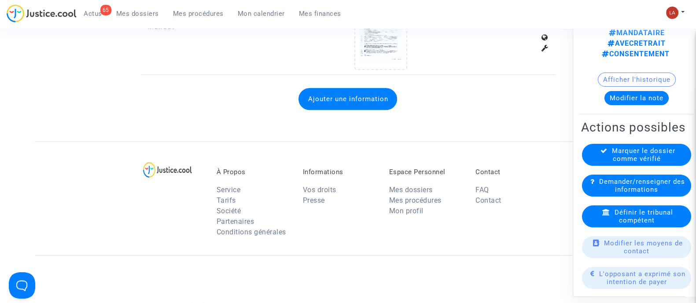
click at [662, 227] on div "Définir le tribunal compétent" at bounding box center [636, 216] width 109 height 22
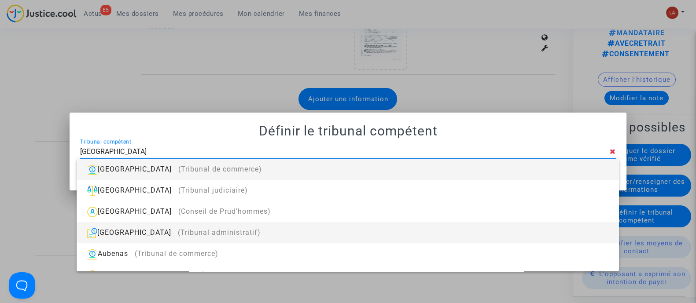
type input "[GEOGRAPHIC_DATA]"
click at [371, 227] on div "[GEOGRAPHIC_DATA] (Tribunal administratif)" at bounding box center [348, 232] width 528 height 21
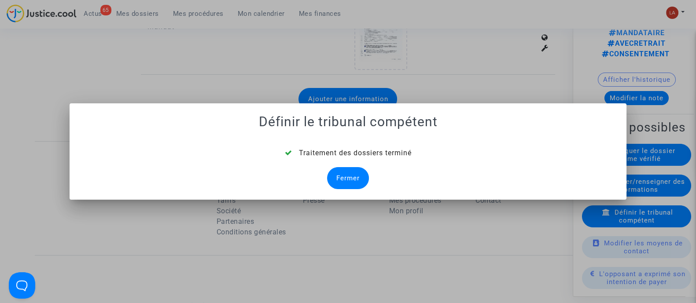
click at [344, 172] on div "Fermer" at bounding box center [348, 178] width 42 height 22
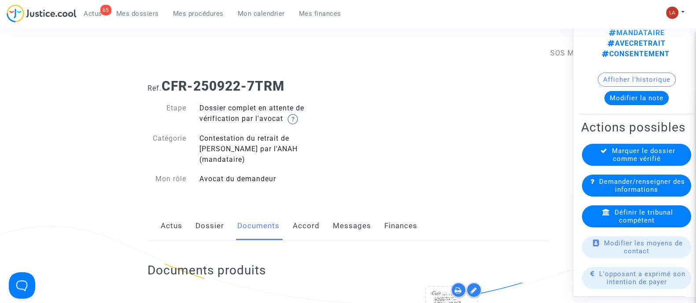
scroll to position [1100, 0]
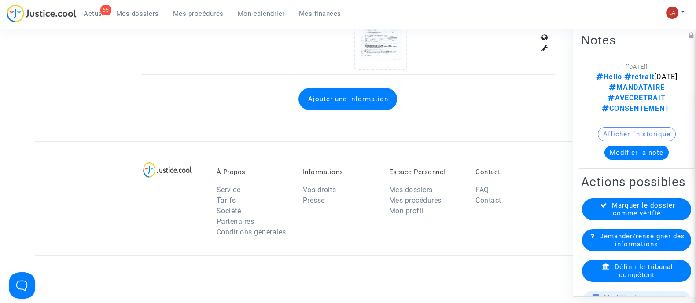
click at [604, 210] on div "Marquer le dossier comme vérifié" at bounding box center [636, 209] width 109 height 22
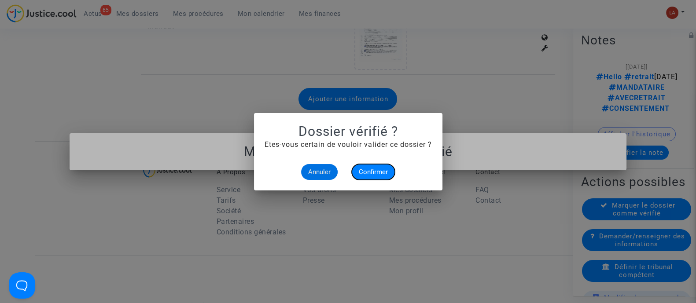
click at [387, 169] on span "Confirmer" at bounding box center [373, 172] width 29 height 8
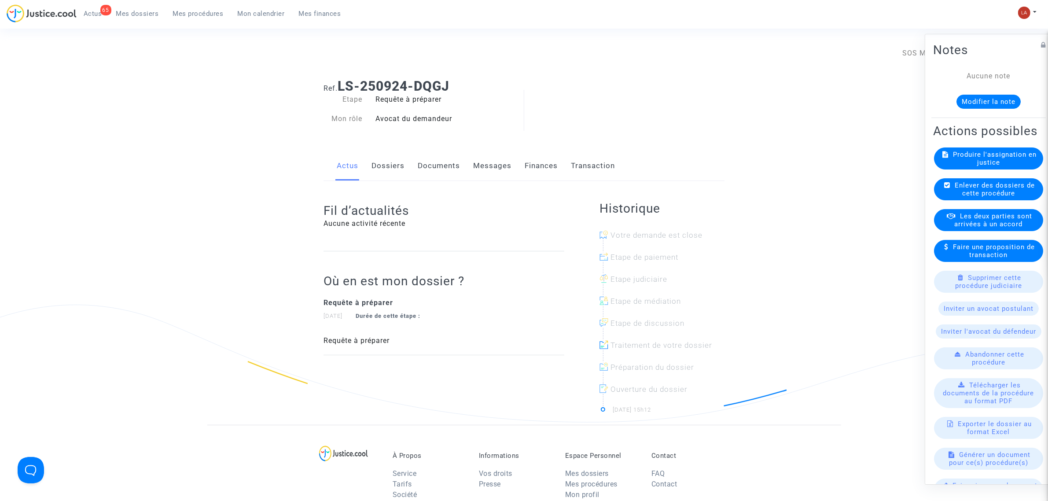
drag, startPoint x: 983, startPoint y: 90, endPoint x: 984, endPoint y: 96, distance: 5.8
click at [984, 90] on div "Aucune note Modifier la note" at bounding box center [988, 90] width 111 height 38
click at [983, 103] on button "Modifier la note" at bounding box center [989, 102] width 64 height 14
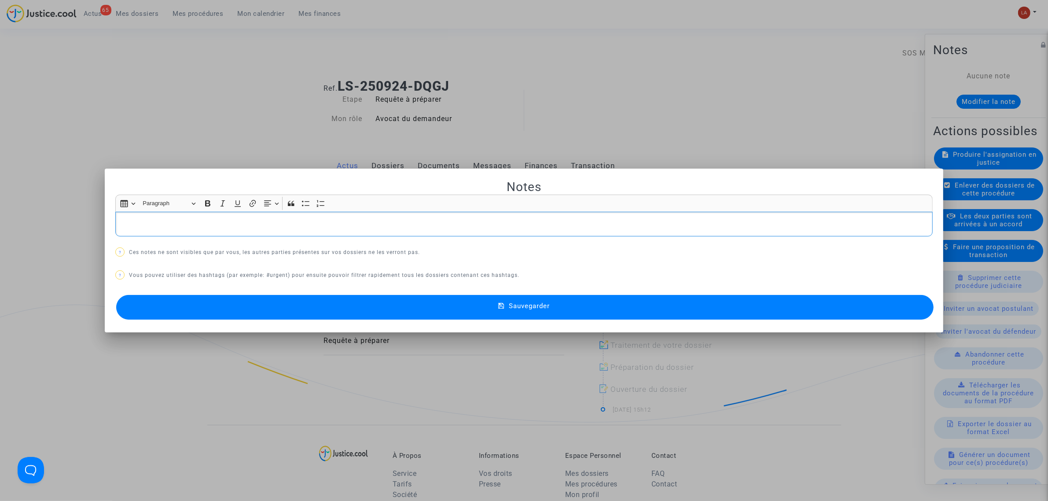
click at [623, 228] on p "Rich Text Editor, main" at bounding box center [524, 224] width 808 height 11
click at [646, 304] on button "Sauvegarder" at bounding box center [524, 307] width 817 height 25
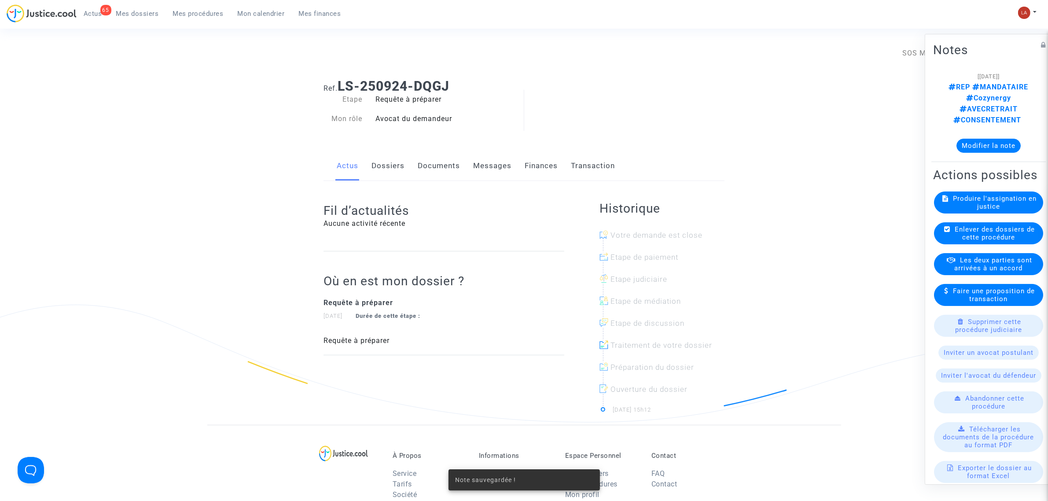
click at [991, 210] on span "Produire l'assignation en justice" at bounding box center [995, 203] width 84 height 16
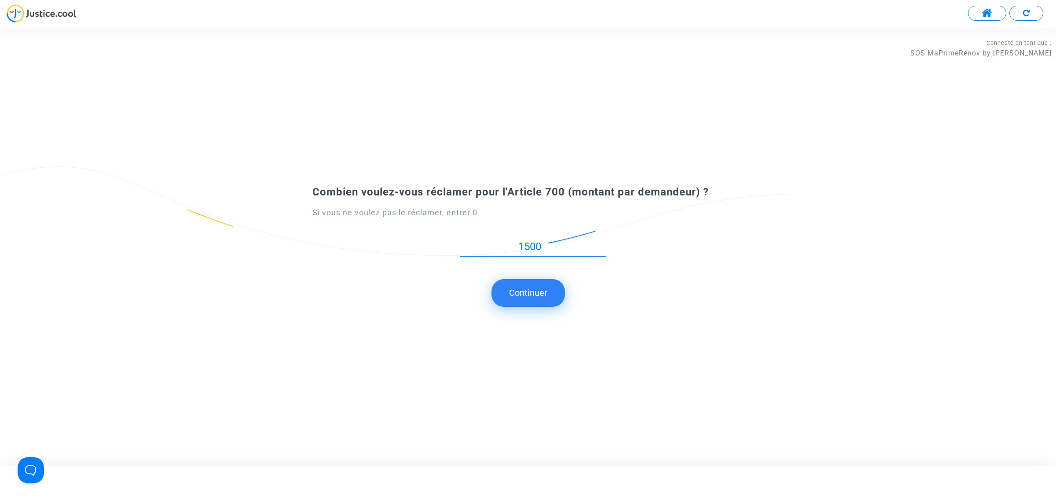
type input "1500"
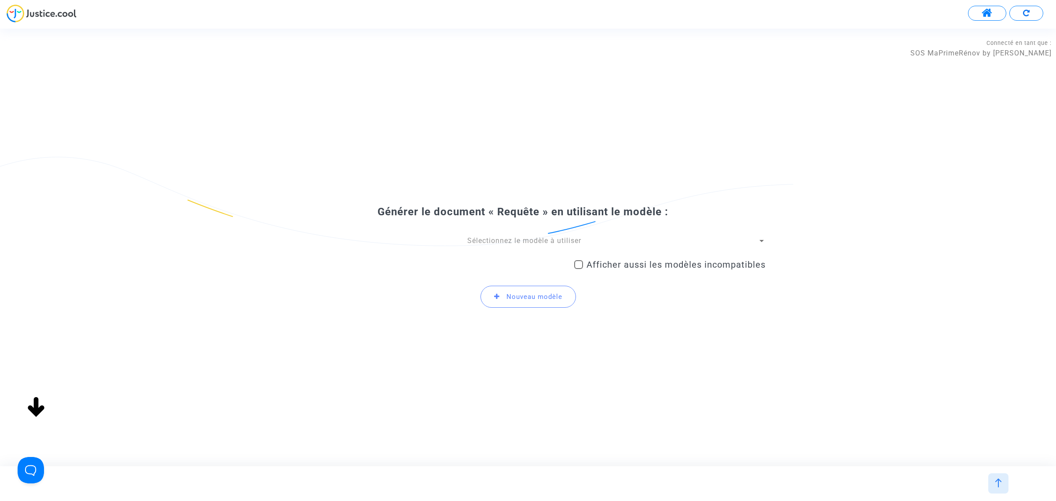
click at [523, 247] on div "Sélectionnez le modèle à utiliser Afficher aussi les modèles incompatibles Nouv…" at bounding box center [528, 275] width 475 height 79
click at [528, 241] on span "Sélectionnez le modèle à utiliser" at bounding box center [524, 240] width 114 height 8
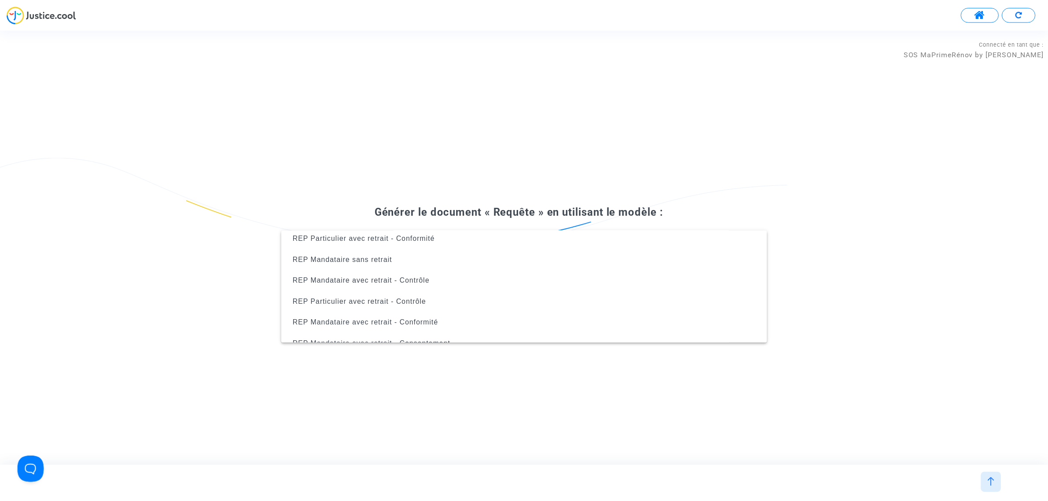
scroll to position [288, 0]
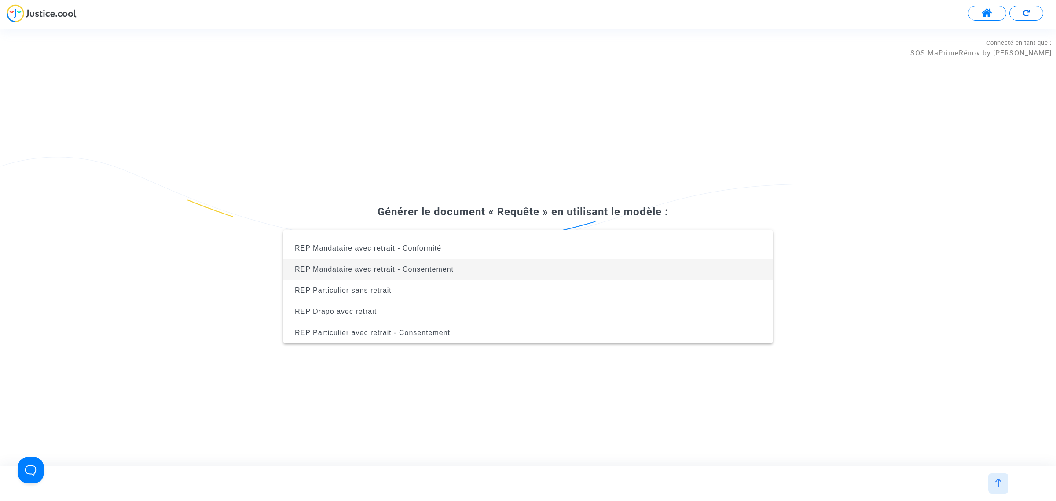
click at [464, 263] on span "REP Mandataire avec retrait - Consentement" at bounding box center [528, 269] width 475 height 21
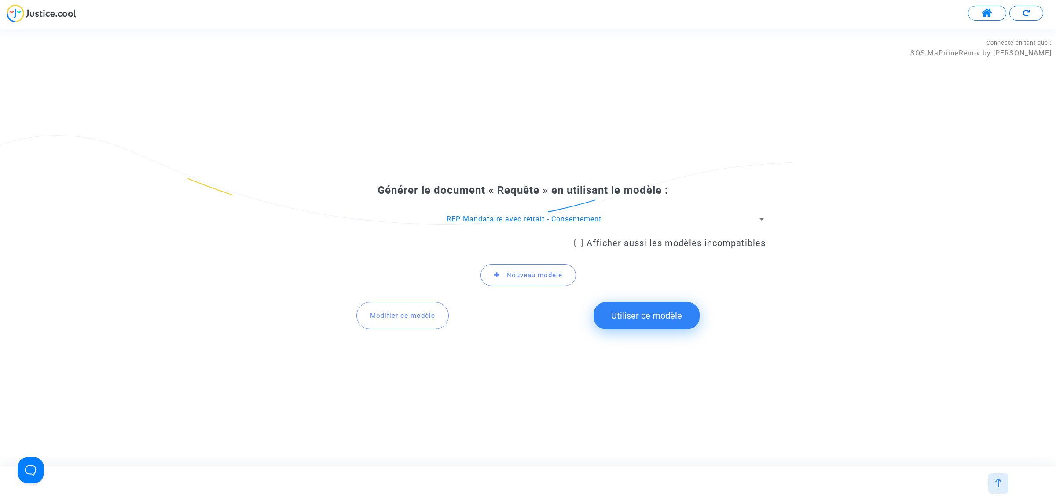
click at [667, 321] on button "Utiliser ce modèle" at bounding box center [647, 315] width 106 height 27
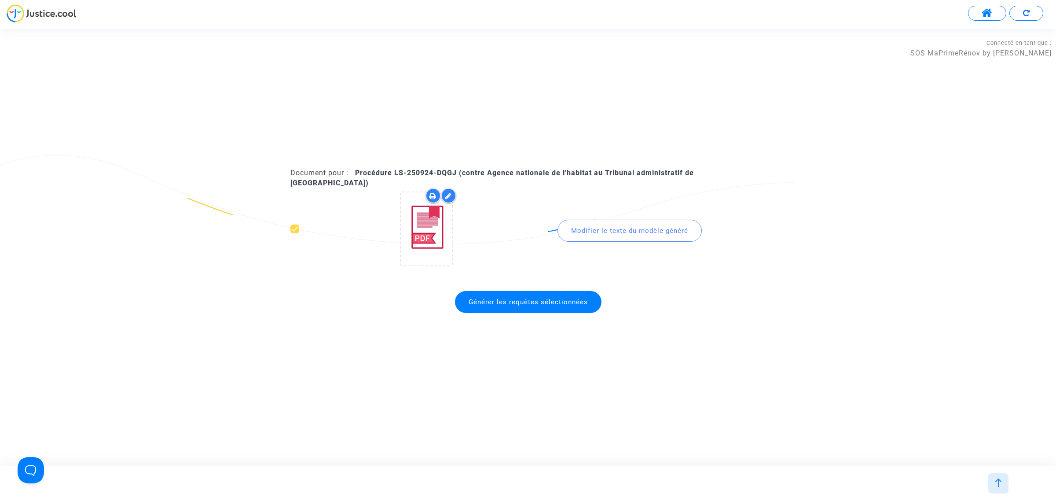
click at [564, 292] on span "Générer les requêtes sélectionnées" at bounding box center [528, 302] width 147 height 22
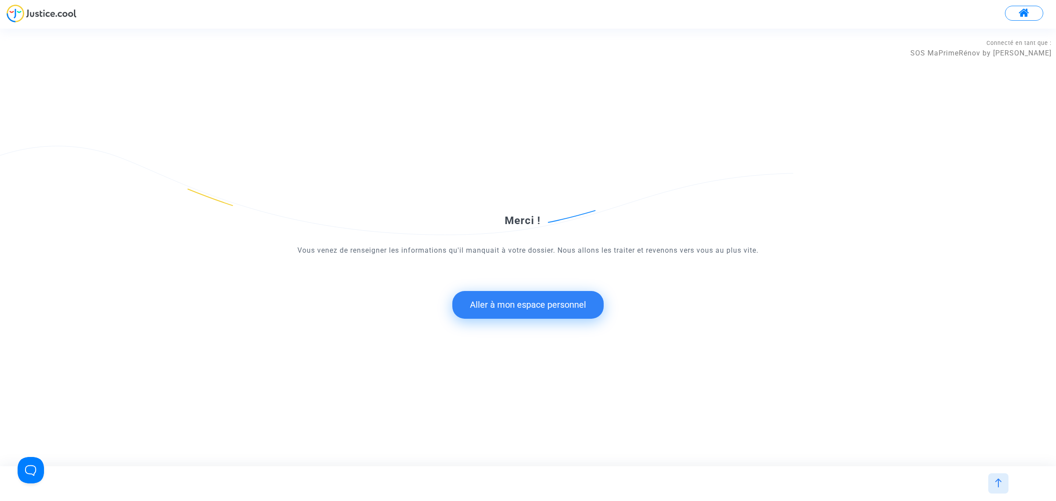
click at [461, 328] on div "Merci ! Vous venez de renseigner les informations qu'il manquait à votre dossie…" at bounding box center [528, 247] width 475 height 177
click at [480, 299] on button "Aller à mon espace personnel" at bounding box center [528, 304] width 151 height 27
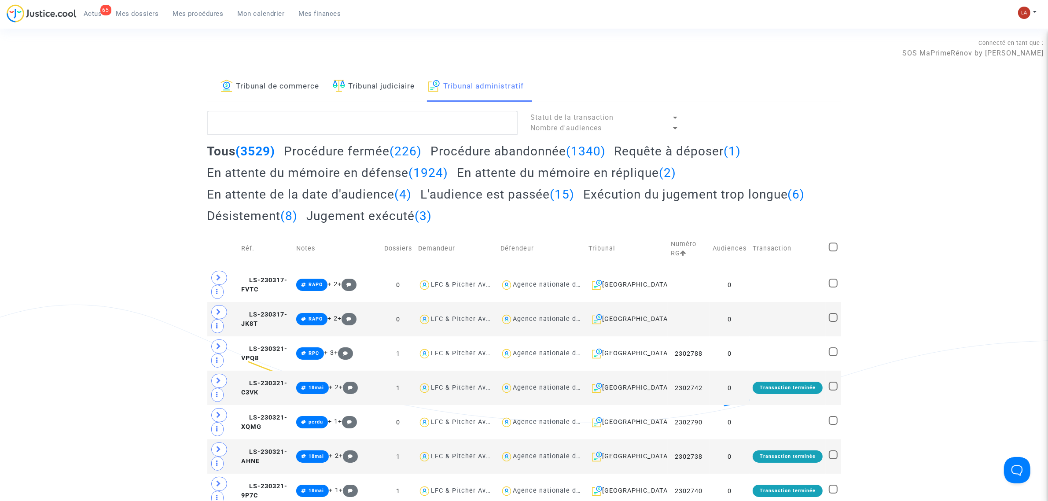
click at [687, 153] on h2 "Requête à déposer (1)" at bounding box center [677, 151] width 127 height 15
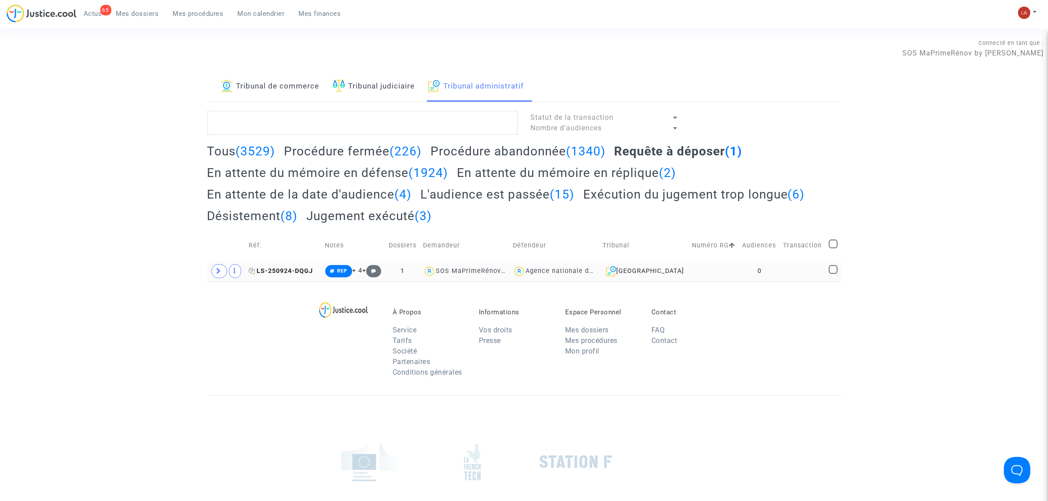
click at [254, 269] on icon at bounding box center [252, 271] width 7 height 6
click at [298, 278] on td "LS-250924-DQGJ" at bounding box center [284, 271] width 76 height 20
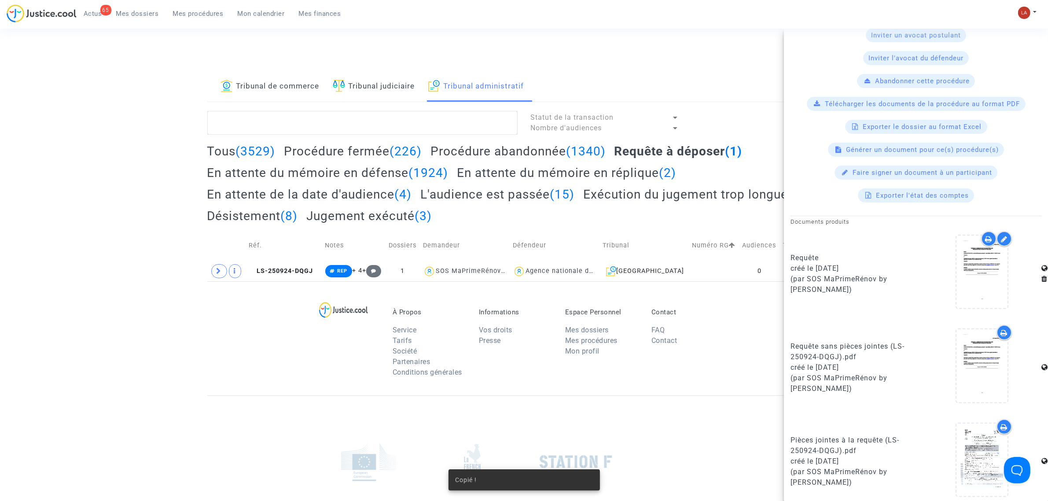
scroll to position [289, 0]
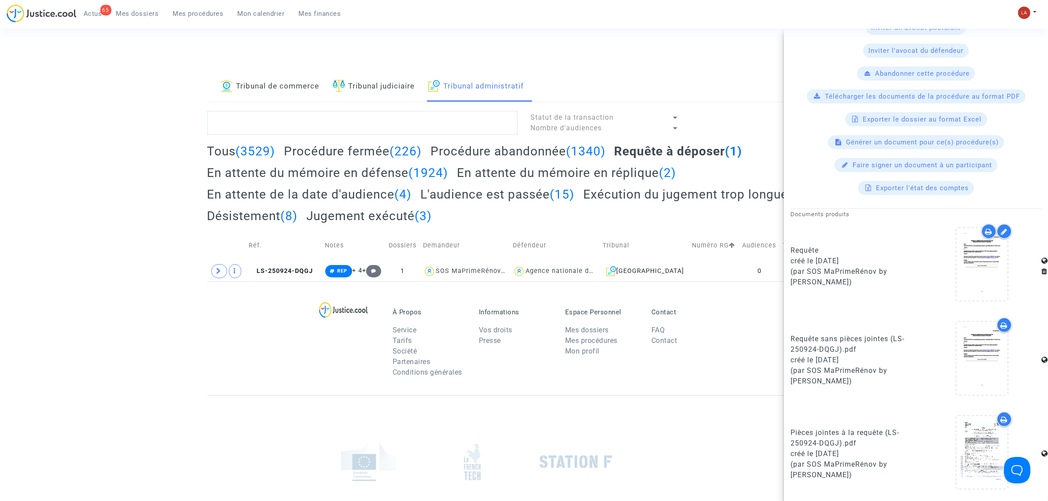
click at [952, 352] on upload-item at bounding box center [982, 359] width 60 height 85
click at [967, 340] on div at bounding box center [982, 358] width 51 height 73
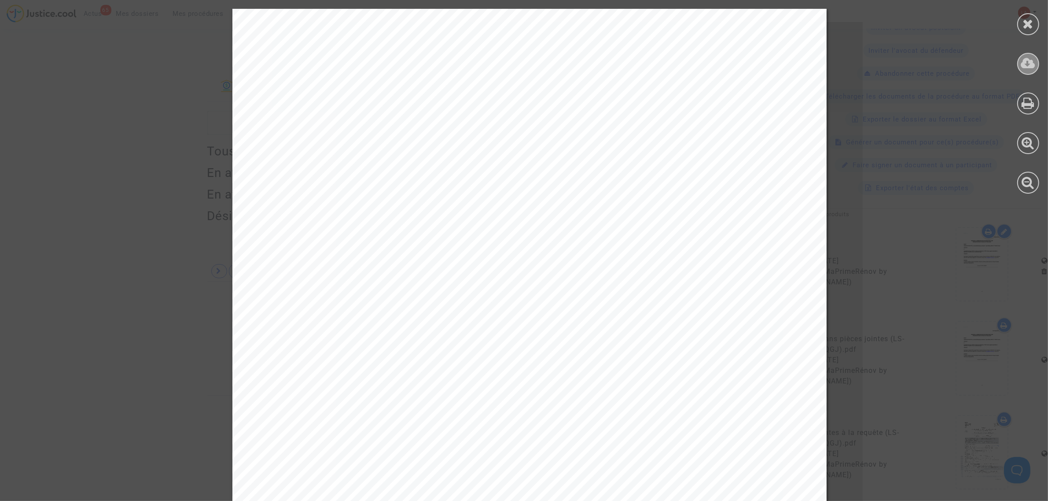
click at [1033, 65] on icon at bounding box center [1028, 63] width 15 height 13
click at [1028, 27] on icon at bounding box center [1028, 23] width 11 height 13
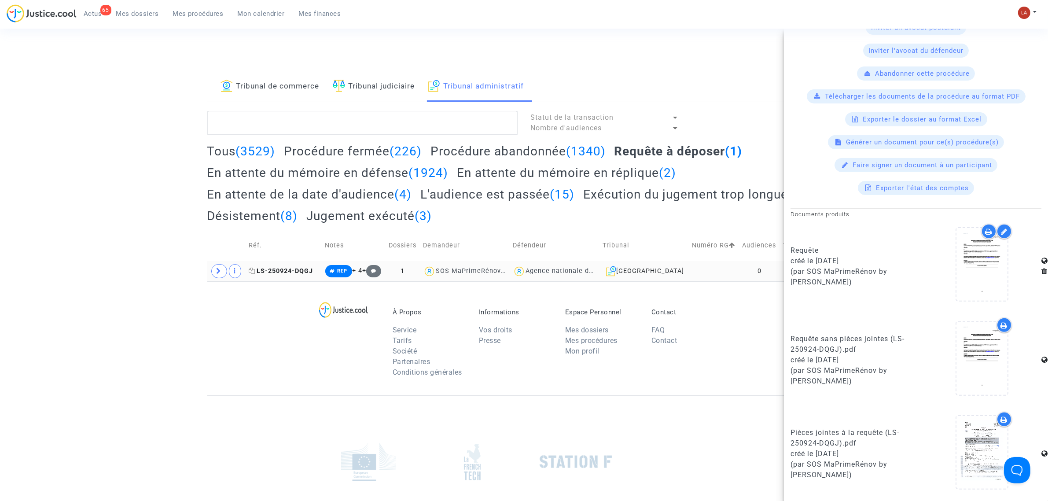
click at [254, 269] on icon at bounding box center [252, 271] width 7 height 6
click at [284, 267] on td "LS-250924-DQGJ" at bounding box center [284, 271] width 76 height 20
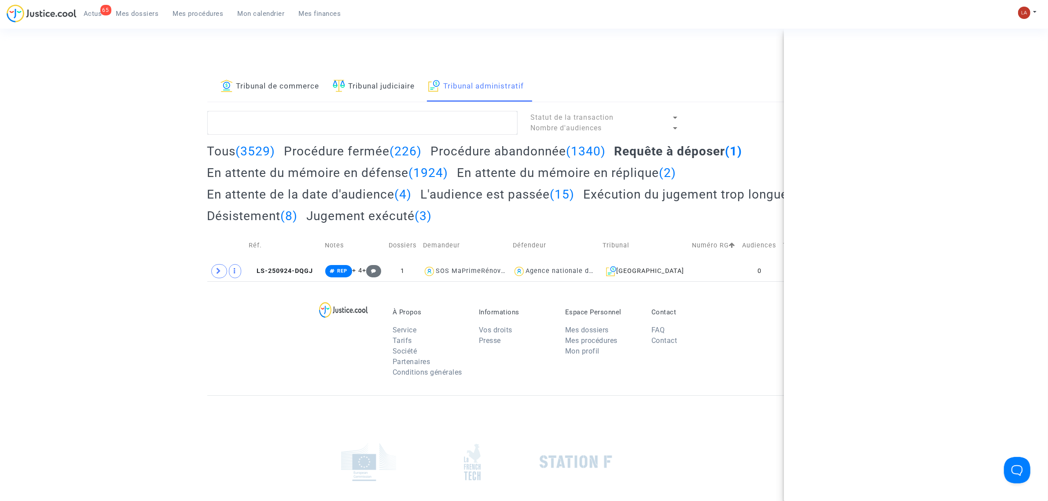
scroll to position [0, 0]
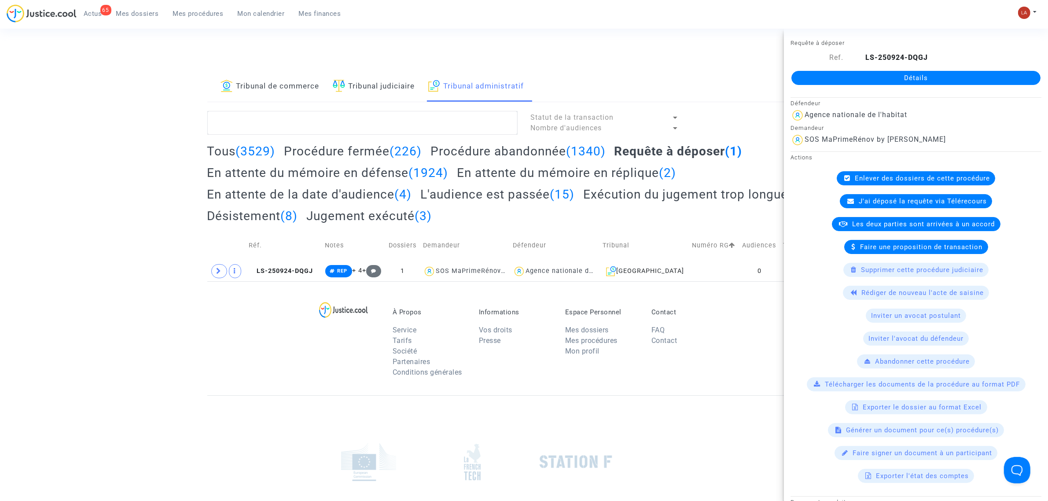
click at [854, 63] on div "Détails" at bounding box center [916, 78] width 264 height 30
click at [851, 75] on link "Détails" at bounding box center [915, 78] width 249 height 14
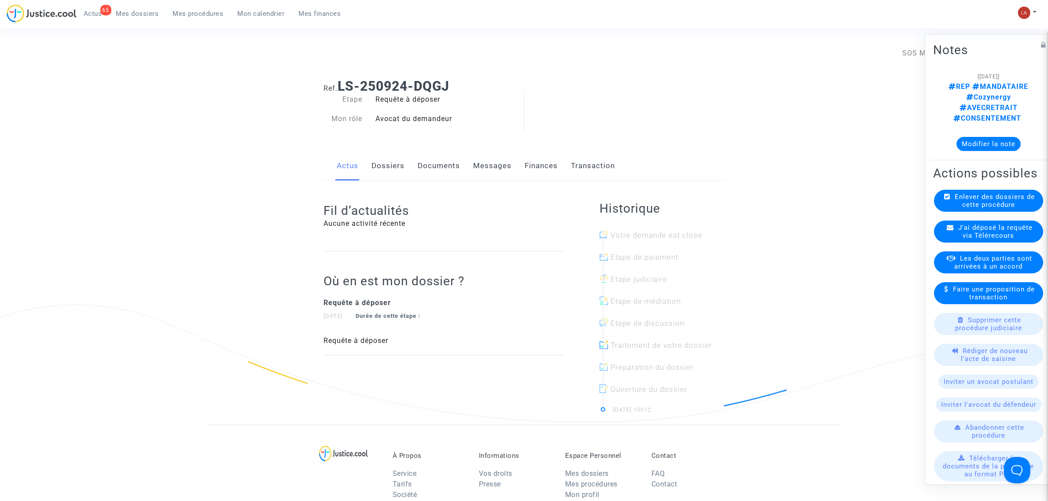
click at [497, 153] on link "Messages" at bounding box center [492, 165] width 38 height 29
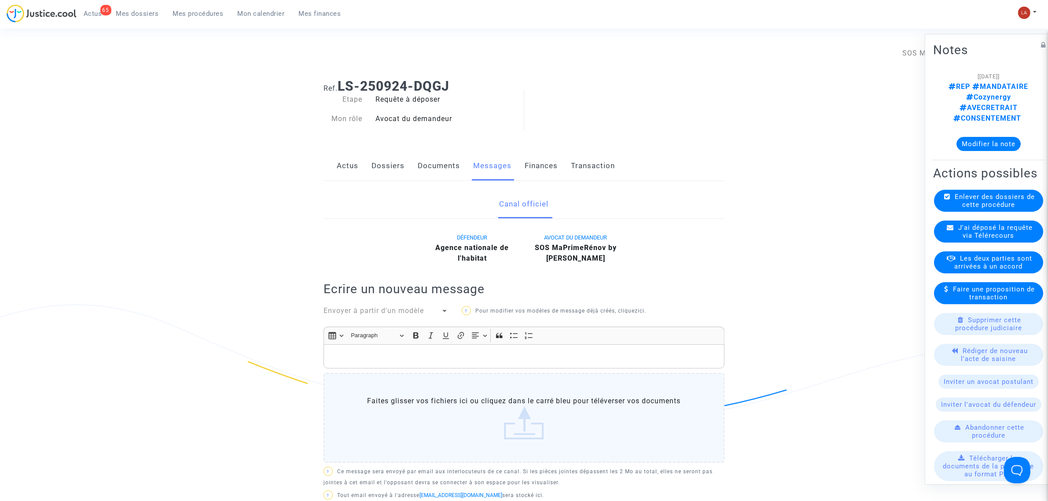
scroll to position [275, 0]
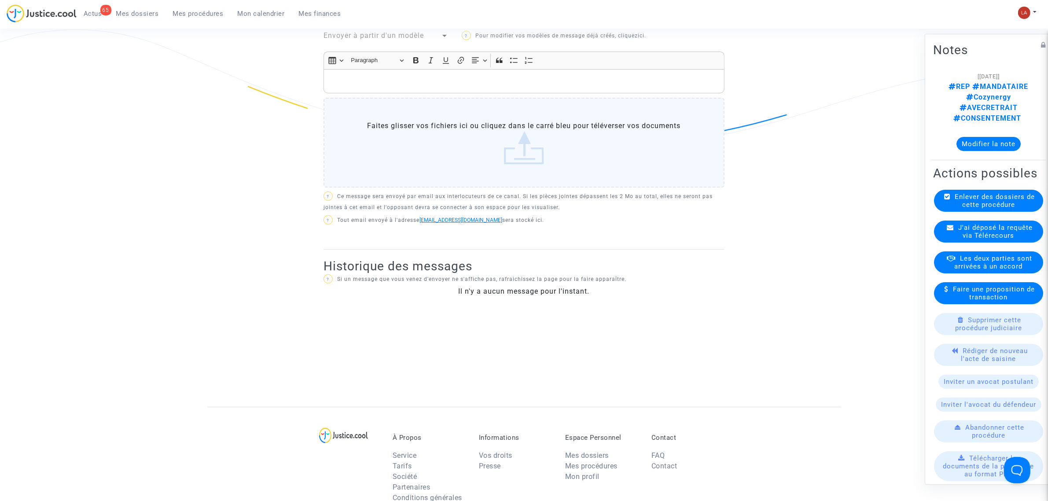
drag, startPoint x: 475, startPoint y: 214, endPoint x: 467, endPoint y: 219, distance: 8.9
click at [1015, 227] on available-action-list "Enlever des dossiers de cette procédure J'ai déposé la requête via Télérecours …" at bounding box center [988, 412] width 111 height 445
click at [1007, 224] on span "J'ai déposé la requête via Télérecours" at bounding box center [995, 232] width 74 height 16
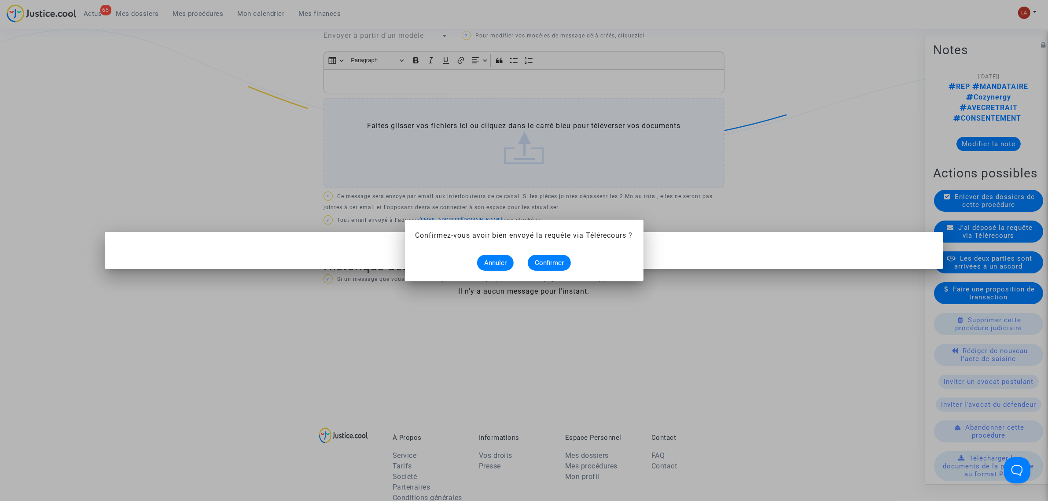
scroll to position [0, 0]
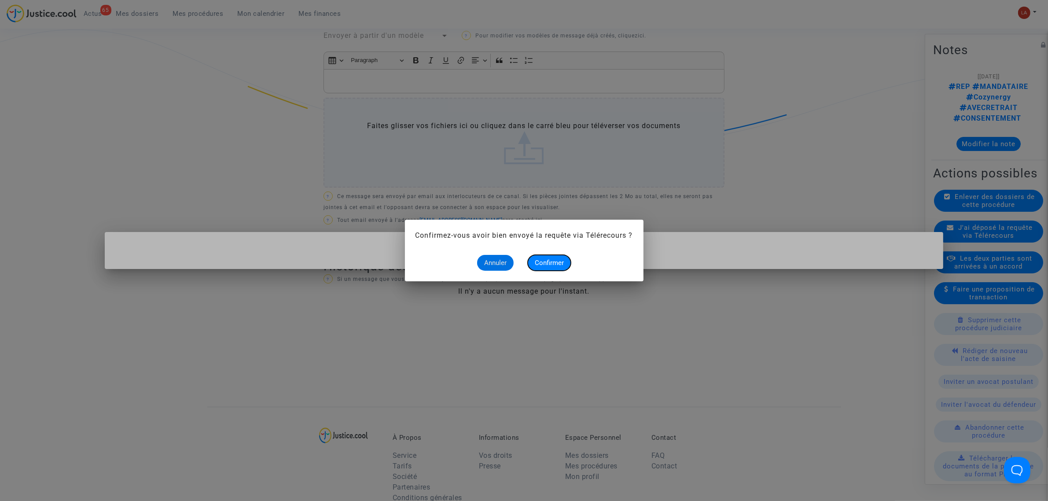
click at [569, 260] on button "Confirmer" at bounding box center [549, 263] width 43 height 16
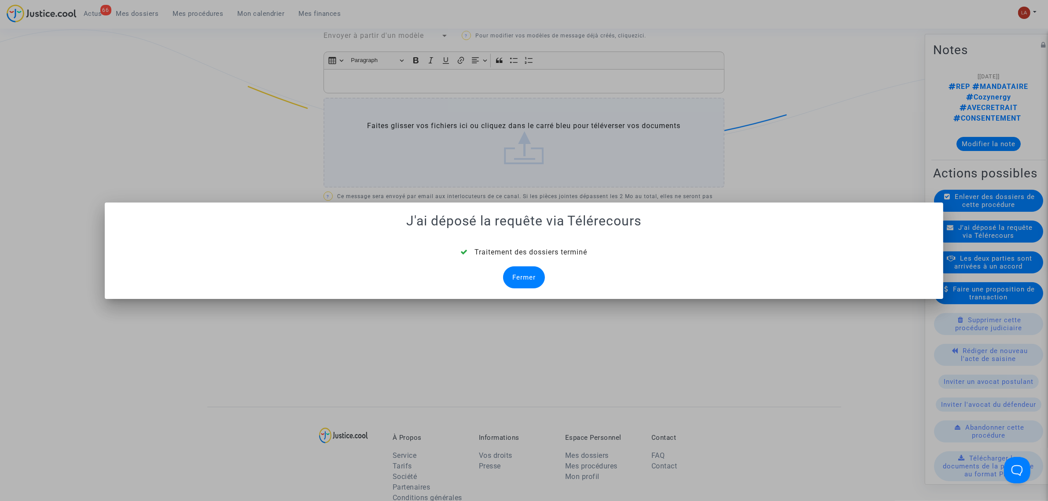
click at [527, 265] on div "Traitement des dossiers terminé Fermer" at bounding box center [523, 267] width 817 height 41
click at [527, 269] on div "Fermer" at bounding box center [524, 277] width 42 height 22
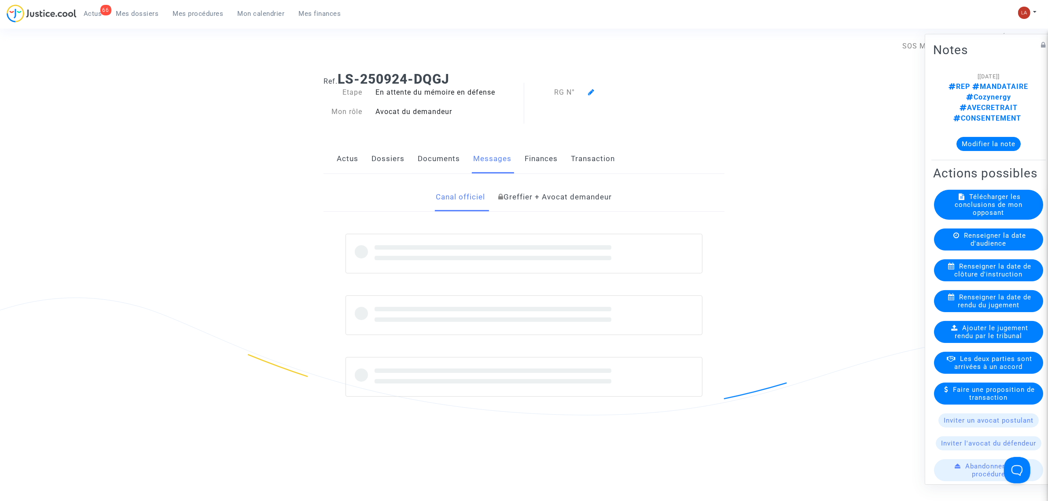
scroll to position [275, 0]
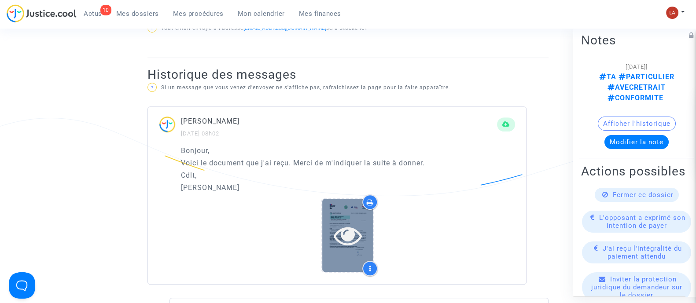
click at [349, 239] on icon at bounding box center [348, 235] width 29 height 28
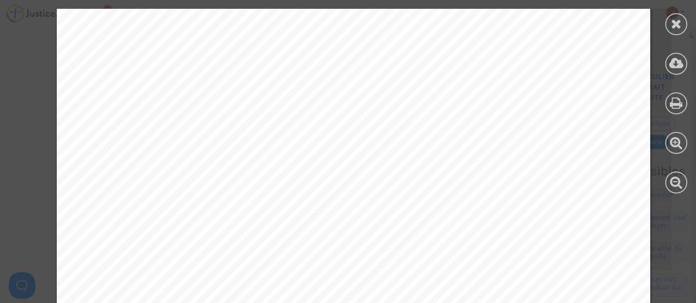
scroll to position [440, 0]
click at [682, 27] on div at bounding box center [676, 24] width 22 height 22
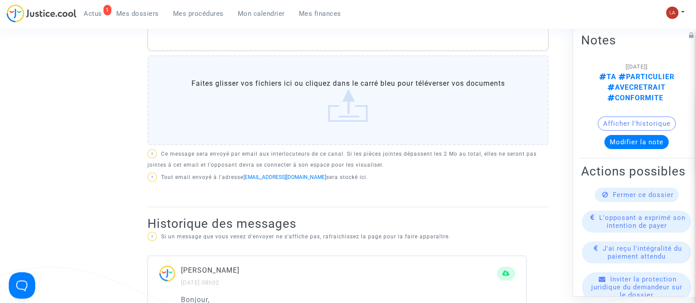
scroll to position [330, 0]
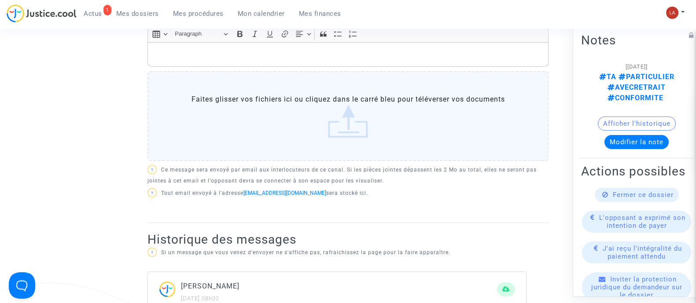
click at [311, 55] on p "Rich Text Editor, main" at bounding box center [348, 54] width 392 height 11
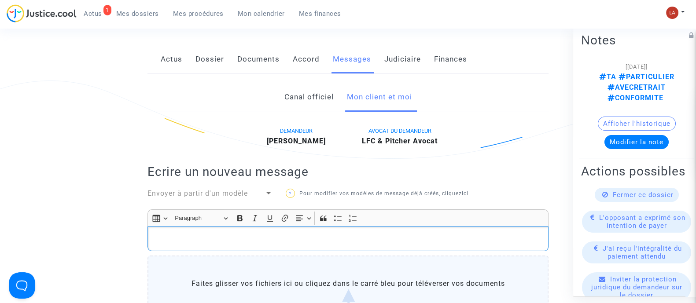
scroll to position [145, 0]
click at [401, 64] on link "Judiciaire" at bounding box center [402, 59] width 37 height 29
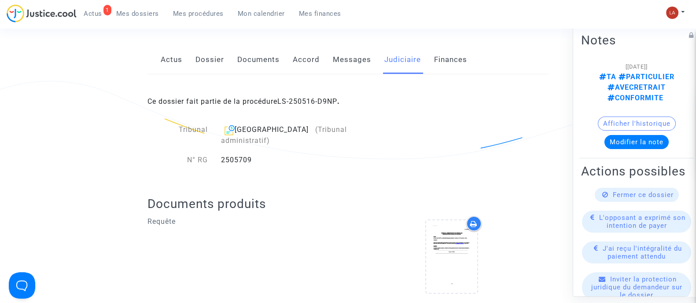
click at [351, 66] on link "Messages" at bounding box center [352, 59] width 38 height 29
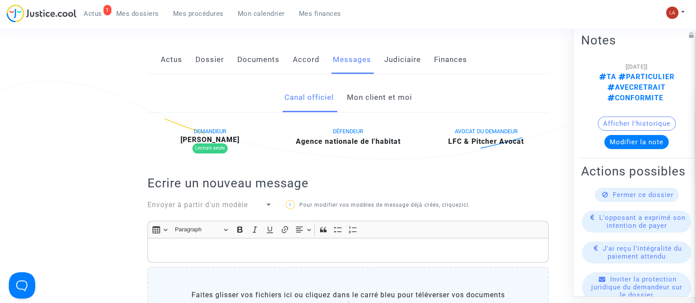
click at [357, 107] on link "Mon client et moi" at bounding box center [378, 97] width 65 height 29
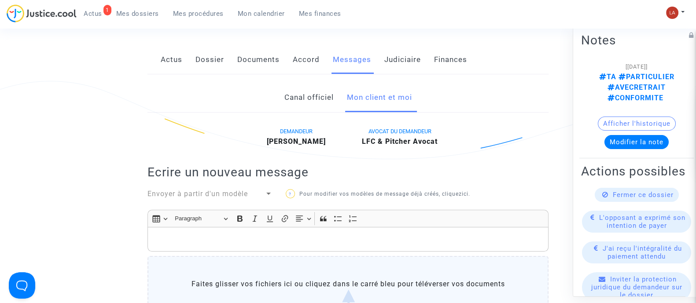
click at [290, 230] on div "Rich Text Editor, main" at bounding box center [347, 239] width 401 height 25
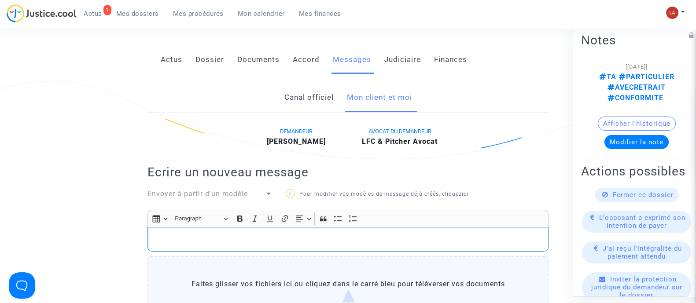
scroll to position [179, 0]
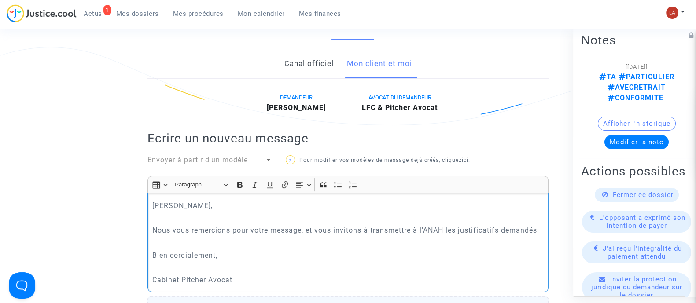
click at [279, 236] on p "Nous vous remercions pour votre message, et vous invitons à transmettre à l'ANA…" at bounding box center [348, 230] width 392 height 11
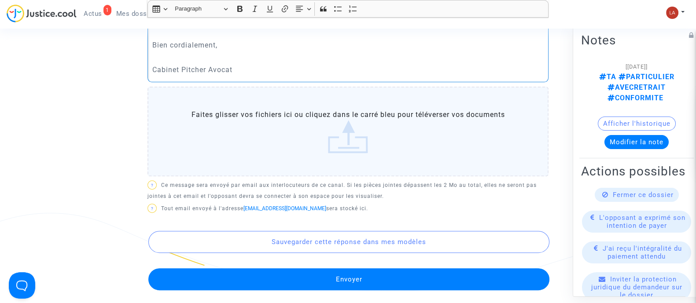
scroll to position [429, 0]
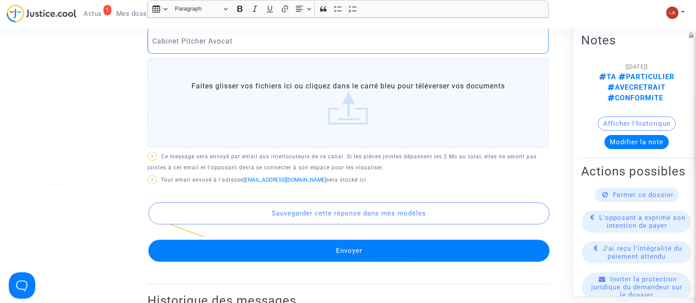
click at [293, 250] on button "Envoyer" at bounding box center [348, 251] width 401 height 22
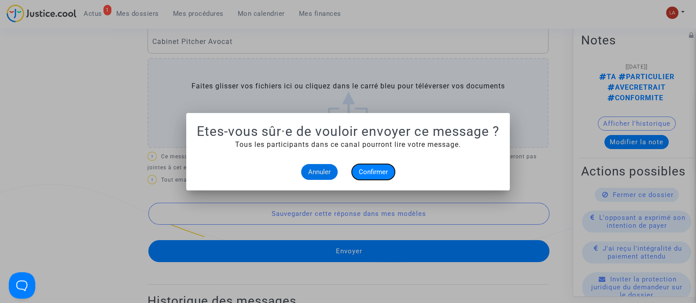
click at [360, 166] on button "Confirmer" at bounding box center [373, 172] width 43 height 16
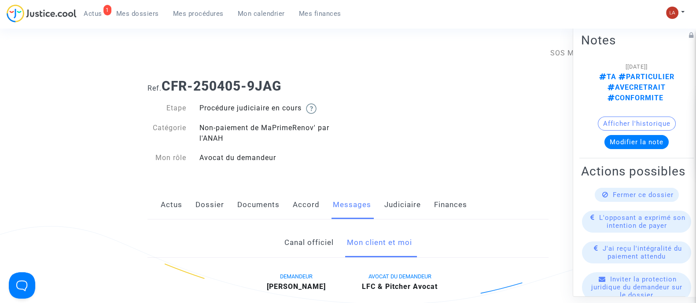
scroll to position [429, 0]
